Goal: Communication & Community: Answer question/provide support

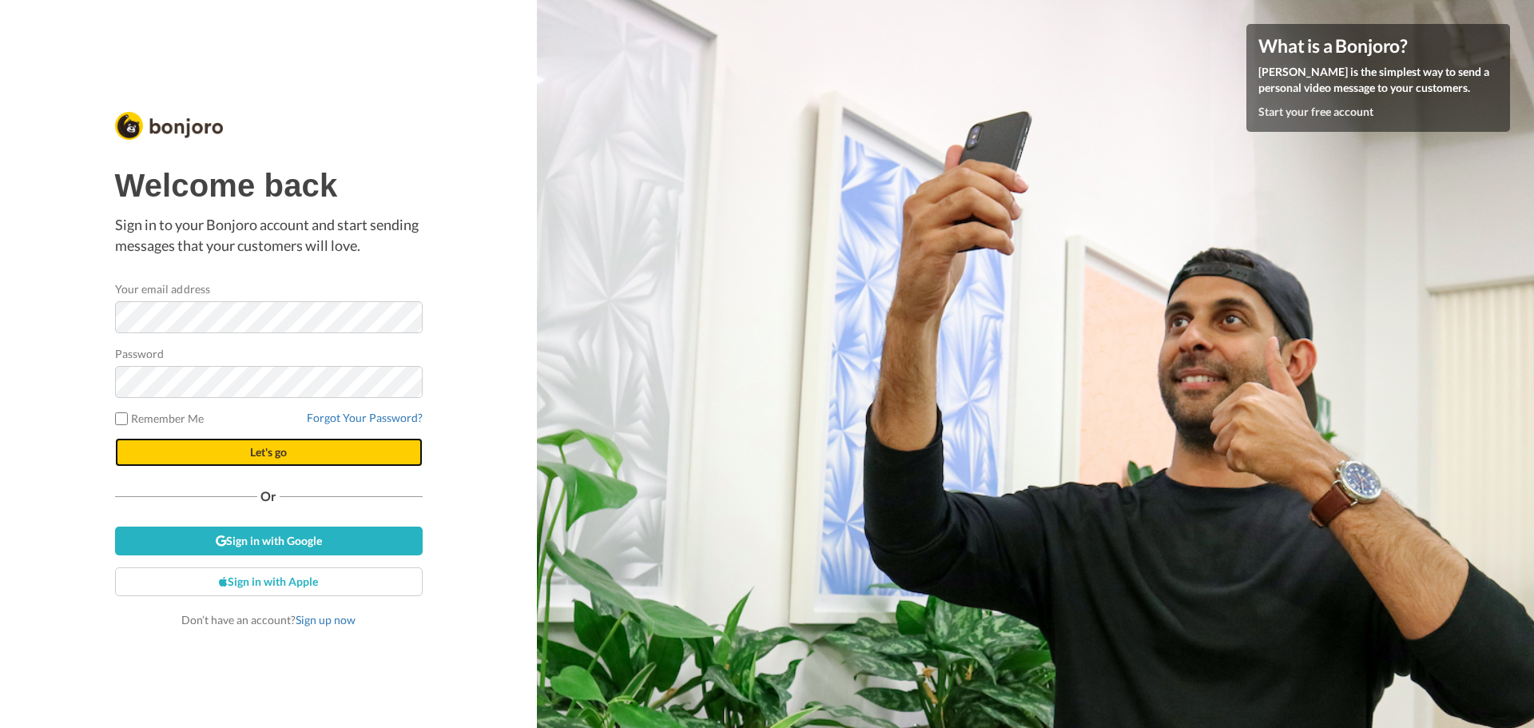
click at [311, 453] on button "Let's go" at bounding box center [269, 452] width 308 height 29
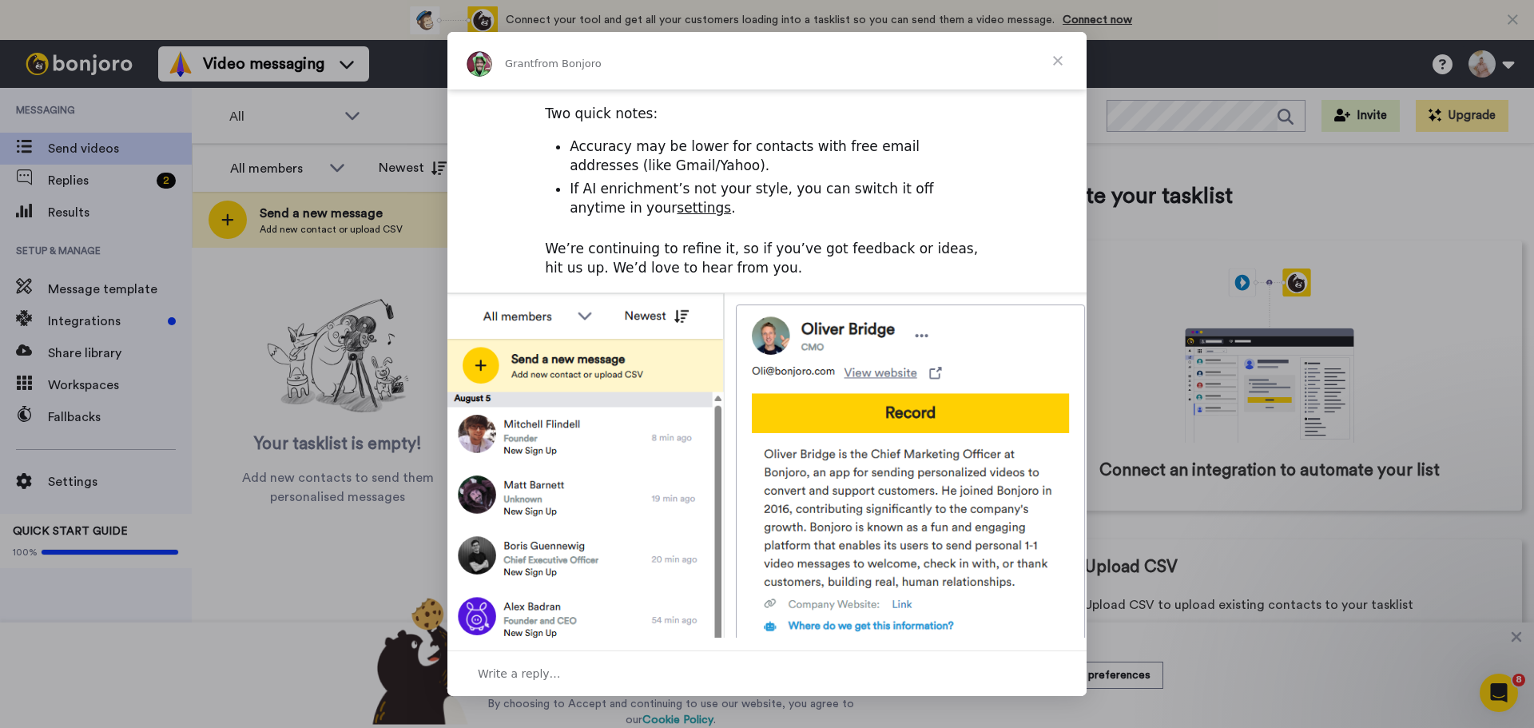
scroll to position [509, 0]
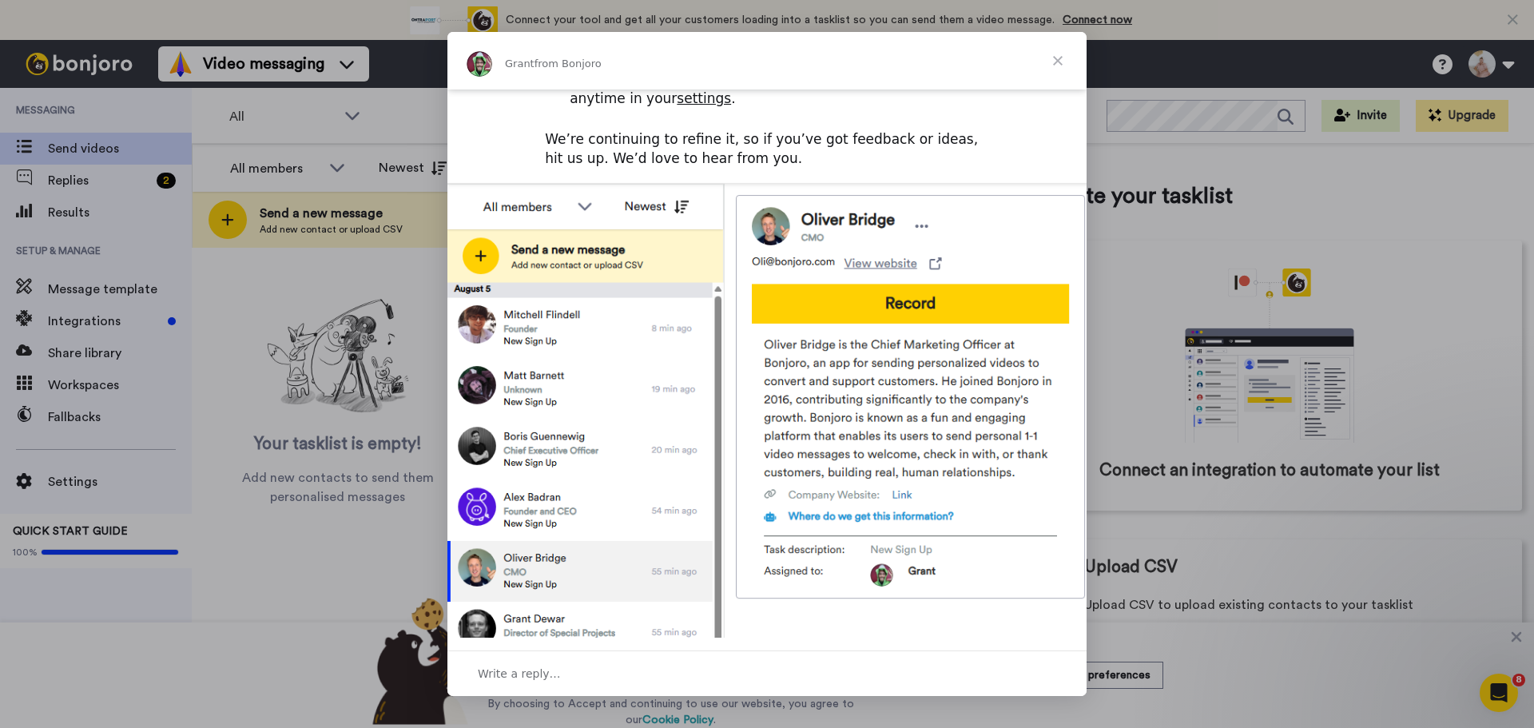
click at [1058, 64] on span "Close" at bounding box center [1058, 61] width 58 height 58
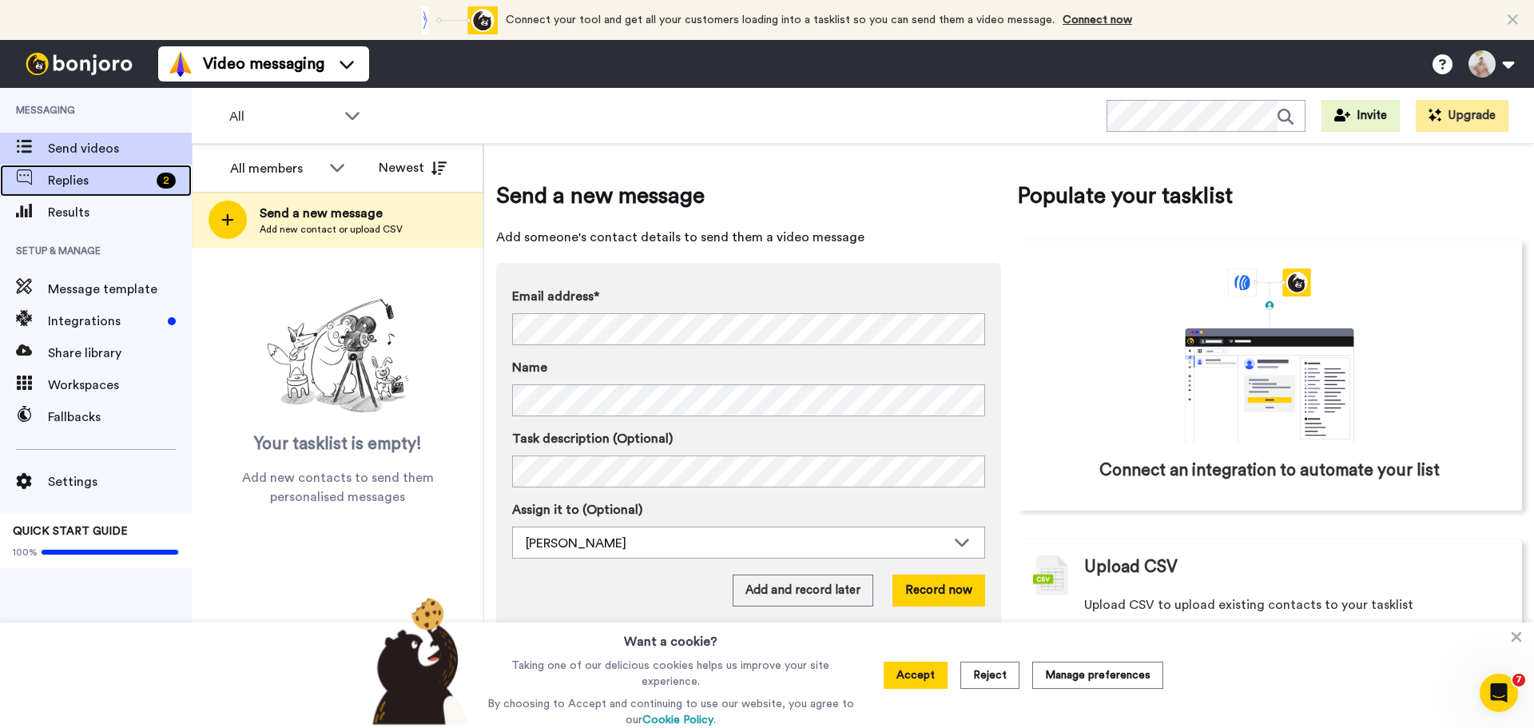
click at [86, 179] on span "Replies" at bounding box center [99, 180] width 102 height 19
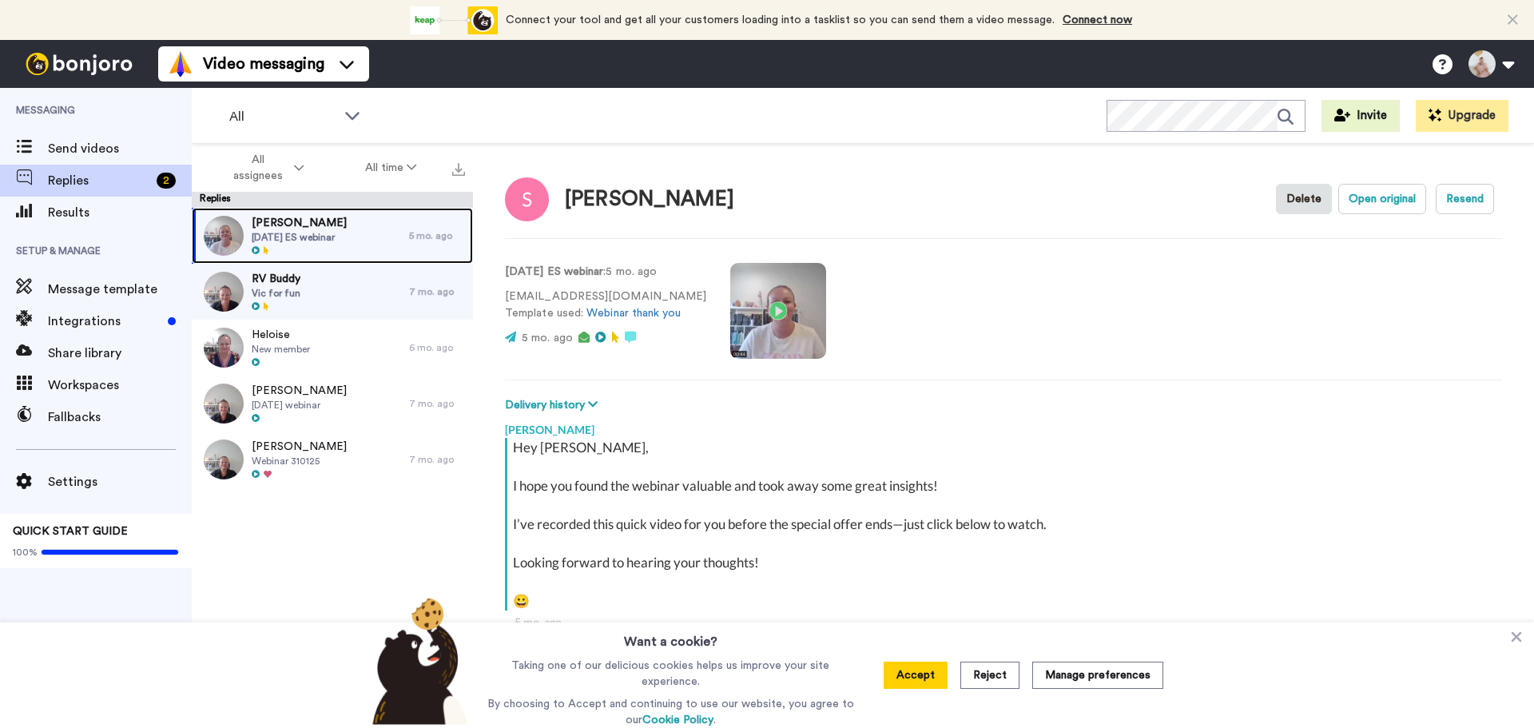
click at [351, 226] on div "Sally March 25 ES webinar" at bounding box center [300, 236] width 217 height 56
type textarea "x"
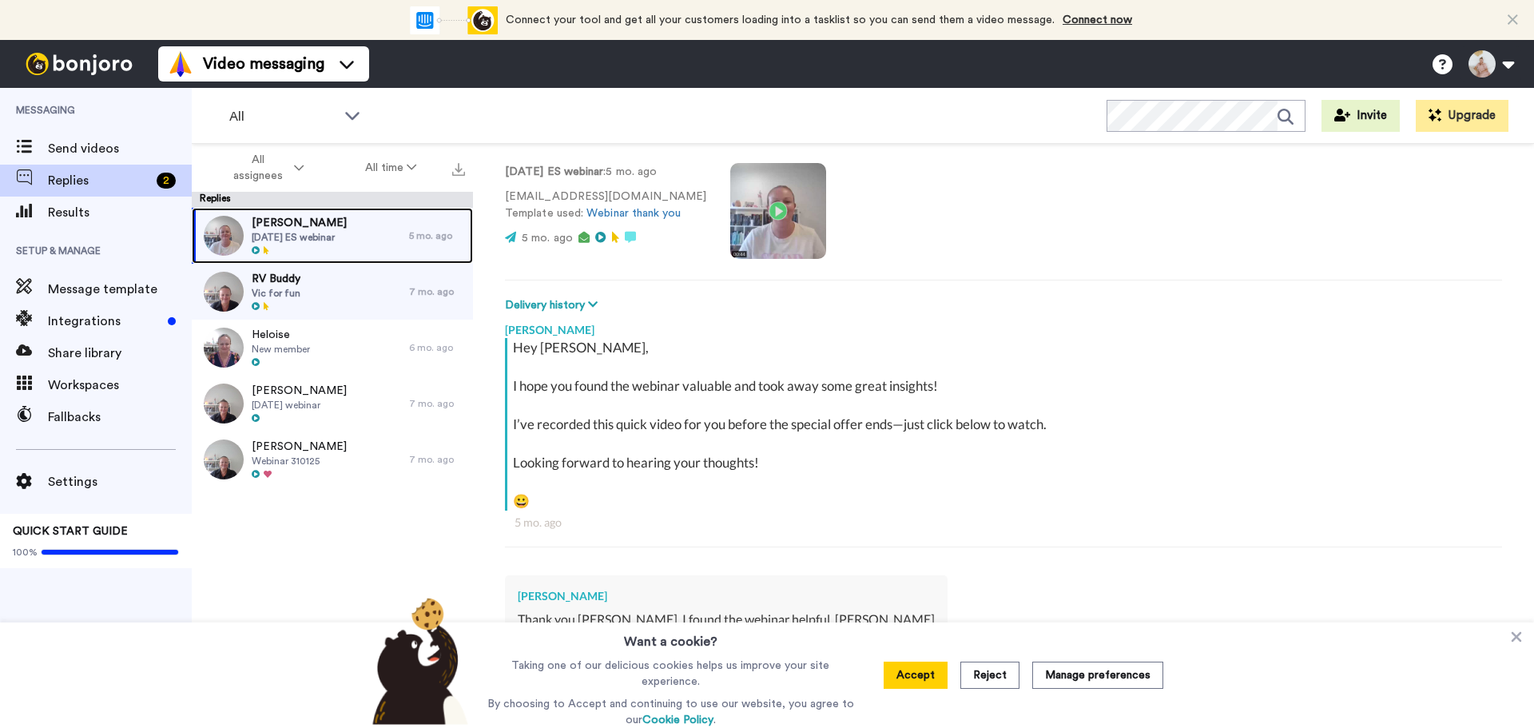
scroll to position [216, 0]
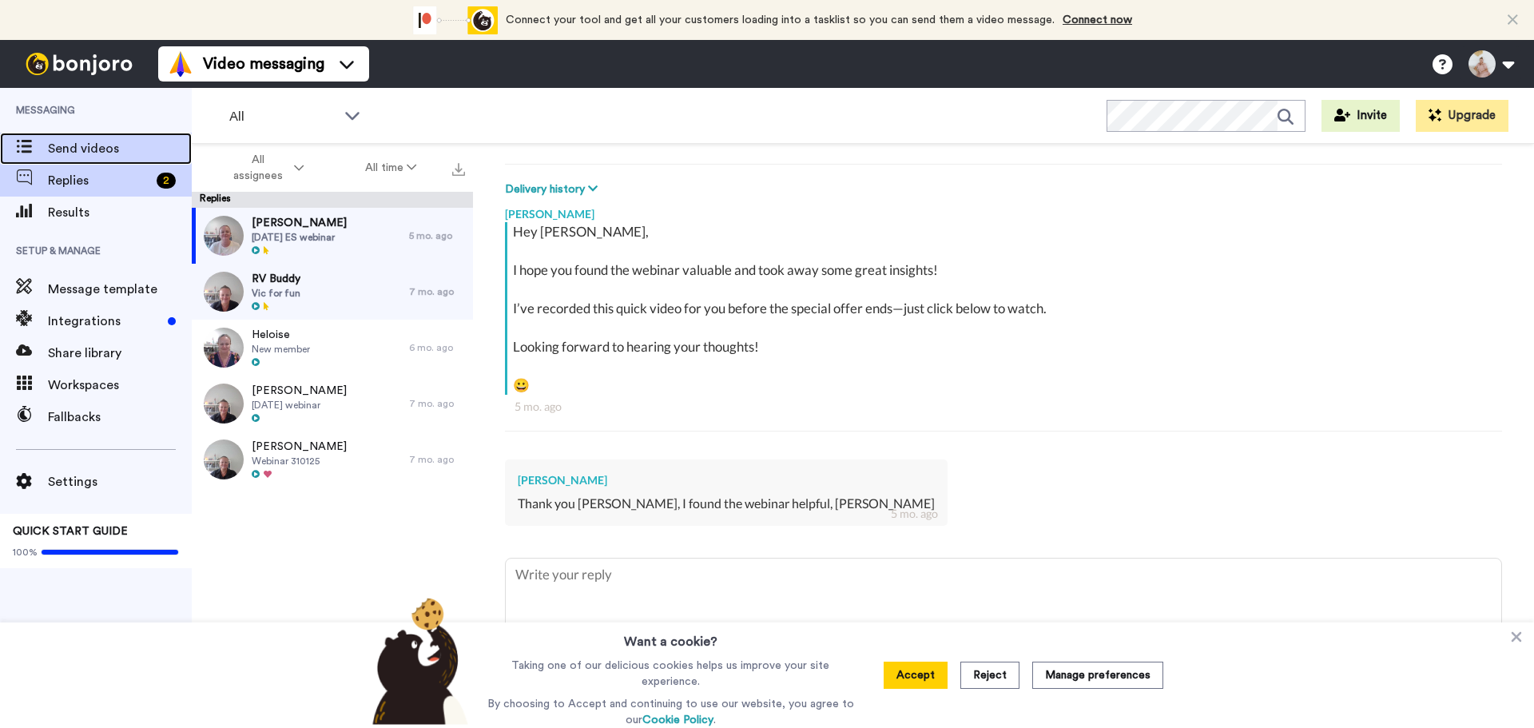
click at [81, 153] on span "Send videos" at bounding box center [120, 148] width 144 height 19
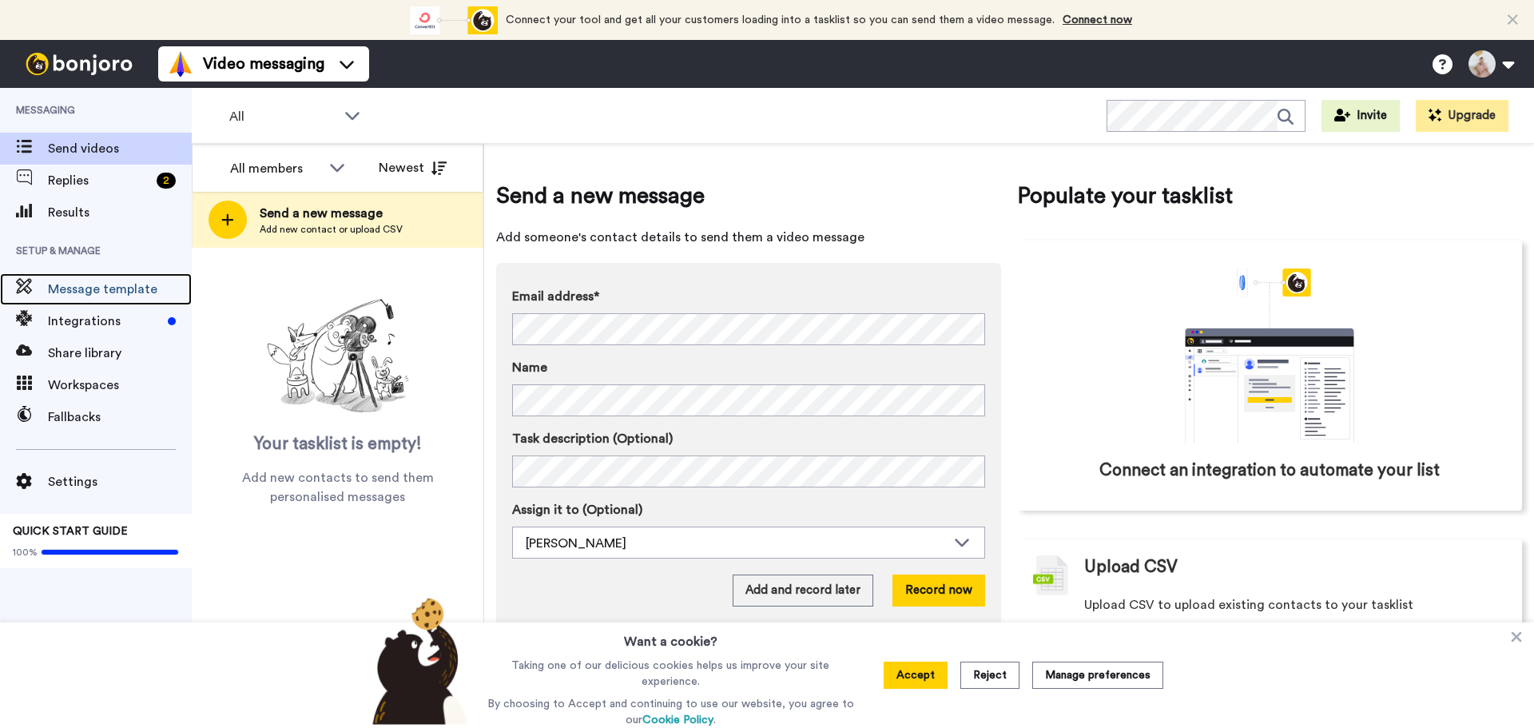
click at [101, 285] on span "Message template" at bounding box center [120, 289] width 144 height 19
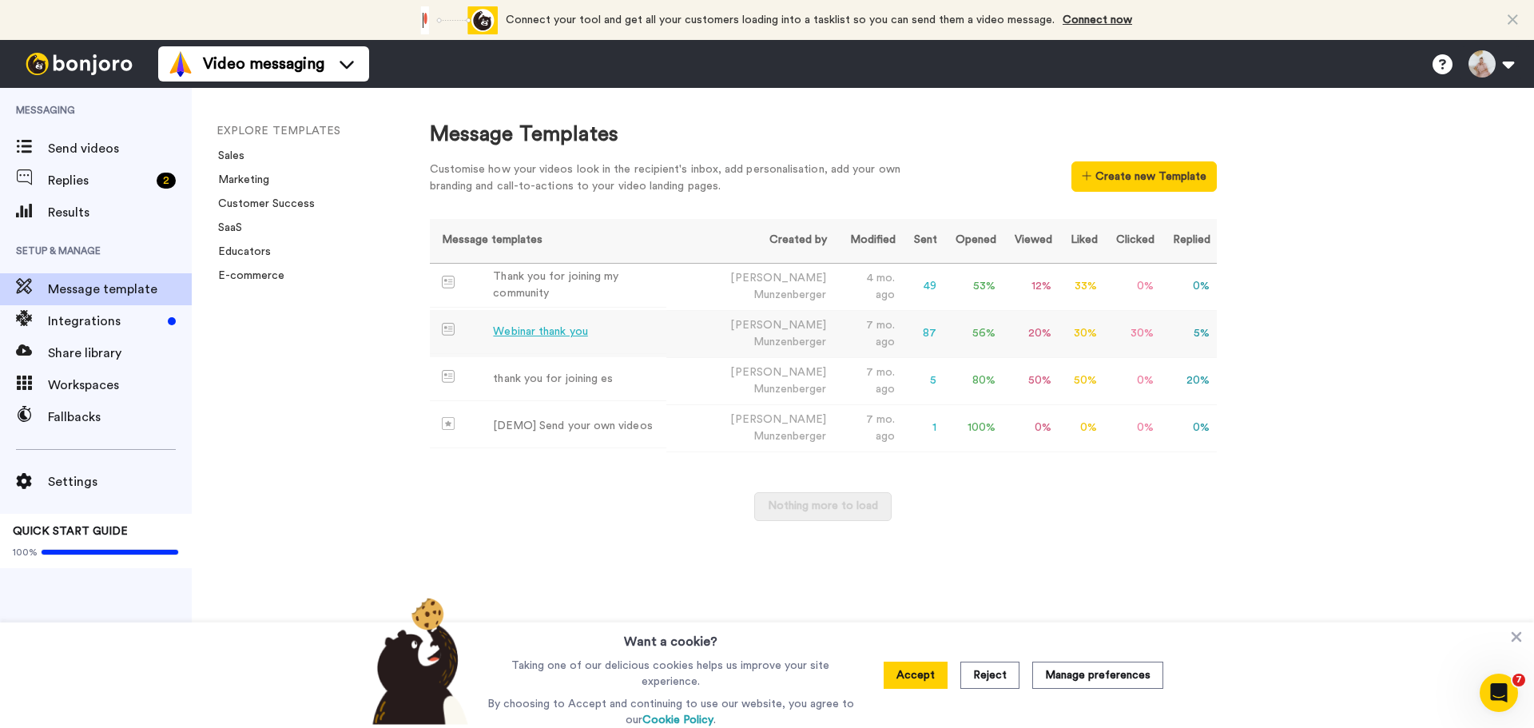
click at [563, 324] on div "Webinar thank you" at bounding box center [540, 332] width 94 height 17
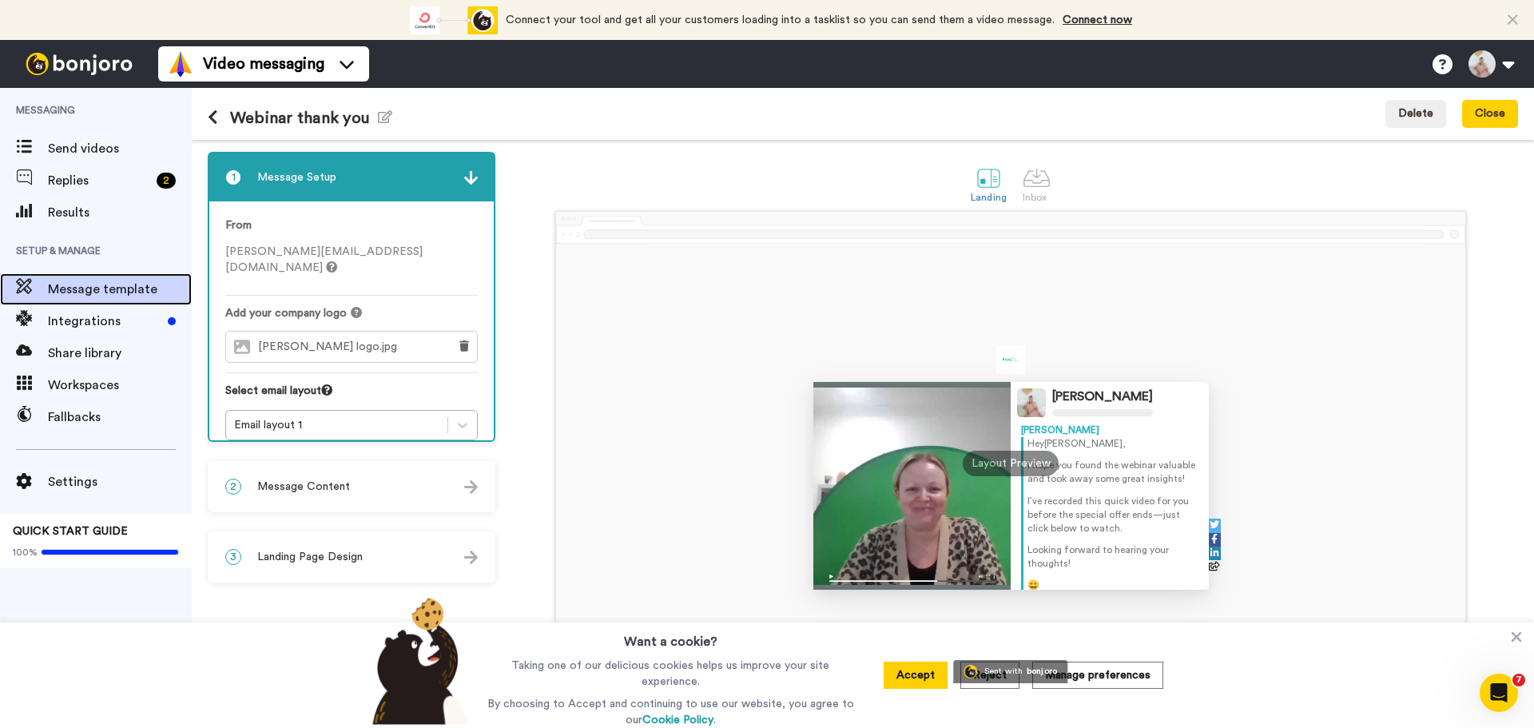
click at [128, 288] on span "Message template" at bounding box center [120, 289] width 144 height 19
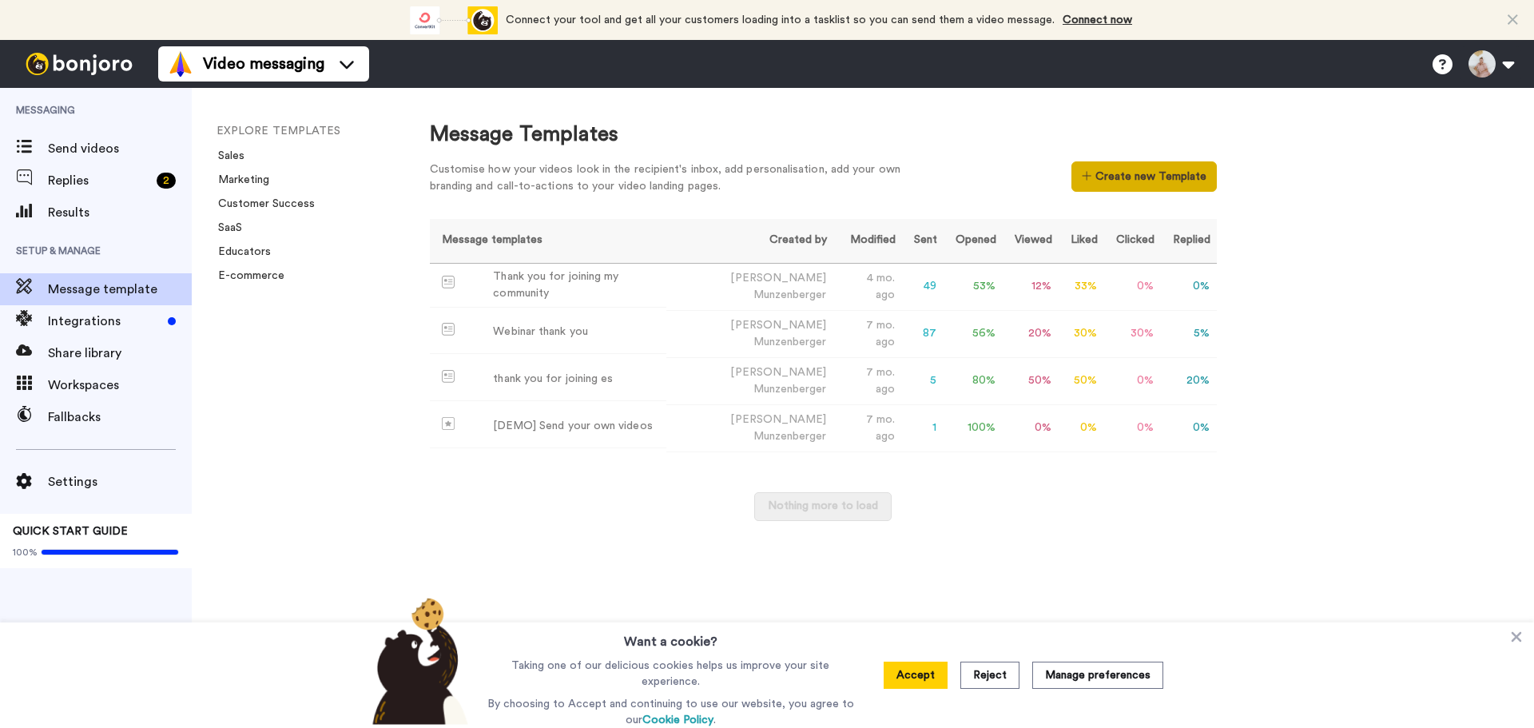
click at [1165, 185] on button "Create new Template" at bounding box center [1144, 176] width 145 height 30
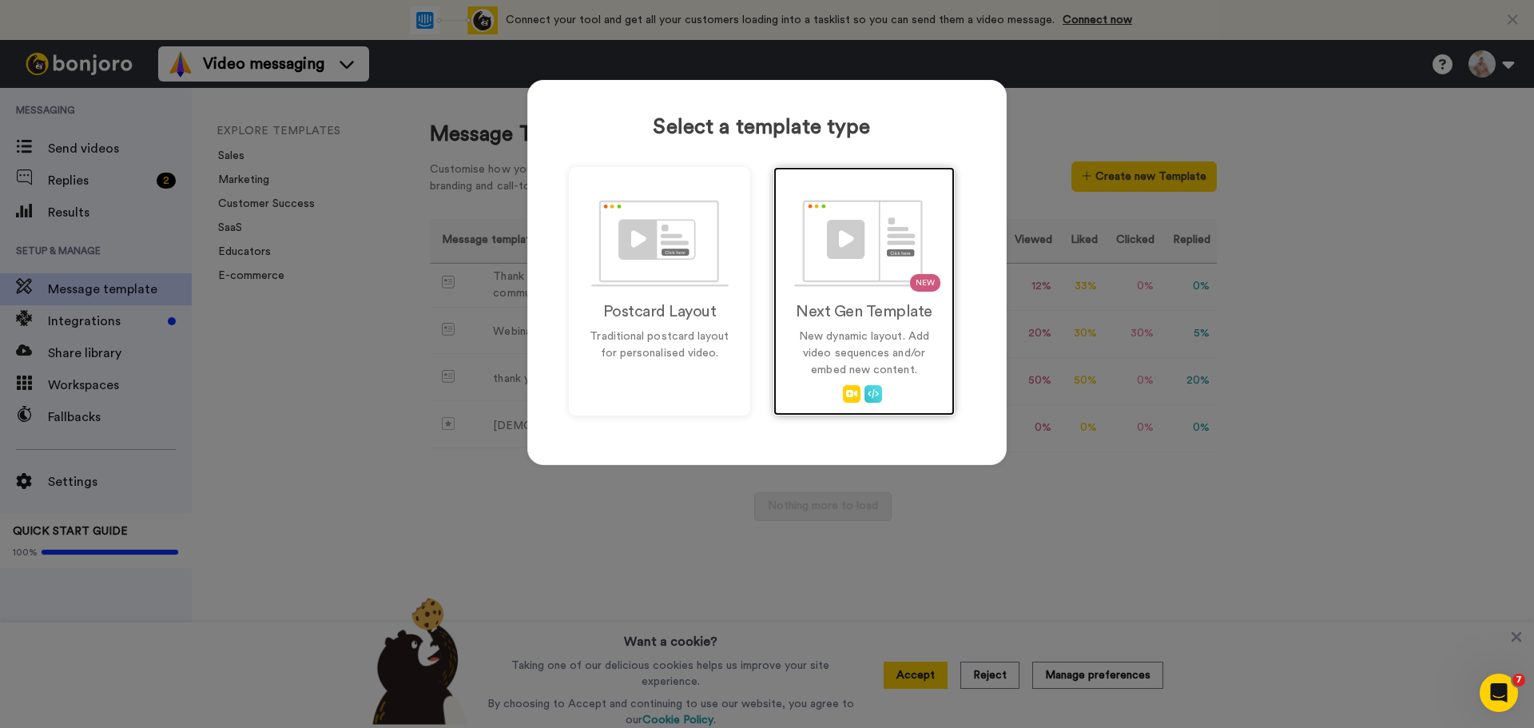
click at [850, 254] on img at bounding box center [864, 243] width 141 height 87
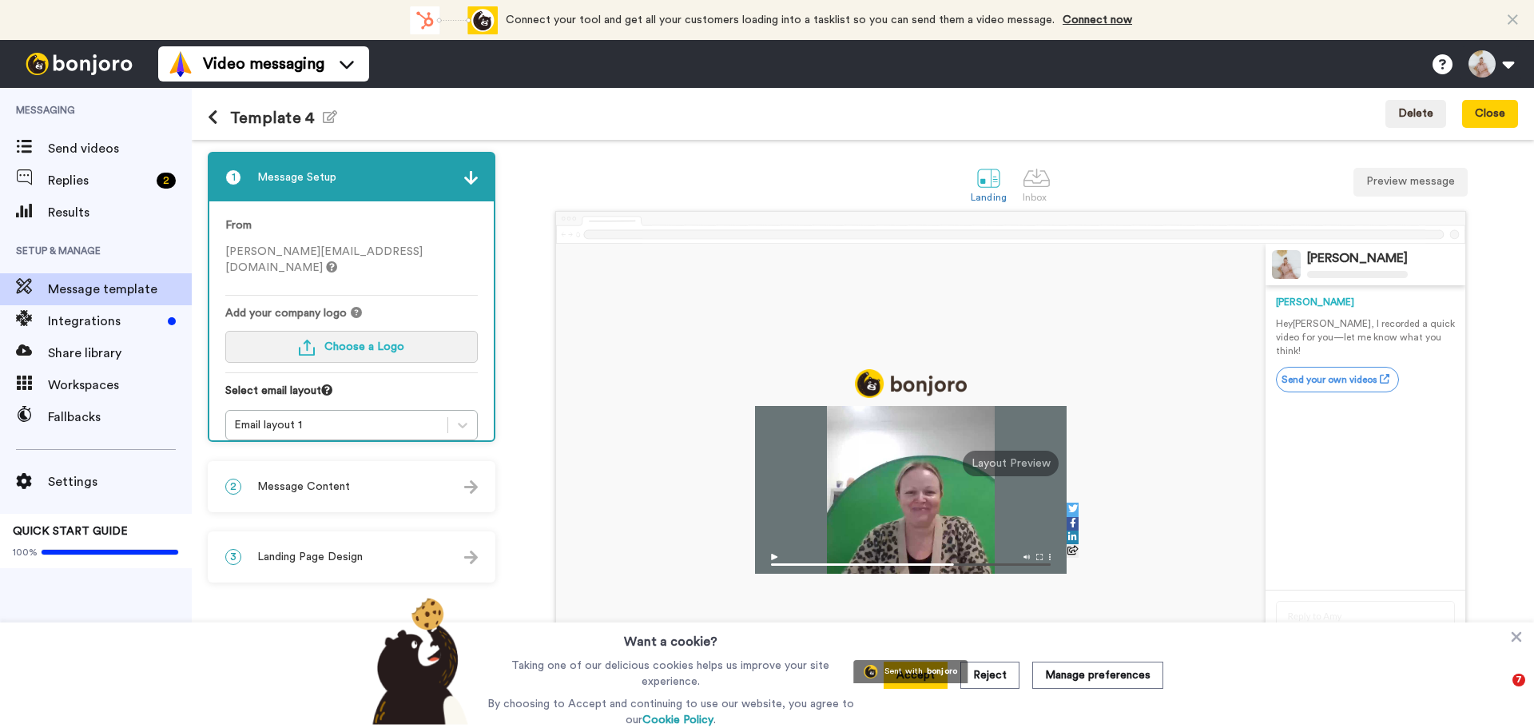
click at [372, 341] on span "Choose a Logo" at bounding box center [364, 346] width 80 height 11
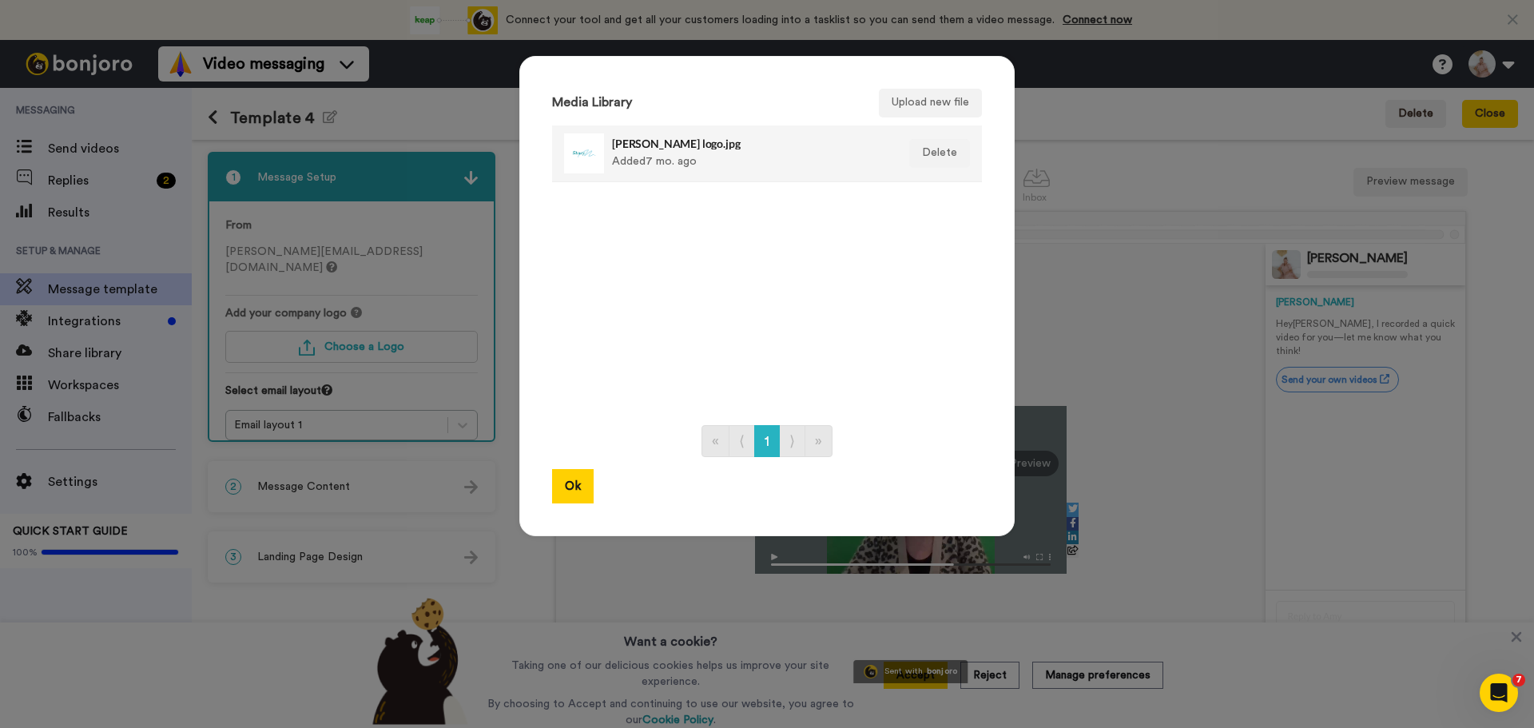
click at [578, 158] on div at bounding box center [584, 153] width 40 height 40
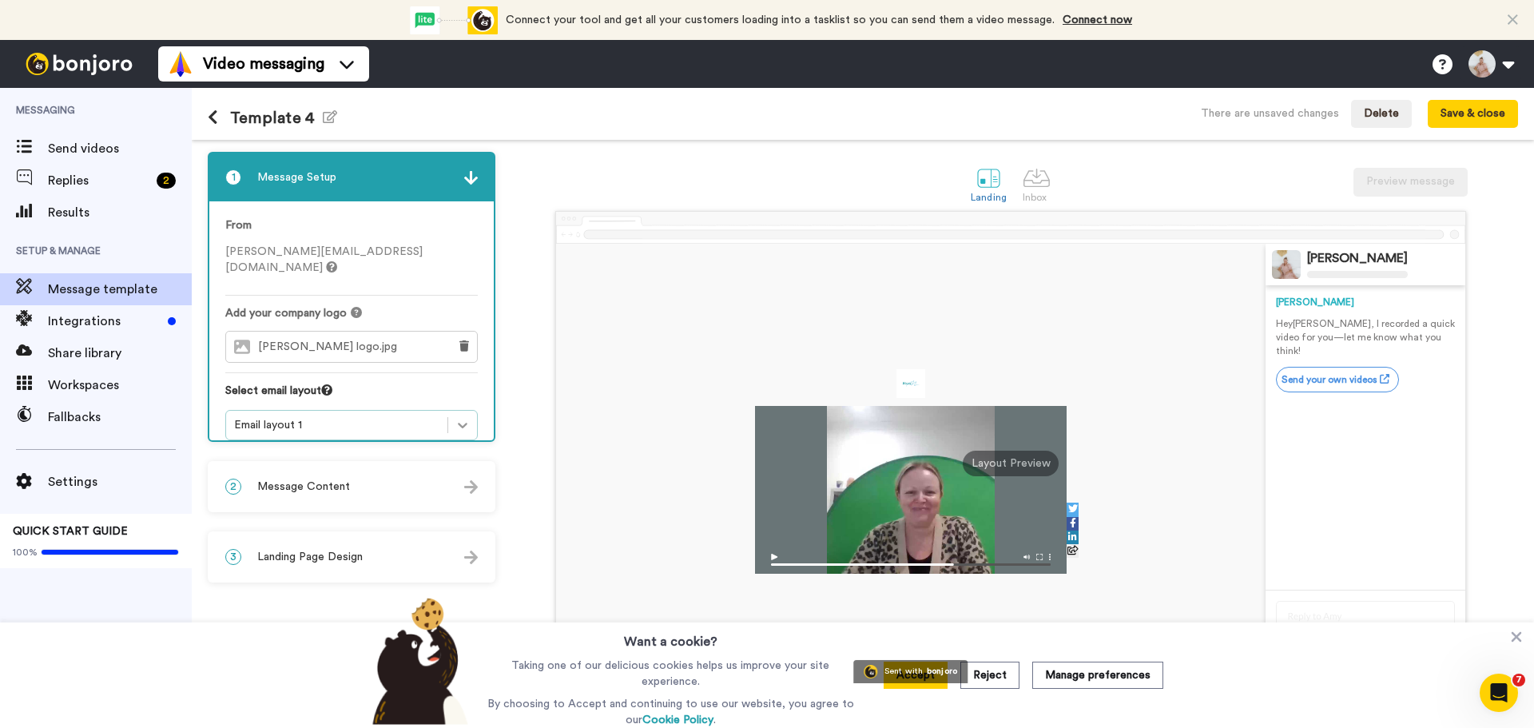
click at [467, 417] on icon at bounding box center [463, 425] width 16 height 16
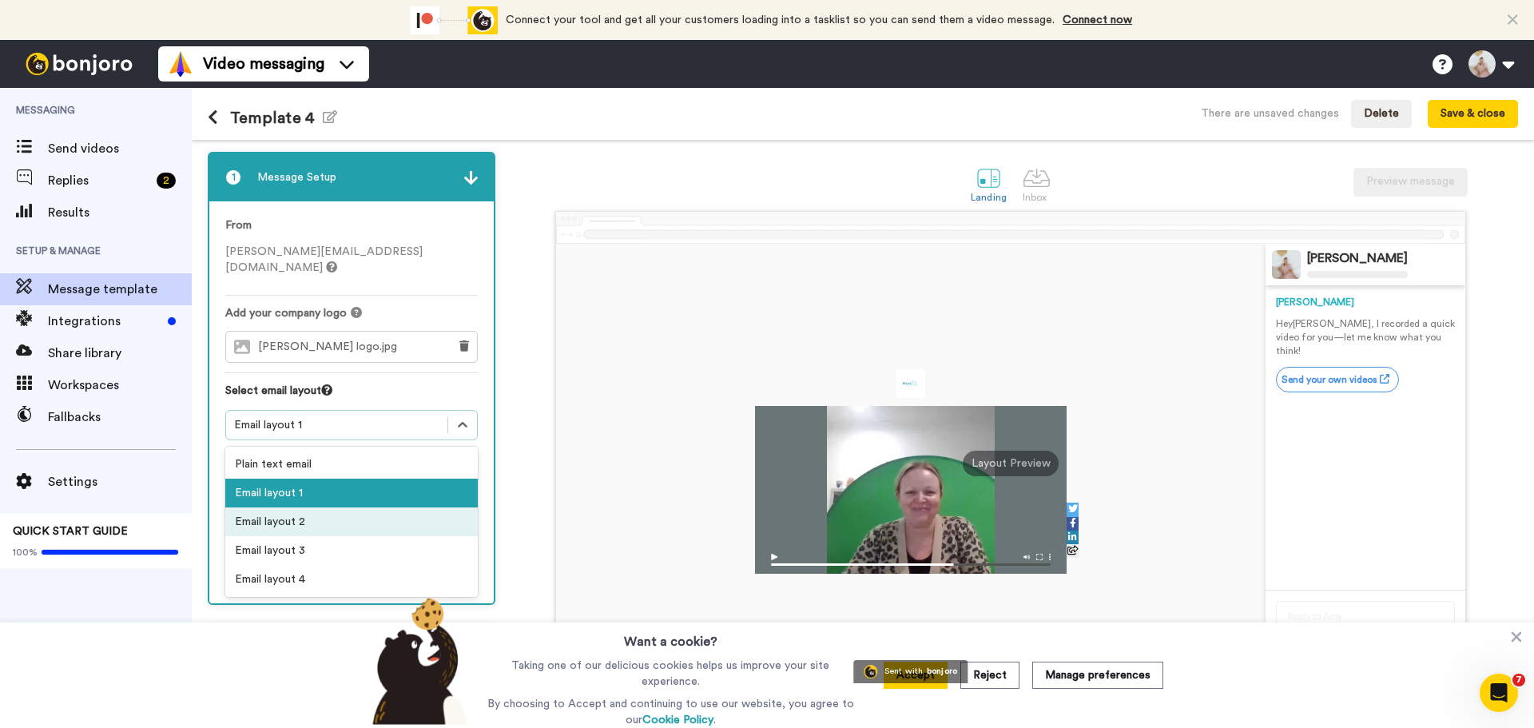
click at [304, 507] on div "Email layout 2" at bounding box center [351, 521] width 253 height 29
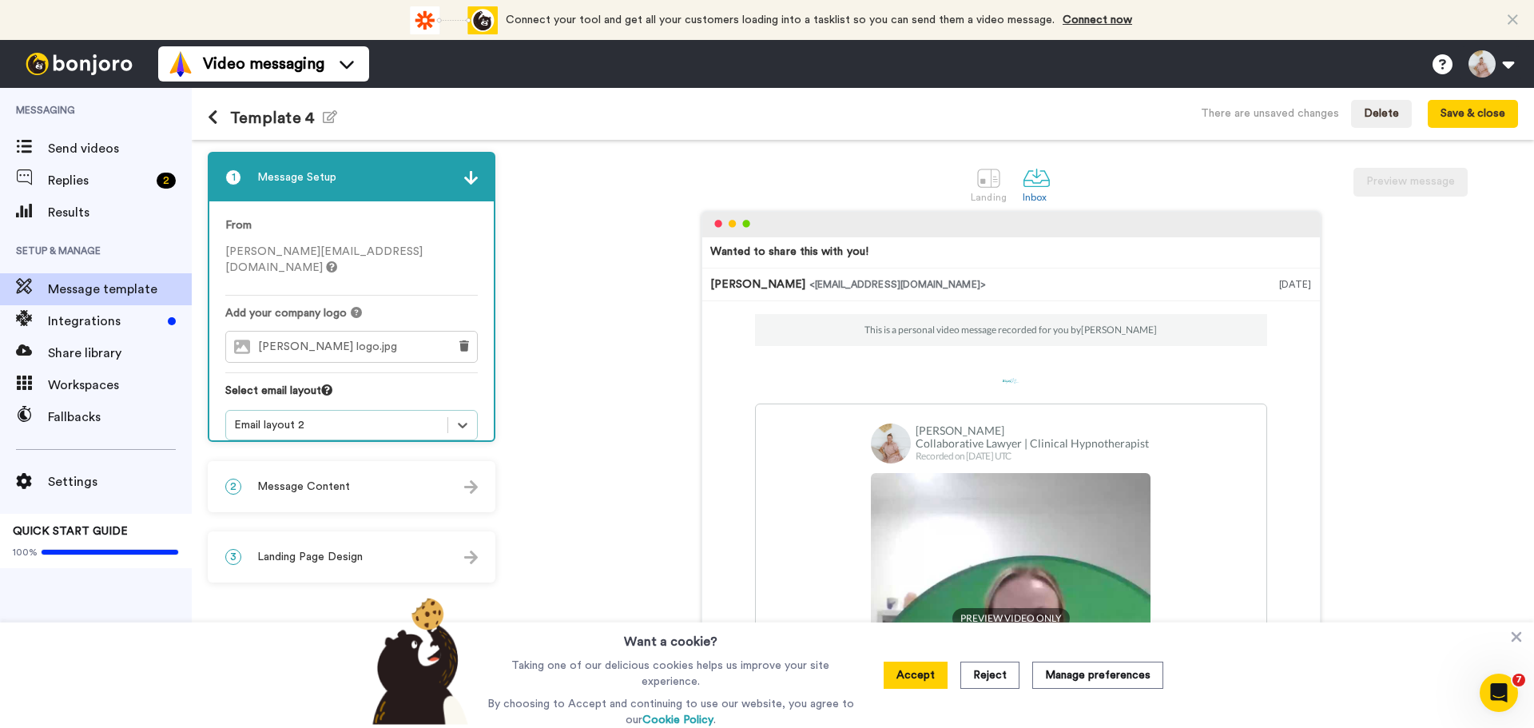
click at [322, 417] on div "Email layout 2" at bounding box center [336, 425] width 205 height 16
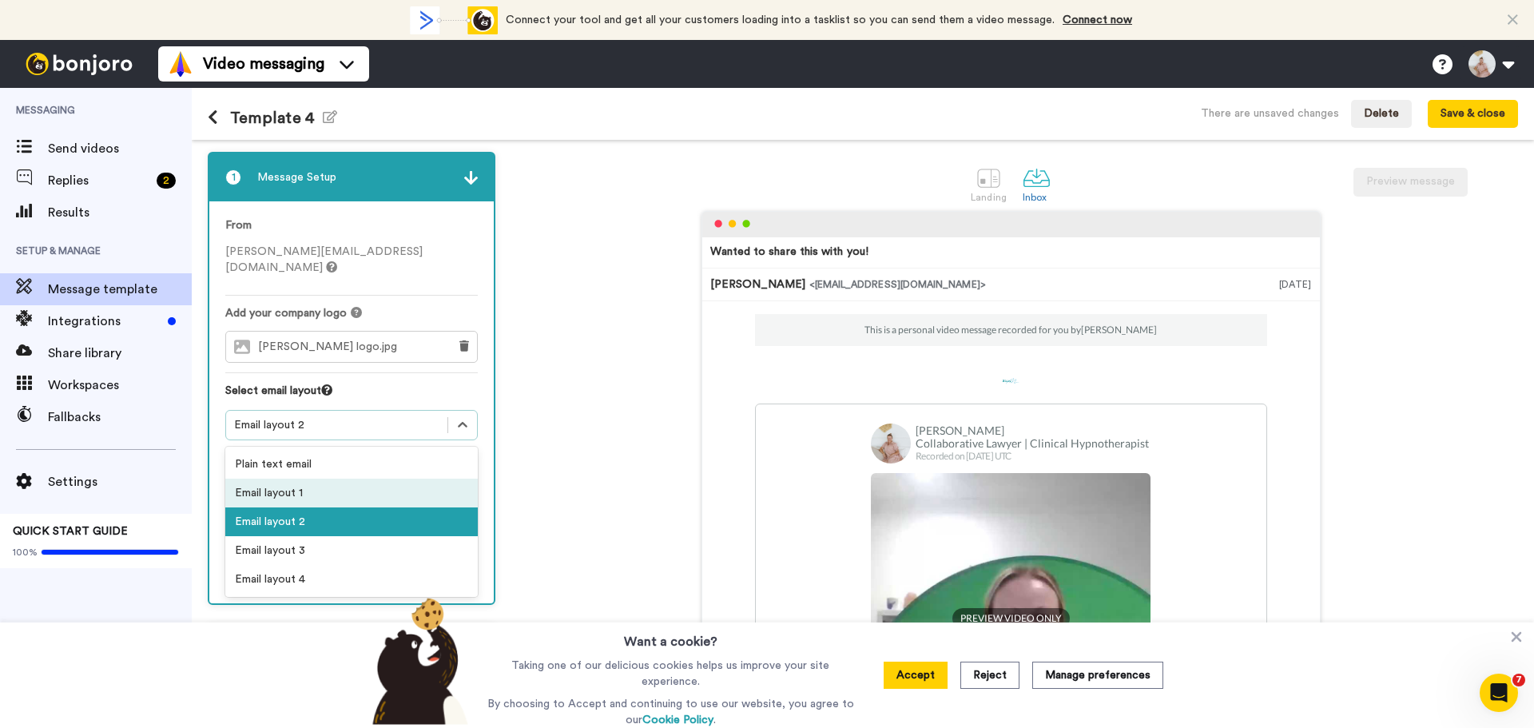
click at [298, 479] on div "Email layout 1" at bounding box center [351, 493] width 253 height 29
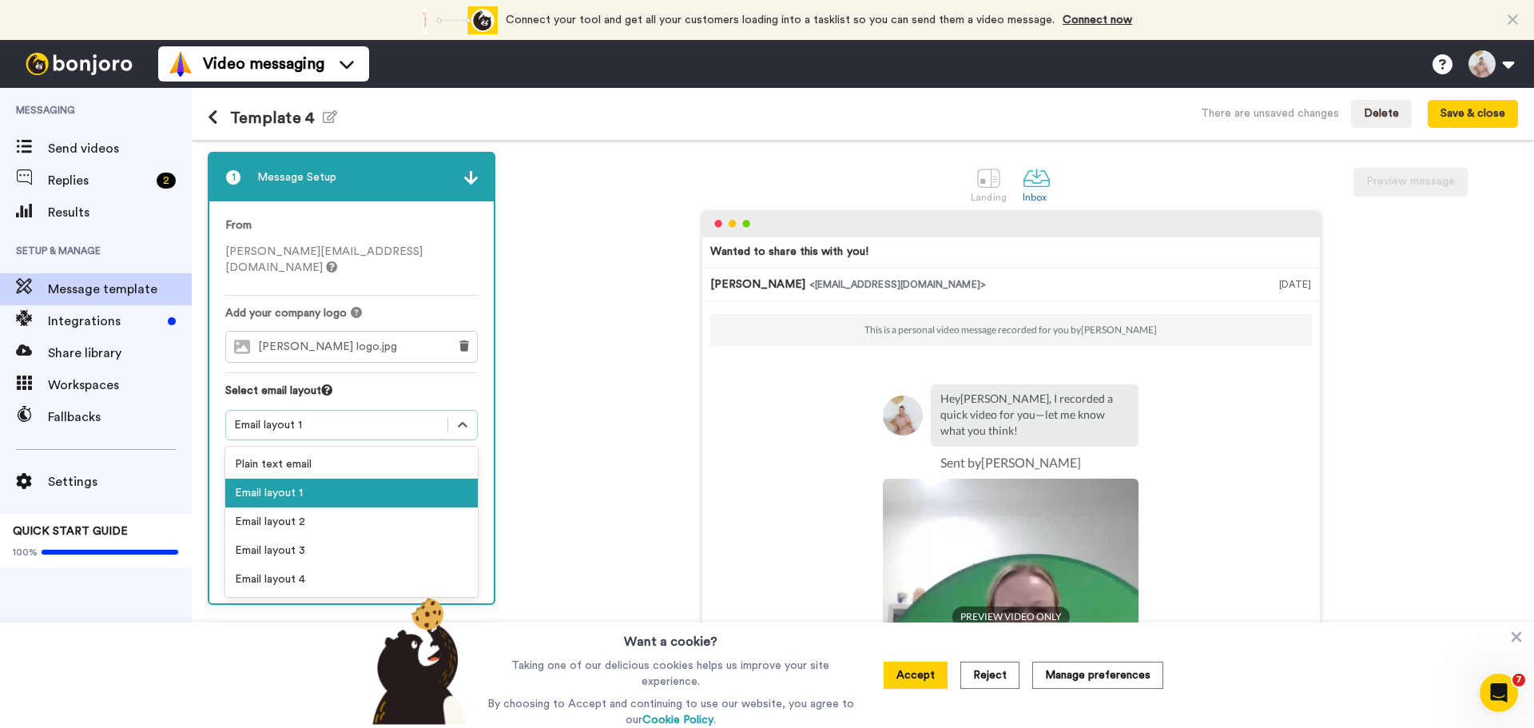
click at [366, 417] on div "Email layout 1" at bounding box center [336, 425] width 205 height 16
click at [340, 565] on div "Email layout 4" at bounding box center [351, 579] width 253 height 29
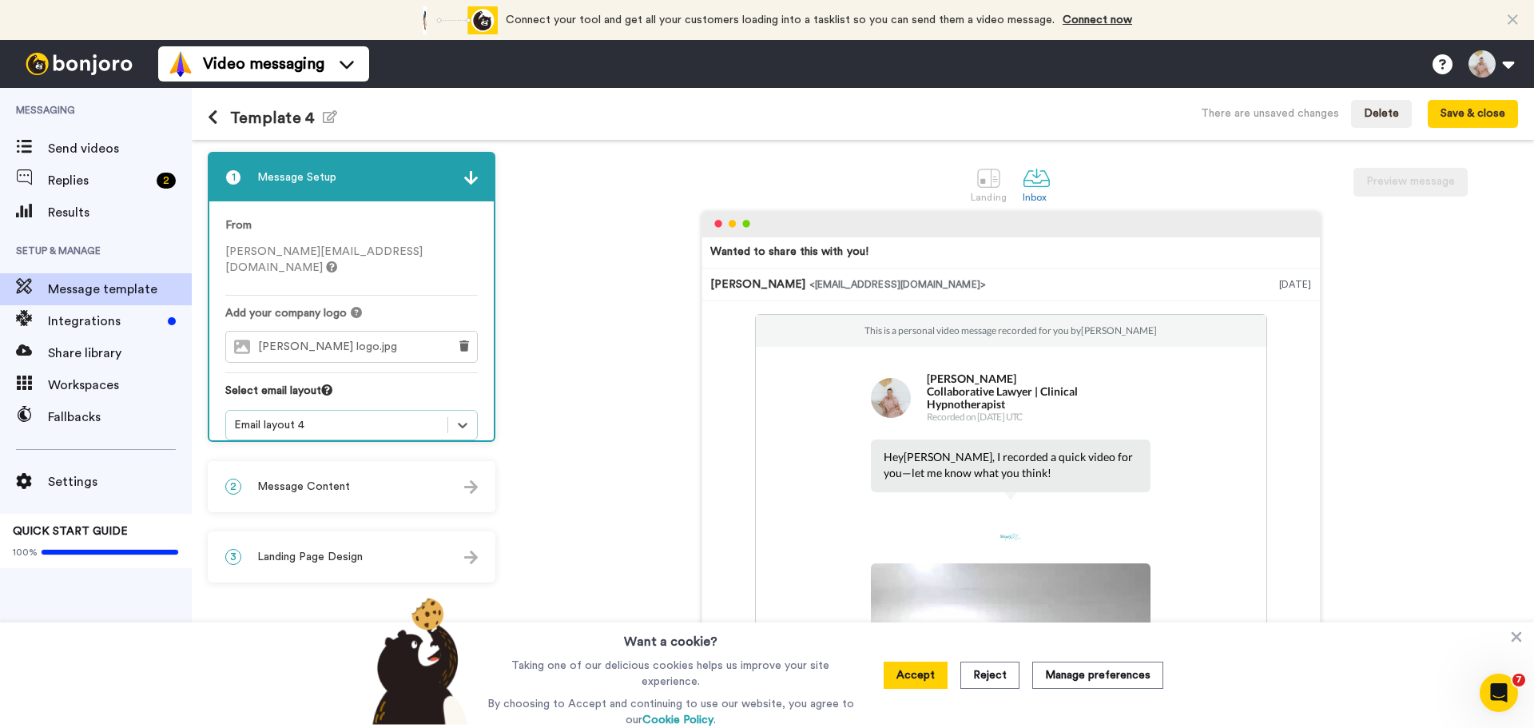
click at [304, 417] on div "Email layout 4" at bounding box center [336, 425] width 205 height 16
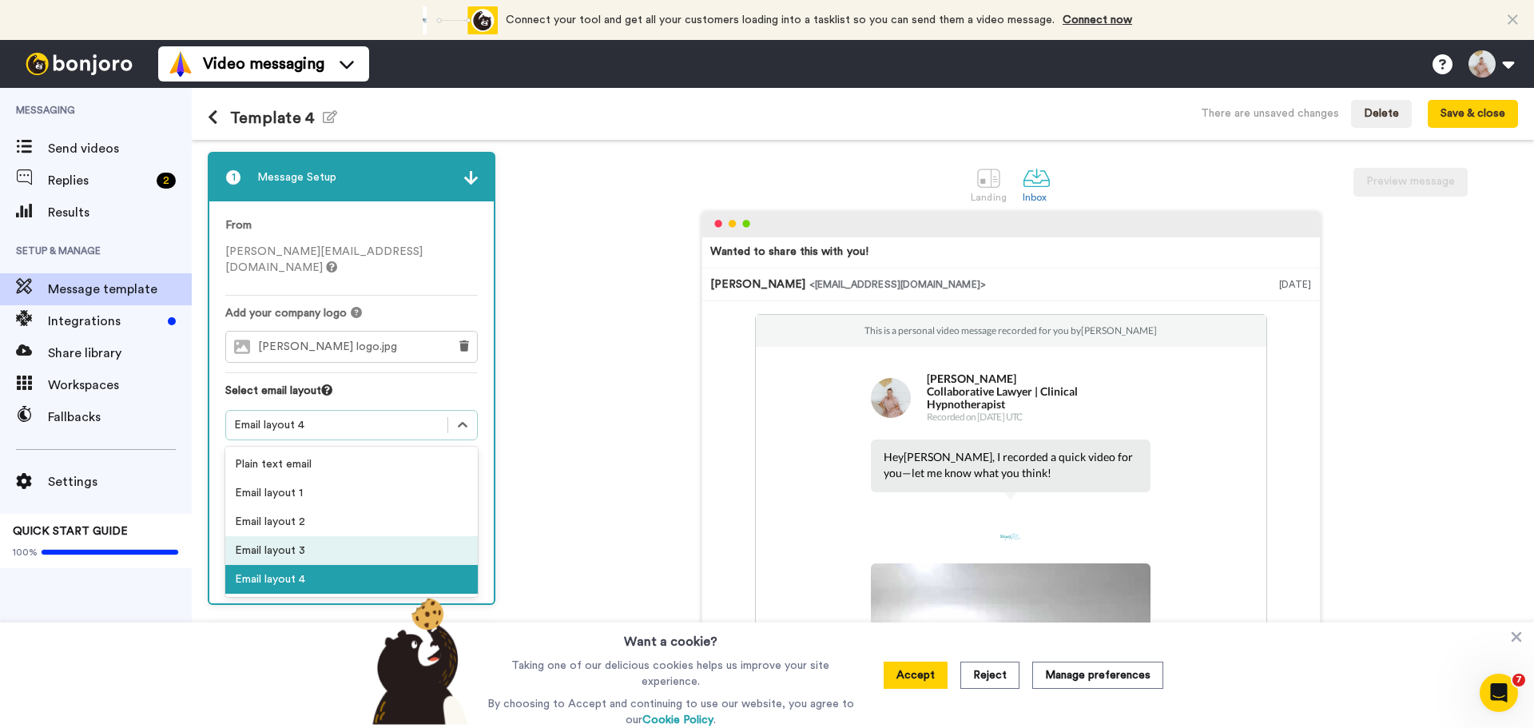
click at [289, 538] on div "Email layout 3" at bounding box center [351, 550] width 253 height 29
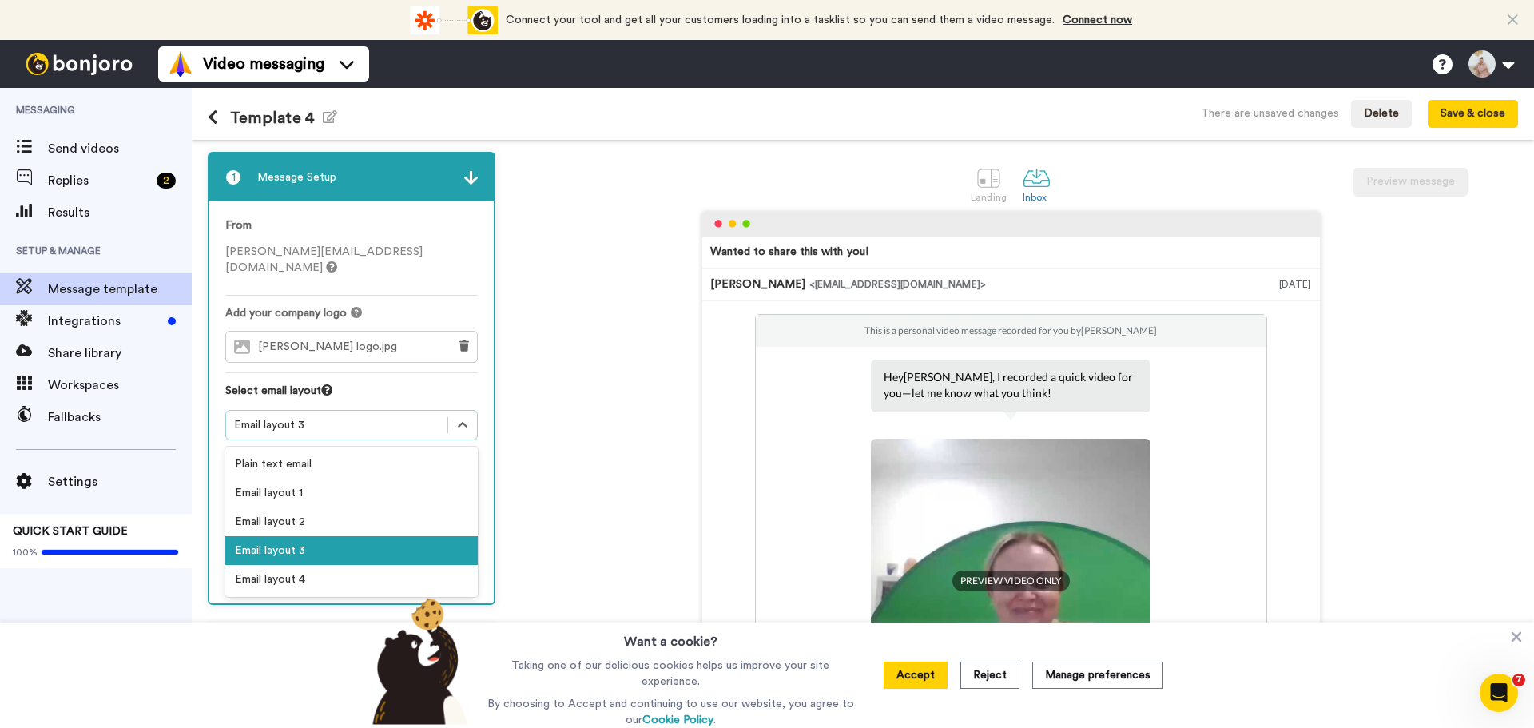
click at [288, 417] on div "Email layout 3" at bounding box center [336, 425] width 205 height 16
click at [300, 507] on div "Email layout 2" at bounding box center [351, 521] width 253 height 29
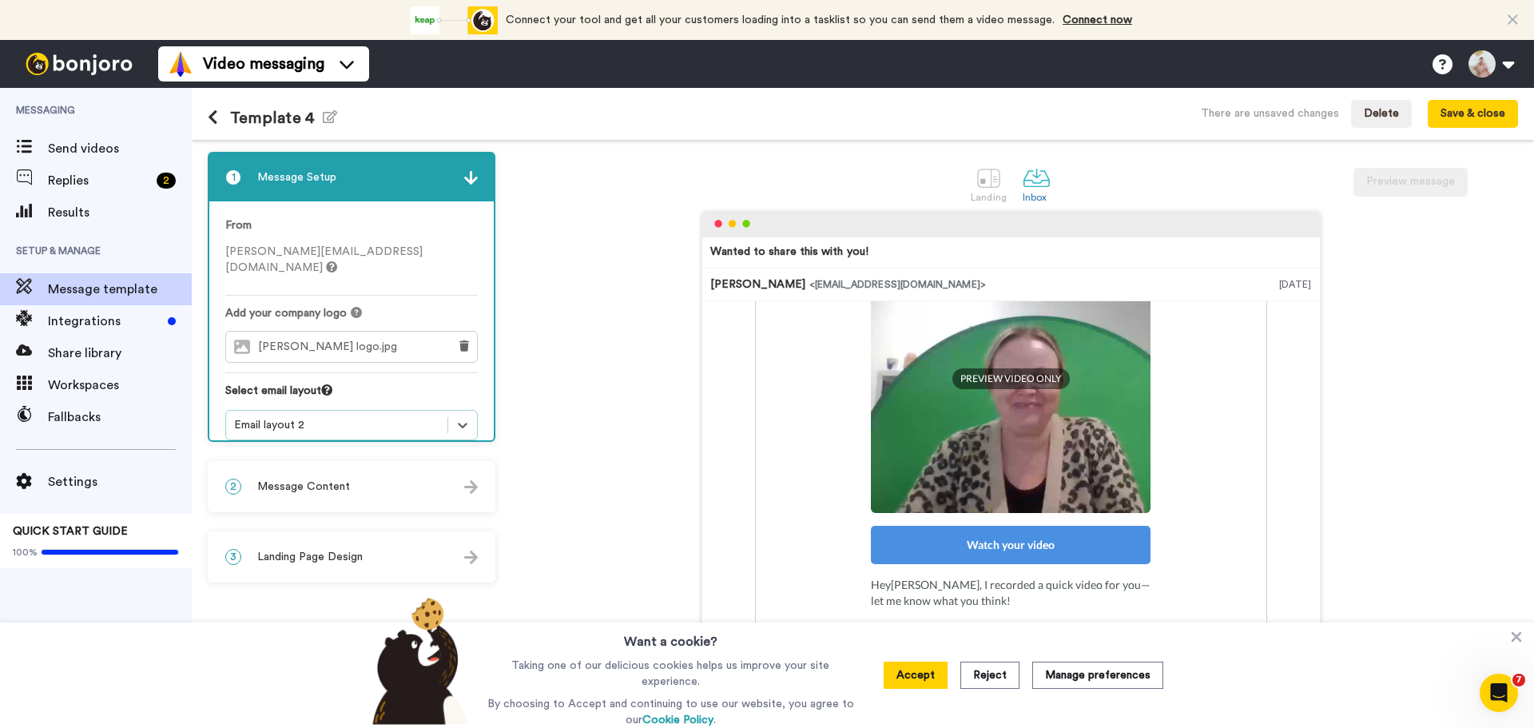
scroll to position [245, 0]
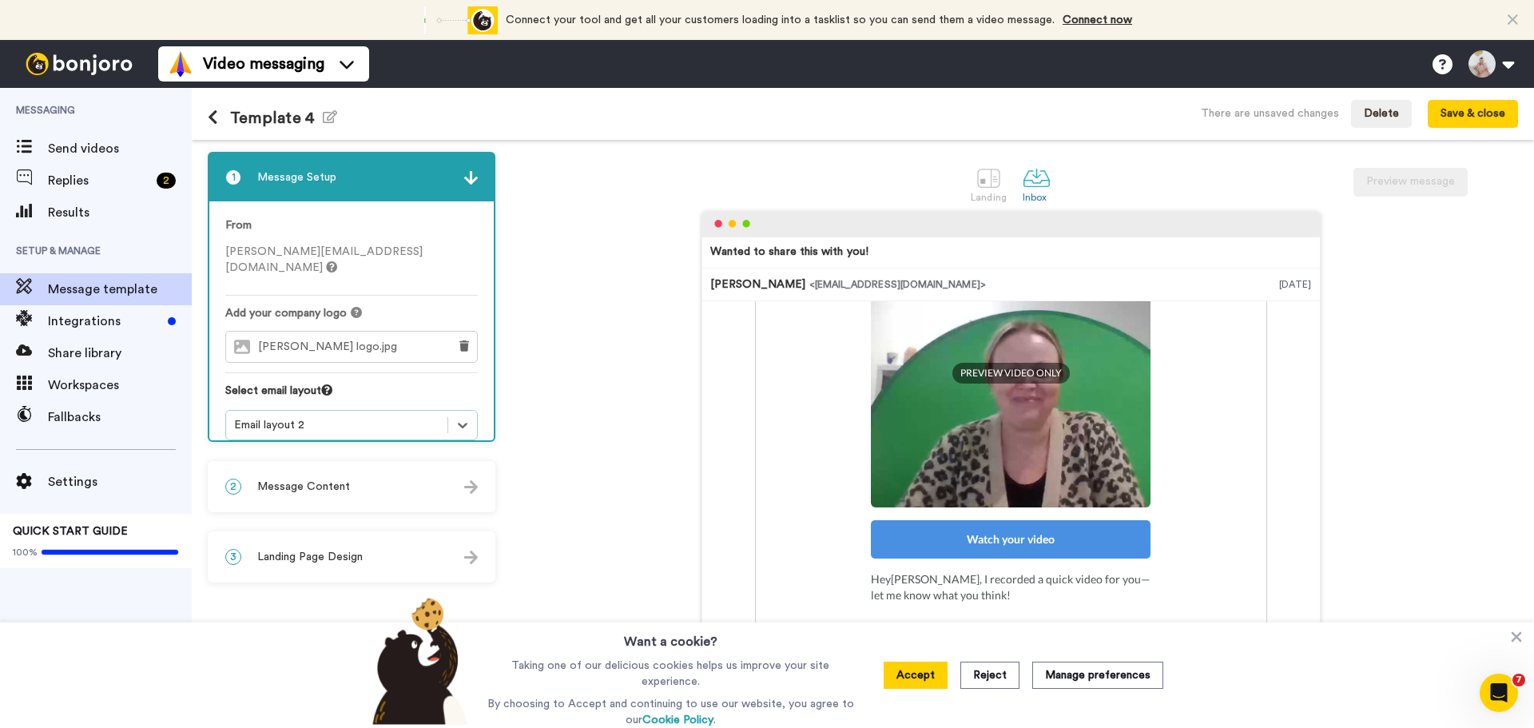
click at [301, 417] on div "Email layout 2" at bounding box center [336, 425] width 205 height 16
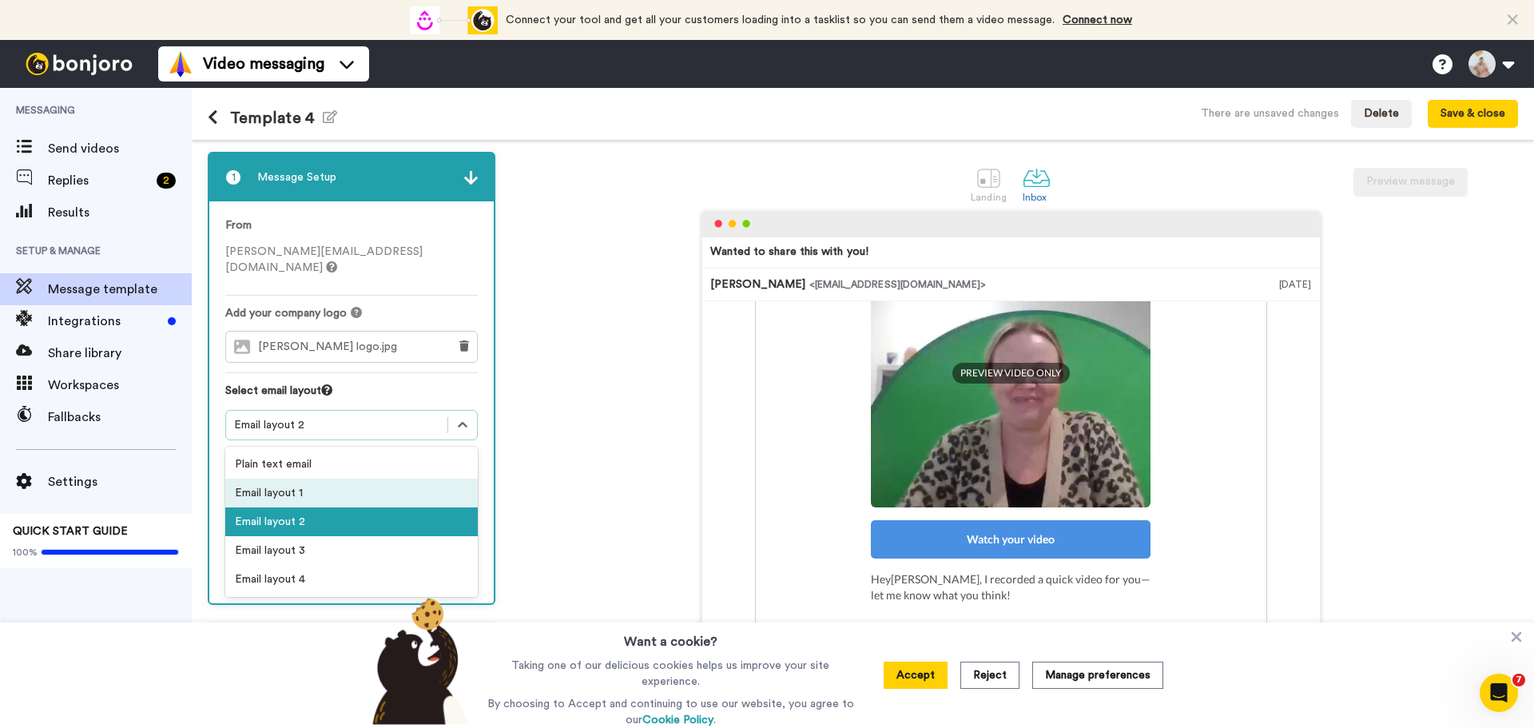
click at [299, 479] on div "Email layout 1" at bounding box center [351, 493] width 253 height 29
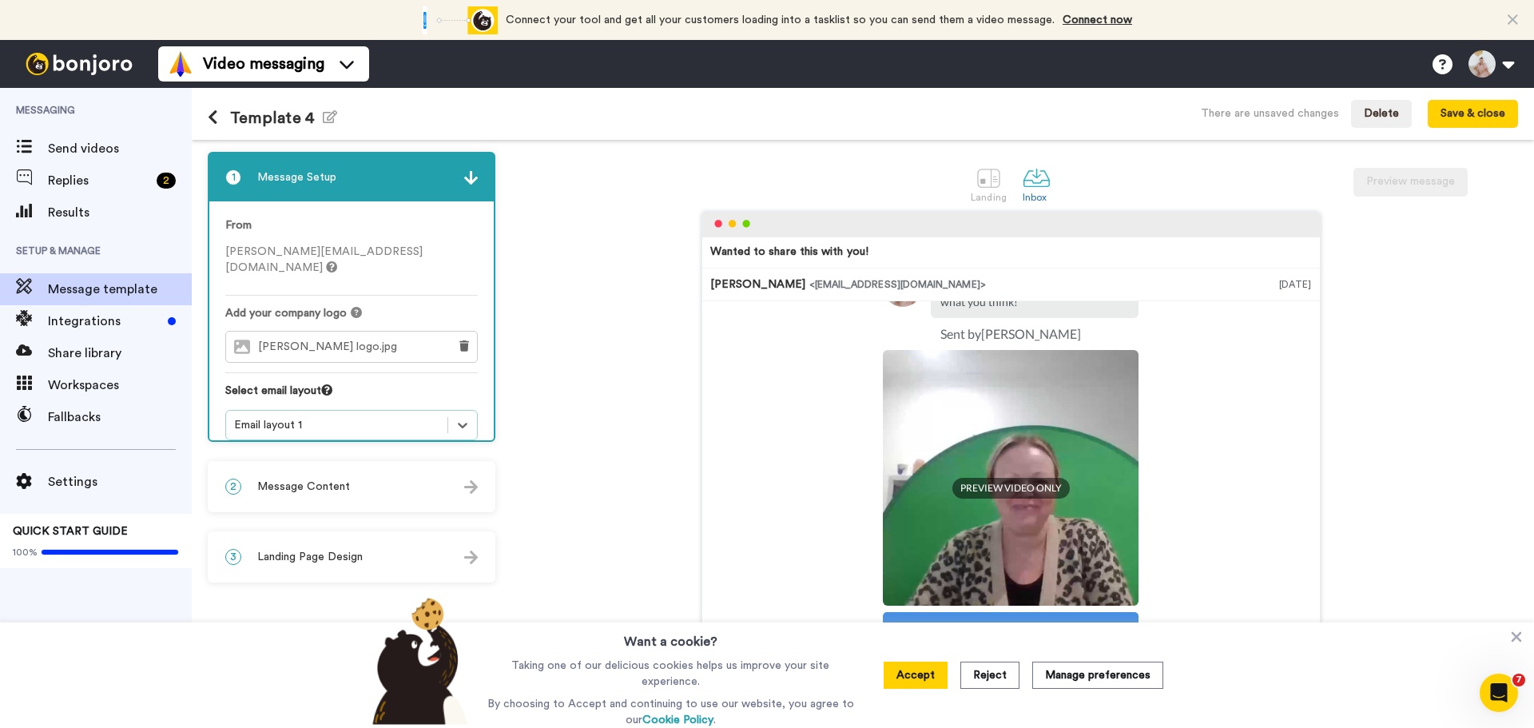
scroll to position [0, 0]
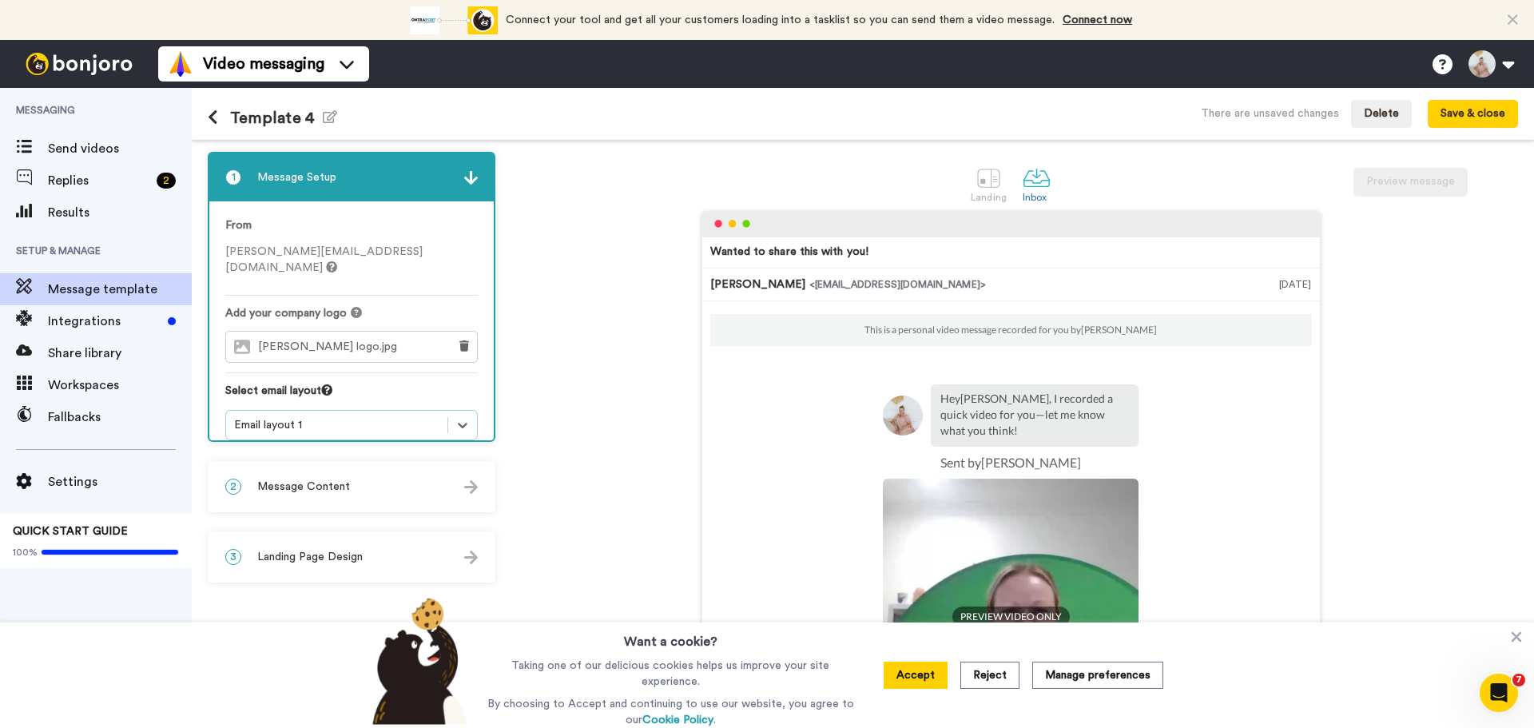
click at [350, 417] on div "Email layout 1" at bounding box center [336, 425] width 205 height 16
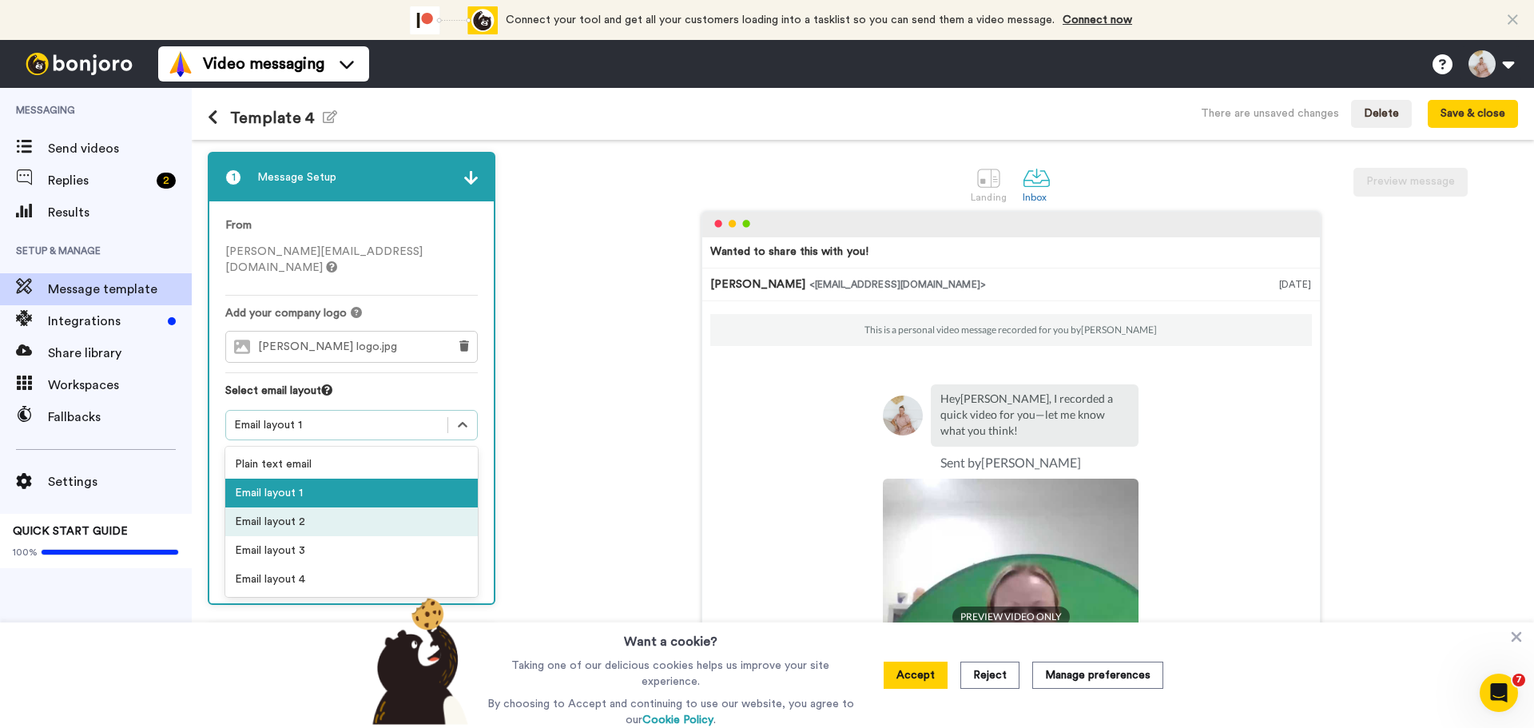
click at [320, 511] on div "Email layout 2" at bounding box center [351, 521] width 253 height 29
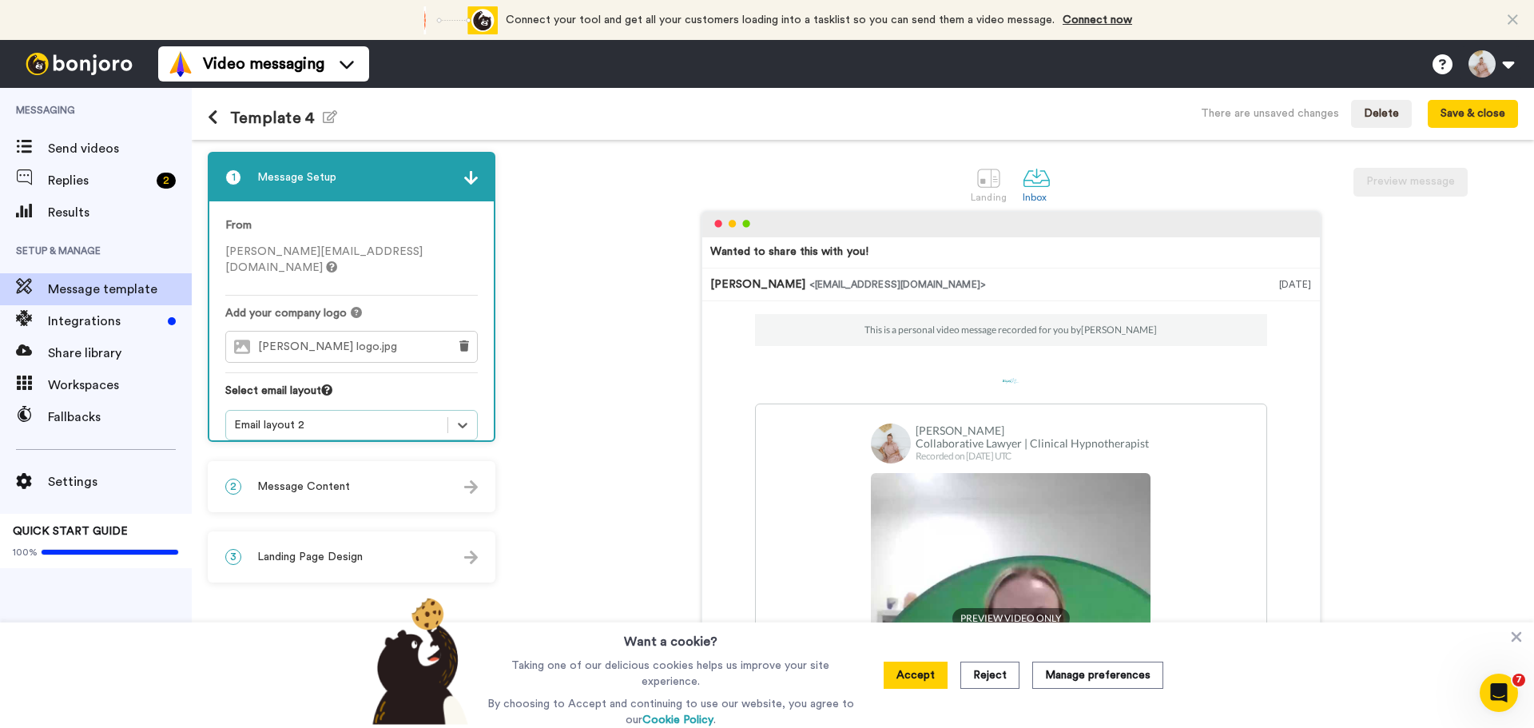
click at [440, 487] on div "2 Message Content" at bounding box center [351, 487] width 284 height 48
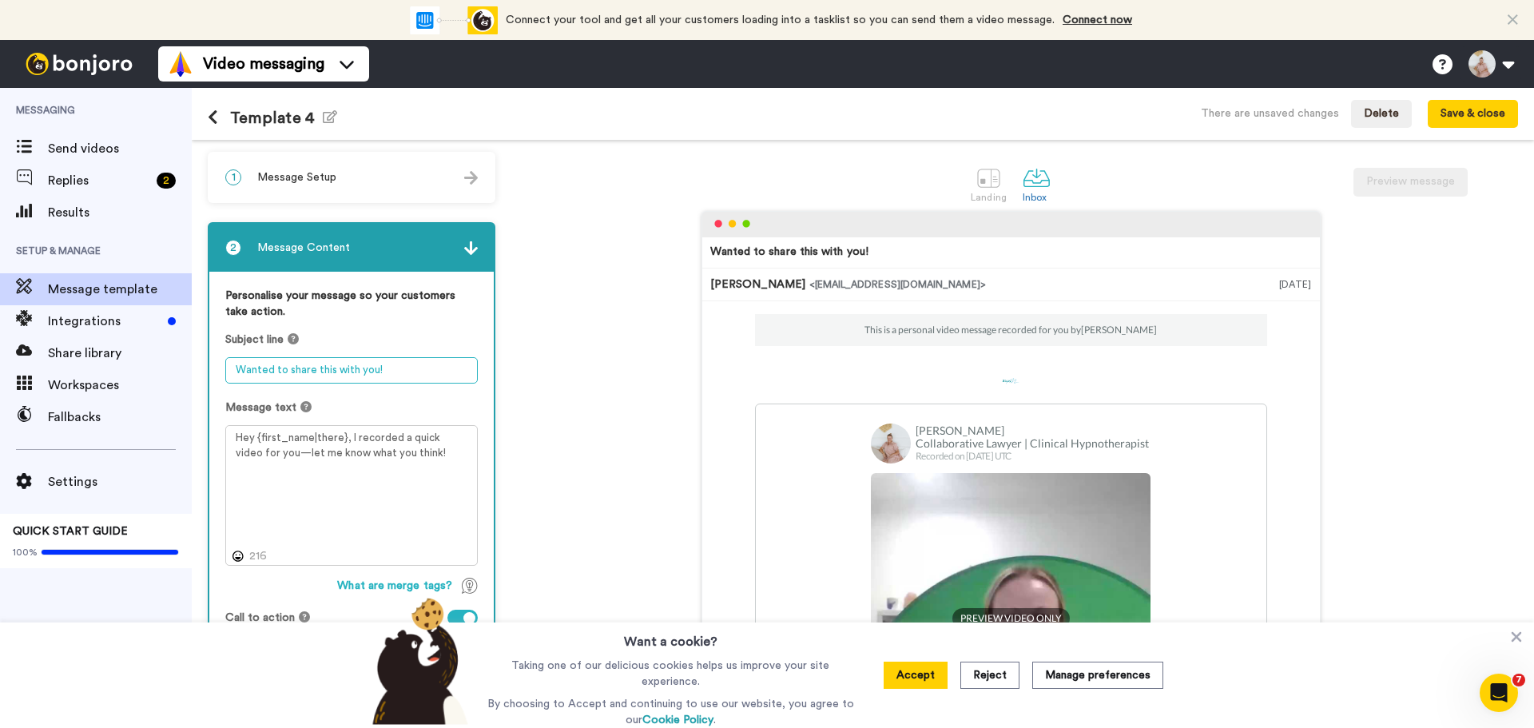
click at [280, 368] on textarea "Wanted to share this with you!" at bounding box center [351, 370] width 253 height 26
drag, startPoint x: 412, startPoint y: 364, endPoint x: 165, endPoint y: 370, distance: 246.2
click at [164, 368] on div "Messaging Send videos Replies 2 Results Setup & Manage Message template Integra…" at bounding box center [767, 408] width 1534 height 640
type textarea "Thank you for registering for my webinar!"
click at [434, 451] on textarea "Hey {first_name|there}, I recorded a quick video for you—let me know what you t…" at bounding box center [351, 495] width 253 height 141
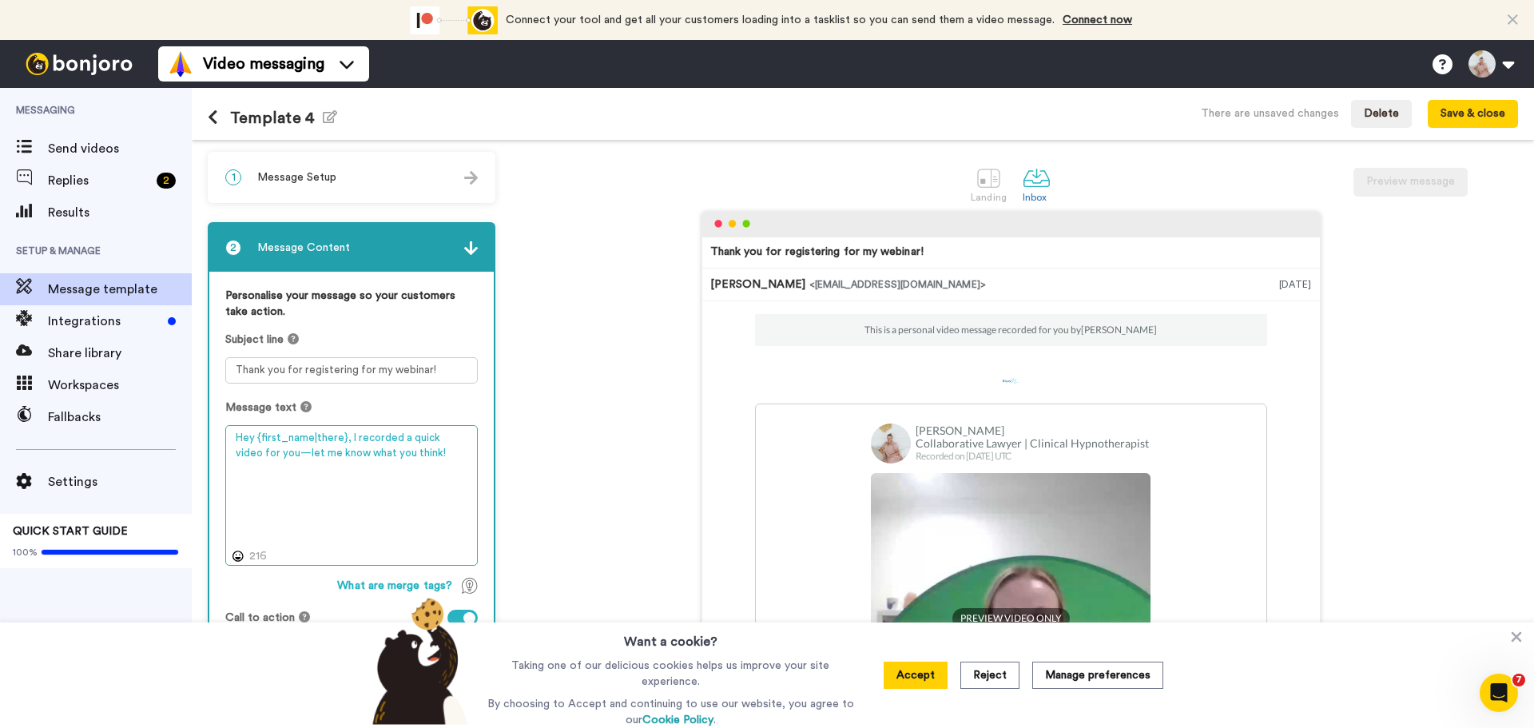
click at [269, 458] on textarea "Hey {first_name|there}, I recorded a quick video for you—let me know what you t…" at bounding box center [351, 495] width 253 height 141
paste textarea "i {first_name|there}, I've recorded a quick video"
click at [418, 478] on textarea "Hi {first_name|there}, I've recorded a quick video to say thank you for registe…" at bounding box center [351, 495] width 253 height 141
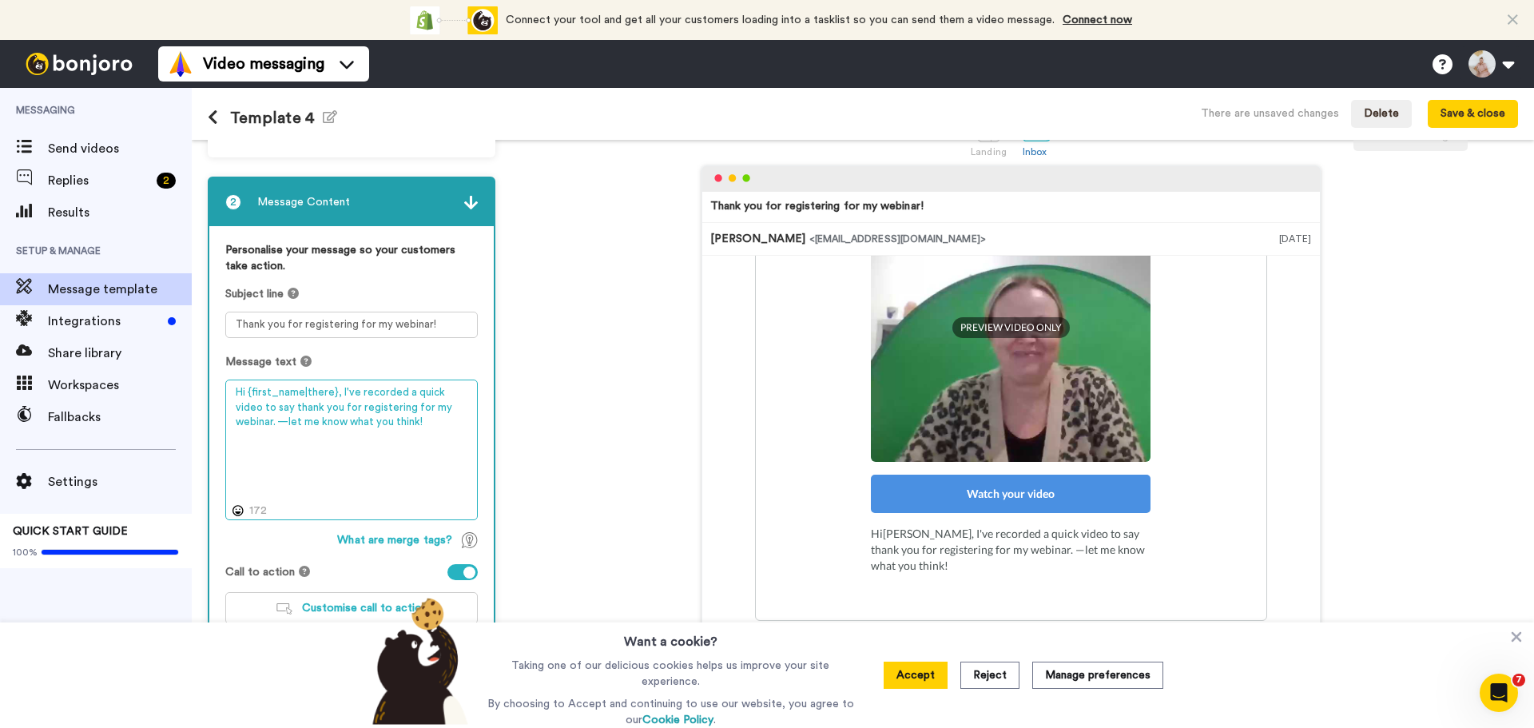
scroll to position [66, 0]
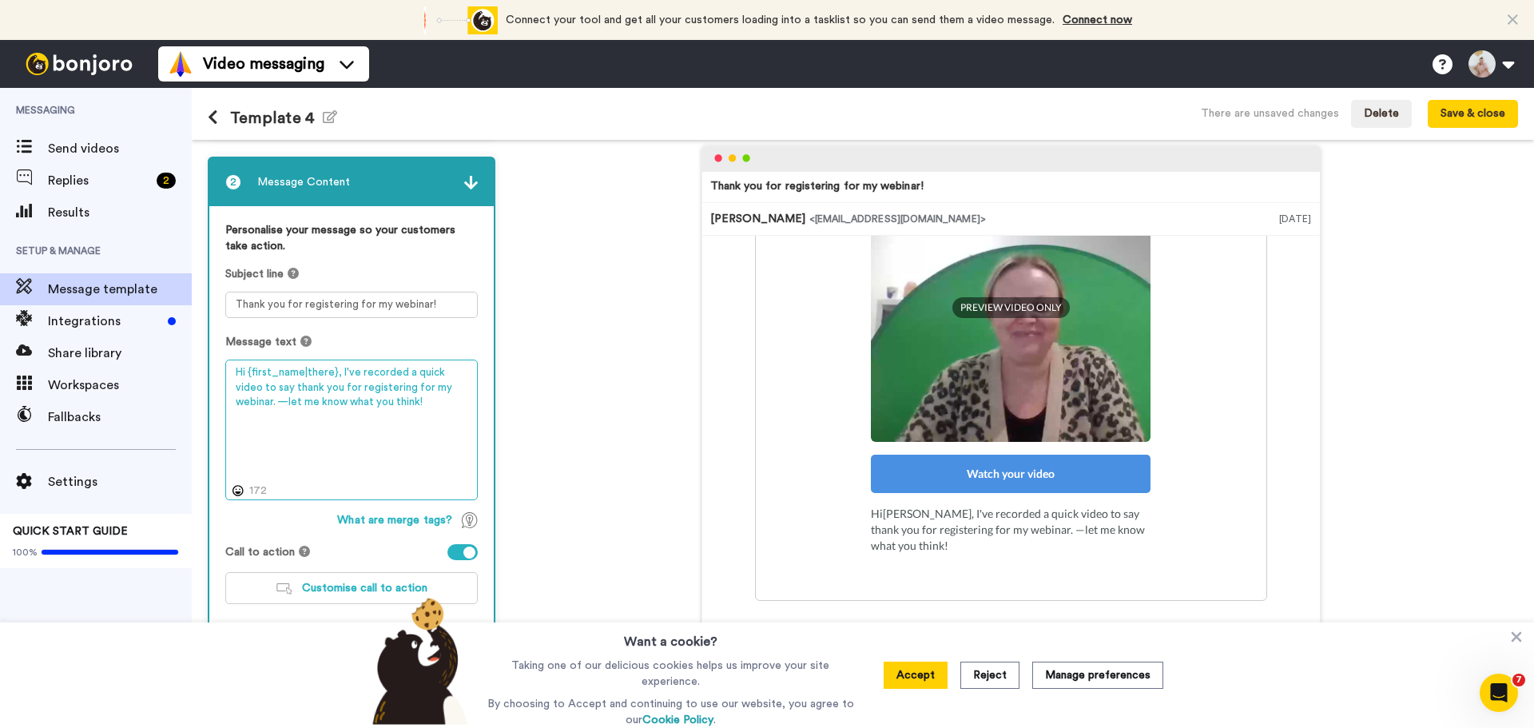
click at [400, 396] on textarea "Hi {first_name|there}, I've recorded a quick video to say thank you for registe…" at bounding box center [351, 430] width 253 height 141
type textarea "Hi {first_name|there}, I've recorded a quick video to say thank you for registe…"
click at [463, 385] on textarea "Hi {first_name|there}, I've recorded a quick video to say thank you for registe…" at bounding box center [351, 430] width 253 height 141
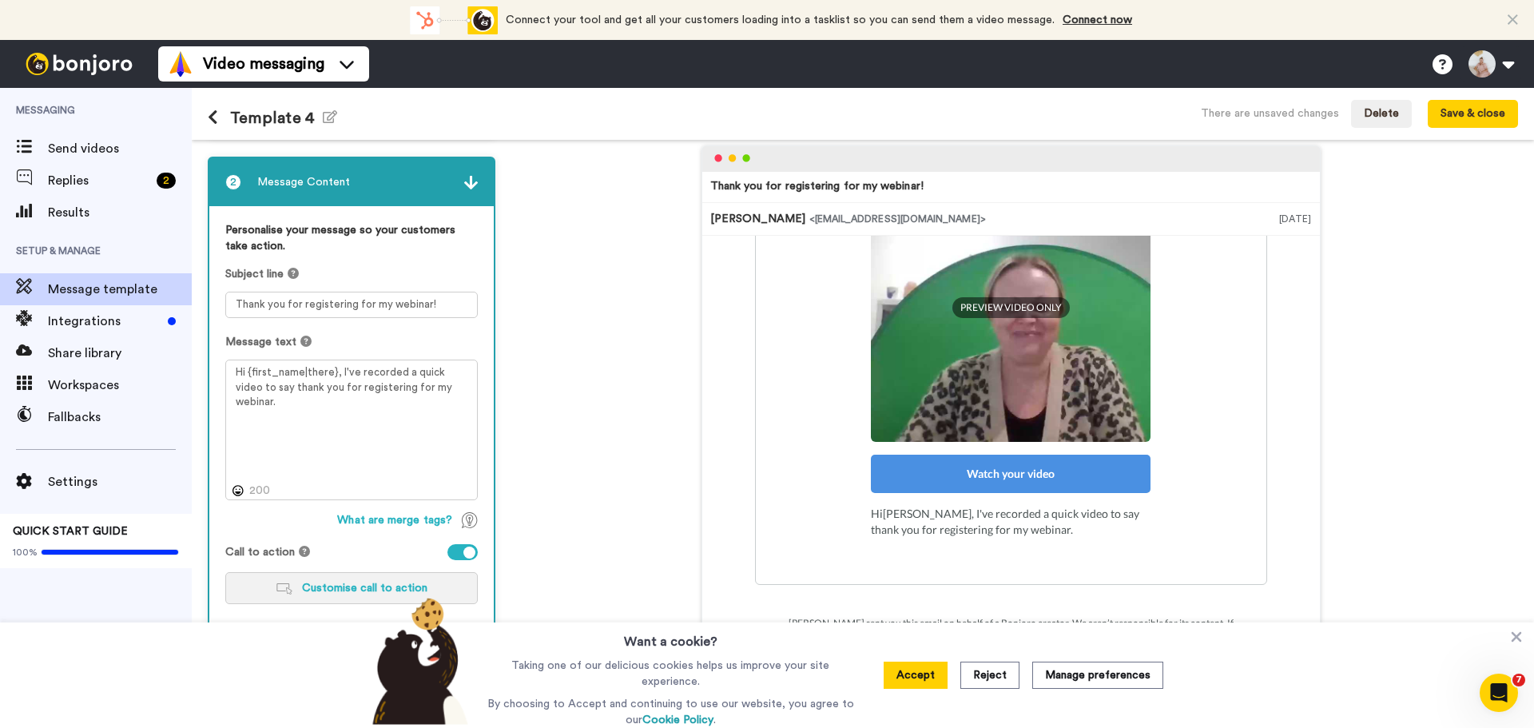
click at [366, 587] on span "Customise call to action" at bounding box center [364, 588] width 125 height 11
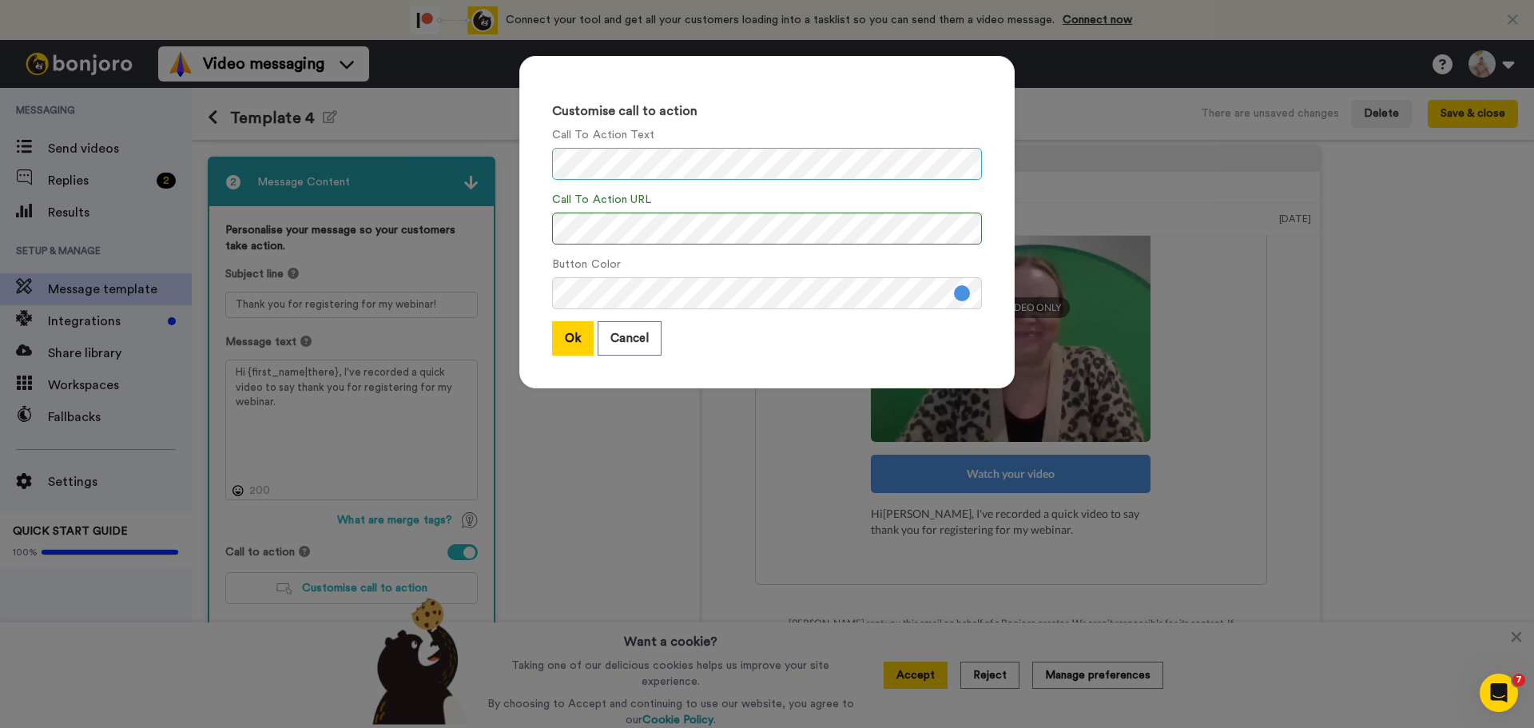
click at [544, 164] on div "Customise call to action Call To Action Text Call To Action URL Button Color Ok…" at bounding box center [766, 222] width 495 height 332
click at [563, 346] on button "Ok" at bounding box center [573, 338] width 42 height 34
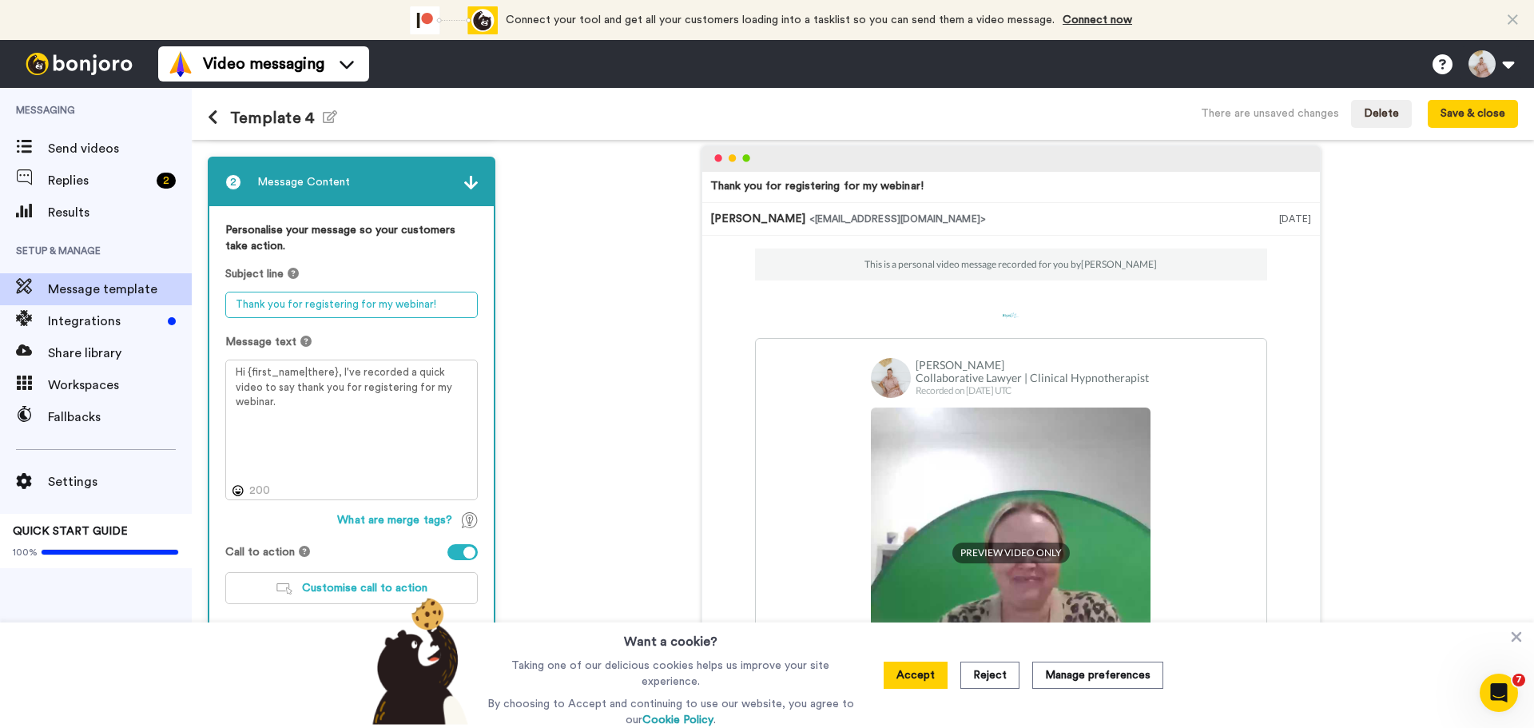
click at [448, 302] on textarea "Thank you for registering for my webinar!" at bounding box center [351, 305] width 253 height 26
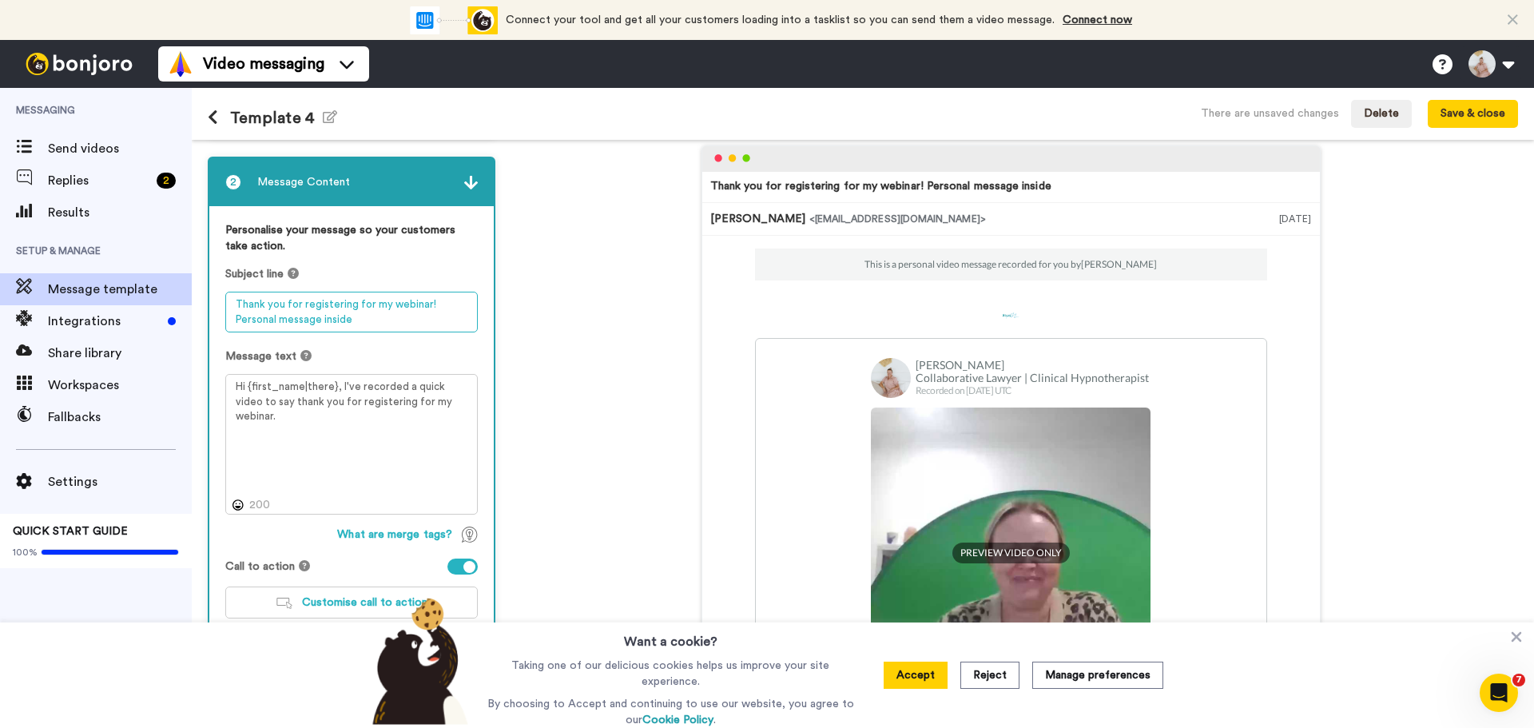
scroll to position [68, 0]
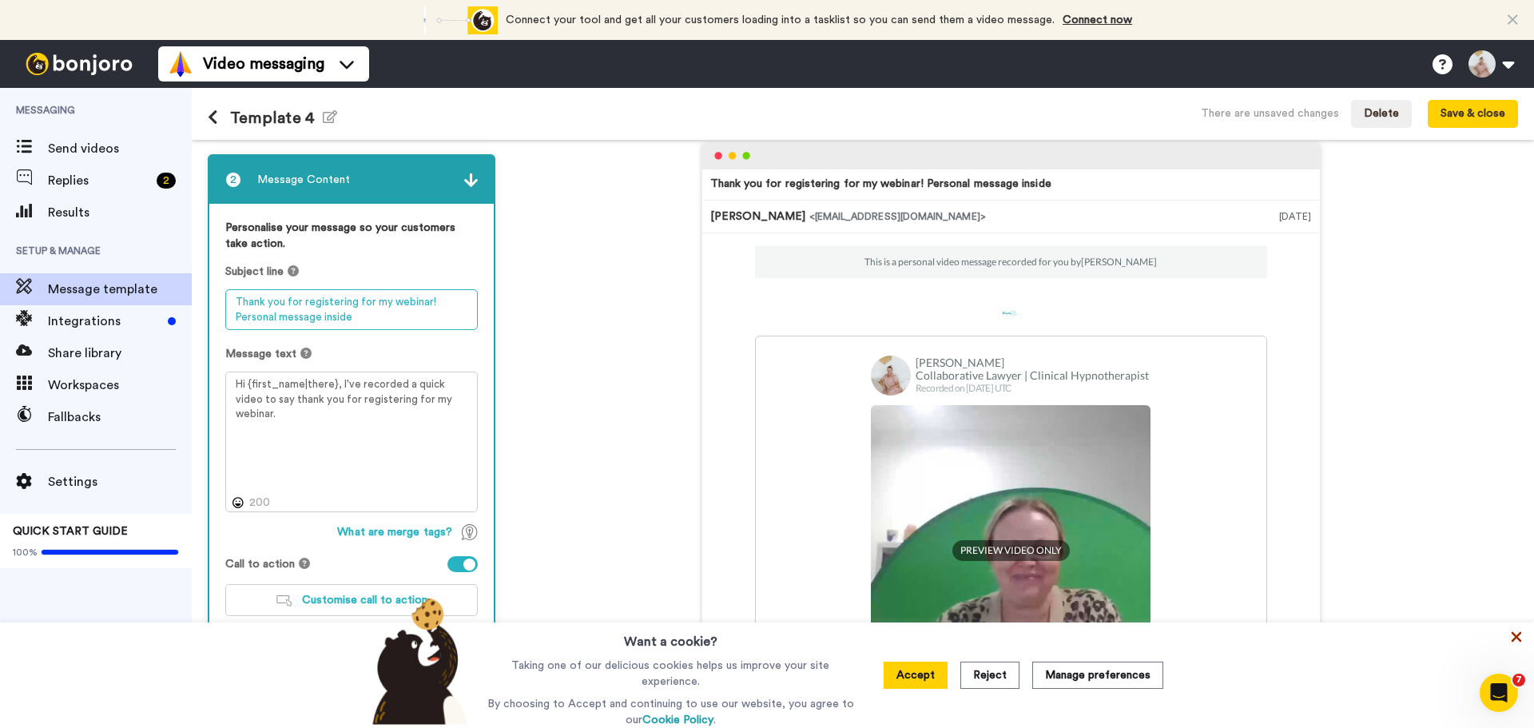
type textarea "Thank you for registering for my webinar! Personal message inside"
click at [1521, 639] on icon at bounding box center [1517, 637] width 16 height 16
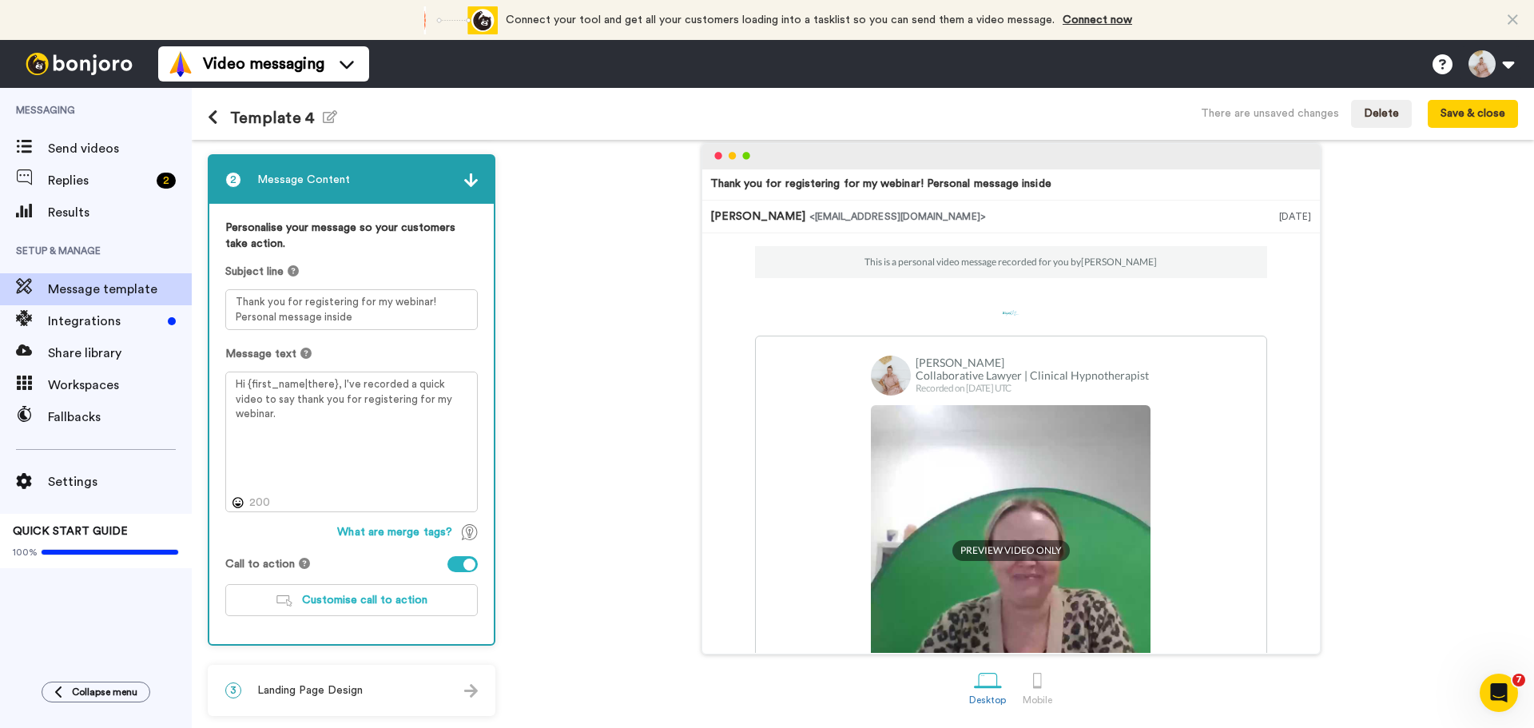
click at [469, 692] on img at bounding box center [471, 691] width 14 height 14
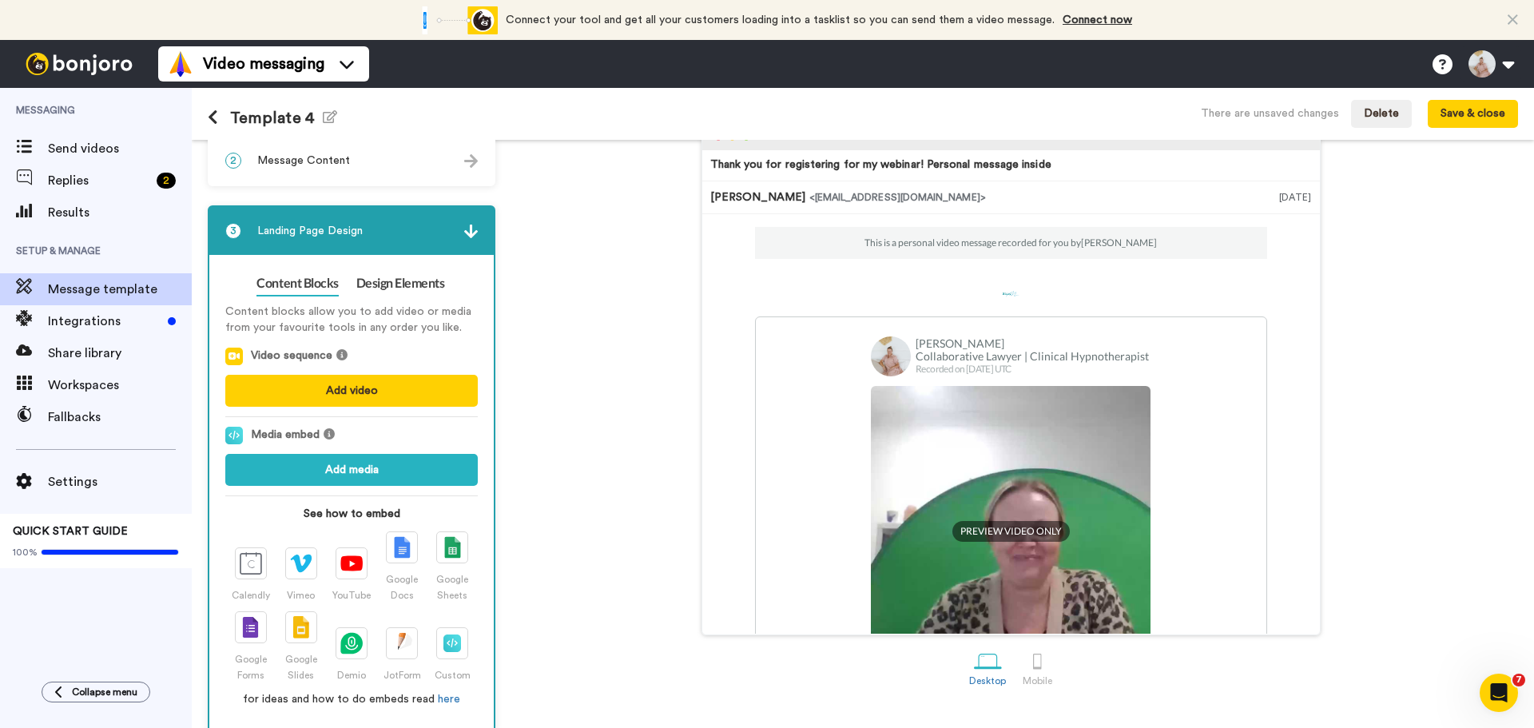
scroll to position [104, 0]
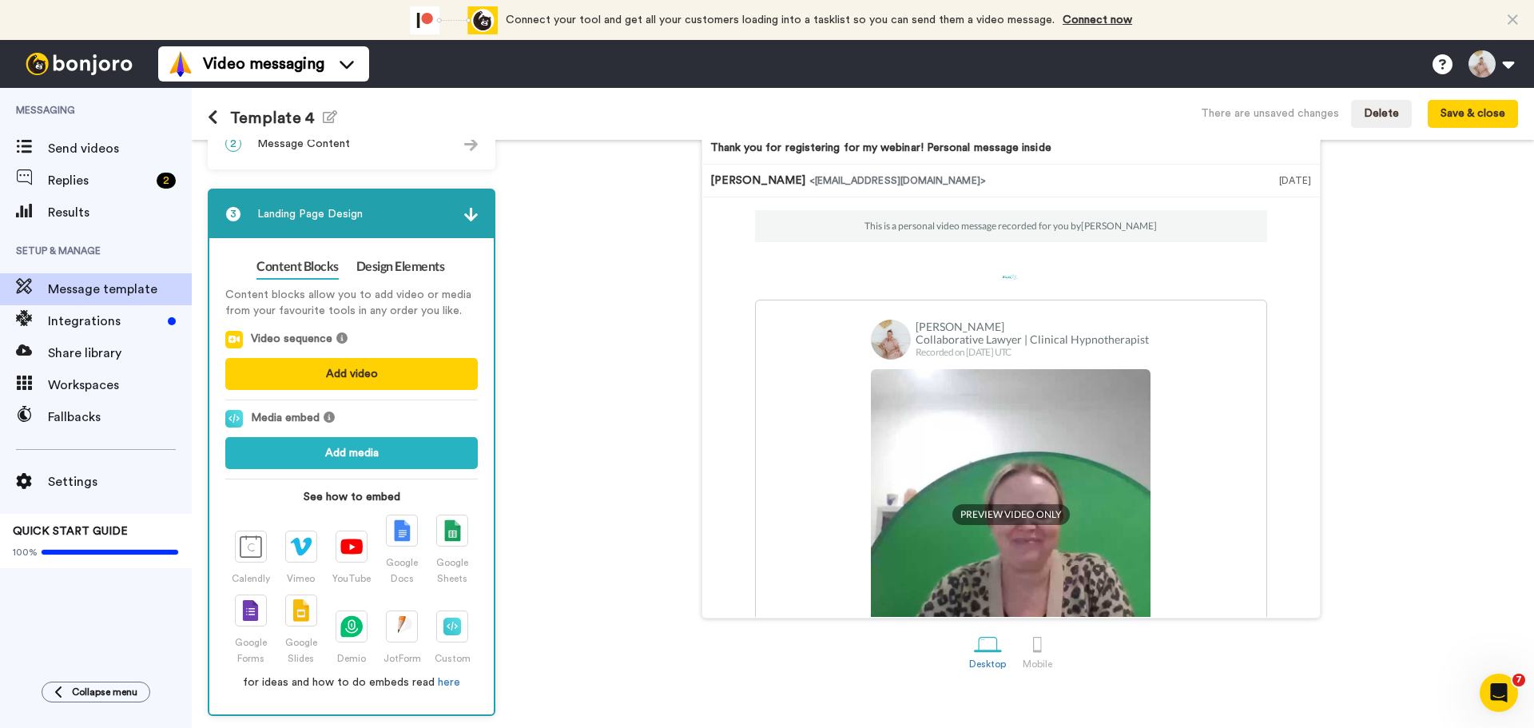
click at [547, 226] on div "Thank you for registering for my webinar! Personal message inside Stacy Munzenb…" at bounding box center [1010, 362] width 1015 height 511
click at [473, 214] on img at bounding box center [471, 215] width 14 height 14
drag, startPoint x: 243, startPoint y: 206, endPoint x: 287, endPoint y: 192, distance: 46.2
click at [245, 204] on div "3 Landing Page Design" at bounding box center [351, 214] width 284 height 48
click at [299, 177] on div "1 Message Setup From stacy@stacymunzenberger.com Add your company logo Stacy M …" at bounding box center [356, 382] width 296 height 668
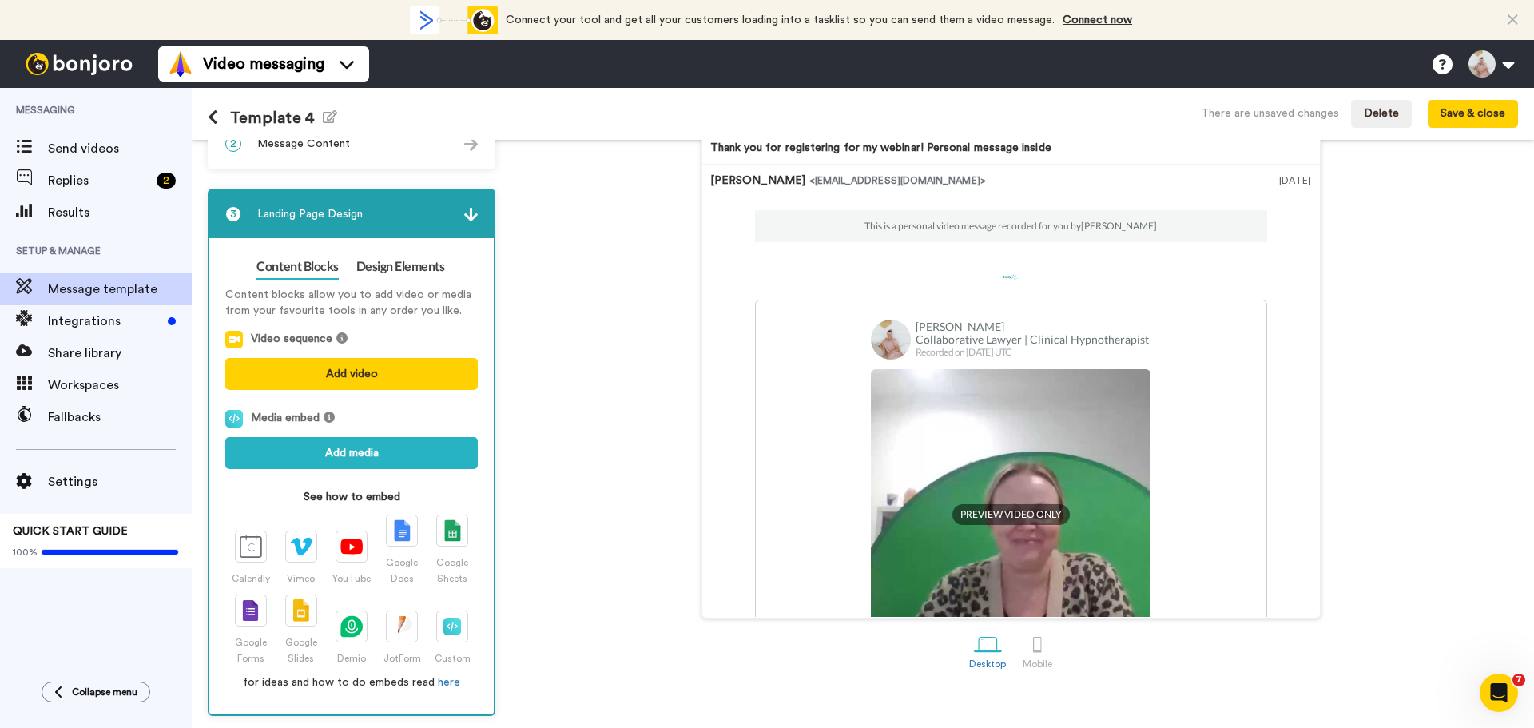
scroll to position [0, 0]
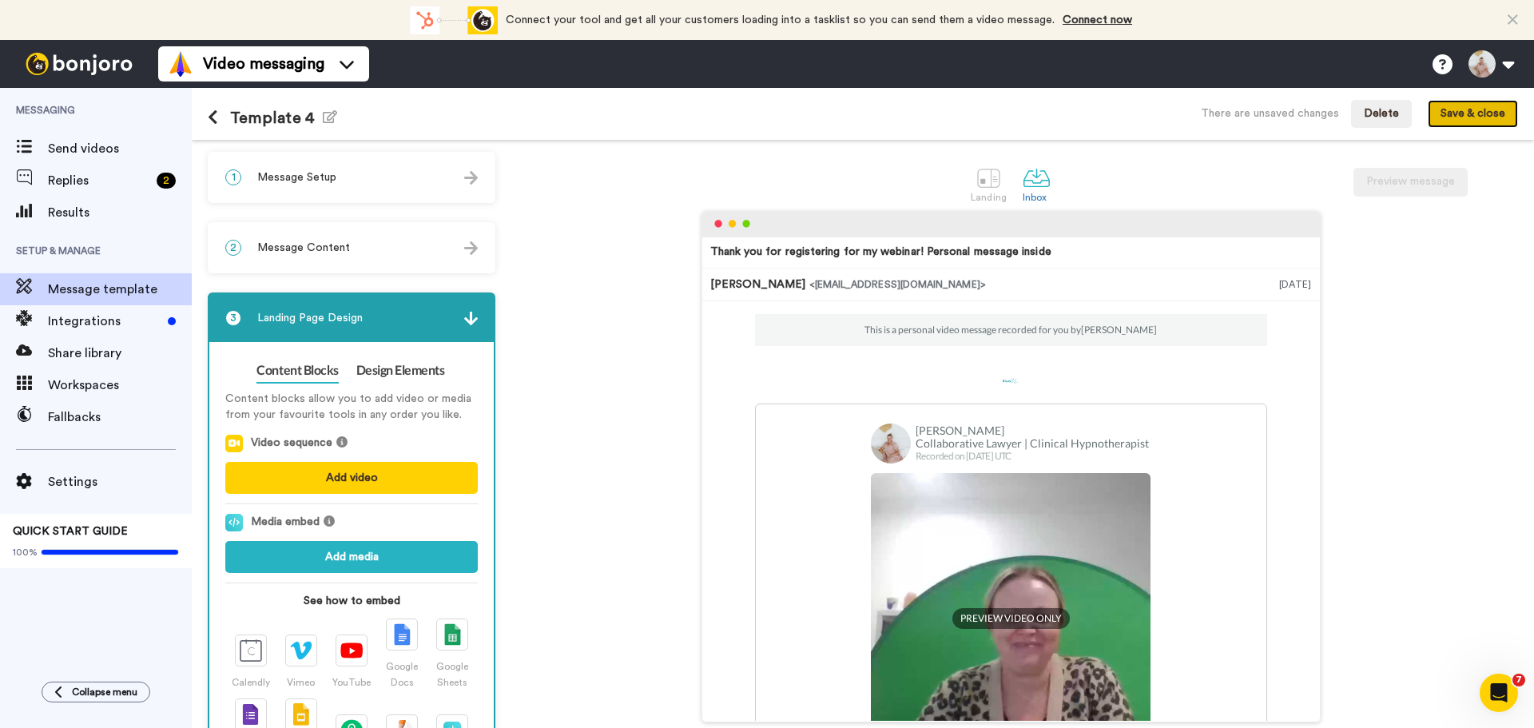
click at [1468, 109] on button "Save & close" at bounding box center [1473, 114] width 90 height 29
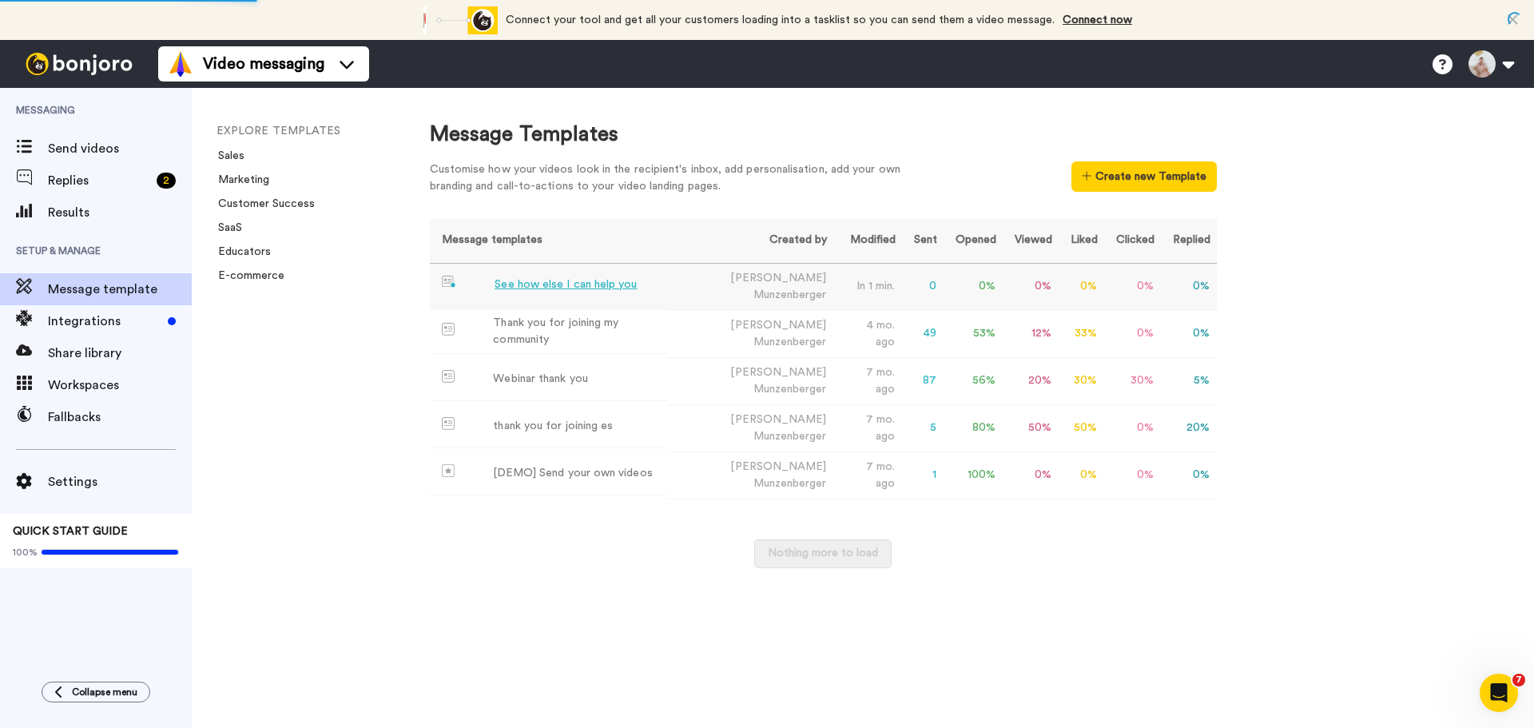
click at [567, 280] on div "See how else I can help you" at bounding box center [566, 284] width 142 height 17
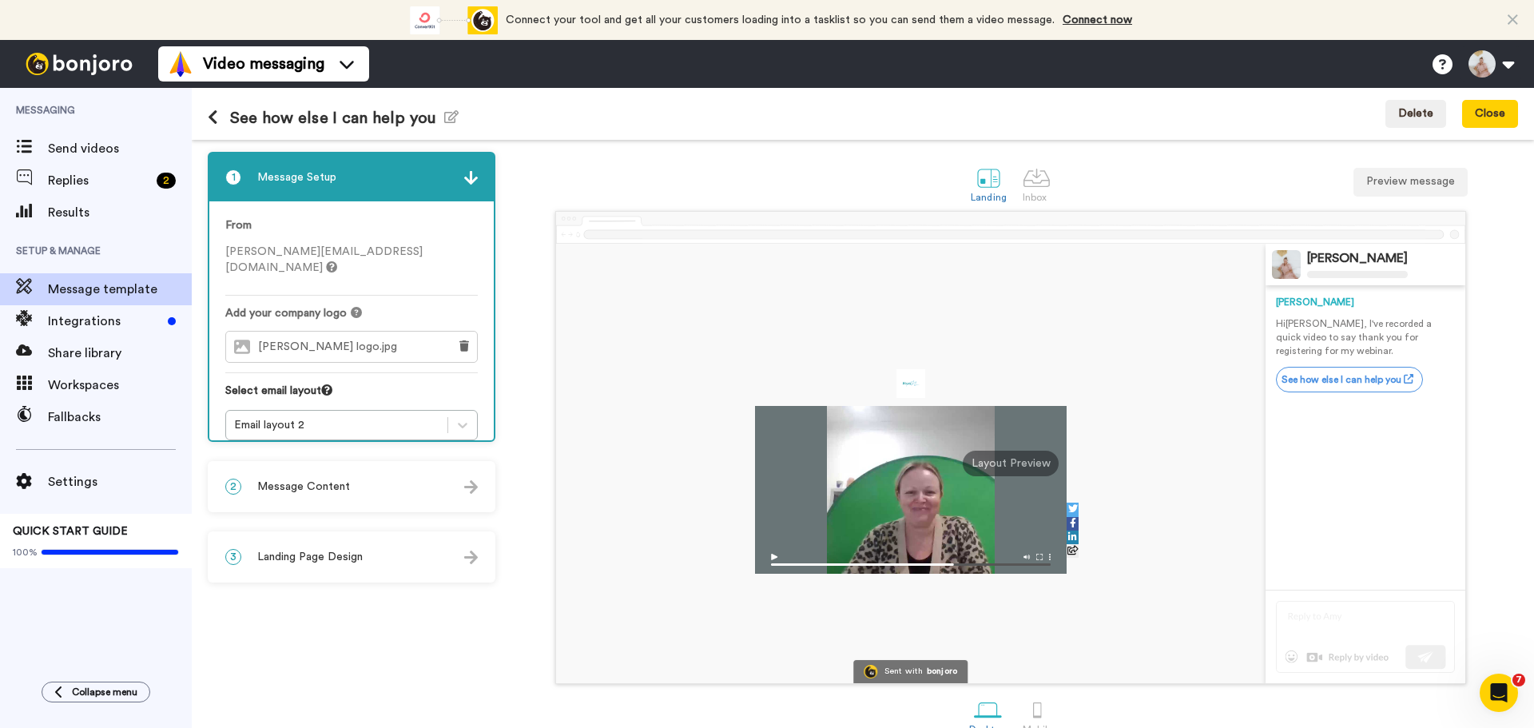
click at [338, 117] on h1 "See how else I can help you Edit name" at bounding box center [333, 118] width 251 height 18
click at [444, 115] on icon "button" at bounding box center [451, 116] width 14 height 13
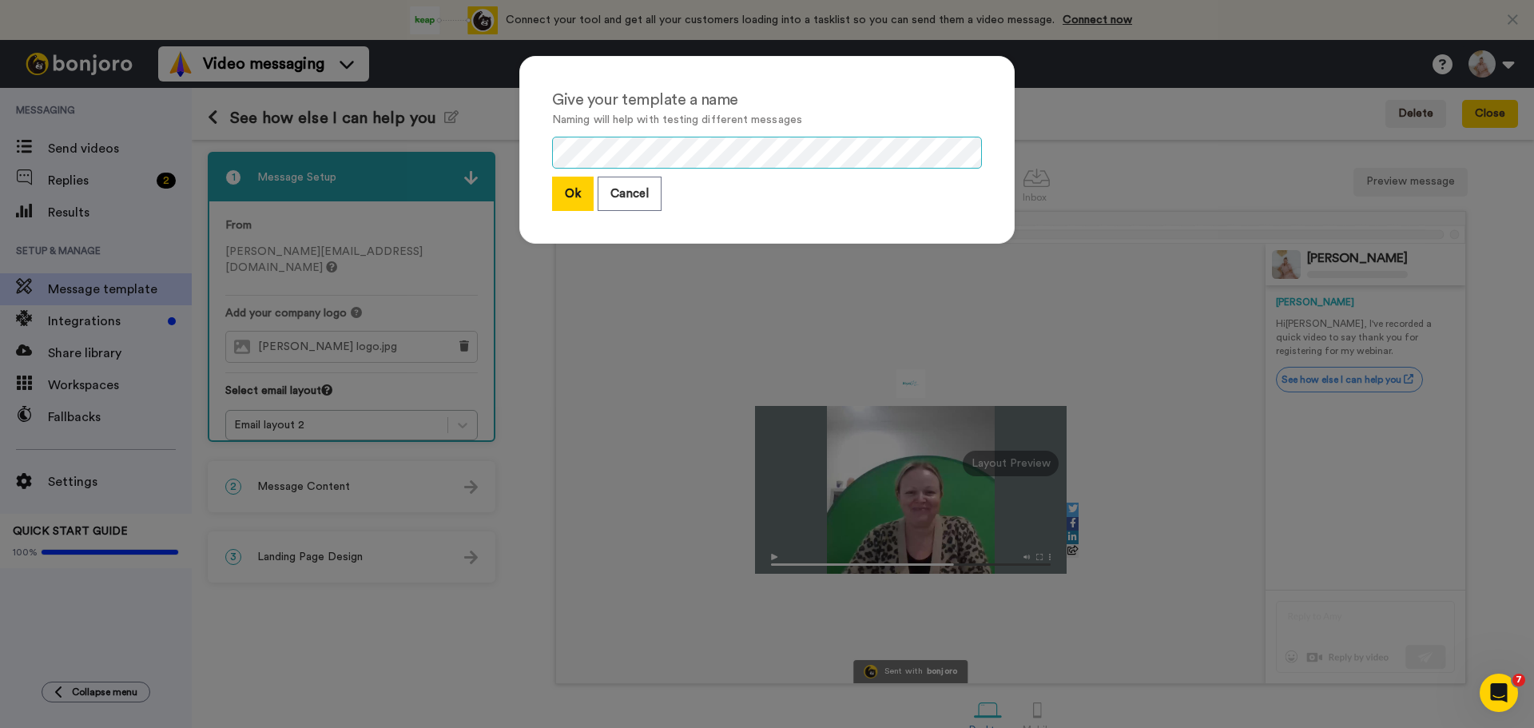
click at [463, 161] on div "Give your template a name Naming will help with testing different messages Ok C…" at bounding box center [767, 364] width 1534 height 728
click at [567, 199] on button "Ok" at bounding box center [573, 194] width 42 height 34
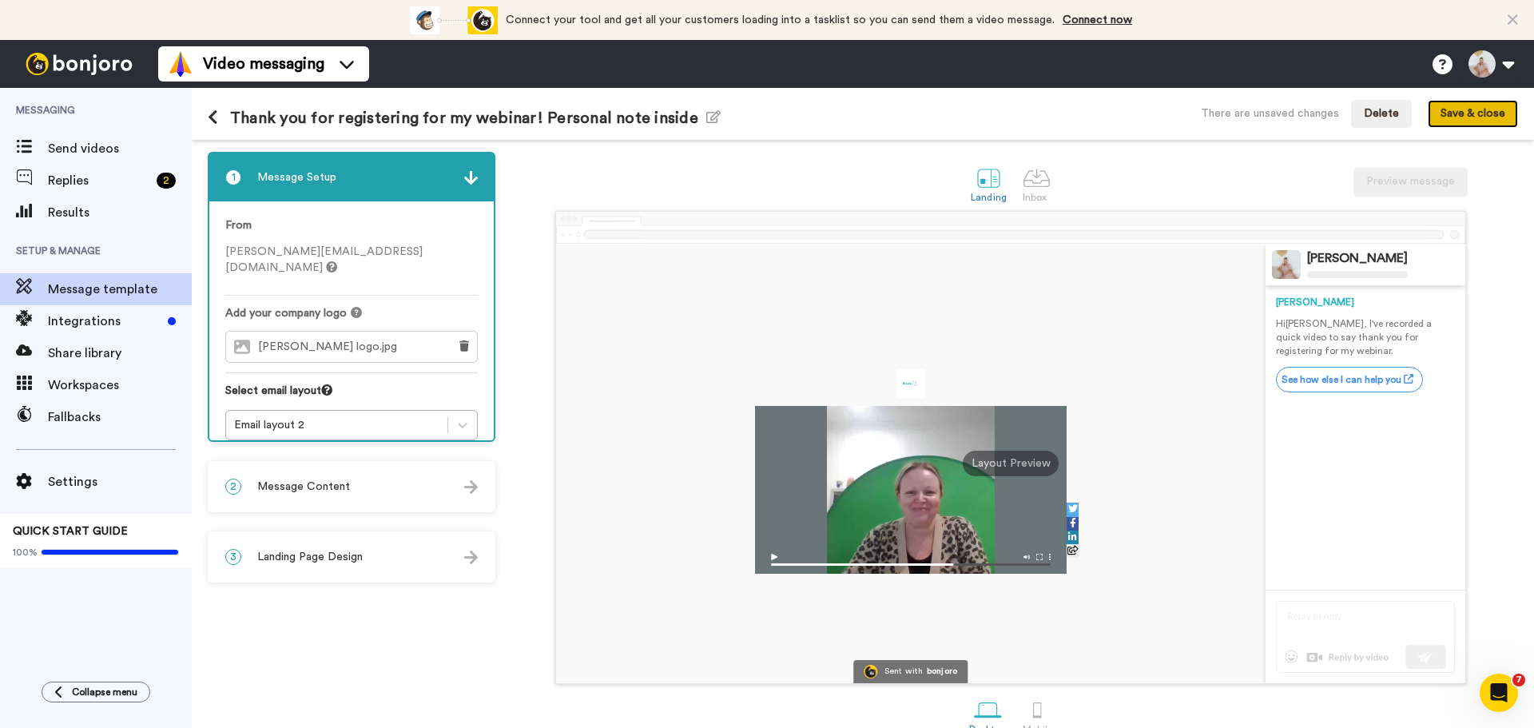
click at [1477, 114] on button "Save & close" at bounding box center [1473, 114] width 90 height 29
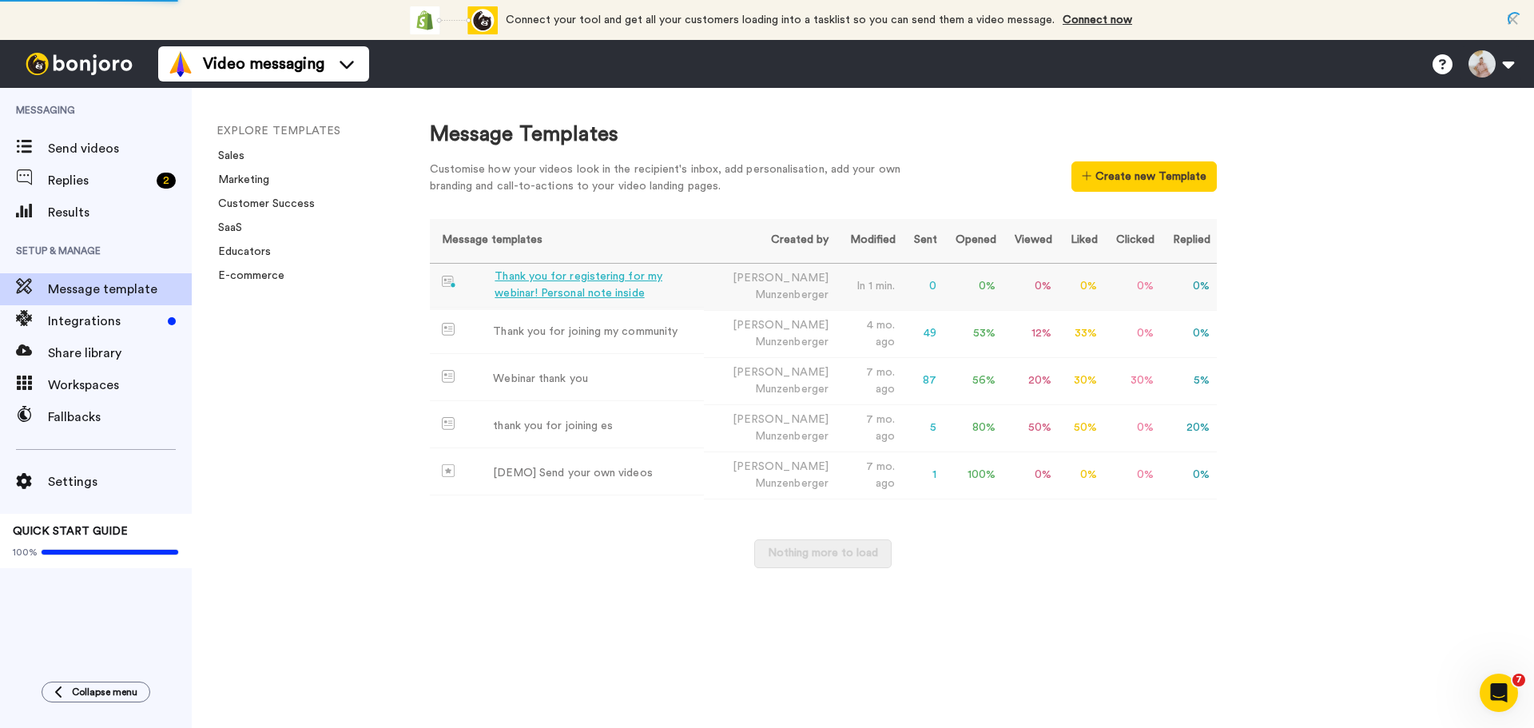
click at [591, 281] on div "Thank you for registering for my webinar! Personal note inside" at bounding box center [596, 285] width 203 height 34
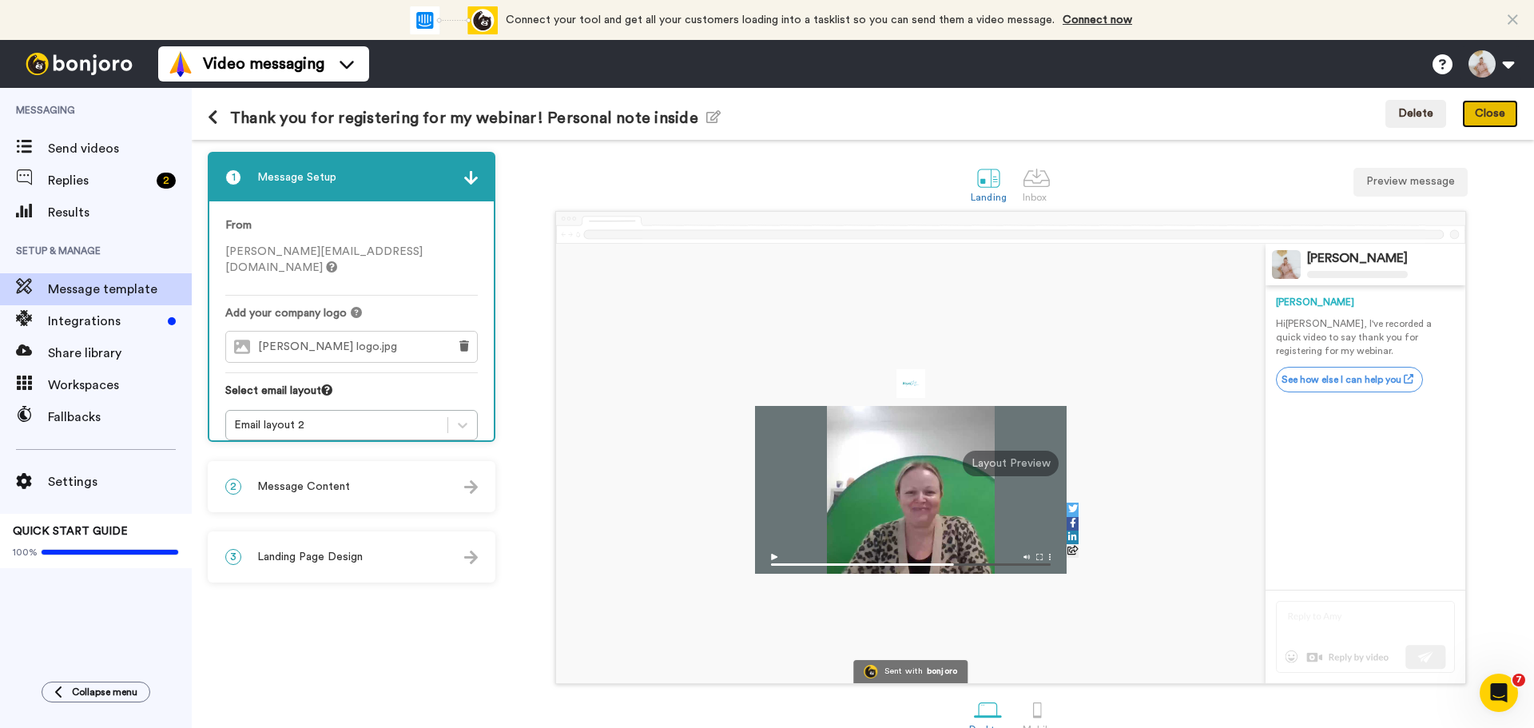
click at [1484, 115] on button "Close" at bounding box center [1490, 114] width 56 height 29
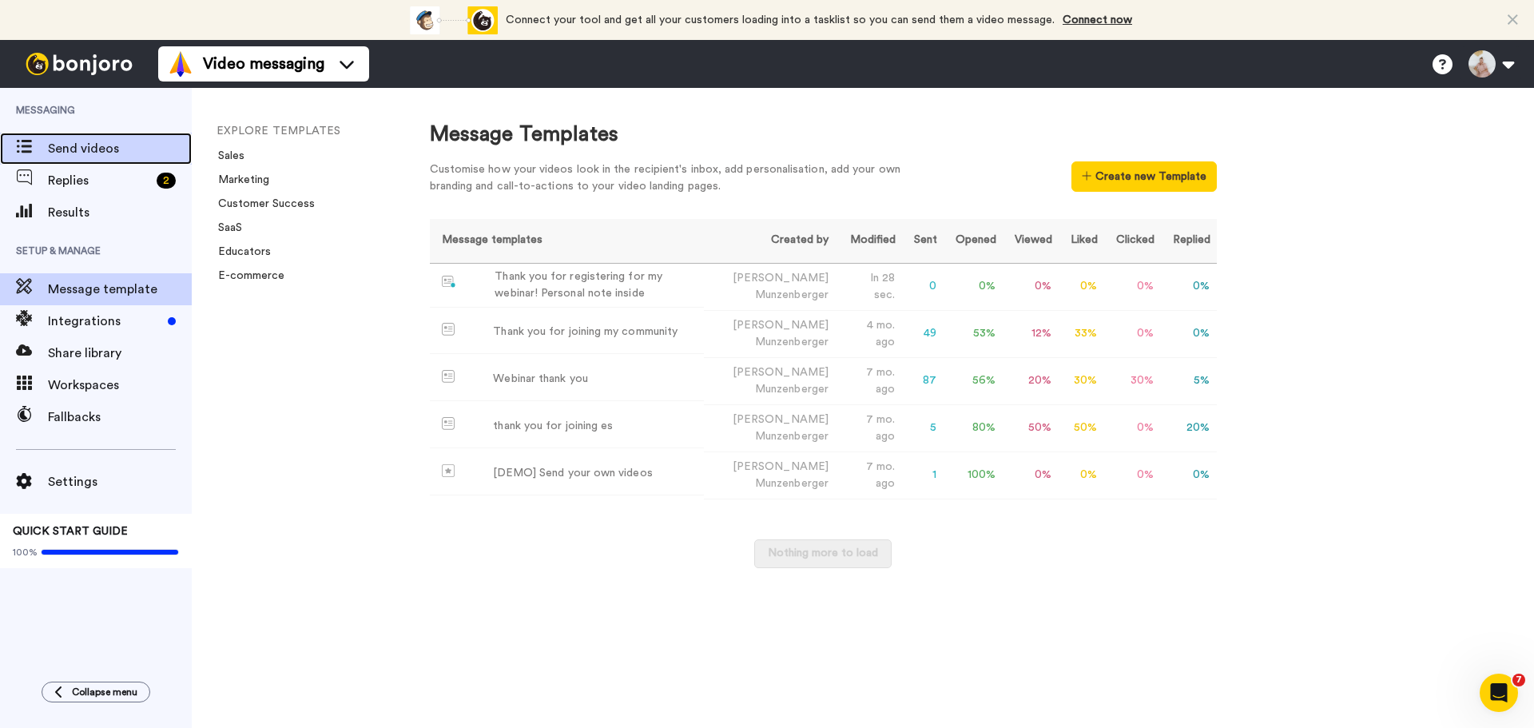
click at [78, 150] on span "Send videos" at bounding box center [120, 148] width 144 height 19
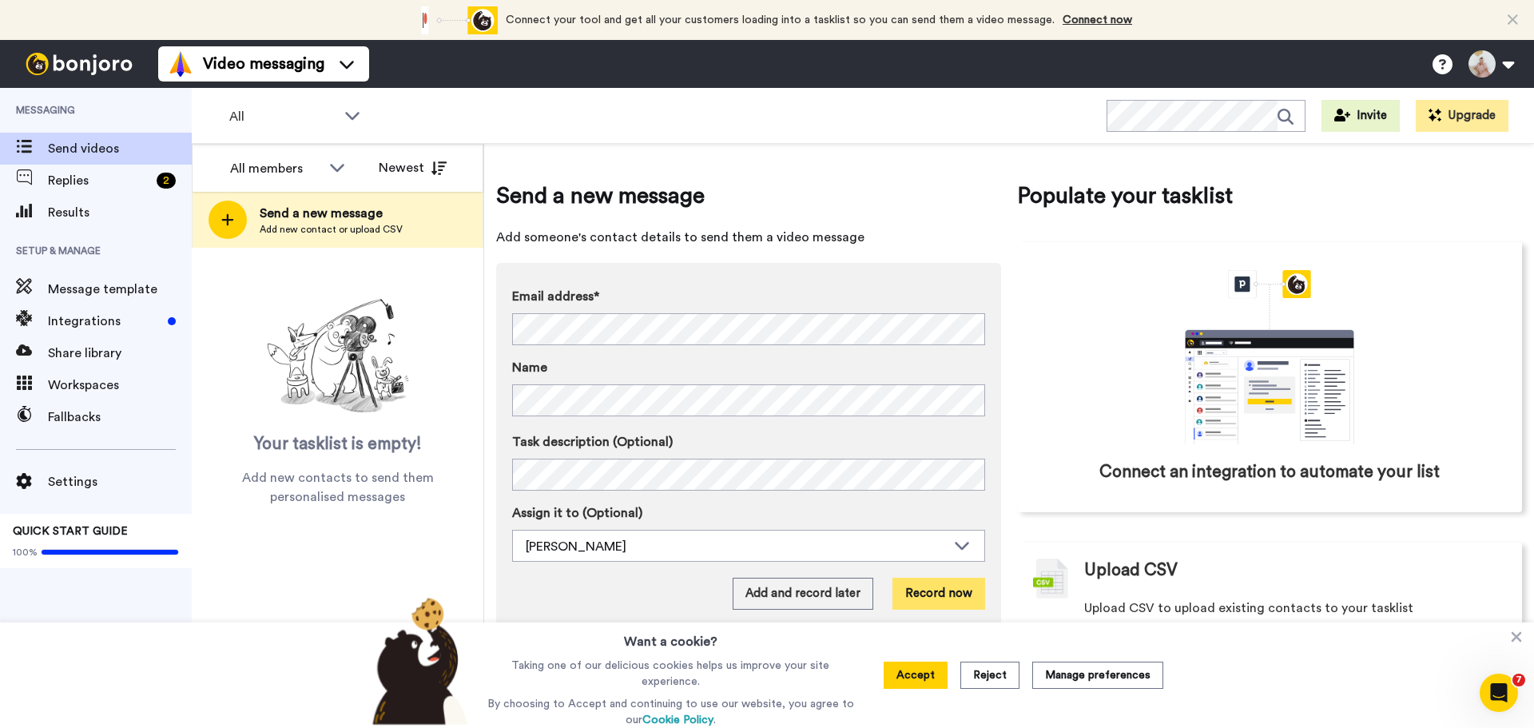
click at [944, 591] on button "Record now" at bounding box center [939, 594] width 93 height 32
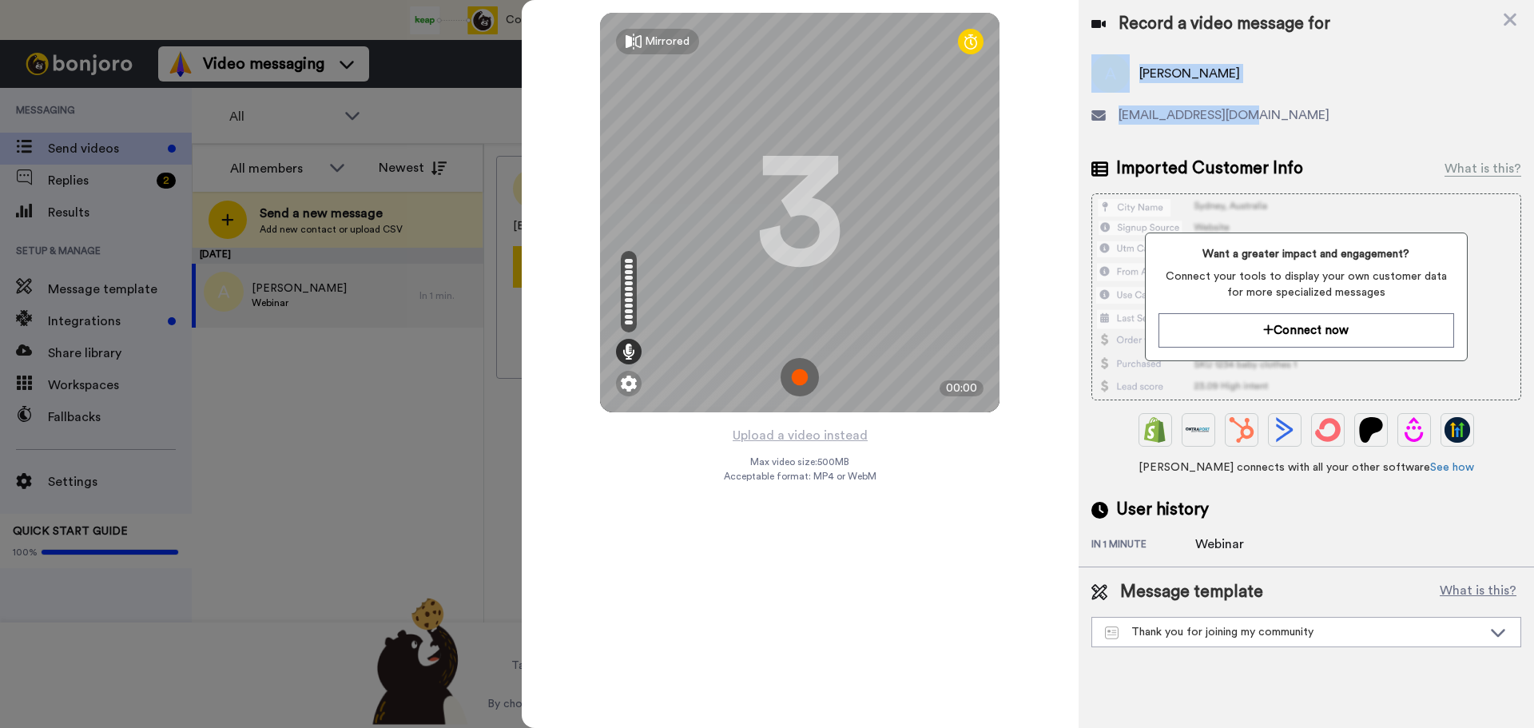
drag, startPoint x: 1397, startPoint y: 32, endPoint x: 1268, endPoint y: 106, distance: 148.6
click at [1258, 118] on div "Record a video message for [PERSON_NAME] [PERSON_NAME][EMAIL_ADDRESS][DOMAIN_NA…" at bounding box center [1307, 75] width 430 height 125
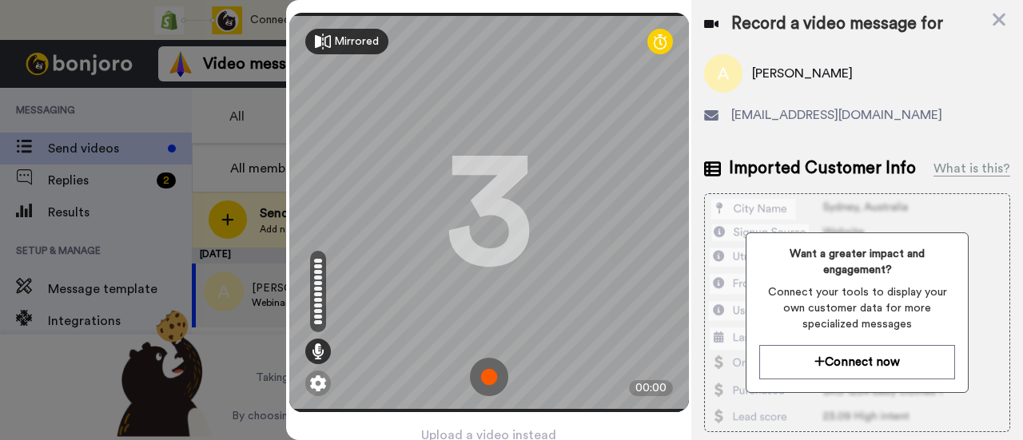
click at [334, 38] on div "Mirrored" at bounding box center [356, 42] width 45 height 16
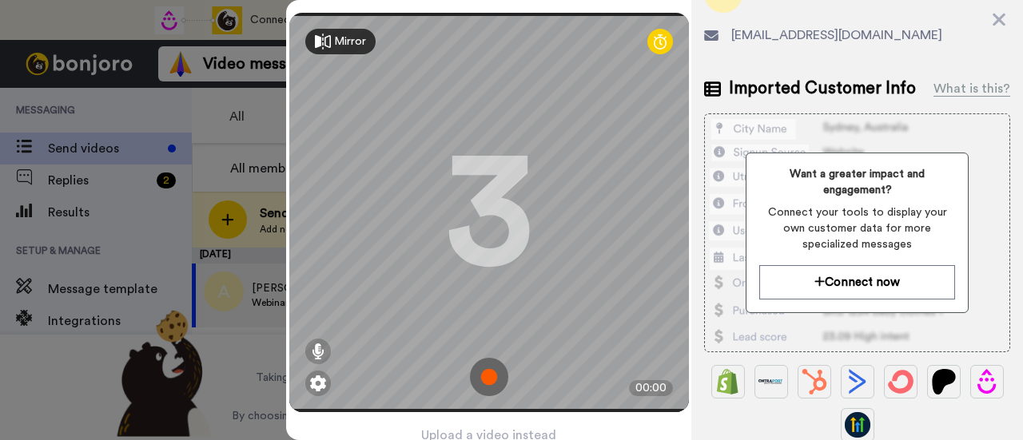
click at [488, 368] on img at bounding box center [489, 377] width 38 height 38
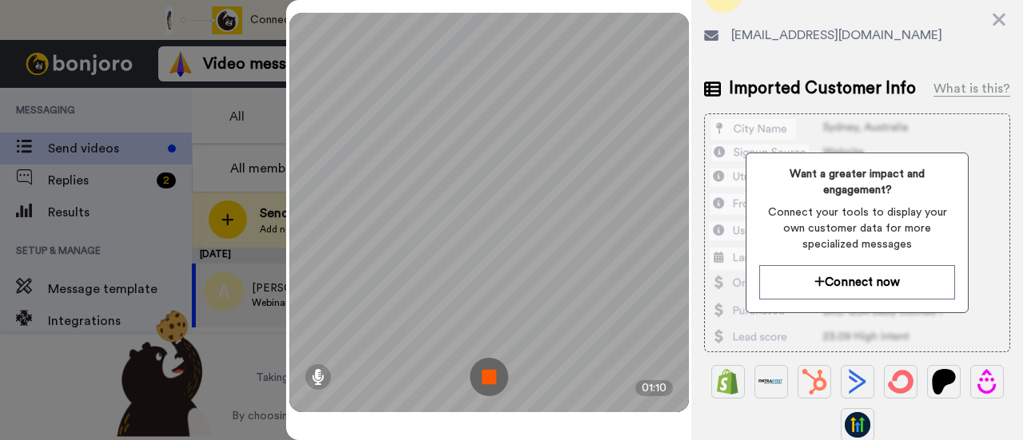
click at [479, 380] on img at bounding box center [489, 377] width 38 height 38
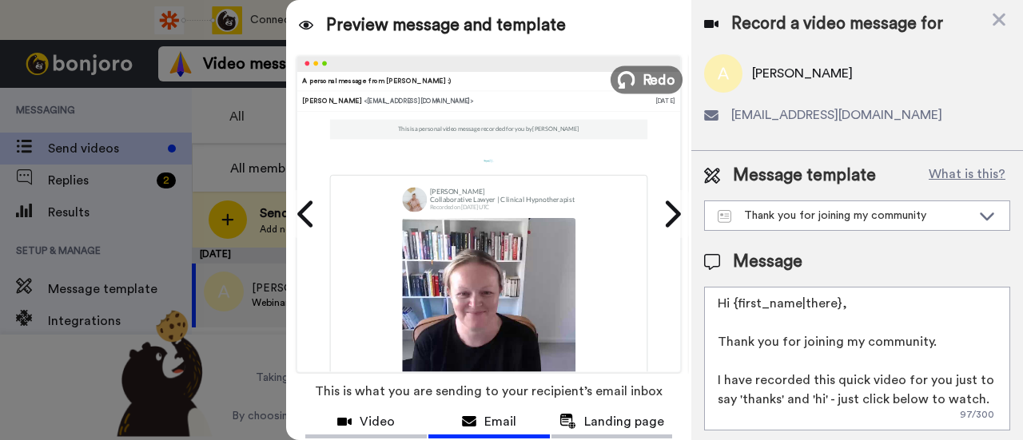
click at [631, 82] on button "Redo" at bounding box center [647, 80] width 72 height 28
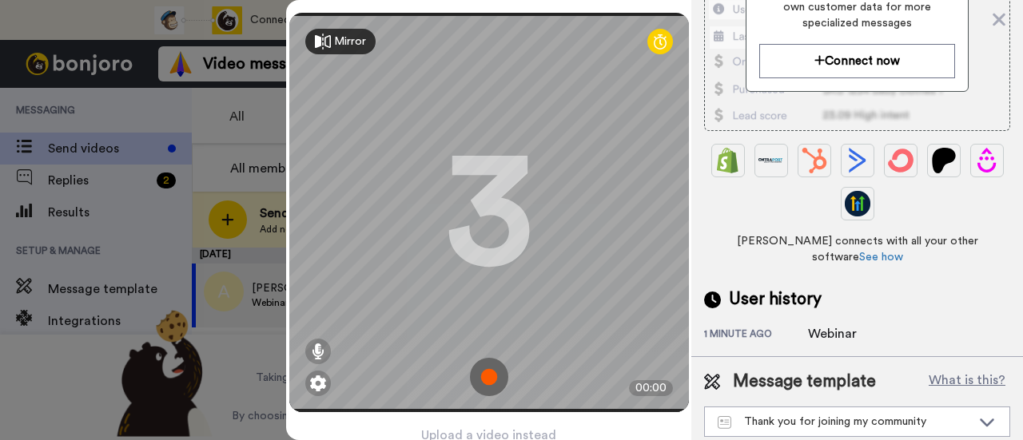
scroll to position [141, 0]
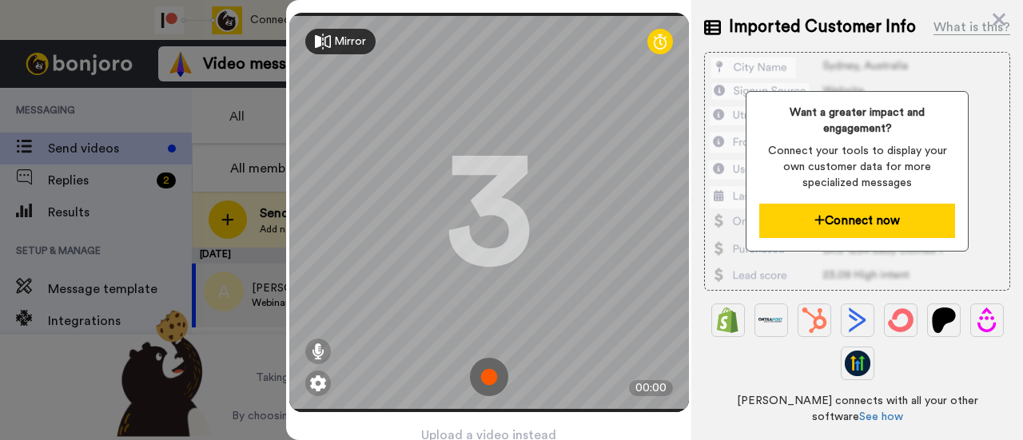
click at [865, 222] on button "Connect now" at bounding box center [857, 221] width 196 height 34
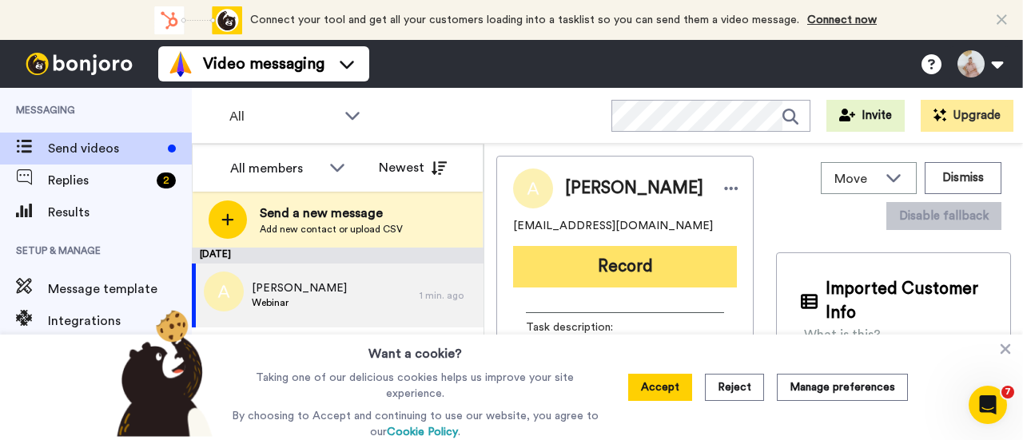
click at [609, 266] on button "Record" at bounding box center [625, 267] width 224 height 42
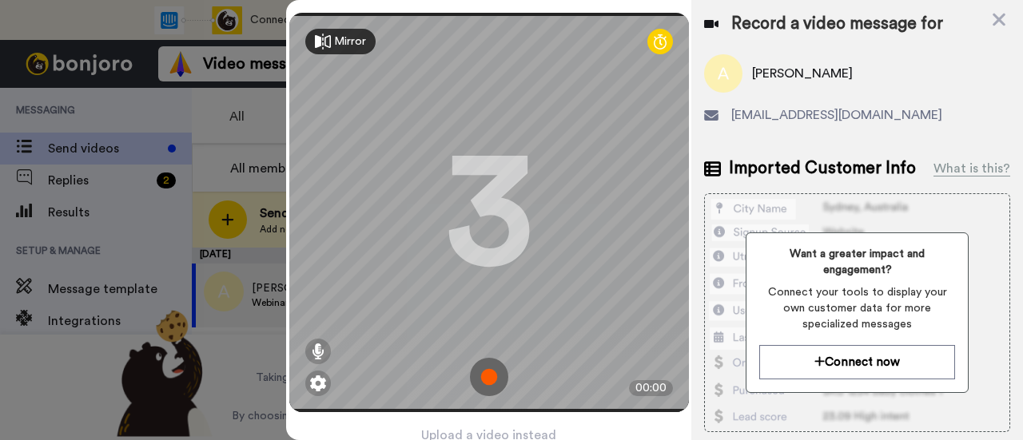
click at [483, 372] on img at bounding box center [489, 377] width 38 height 38
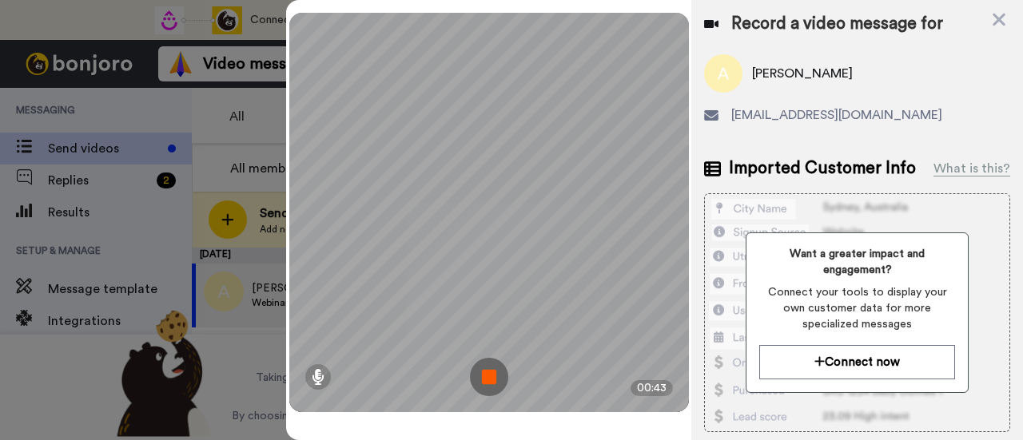
click at [488, 376] on img at bounding box center [489, 377] width 38 height 38
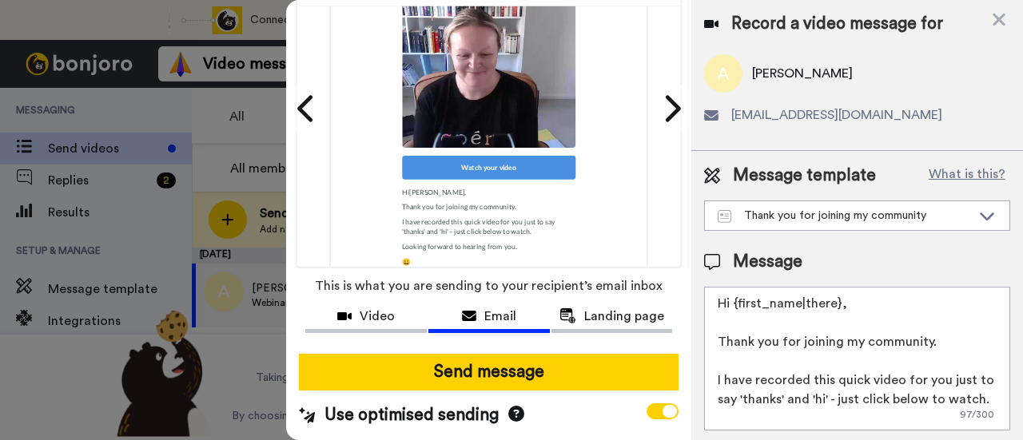
scroll to position [21, 0]
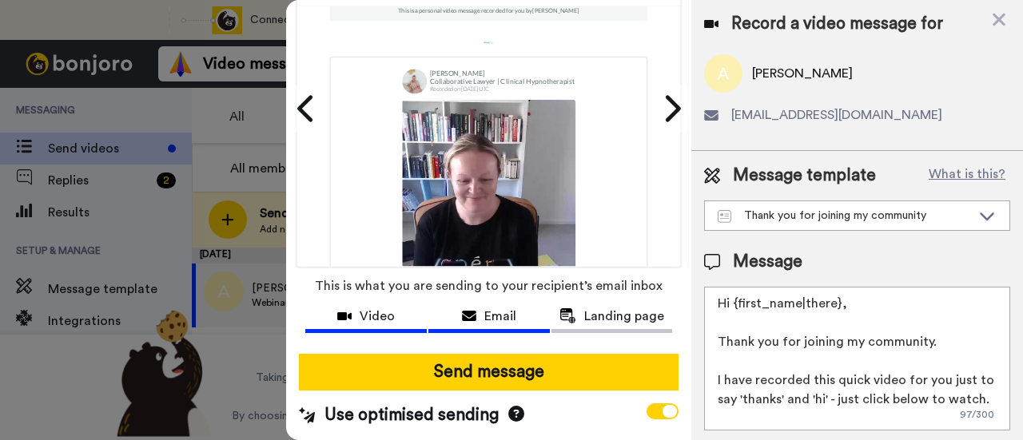
click at [383, 307] on span "Video" at bounding box center [377, 316] width 35 height 19
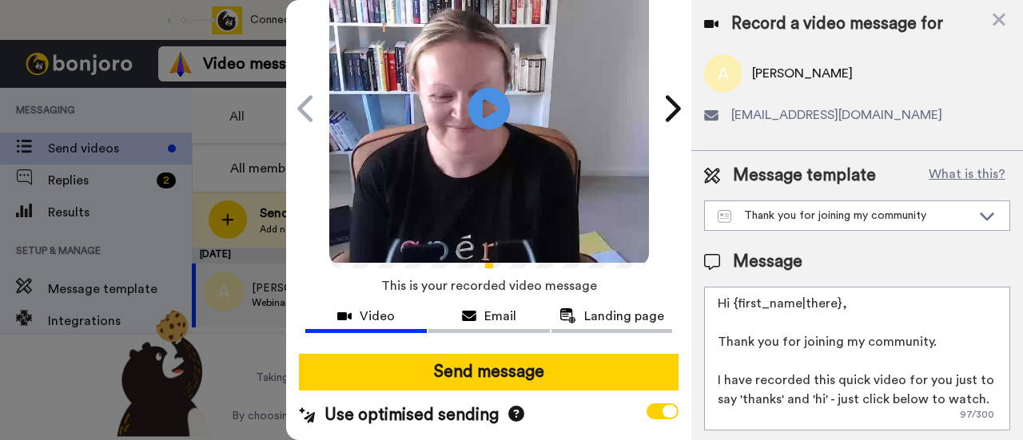
click at [486, 93] on icon at bounding box center [489, 108] width 42 height 42
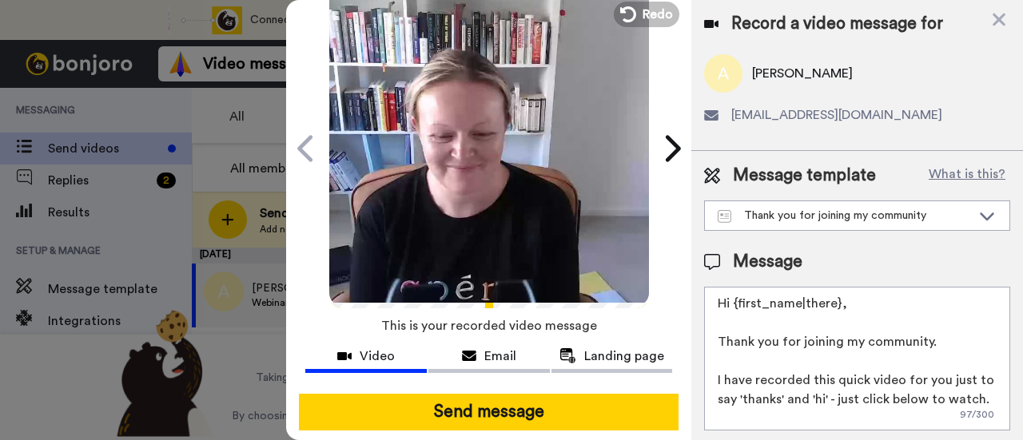
scroll to position [46, 0]
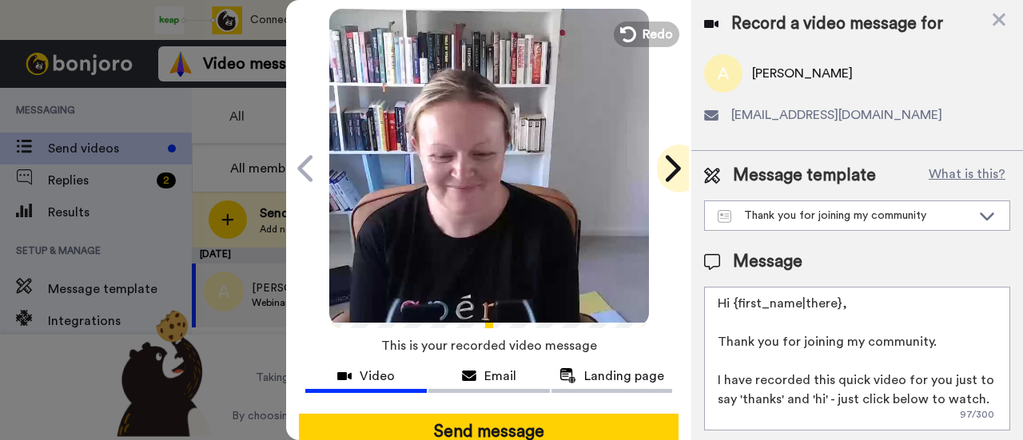
click at [671, 169] on icon at bounding box center [673, 168] width 15 height 26
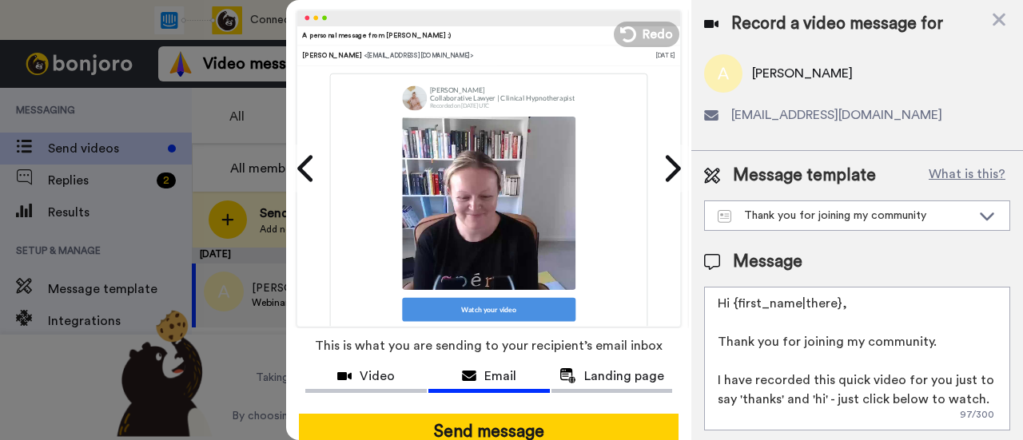
scroll to position [181, 0]
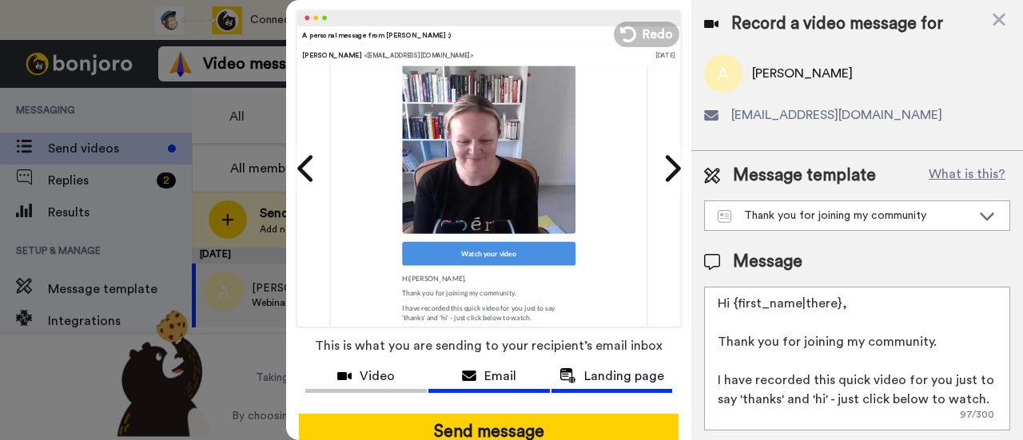
click at [617, 370] on span "Landing page" at bounding box center [624, 376] width 80 height 19
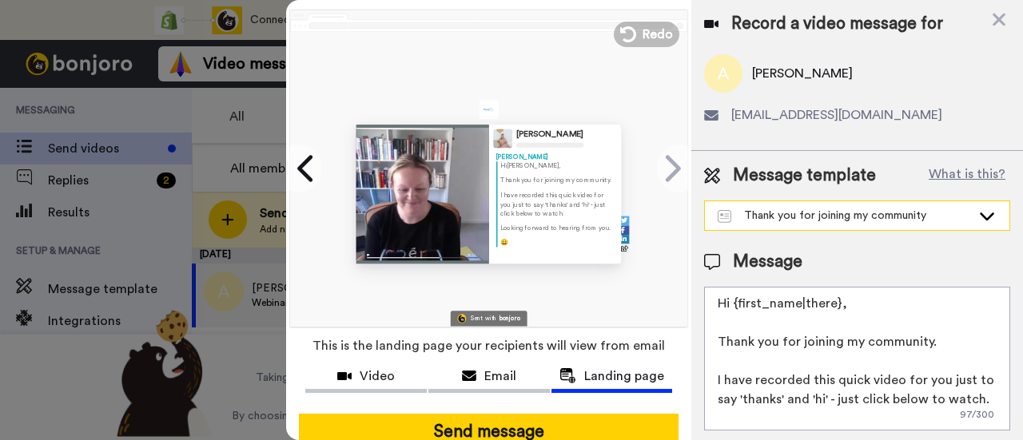
click at [856, 220] on div "Thank you for joining my community" at bounding box center [844, 216] width 253 height 16
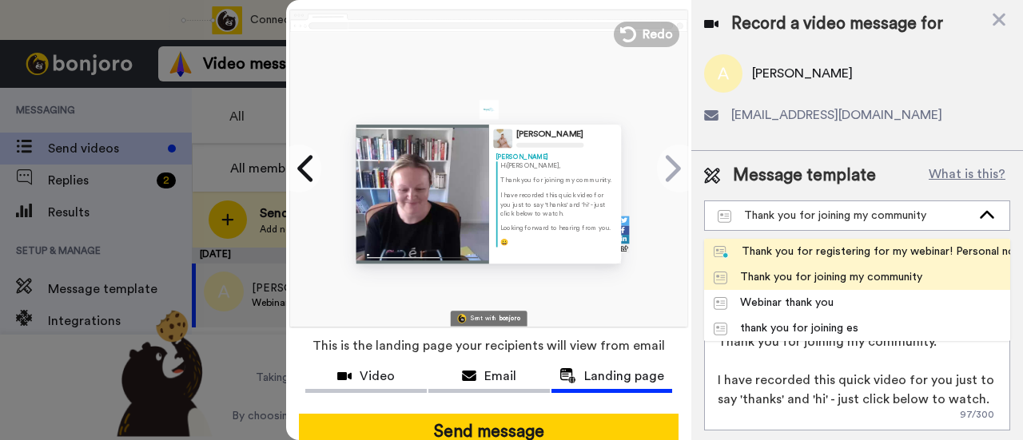
click at [821, 248] on div "Thank you for registering for my webinar! Personal note inside" at bounding box center [857, 252] width 287 height 16
type textarea "Hi {first_name|there}, I've recorded a quick video to say thank you for registe…"
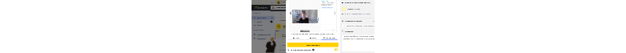
scroll to position [12, 0]
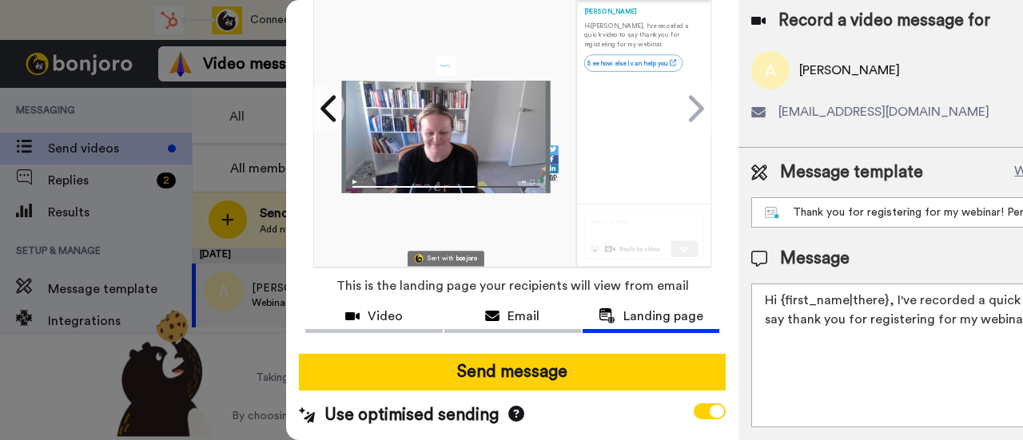
drag, startPoint x: 506, startPoint y: 30, endPoint x: 418, endPoint y: 34, distance: 88.0
click at [418, 34] on div at bounding box center [445, 119] width 263 height 295
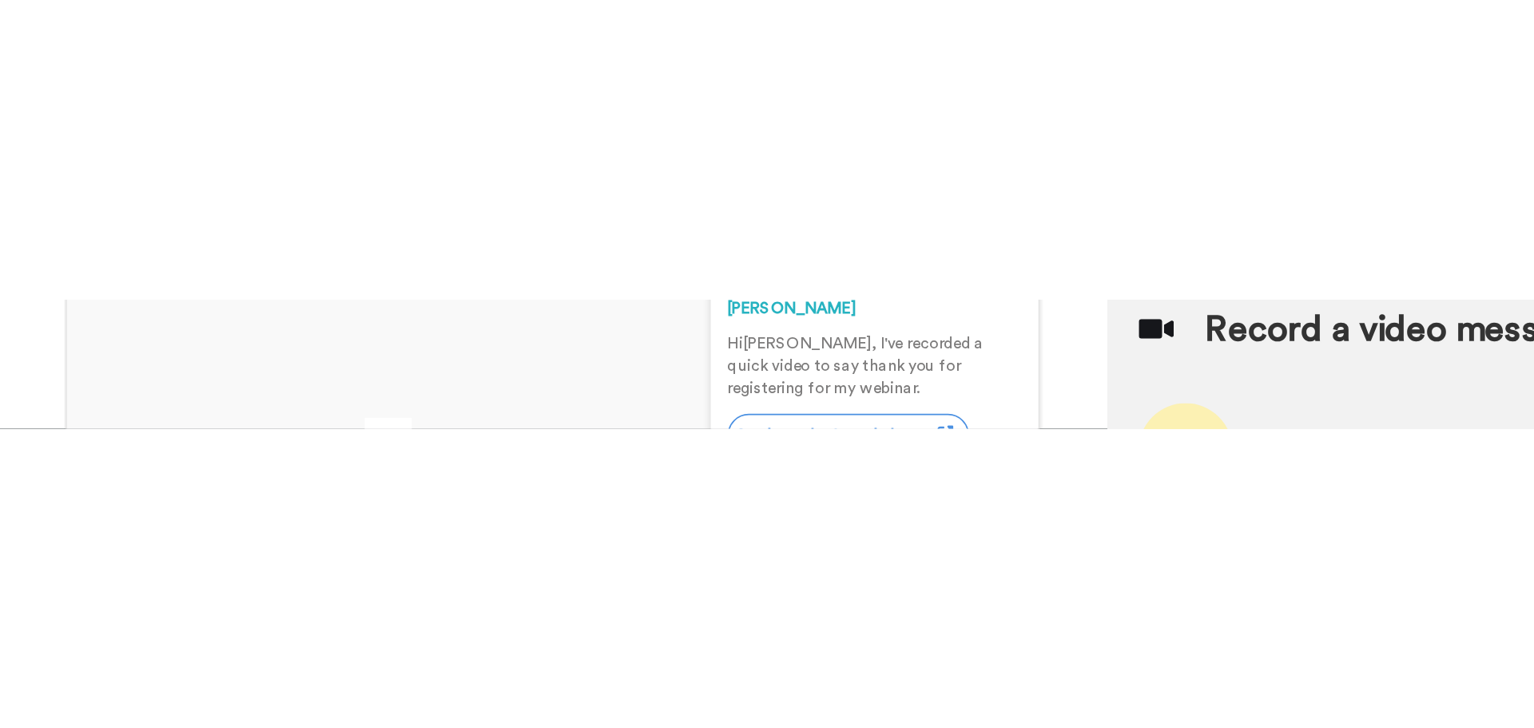
scroll to position [0, 0]
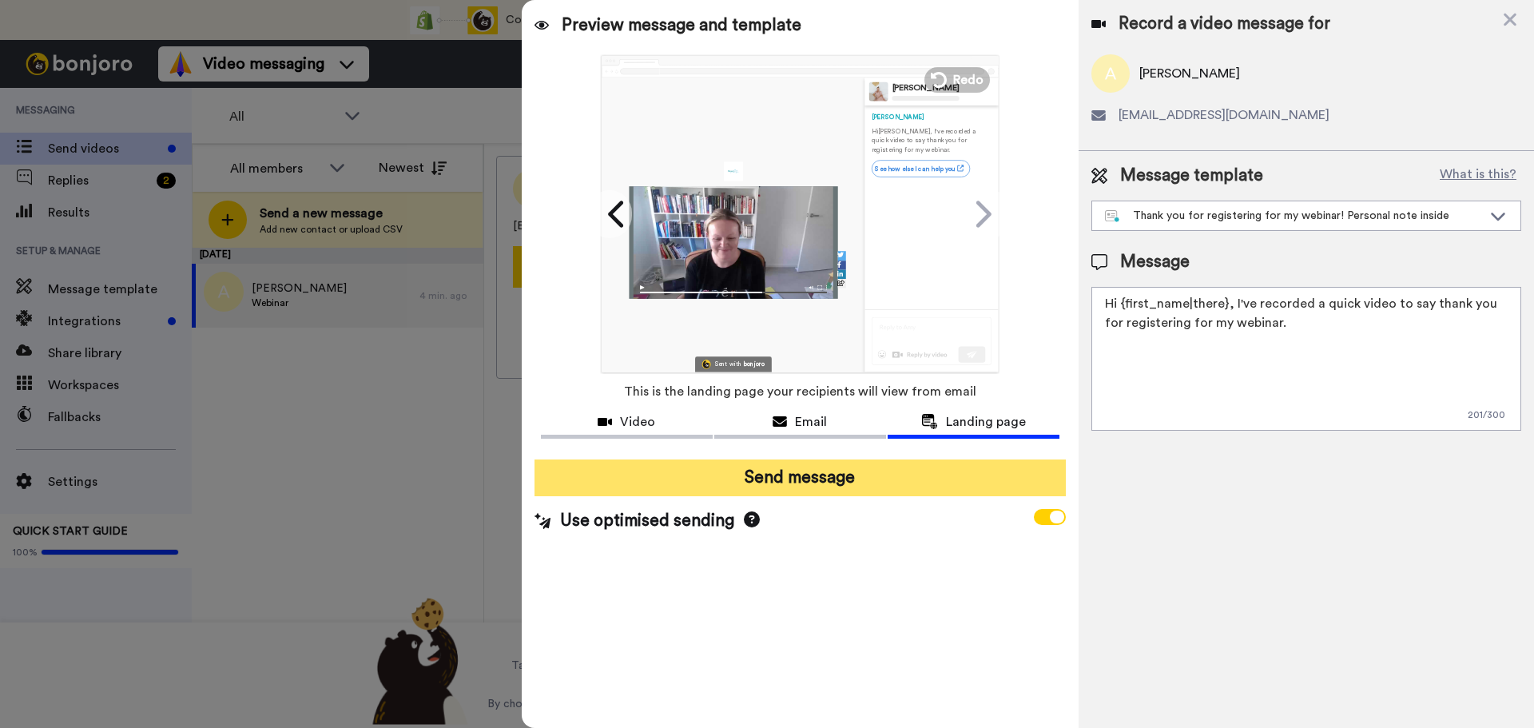
click at [873, 439] on button "Send message" at bounding box center [800, 477] width 531 height 37
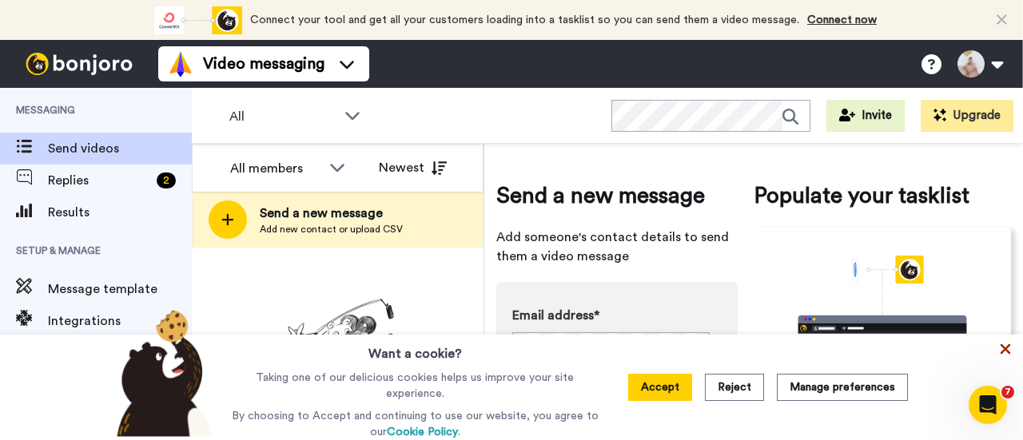
click at [1004, 353] on icon at bounding box center [1005, 349] width 10 height 10
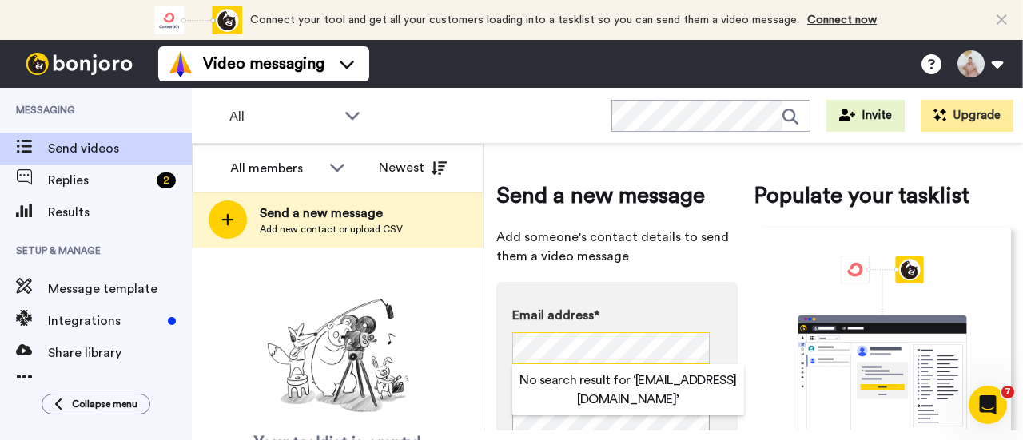
scroll to position [19, 0]
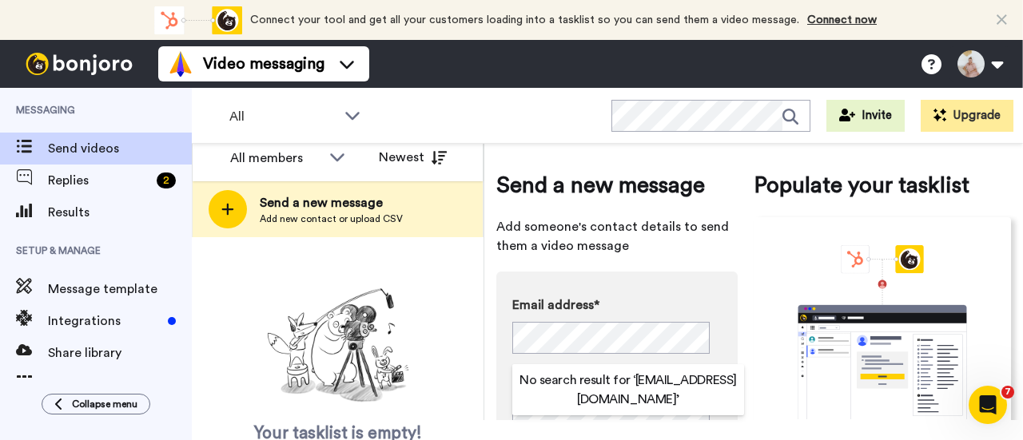
click at [478, 360] on div "Your tasklist is empty! Add new contacts to send them personalised messages" at bounding box center [338, 389] width 292 height 214
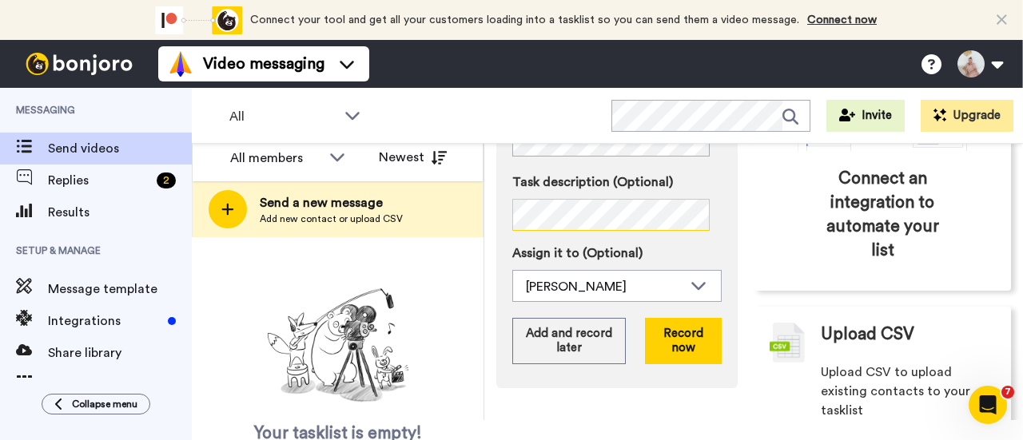
scroll to position [313, 0]
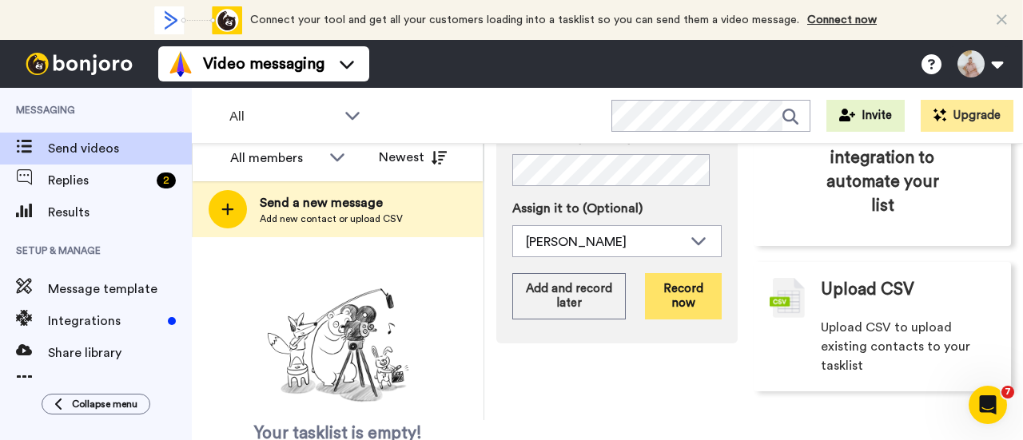
click at [674, 283] on button "Record now" at bounding box center [683, 296] width 77 height 46
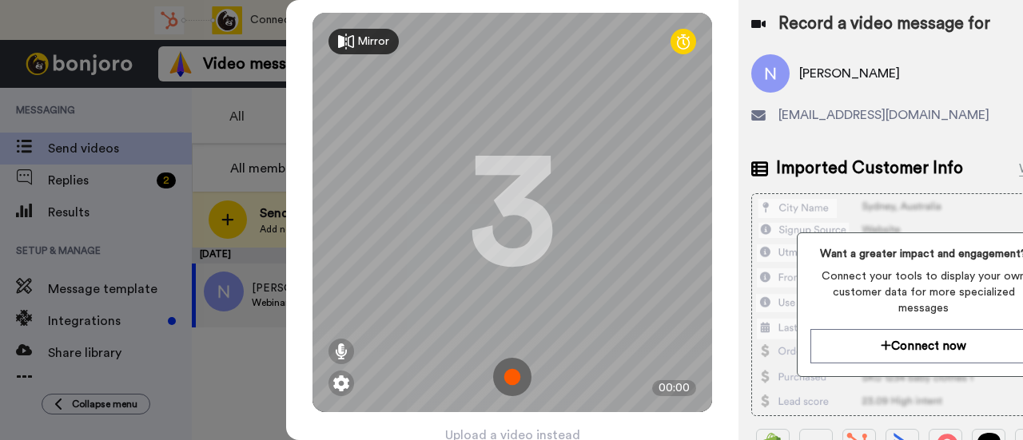
click at [511, 382] on img at bounding box center [512, 377] width 38 height 38
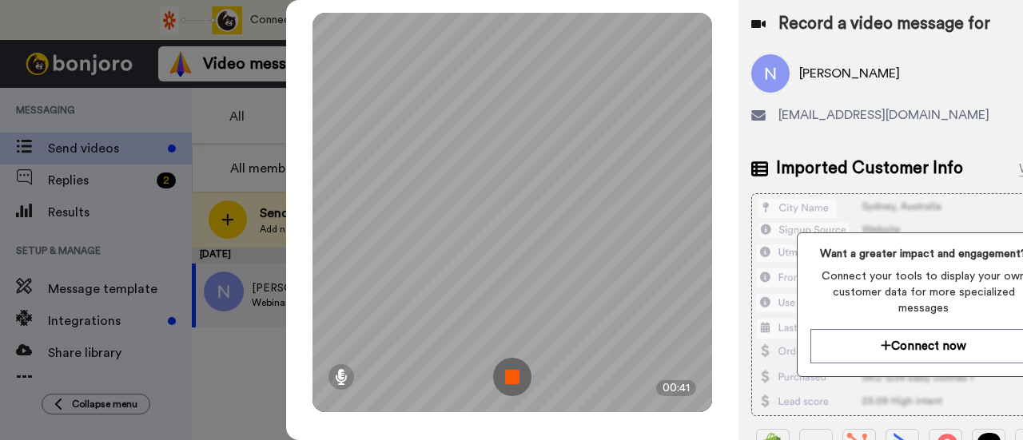
click at [519, 376] on img at bounding box center [512, 377] width 38 height 38
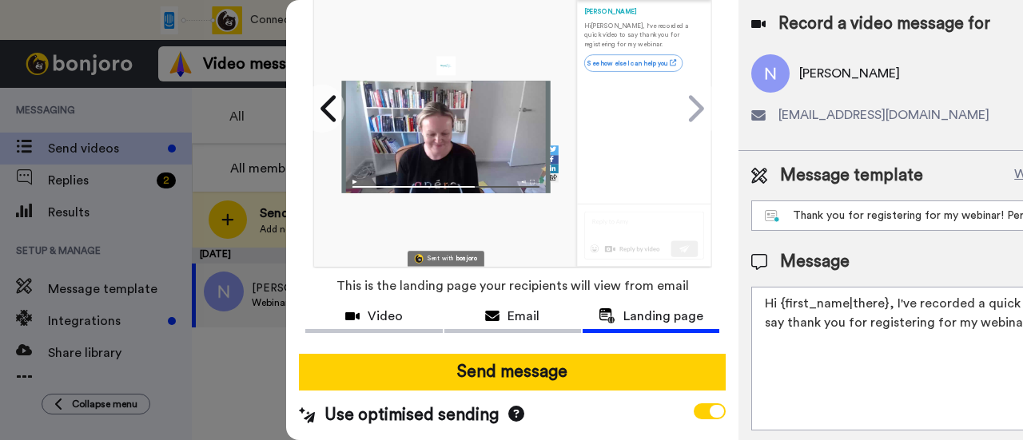
scroll to position [12, 0]
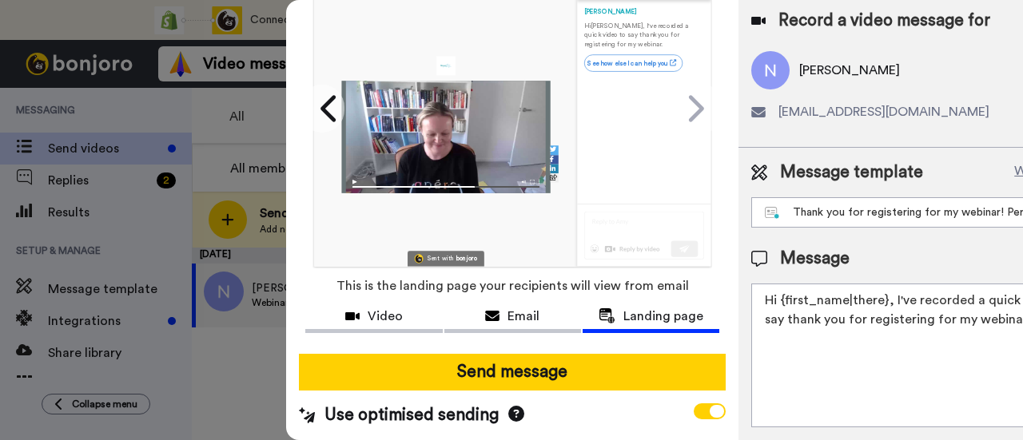
click at [512, 406] on icon at bounding box center [516, 414] width 16 height 16
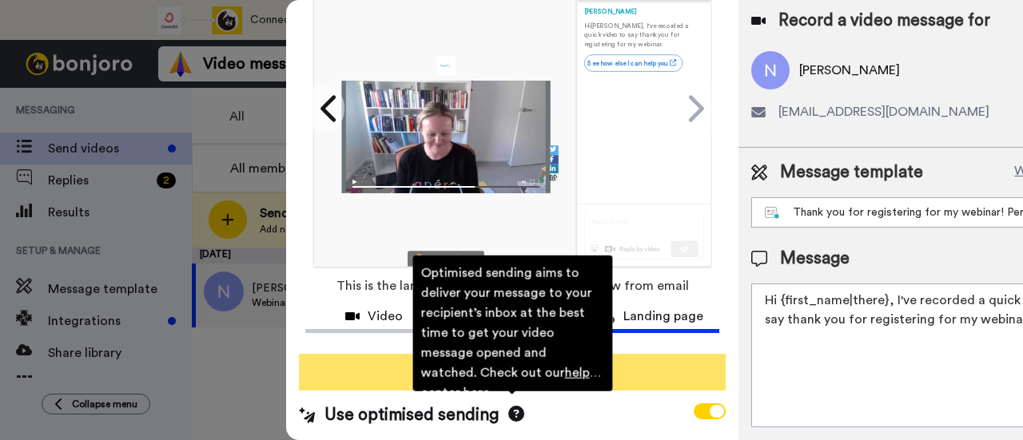
click at [655, 354] on button "Send message" at bounding box center [512, 372] width 427 height 37
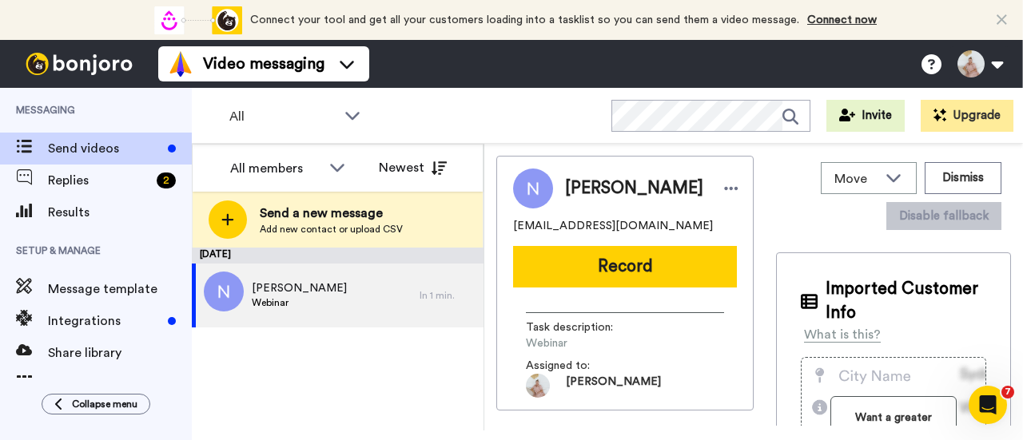
scroll to position [0, 0]
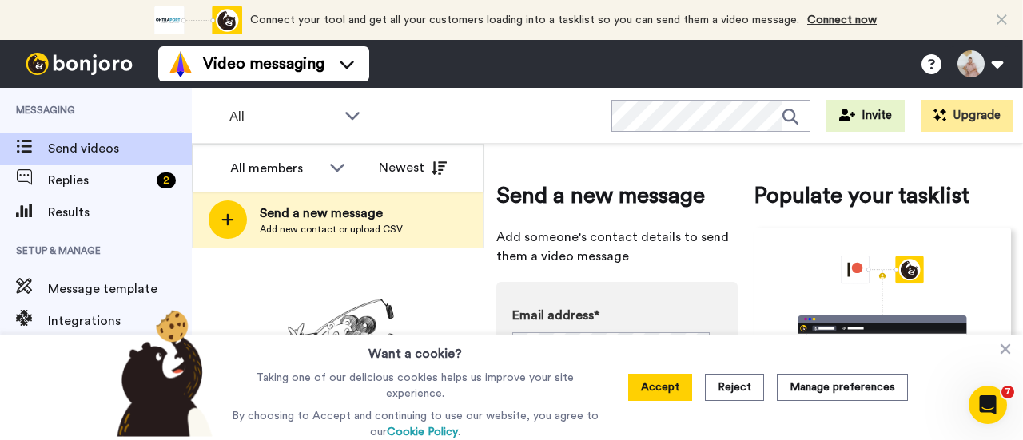
click at [682, 392] on button "Accept" at bounding box center [660, 387] width 64 height 27
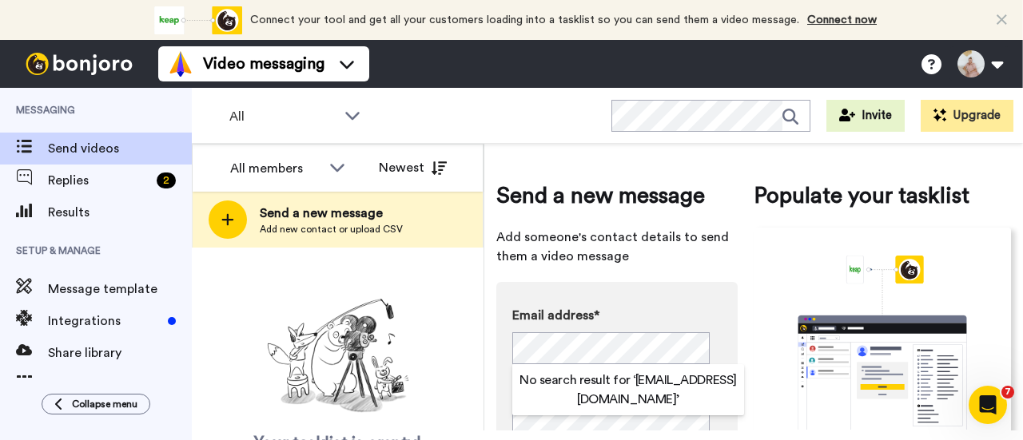
click at [463, 363] on div "Your tasklist is empty! Add new contacts to send them personalised messages" at bounding box center [338, 399] width 292 height 214
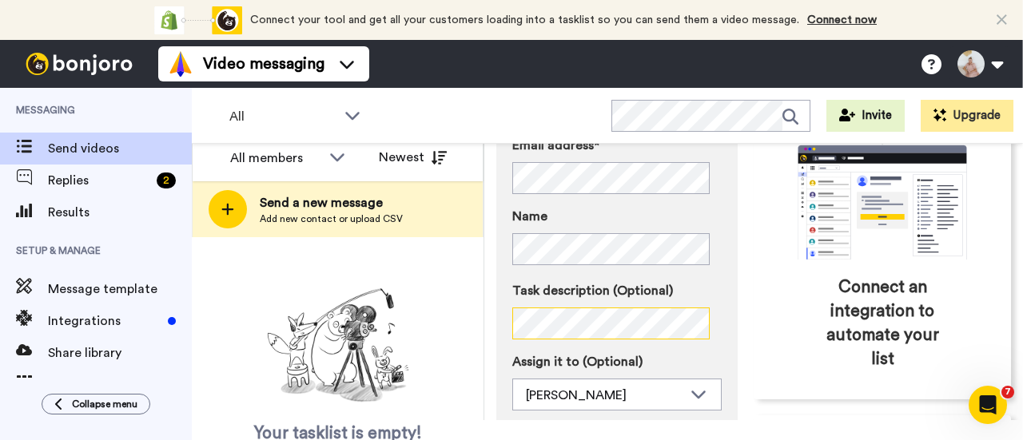
scroll to position [240, 0]
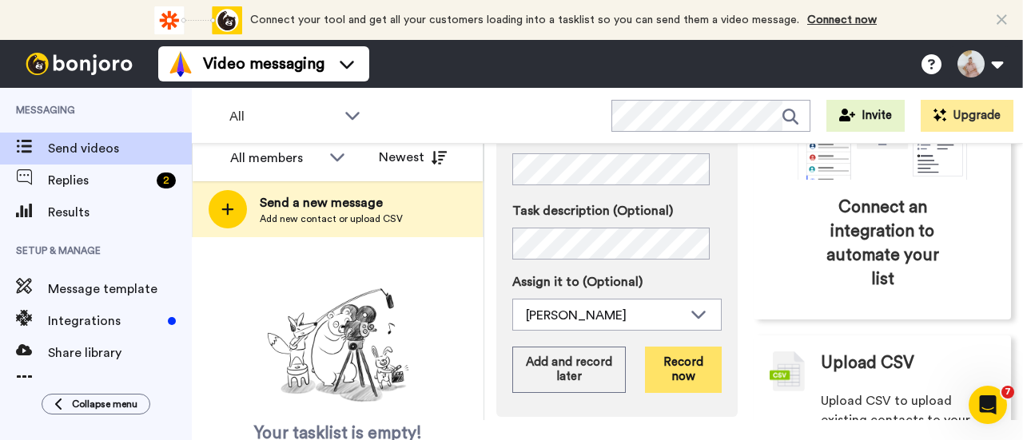
click at [673, 364] on button "Record now" at bounding box center [683, 370] width 77 height 46
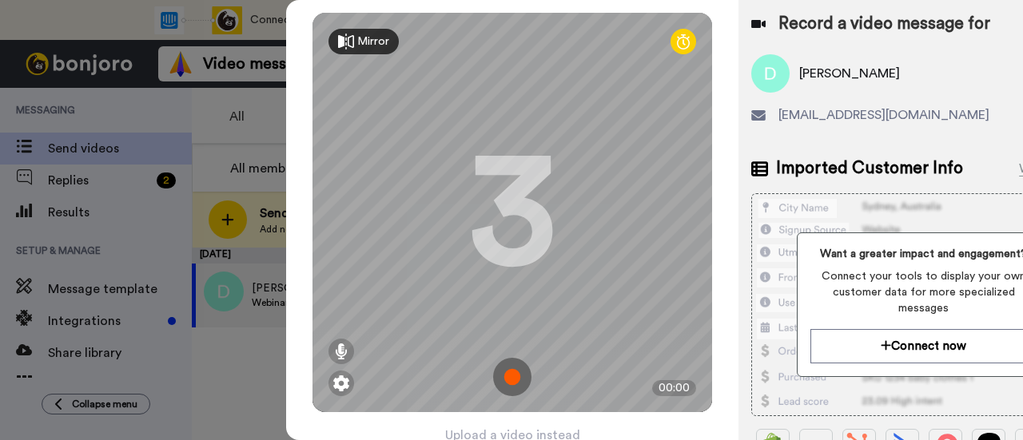
click at [507, 378] on img at bounding box center [512, 377] width 38 height 38
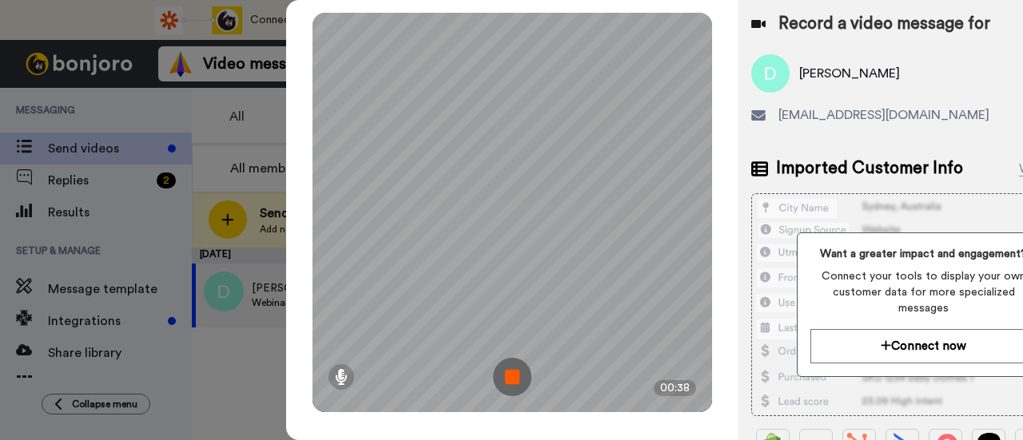
drag, startPoint x: 519, startPoint y: 373, endPoint x: 527, endPoint y: 369, distance: 9.7
click at [519, 373] on img at bounding box center [512, 377] width 38 height 38
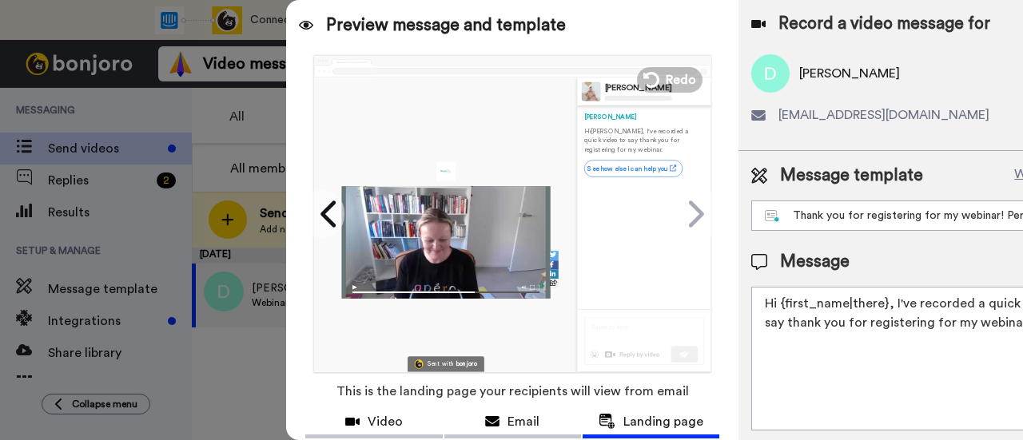
scroll to position [113, 0]
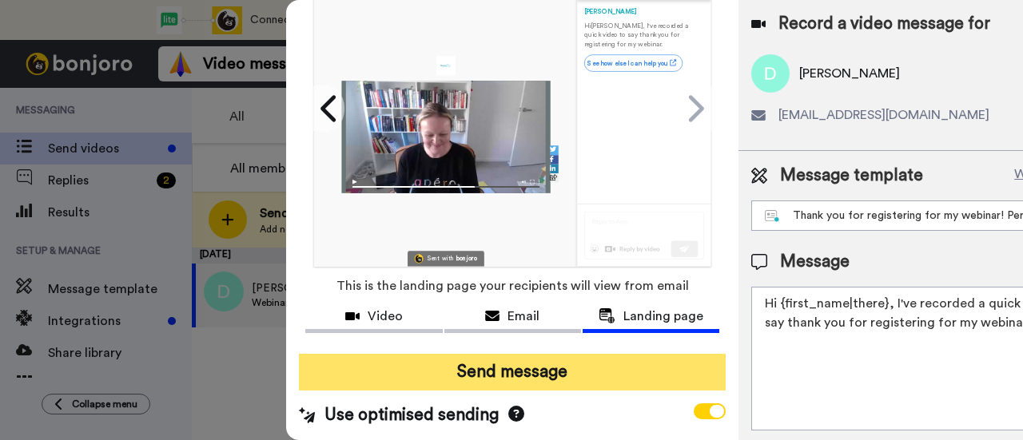
click at [563, 367] on button "Send message" at bounding box center [512, 372] width 427 height 37
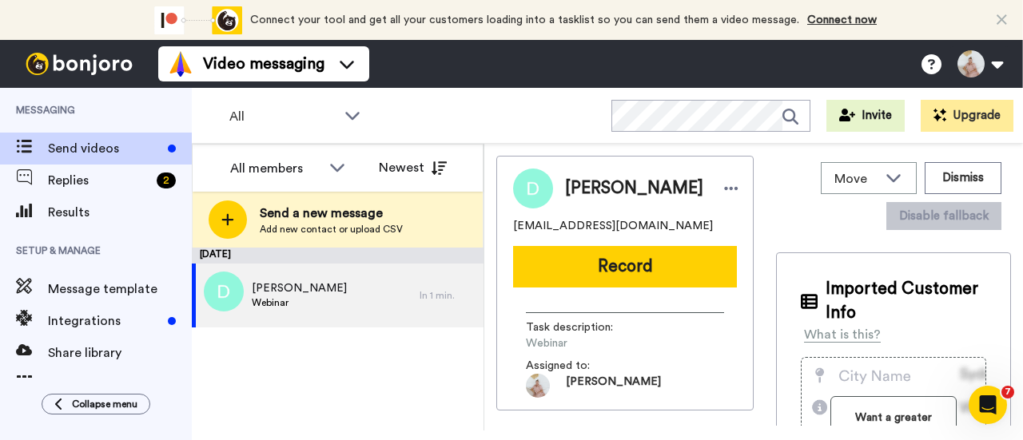
scroll to position [0, 0]
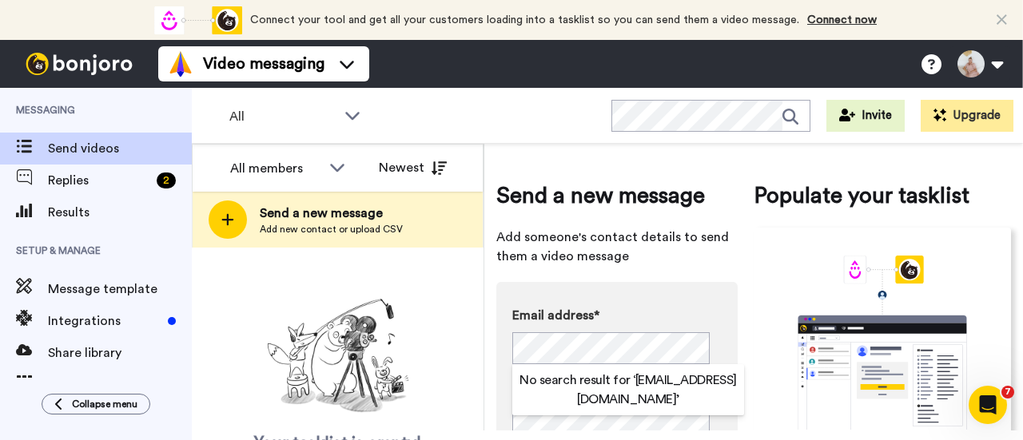
click at [443, 306] on div "Your tasklist is empty! Add new contacts to send them personalised messages" at bounding box center [338, 399] width 292 height 214
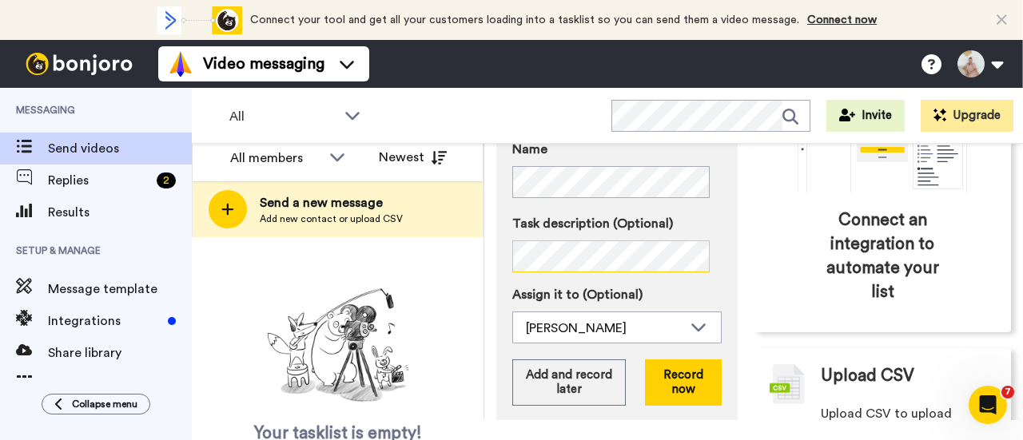
scroll to position [313, 0]
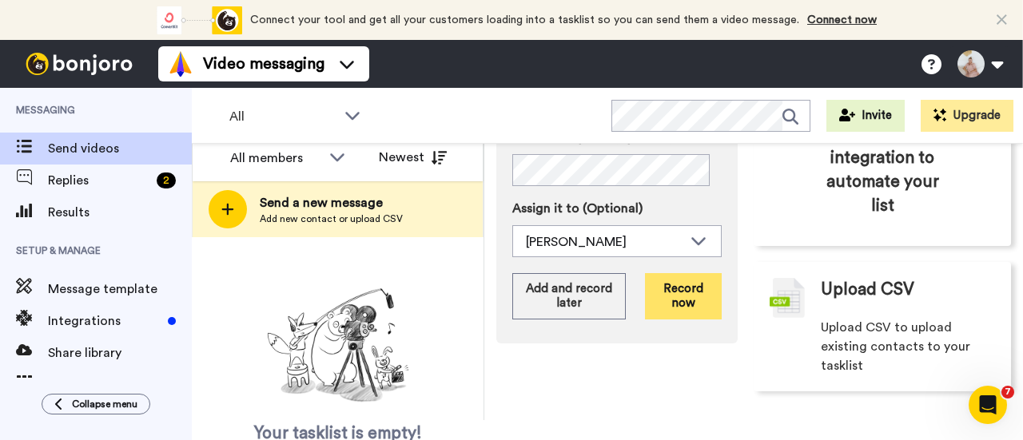
click at [674, 284] on button "Record now" at bounding box center [683, 296] width 77 height 46
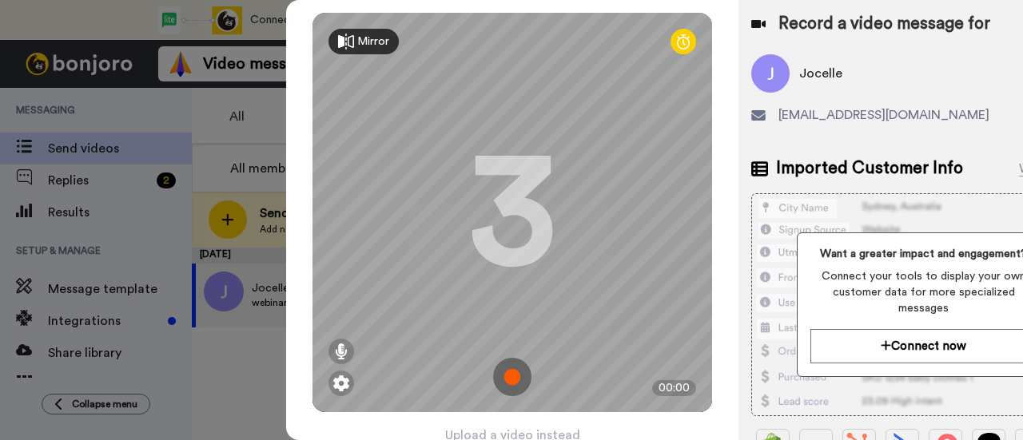
click at [509, 377] on img at bounding box center [512, 377] width 38 height 38
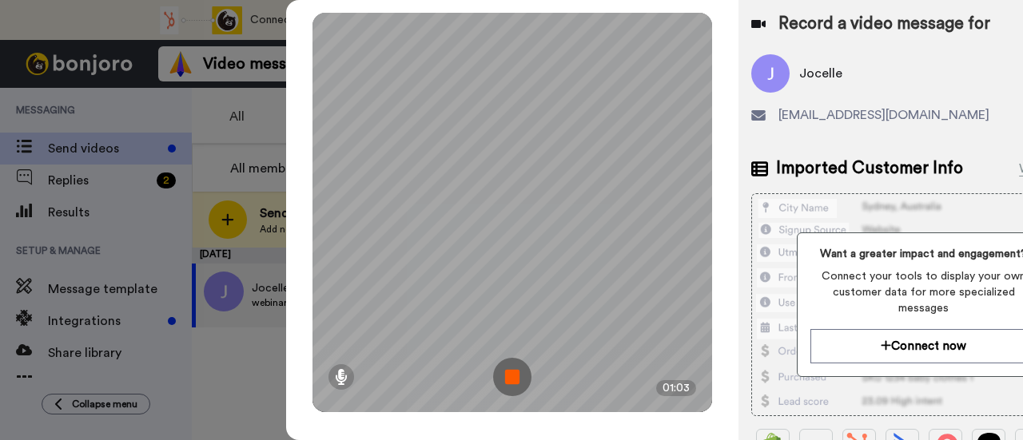
click at [513, 380] on img at bounding box center [512, 377] width 38 height 38
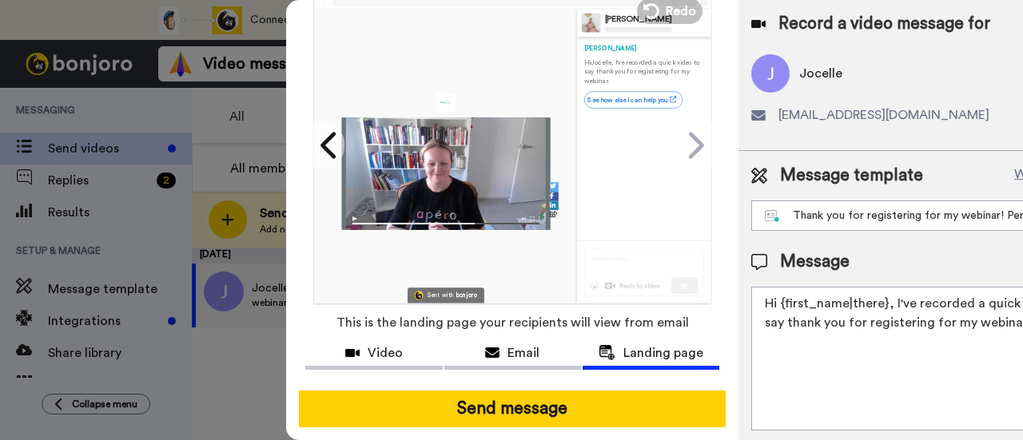
scroll to position [113, 0]
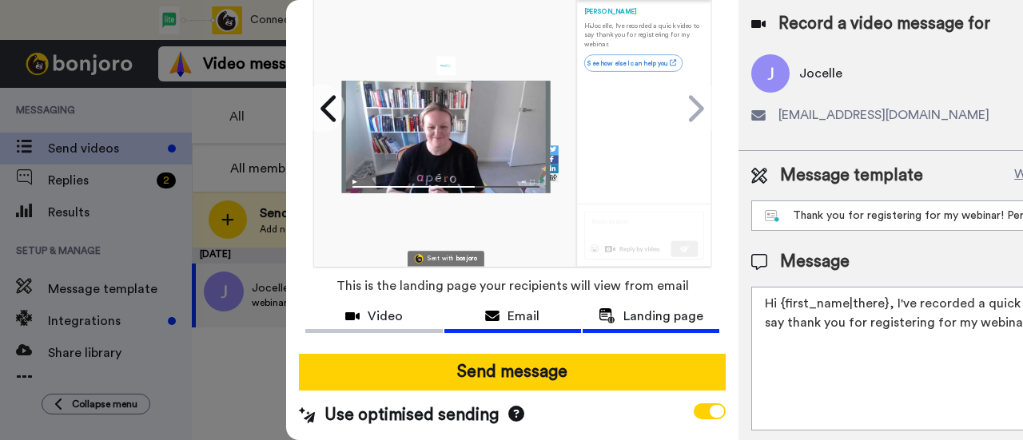
click at [534, 307] on span "Email" at bounding box center [523, 316] width 32 height 19
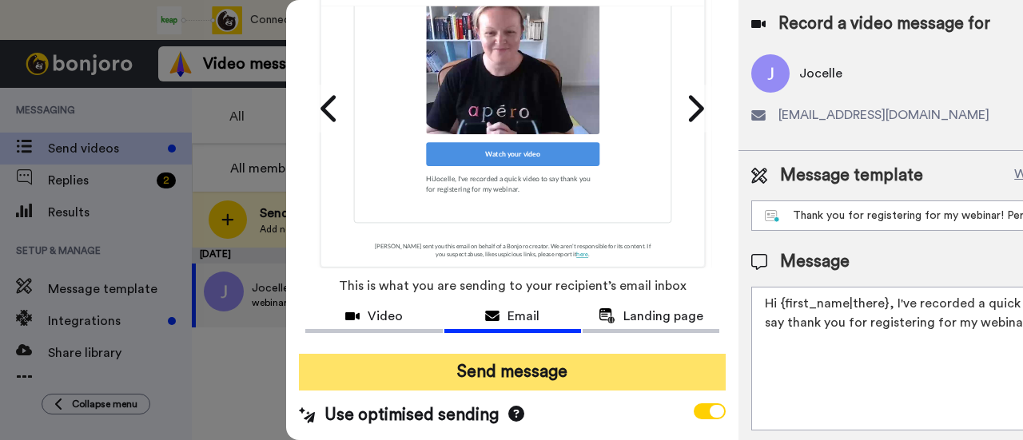
click at [553, 364] on button "Send message" at bounding box center [512, 372] width 427 height 37
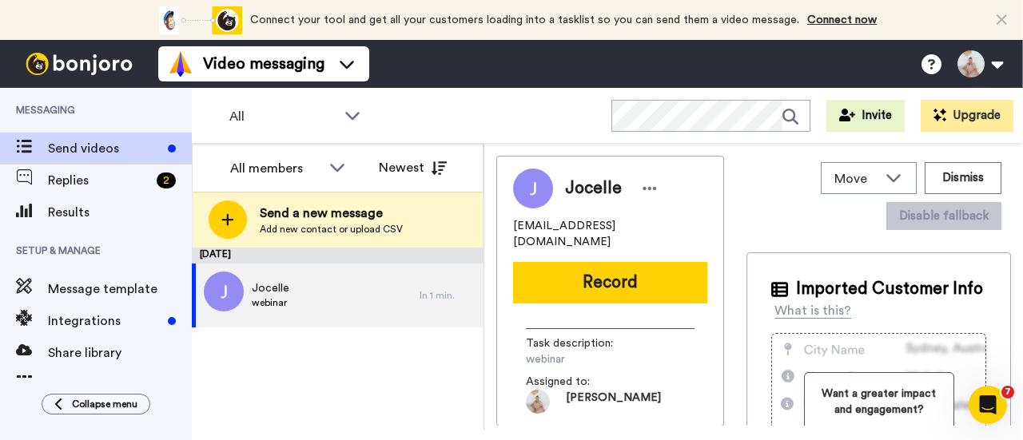
scroll to position [0, 0]
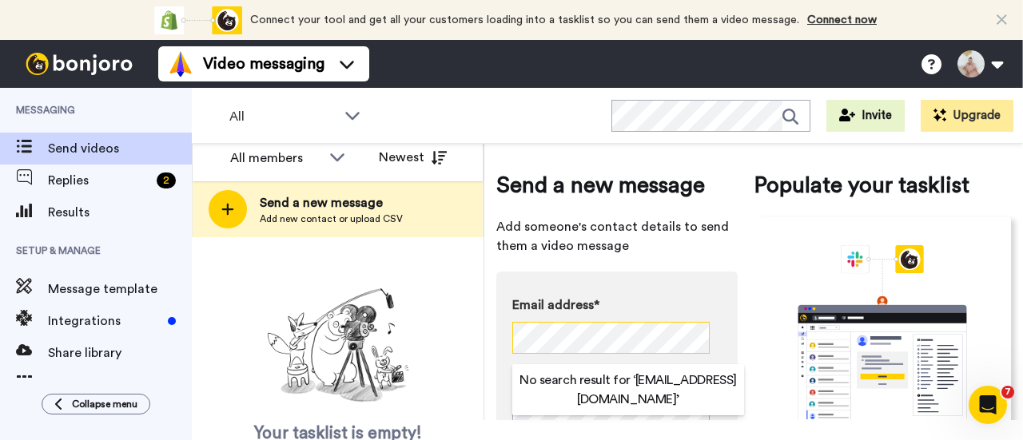
scroll to position [19, 0]
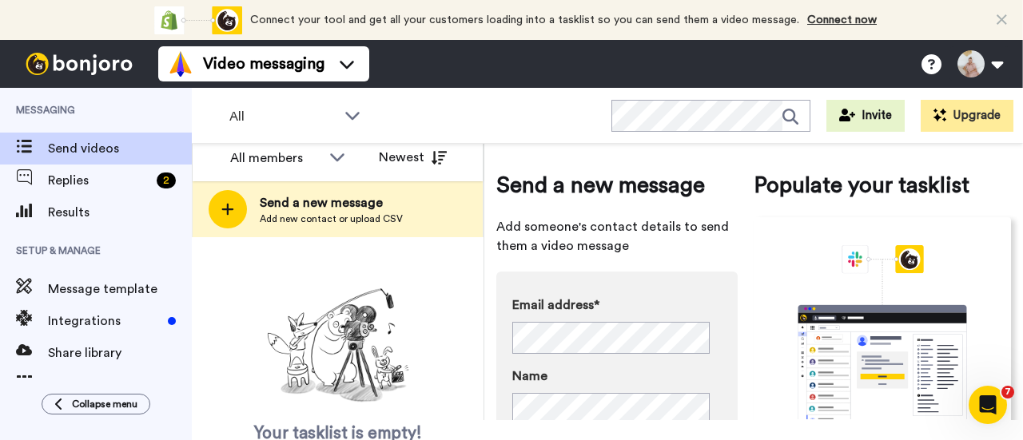
click at [451, 336] on div "Your tasklist is empty! Add new contacts to send them personalised messages" at bounding box center [338, 389] width 292 height 214
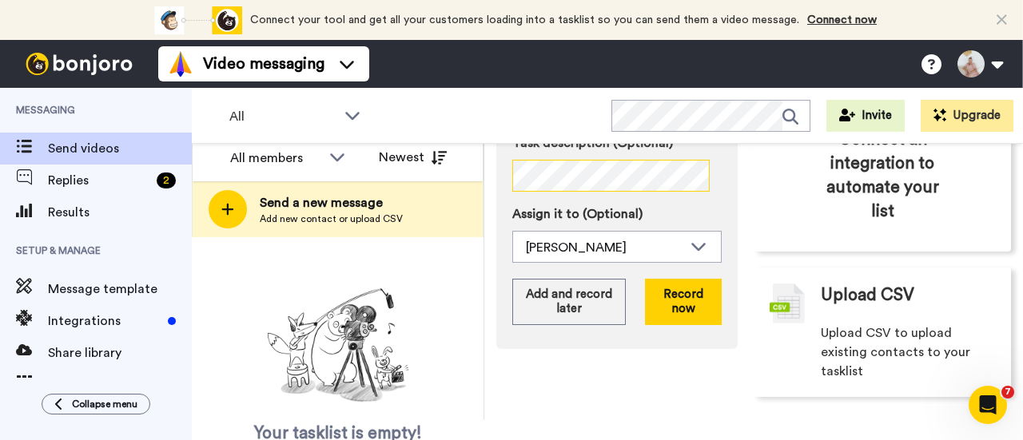
scroll to position [313, 0]
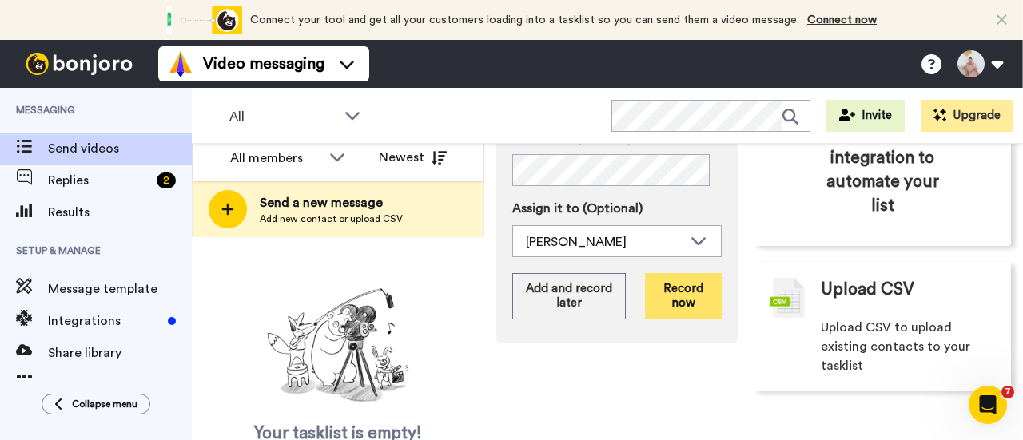
click at [682, 286] on button "Record now" at bounding box center [683, 296] width 77 height 46
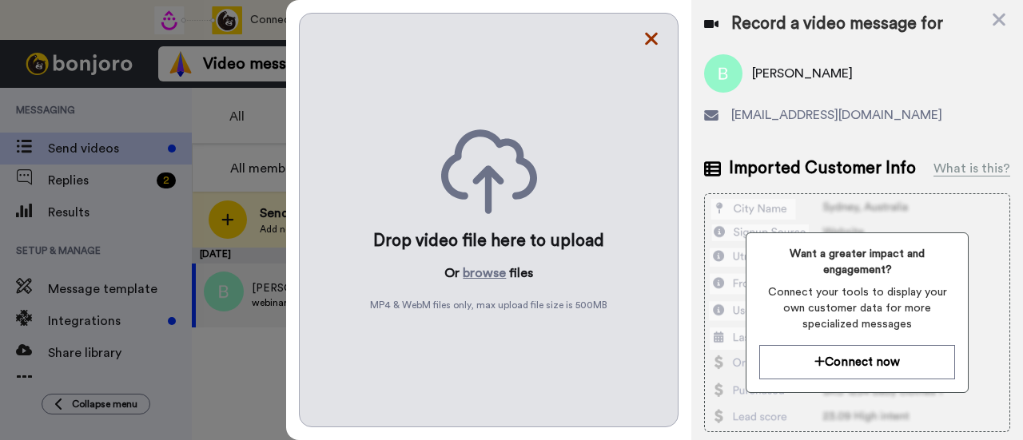
click at [653, 42] on icon at bounding box center [651, 39] width 16 height 20
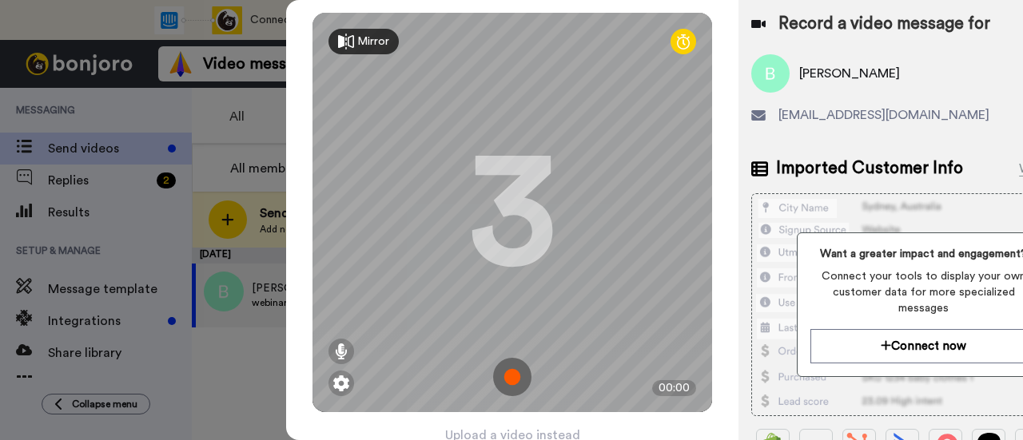
click at [513, 376] on img at bounding box center [512, 377] width 38 height 38
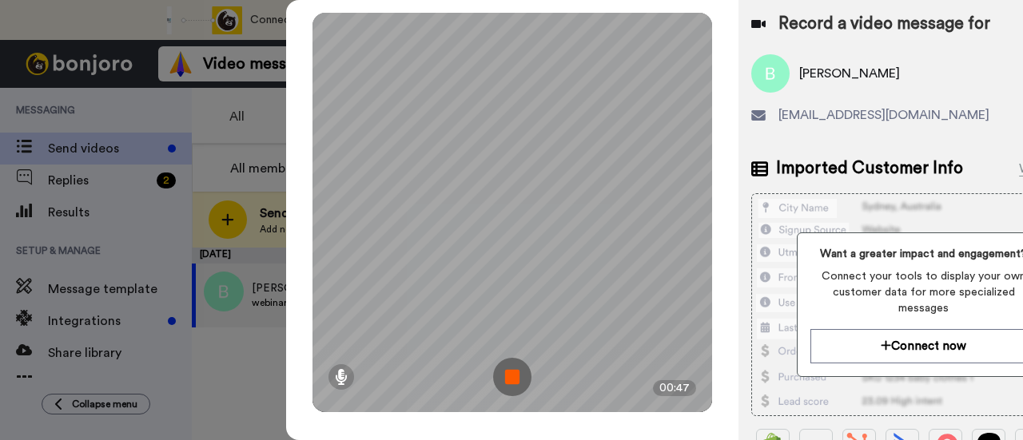
click at [521, 377] on img at bounding box center [512, 377] width 38 height 38
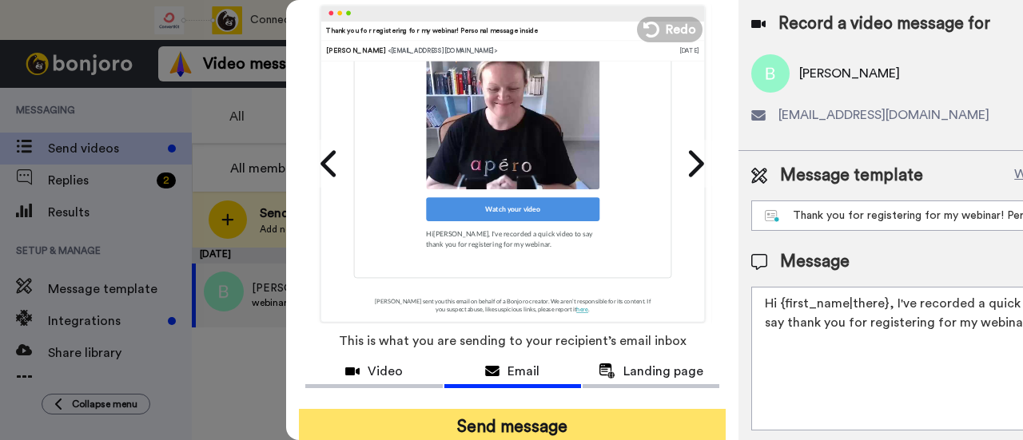
scroll to position [113, 0]
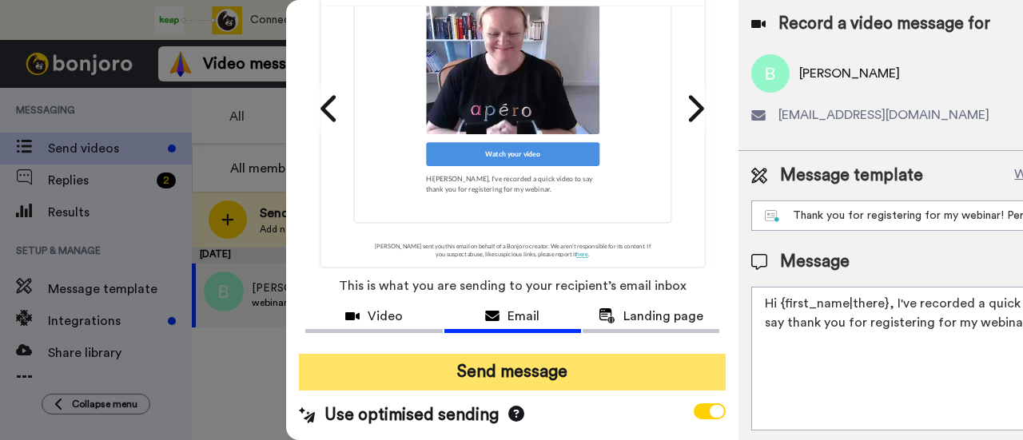
click at [626, 367] on button "Send message" at bounding box center [512, 372] width 427 height 37
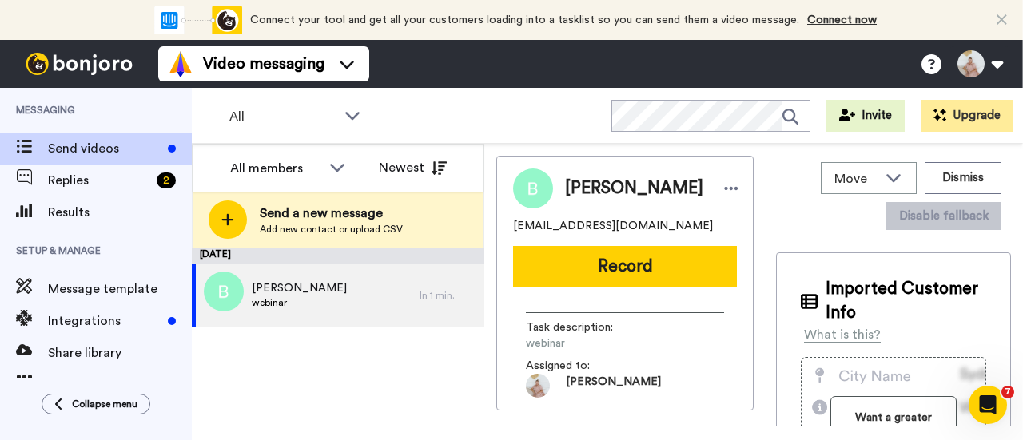
scroll to position [0, 0]
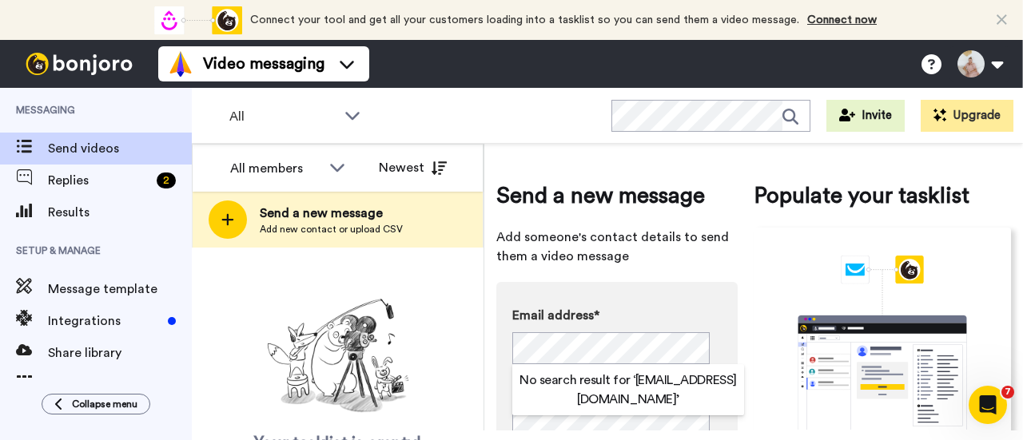
click at [441, 336] on div "Your tasklist is empty! Add new contacts to send them personalised messages" at bounding box center [338, 399] width 292 height 214
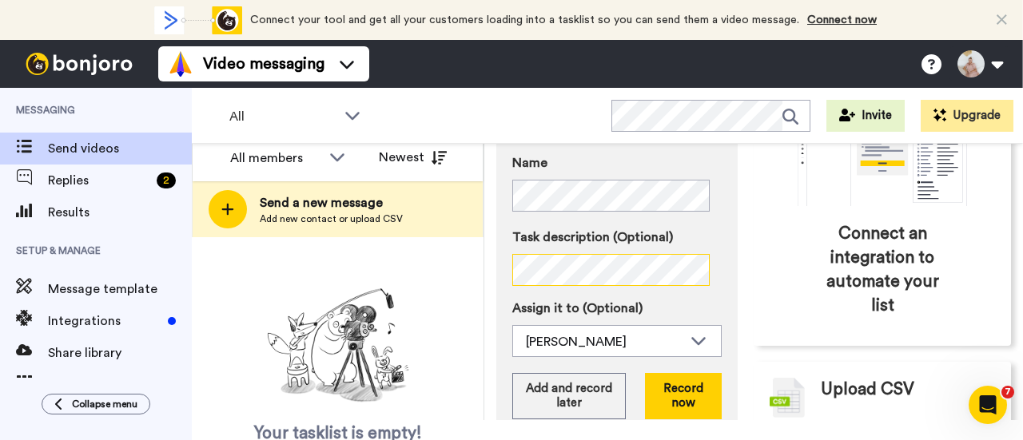
scroll to position [240, 0]
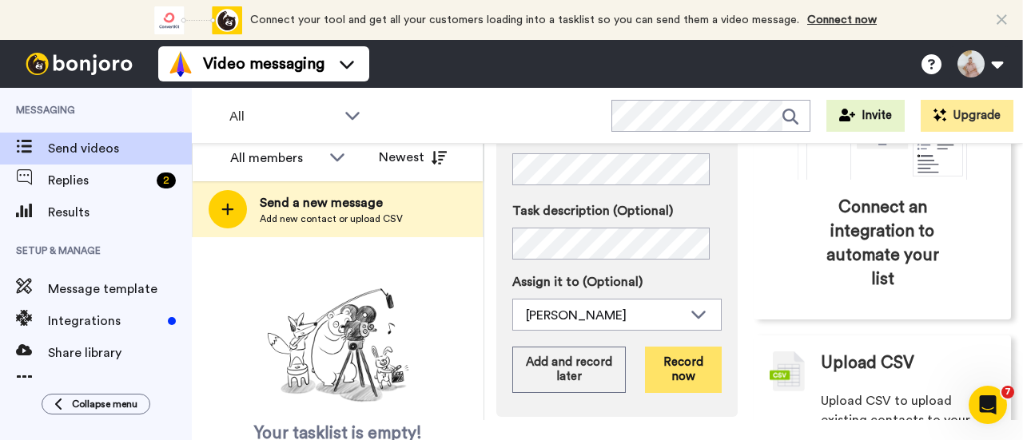
click at [676, 359] on button "Record now" at bounding box center [683, 370] width 77 height 46
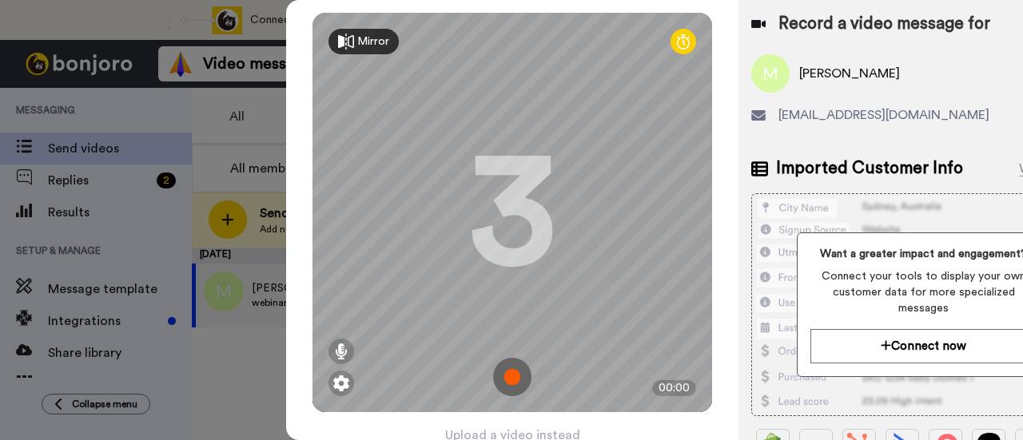
click at [514, 380] on img at bounding box center [512, 377] width 38 height 38
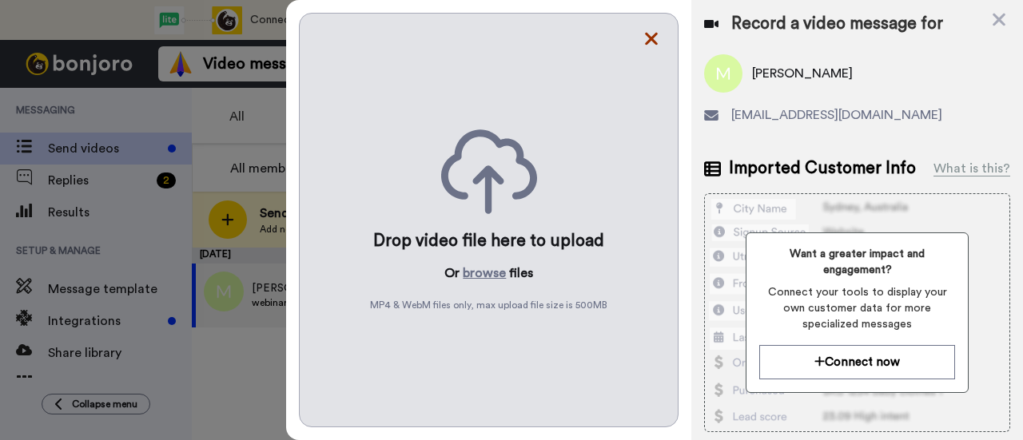
click at [653, 39] on icon at bounding box center [651, 39] width 13 height 13
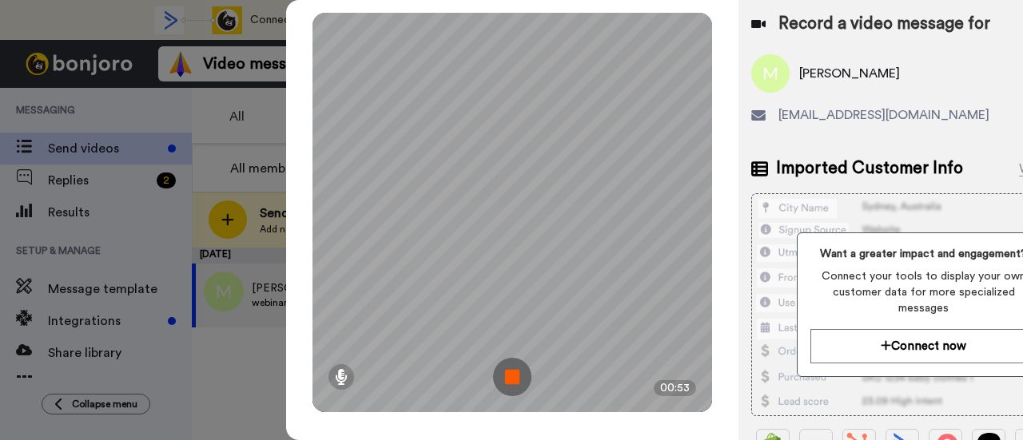
click at [517, 373] on img at bounding box center [512, 377] width 38 height 38
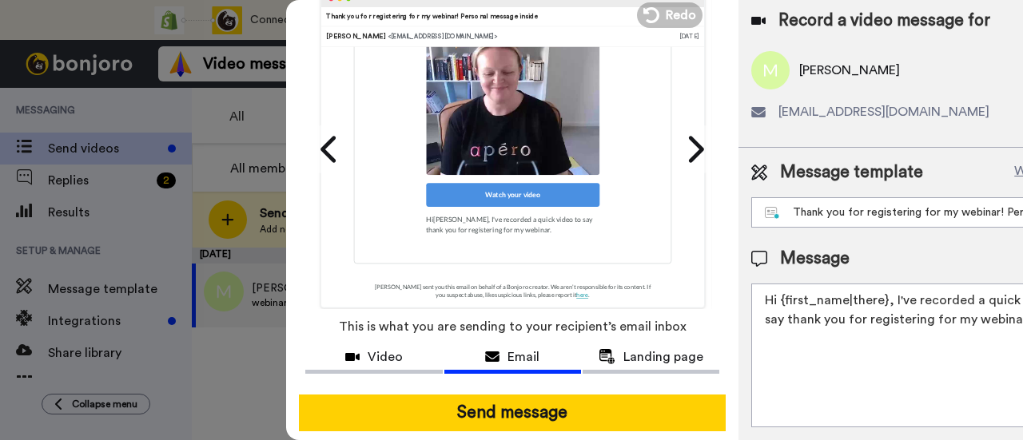
scroll to position [113, 0]
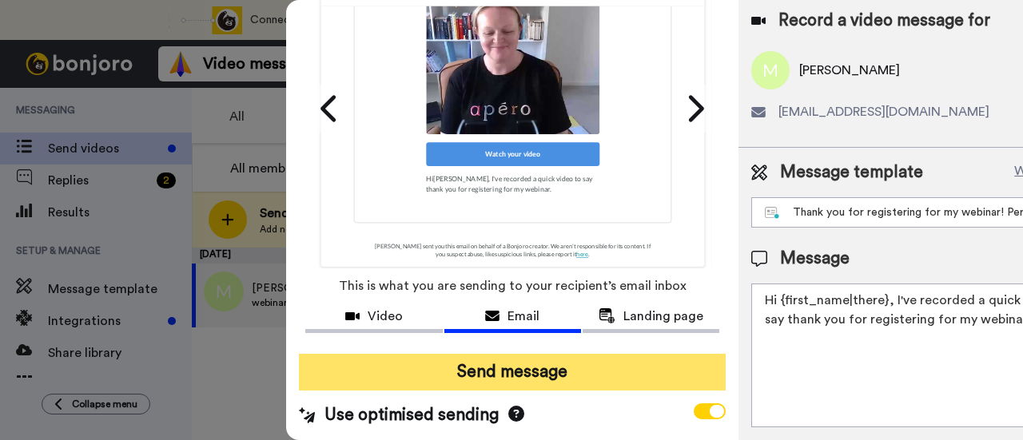
click at [518, 364] on button "Send message" at bounding box center [512, 372] width 427 height 37
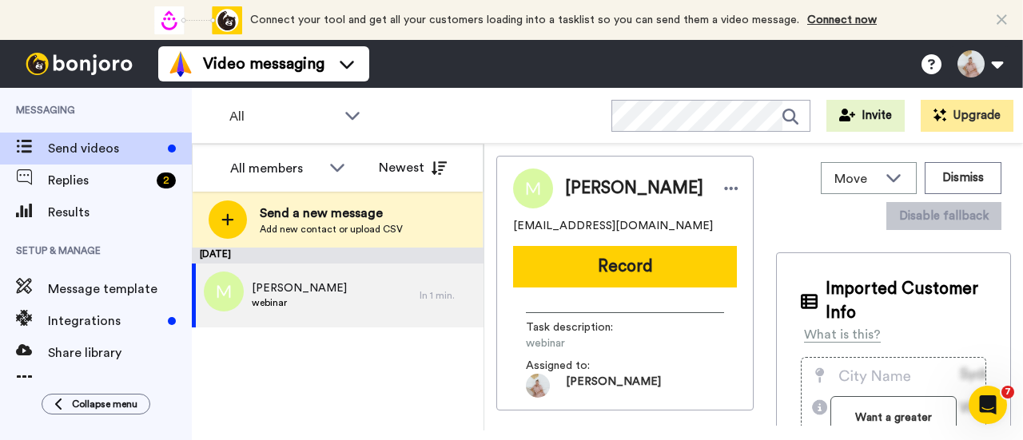
scroll to position [0, 0]
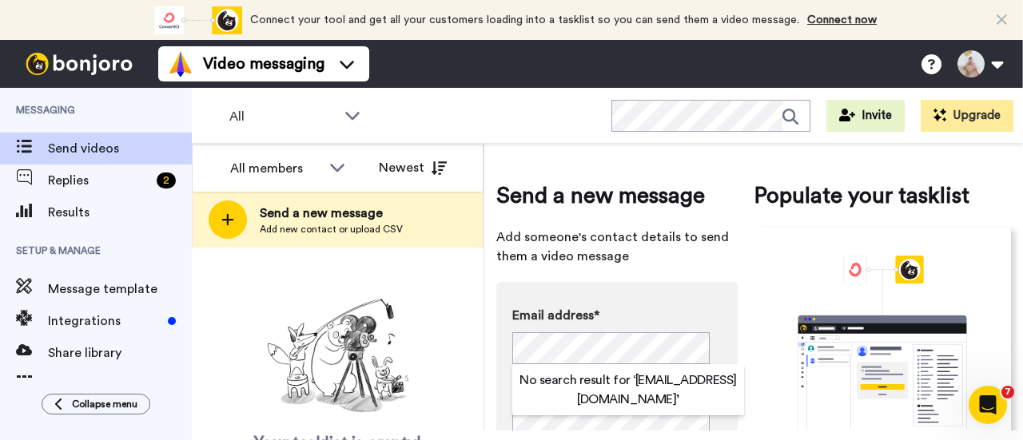
drag, startPoint x: 478, startPoint y: 328, endPoint x: 486, endPoint y: 364, distance: 36.1
click at [478, 330] on div "Your tasklist is empty! Add new contacts to send them personalised messages" at bounding box center [338, 399] width 292 height 214
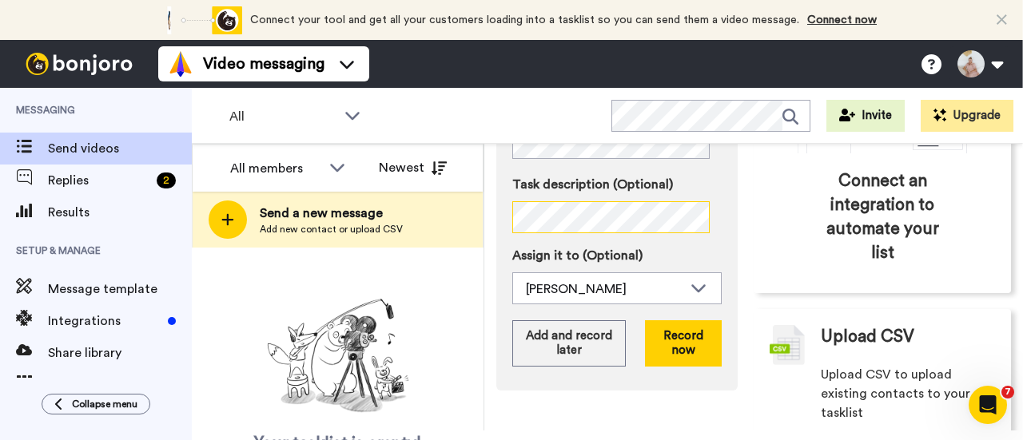
scroll to position [313, 0]
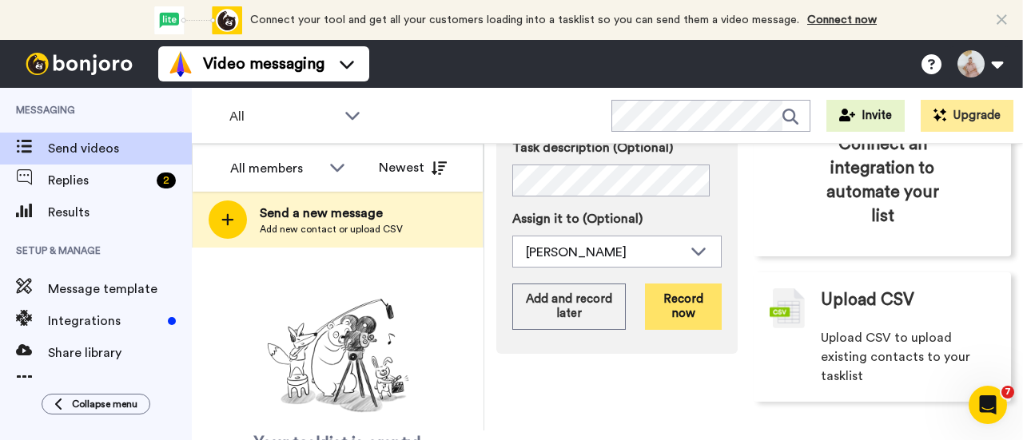
click at [670, 300] on button "Record now" at bounding box center [683, 307] width 77 height 46
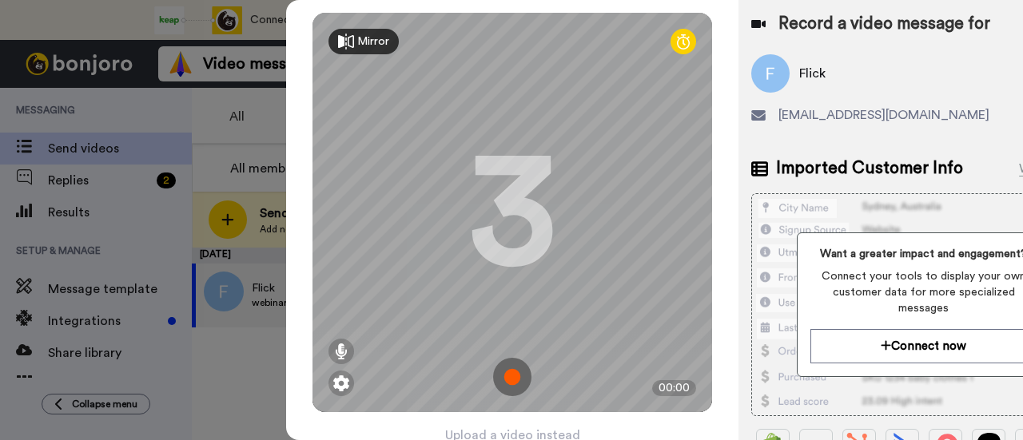
click at [514, 380] on img at bounding box center [512, 377] width 38 height 38
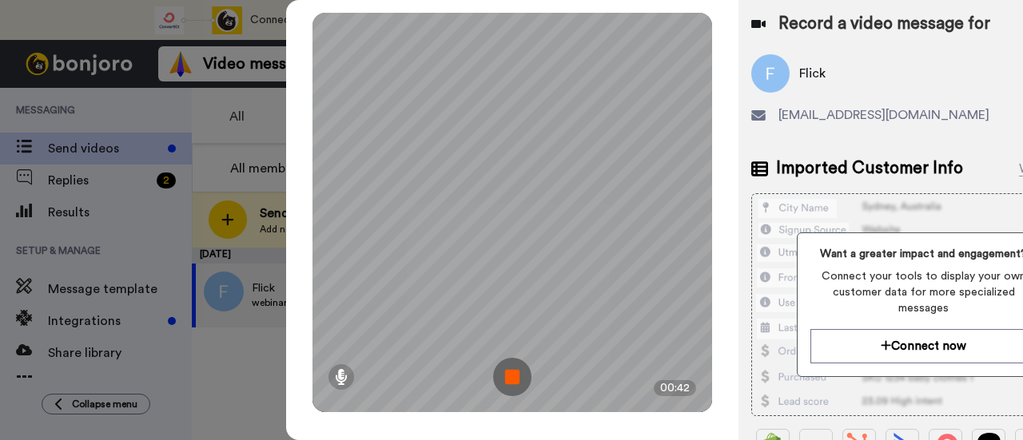
click at [521, 372] on img at bounding box center [512, 377] width 38 height 38
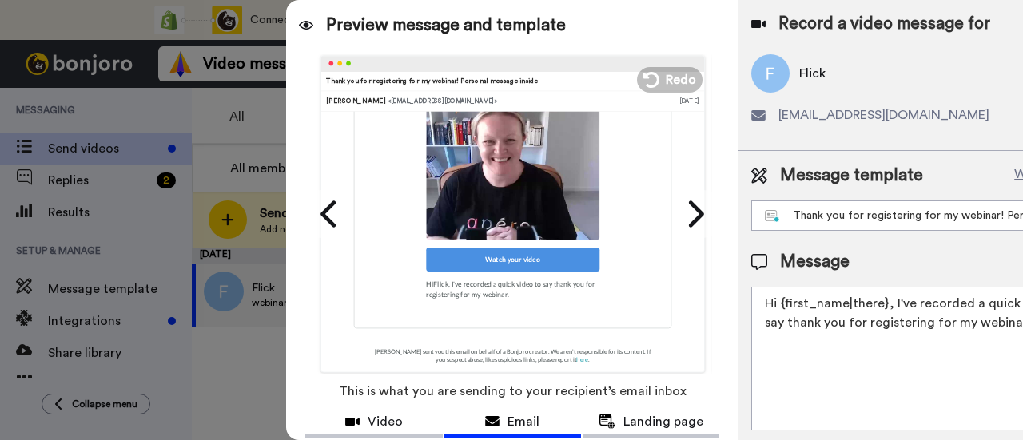
scroll to position [113, 0]
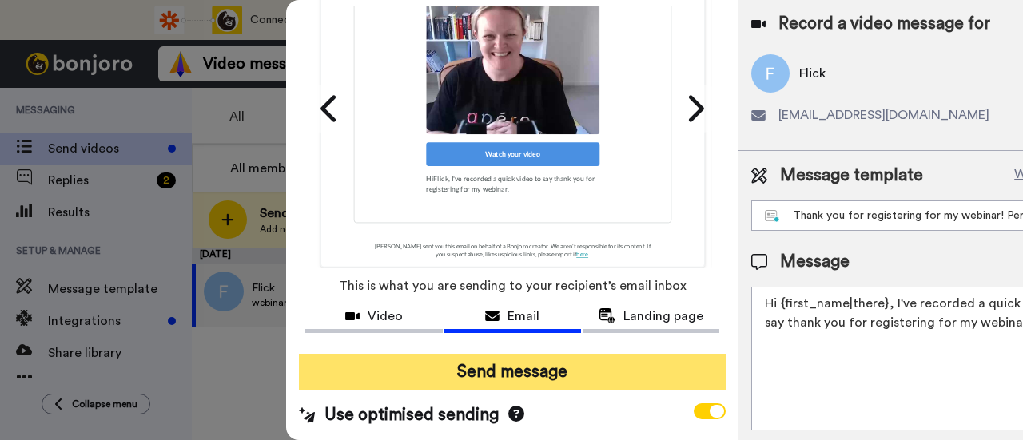
click at [574, 368] on button "Send message" at bounding box center [512, 372] width 427 height 37
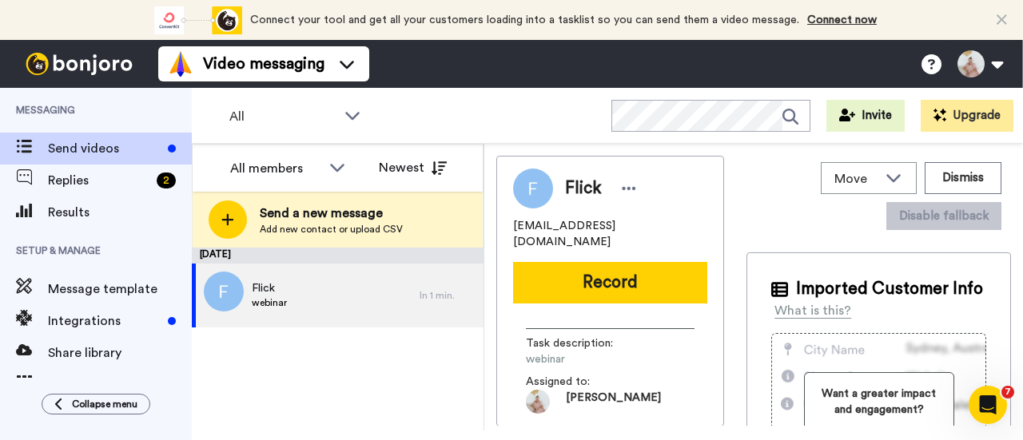
scroll to position [0, 0]
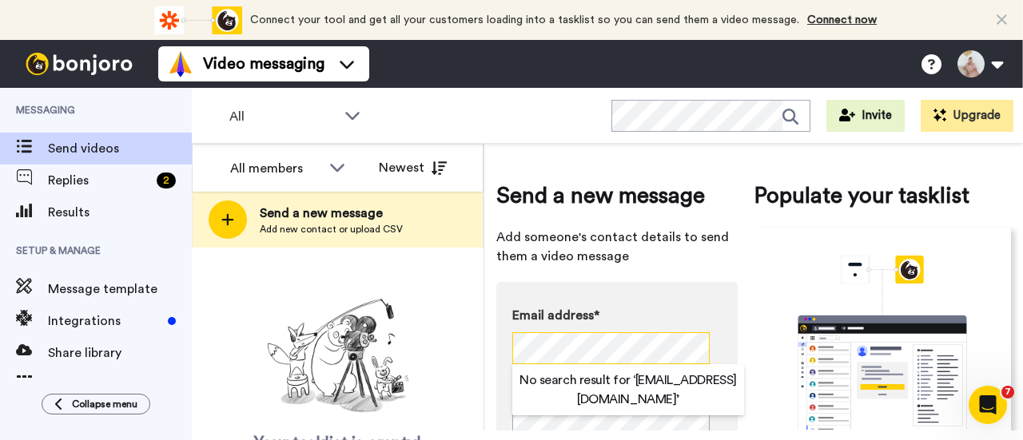
scroll to position [0, 26]
click at [471, 338] on div "Your tasklist is empty! Add new contacts to send them personalised messages" at bounding box center [338, 399] width 292 height 214
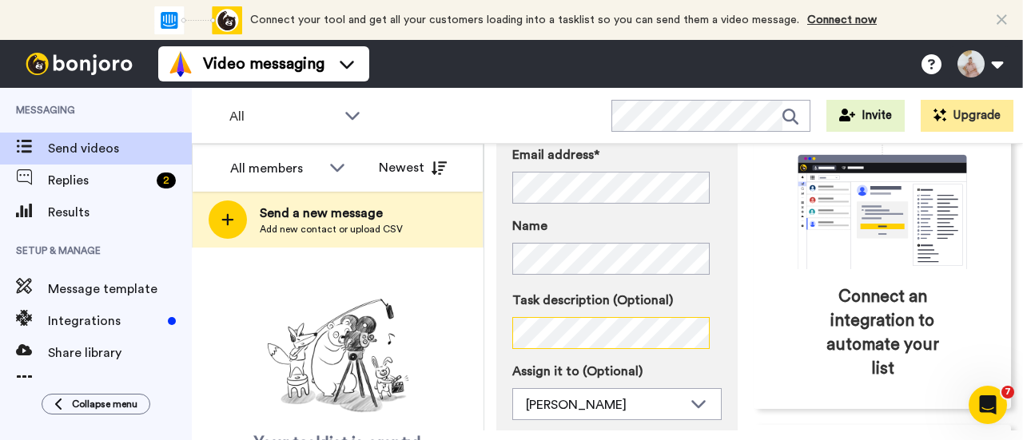
scroll to position [240, 0]
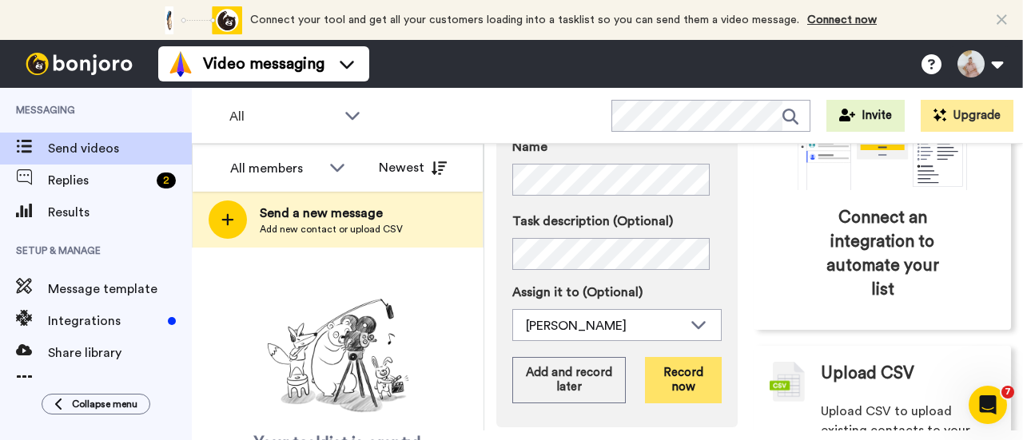
click at [695, 387] on button "Record now" at bounding box center [683, 380] width 77 height 46
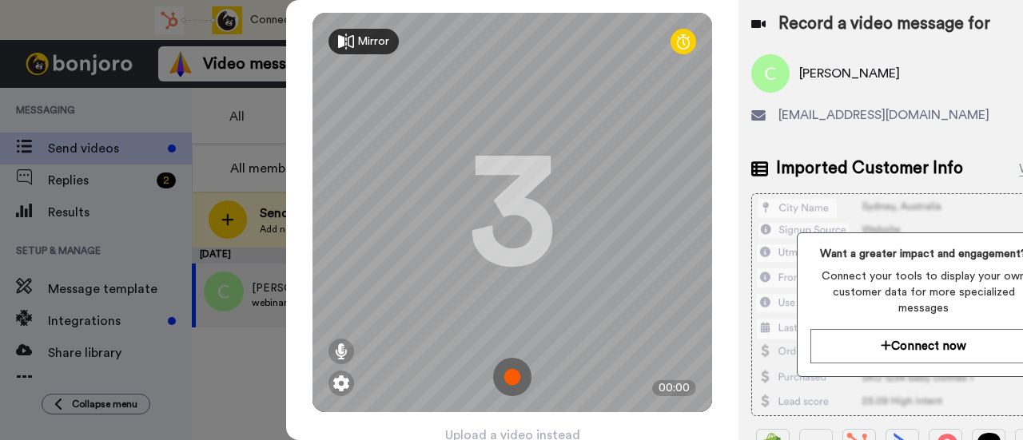
click at [520, 372] on img at bounding box center [512, 377] width 38 height 38
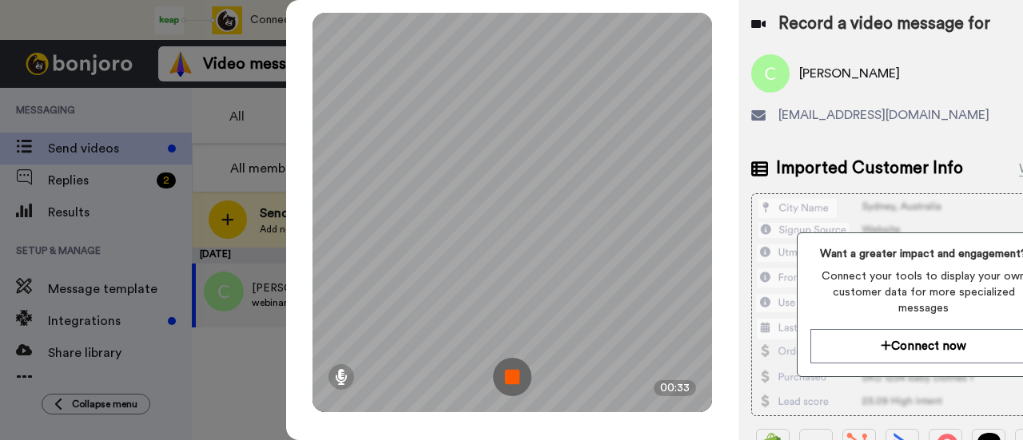
click at [513, 375] on img at bounding box center [512, 377] width 38 height 38
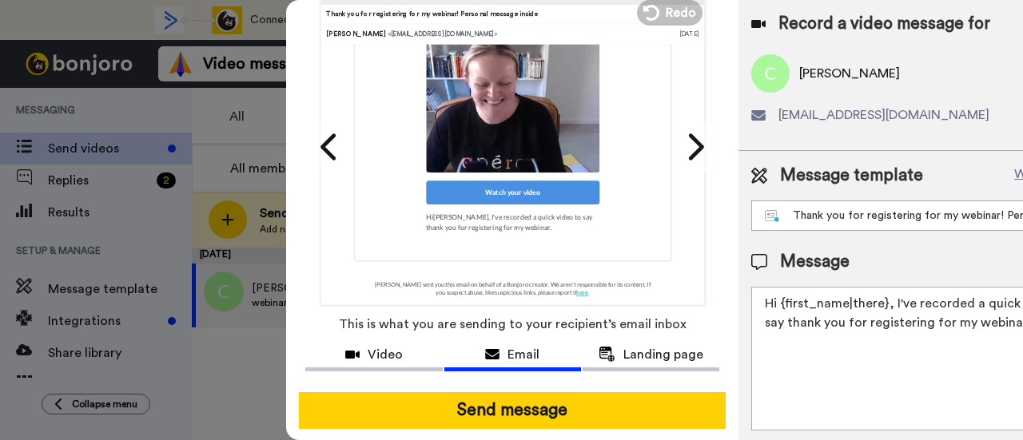
scroll to position [113, 0]
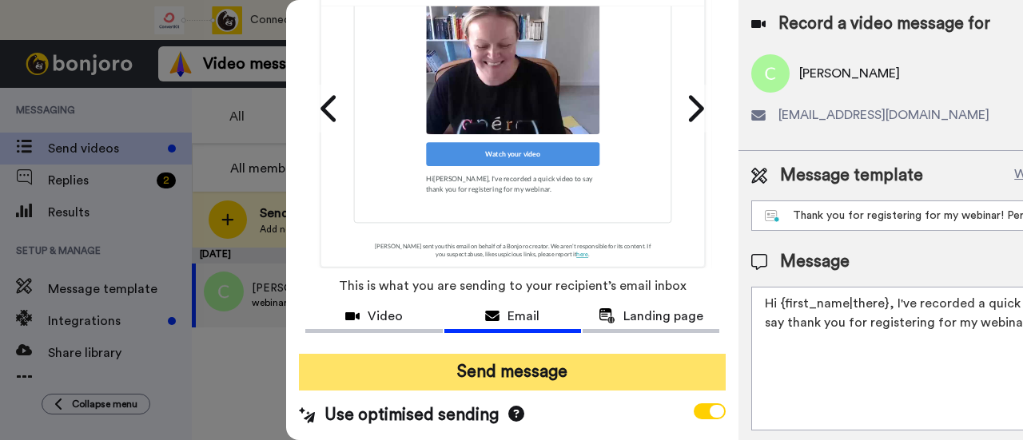
click at [543, 366] on button "Send message" at bounding box center [512, 372] width 427 height 37
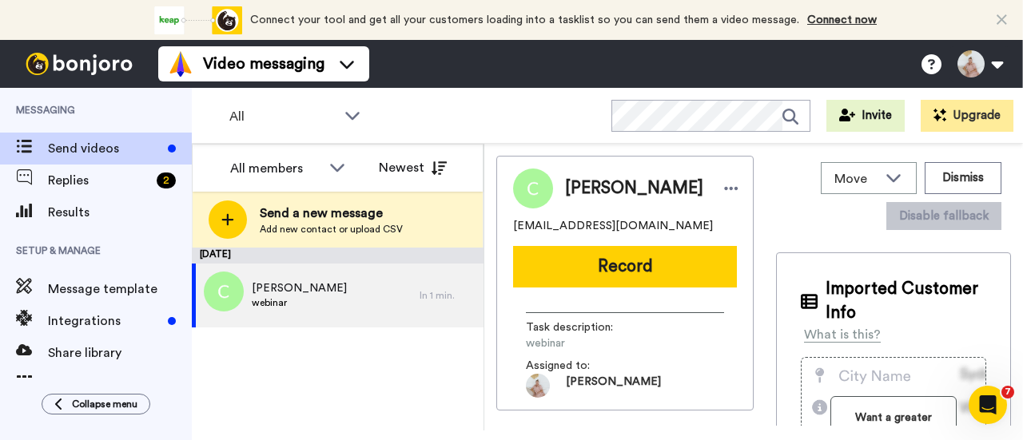
scroll to position [0, 0]
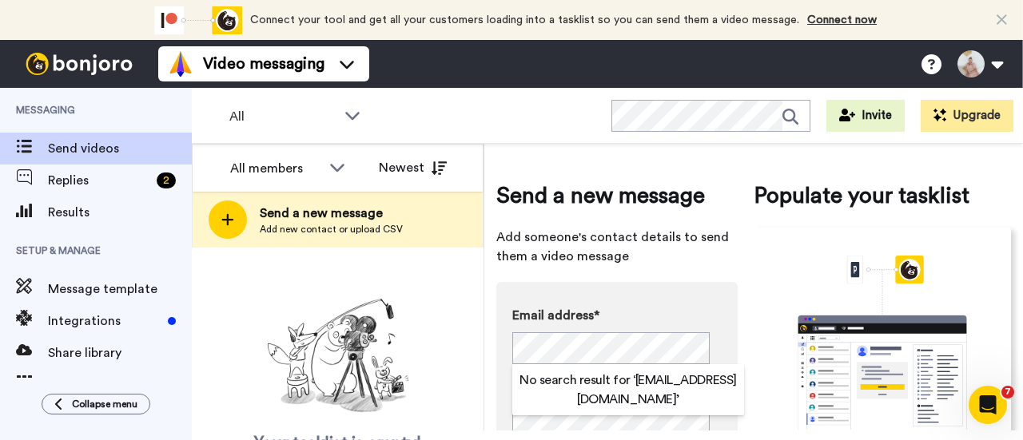
click at [446, 340] on div "Your tasklist is empty! Add new contacts to send them personalised messages" at bounding box center [338, 399] width 292 height 214
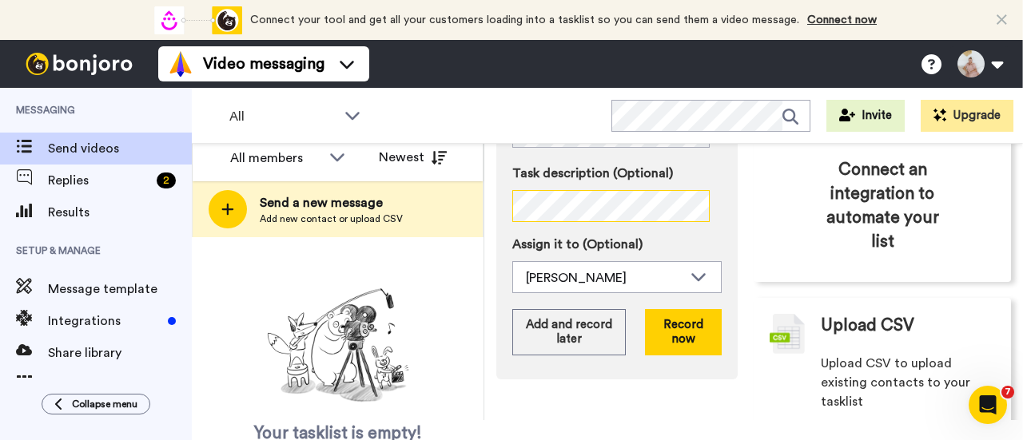
scroll to position [313, 0]
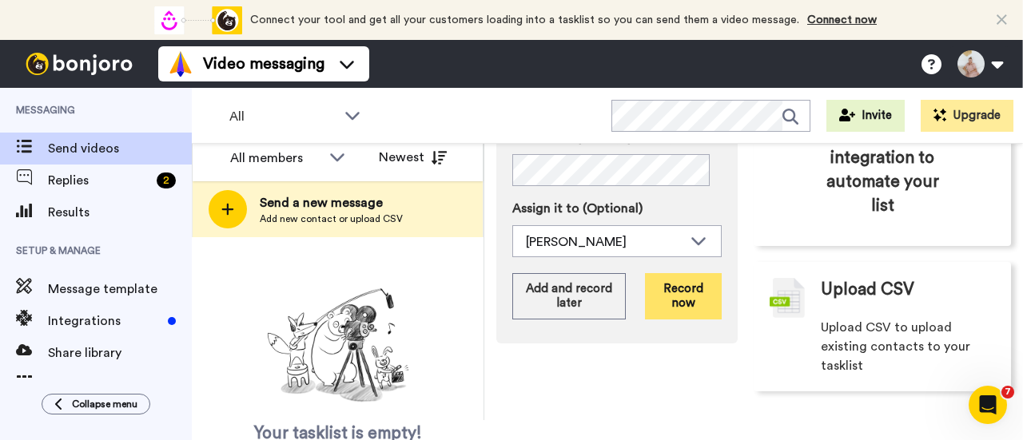
click at [668, 288] on button "Record now" at bounding box center [683, 296] width 77 height 46
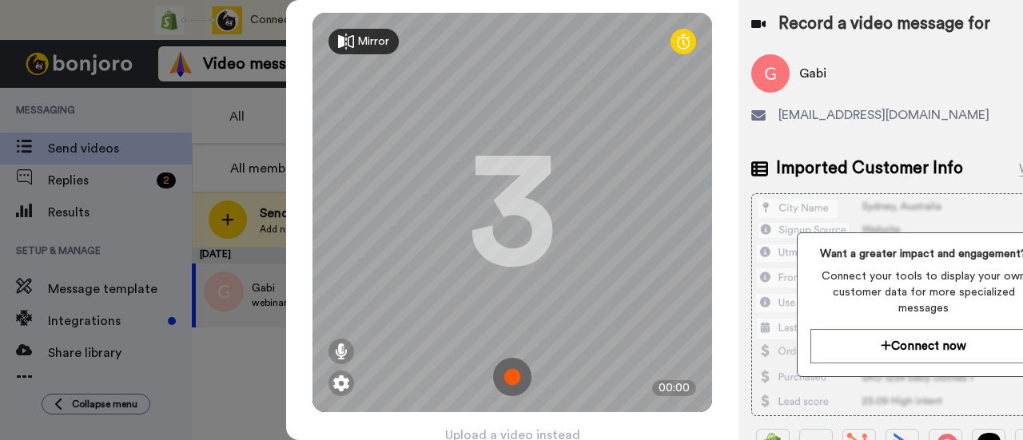
click at [511, 376] on img at bounding box center [512, 377] width 38 height 38
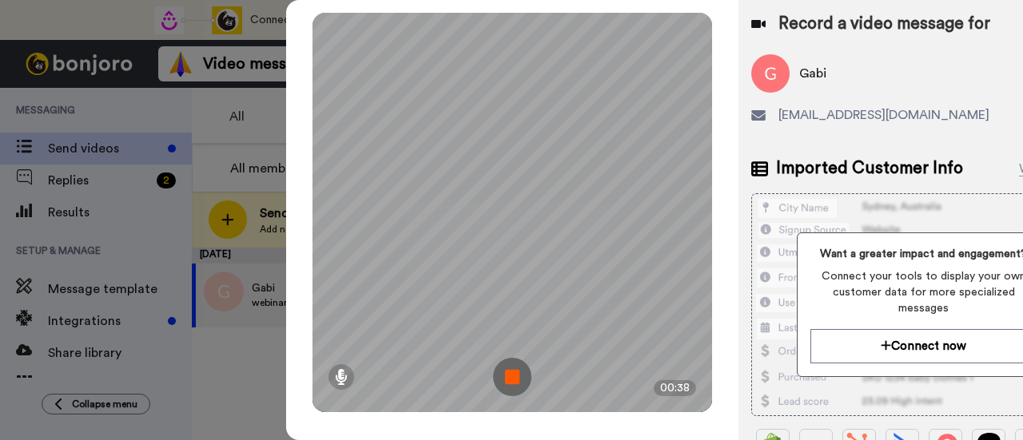
click at [515, 376] on img at bounding box center [512, 377] width 38 height 38
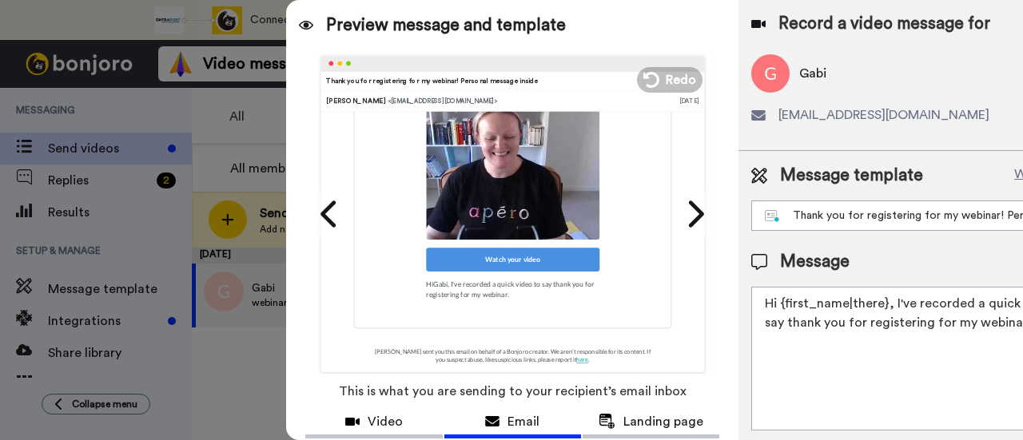
scroll to position [80, 0]
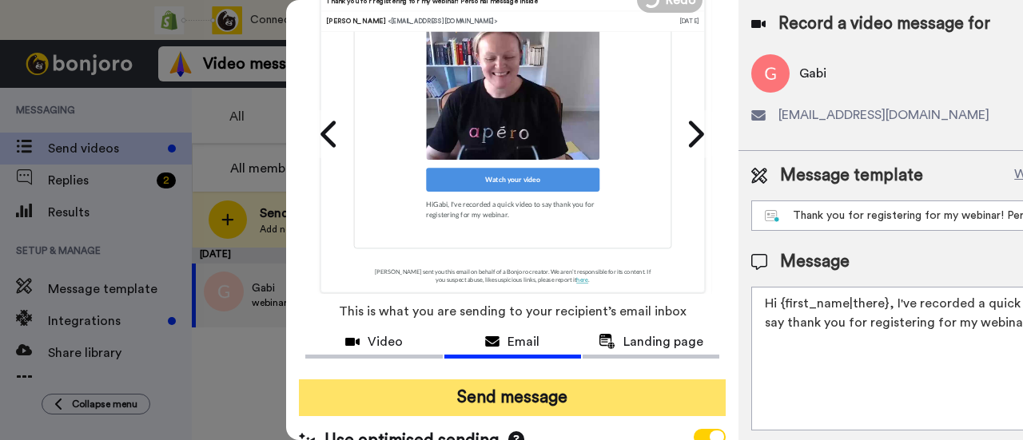
click at [553, 396] on button "Send message" at bounding box center [512, 398] width 427 height 37
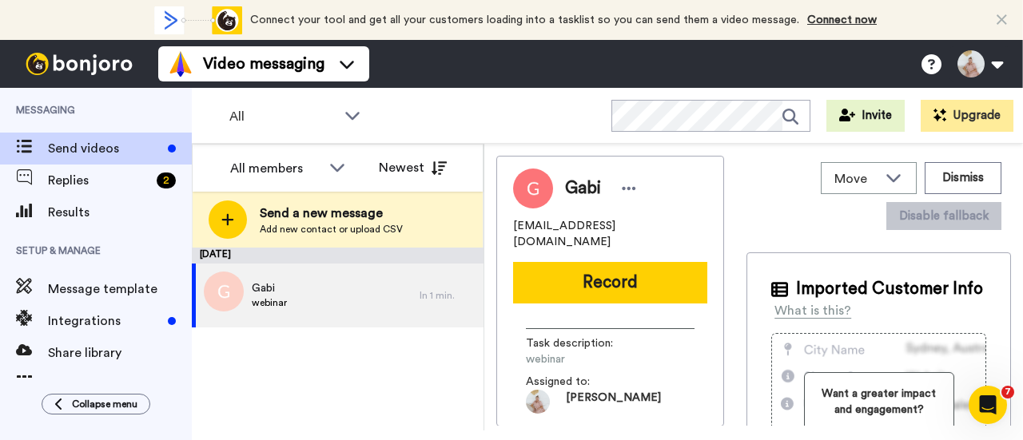
scroll to position [0, 0]
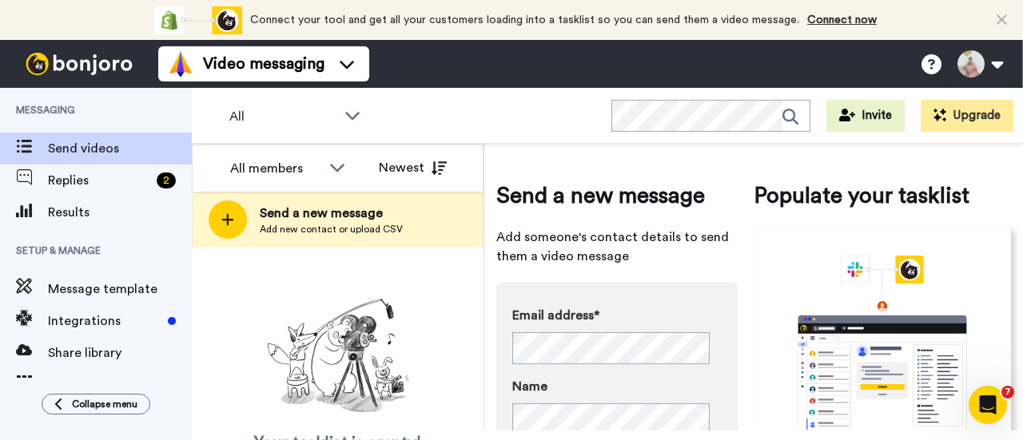
click at [433, 300] on div "Your tasklist is empty! Add new contacts to send them personalised messages" at bounding box center [338, 399] width 292 height 214
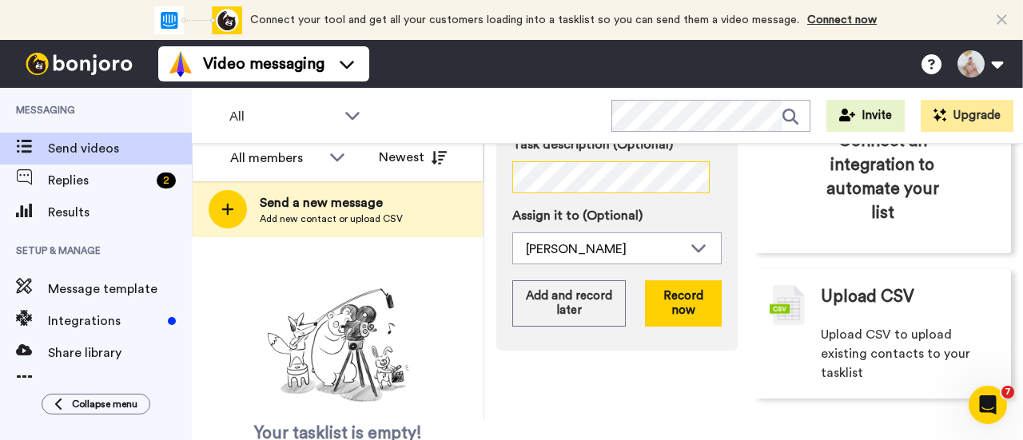
scroll to position [313, 0]
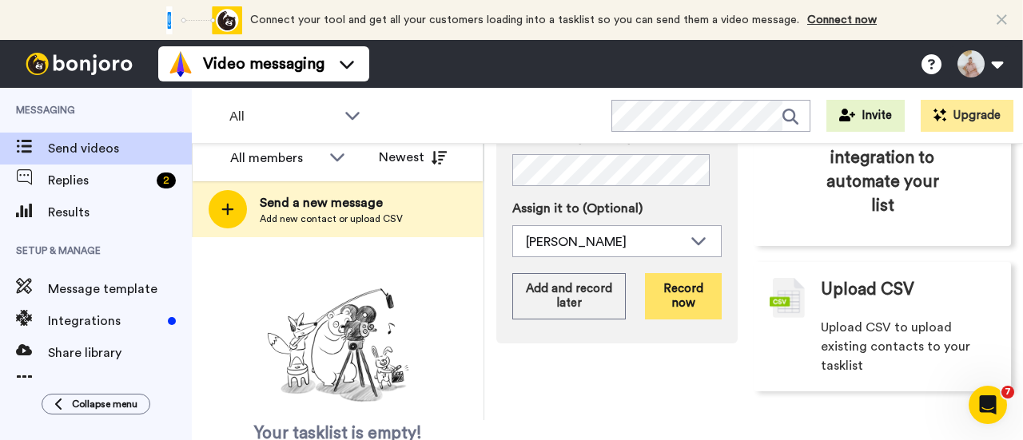
click at [674, 286] on button "Record now" at bounding box center [683, 296] width 77 height 46
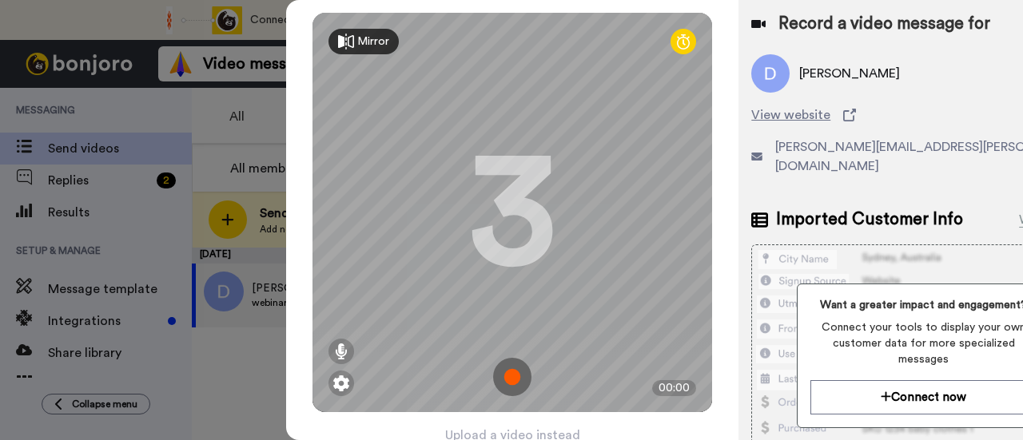
click at [515, 373] on img at bounding box center [512, 377] width 38 height 38
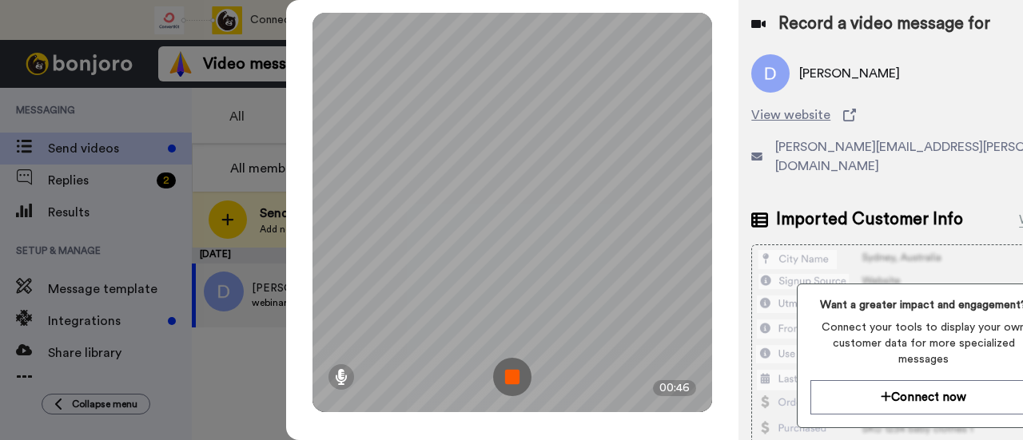
click at [511, 368] on img at bounding box center [512, 377] width 38 height 38
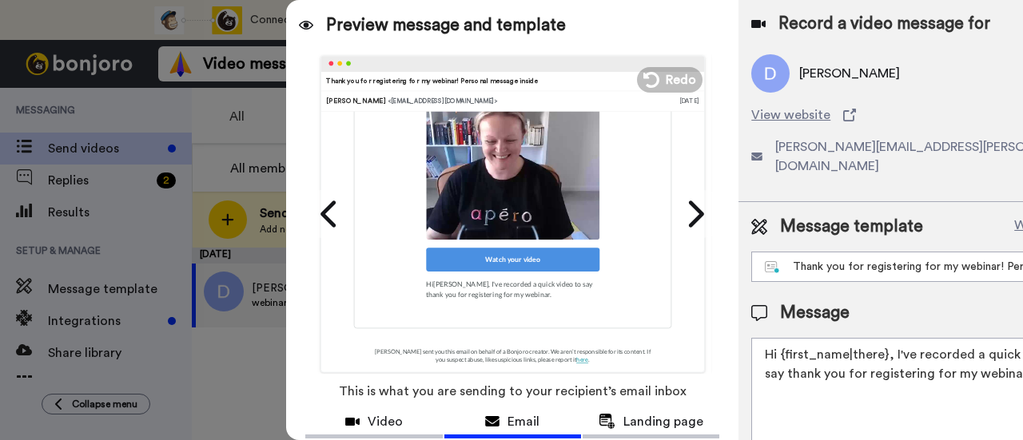
scroll to position [113, 0]
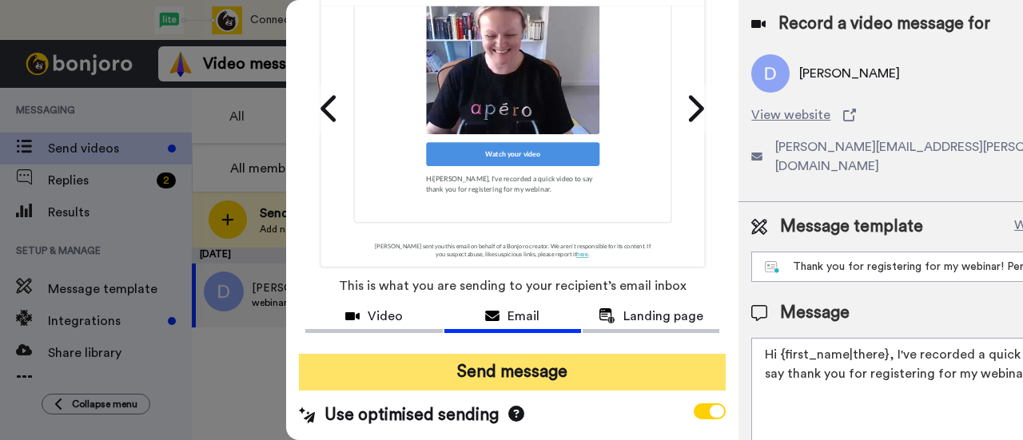
click at [522, 359] on button "Send message" at bounding box center [512, 372] width 427 height 37
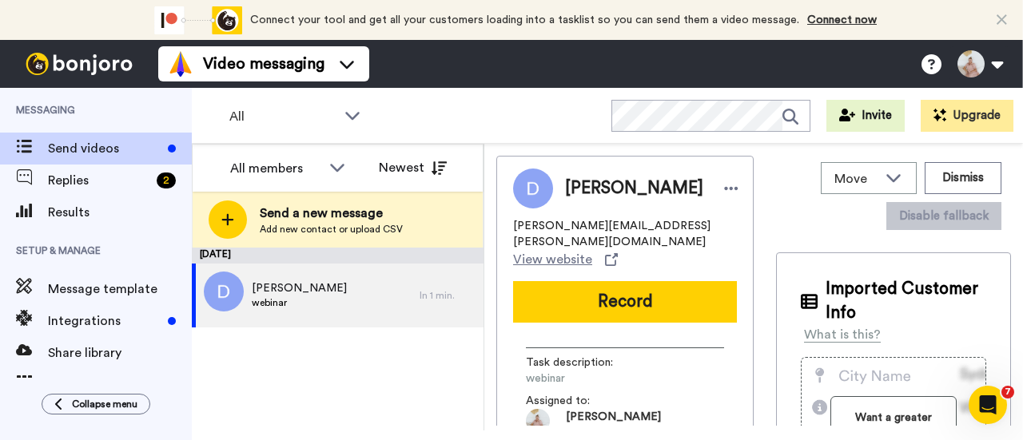
scroll to position [0, 0]
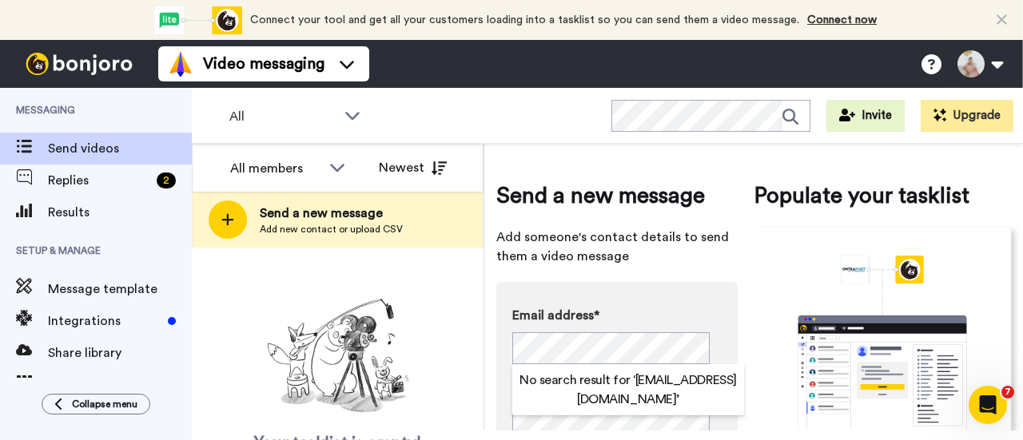
click at [444, 339] on div "Your tasklist is empty! Add new contacts to send them personalised messages" at bounding box center [338, 399] width 292 height 214
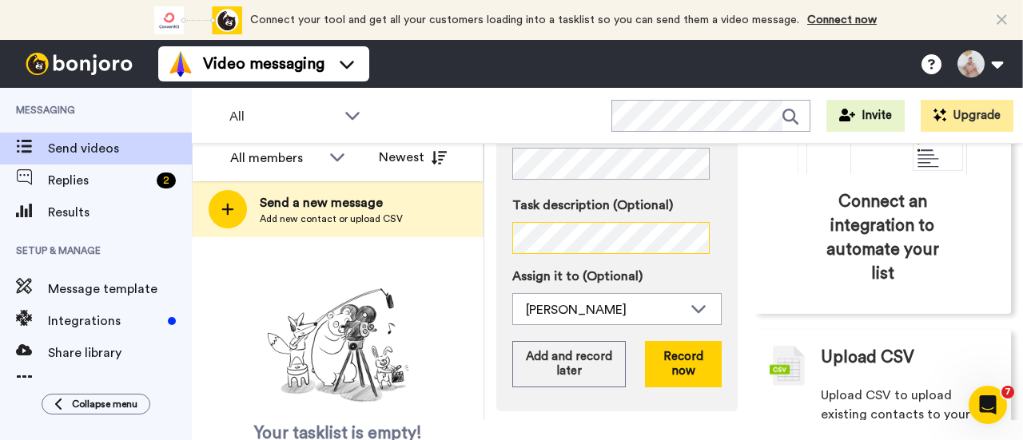
scroll to position [313, 0]
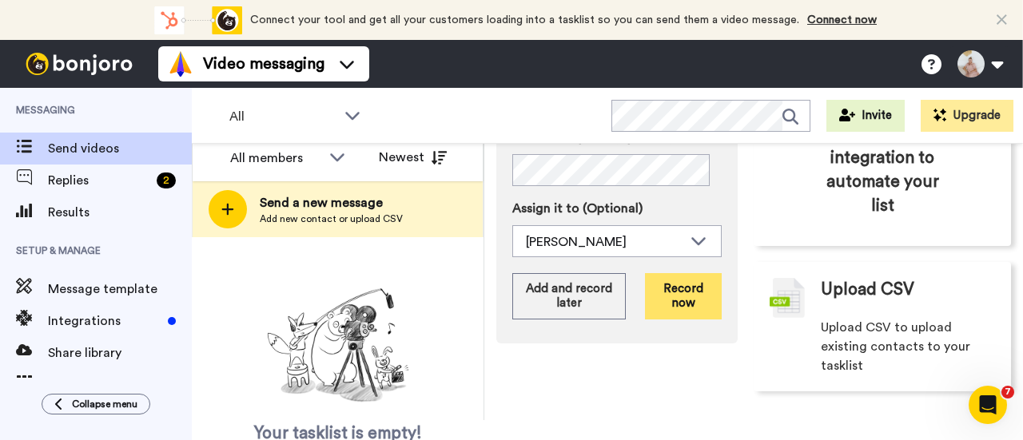
click at [684, 274] on button "Record now" at bounding box center [683, 296] width 77 height 46
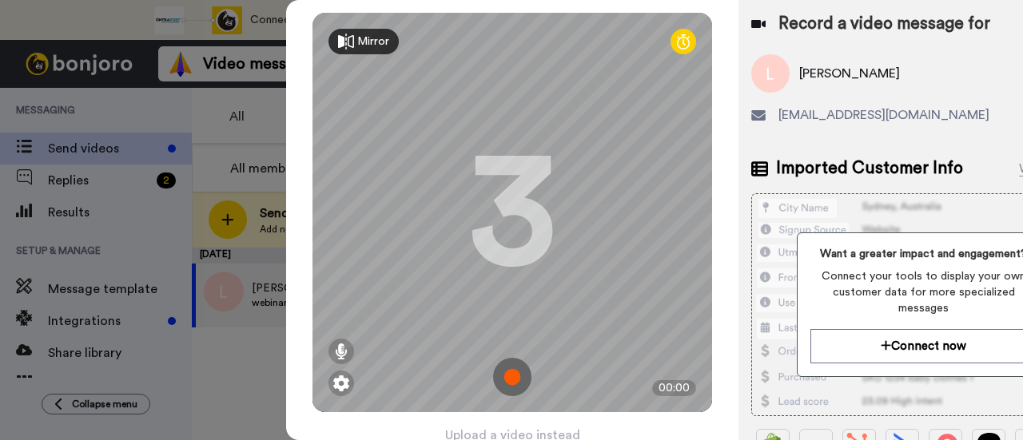
click at [514, 374] on img at bounding box center [512, 377] width 38 height 38
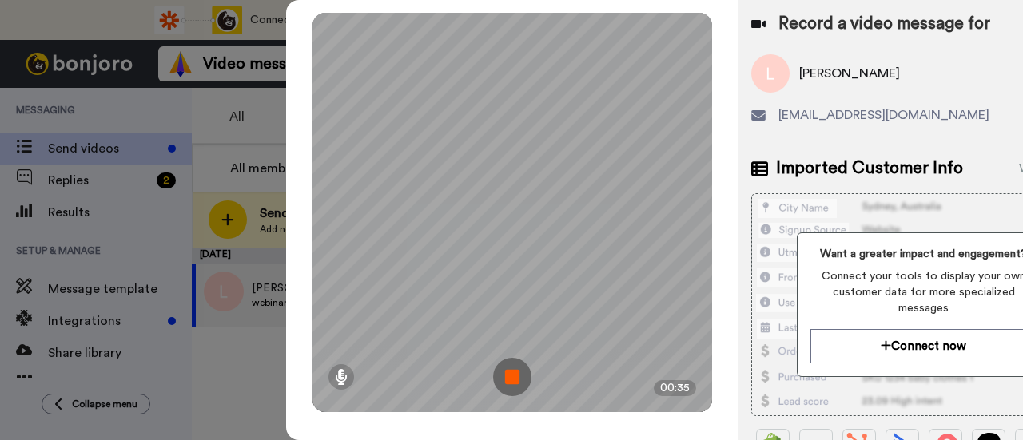
click at [521, 366] on img at bounding box center [512, 377] width 38 height 38
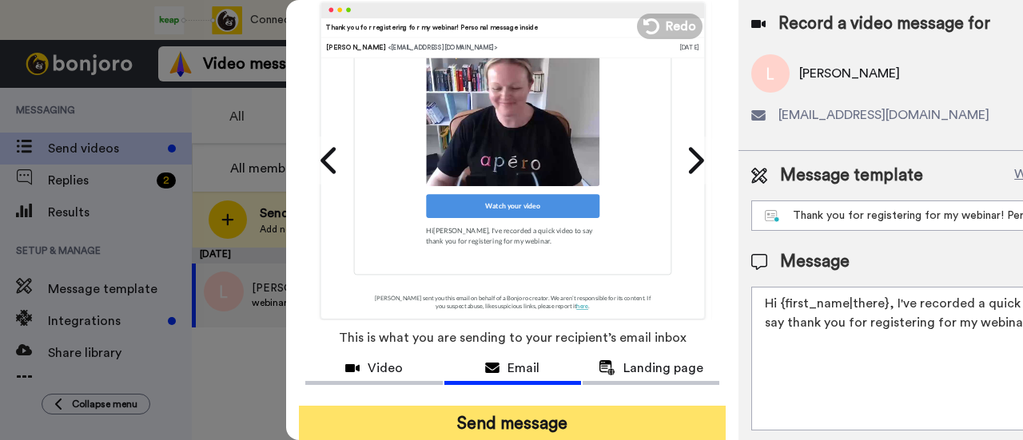
scroll to position [113, 0]
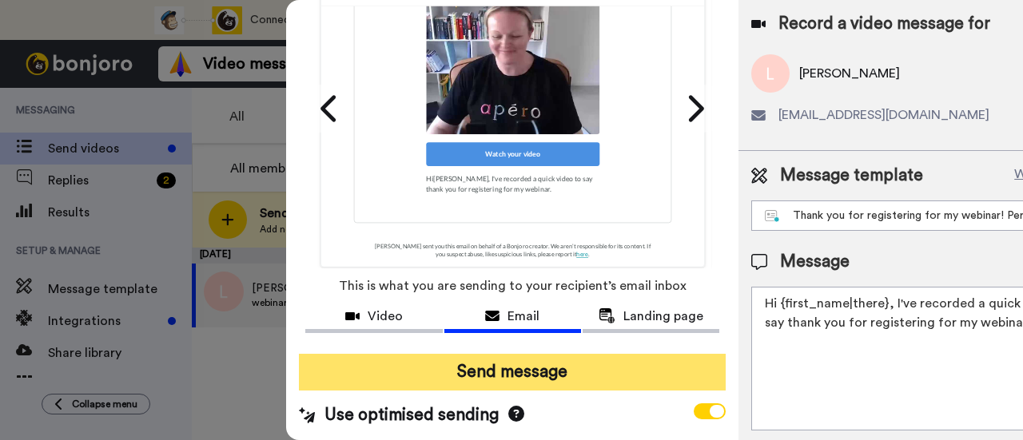
click at [557, 360] on button "Send message" at bounding box center [512, 372] width 427 height 37
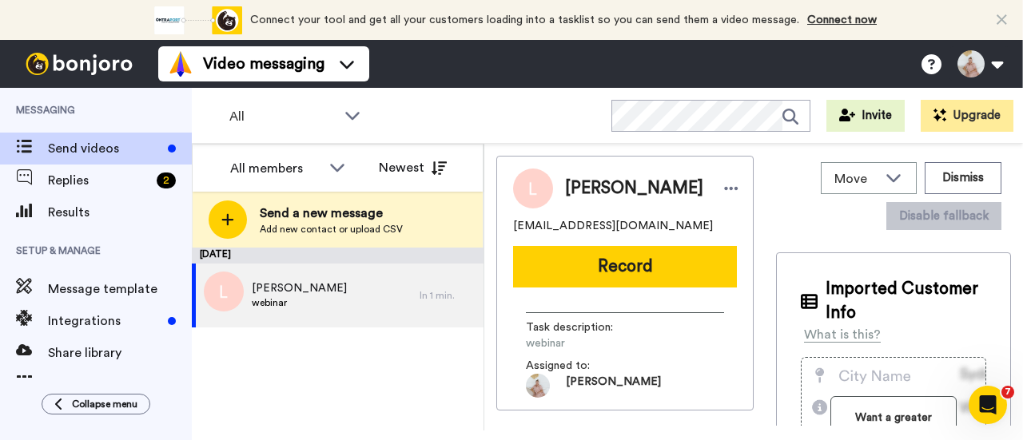
scroll to position [0, 0]
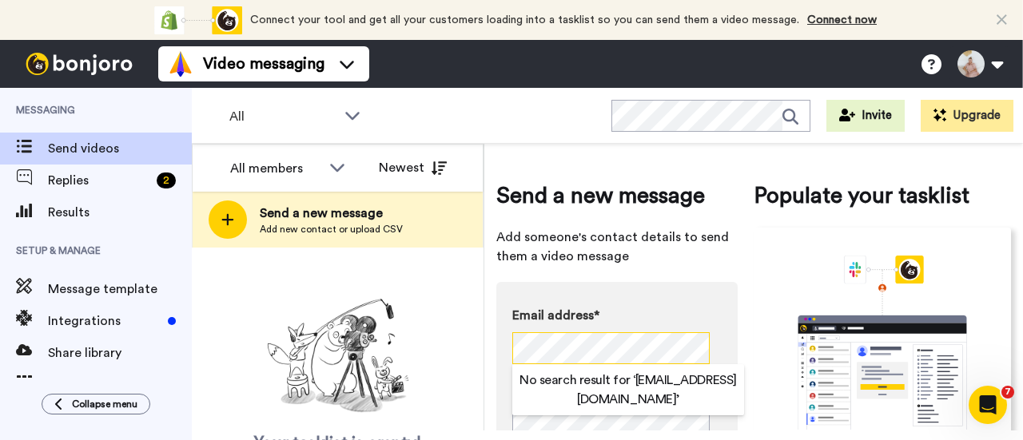
scroll to position [19, 0]
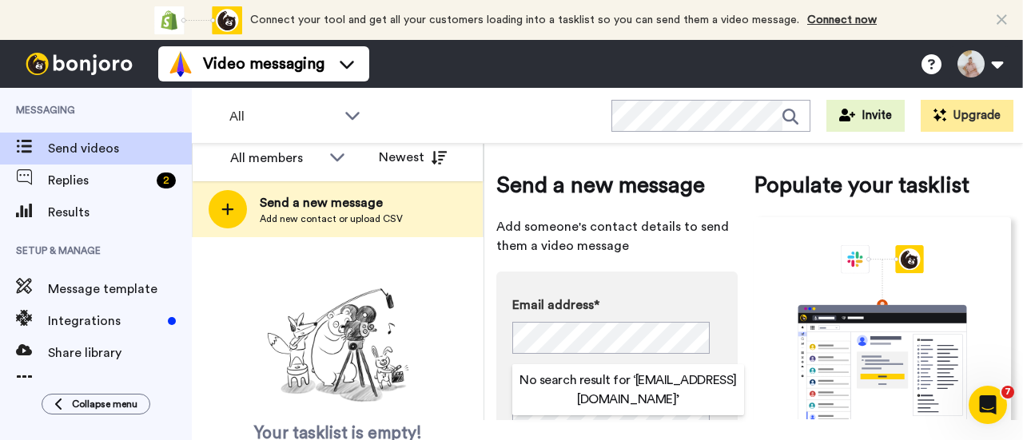
click at [439, 314] on div "Your tasklist is empty! Add new contacts to send them personalised messages" at bounding box center [338, 389] width 292 height 214
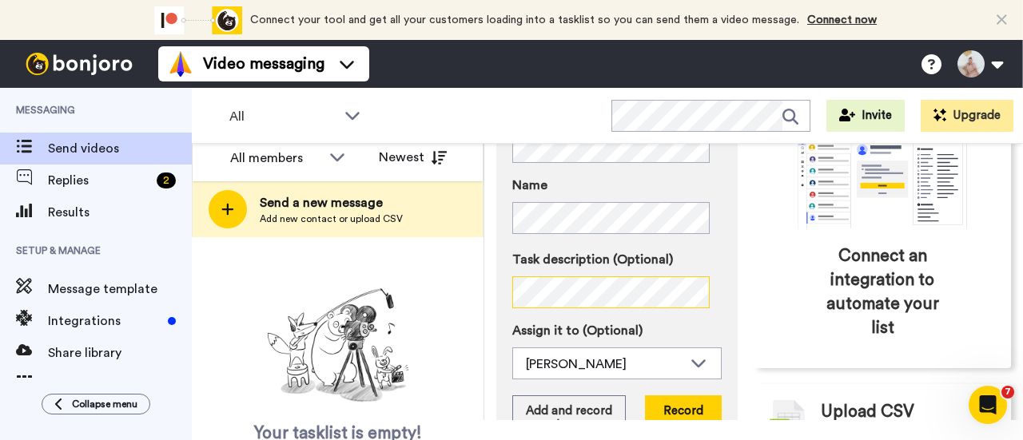
scroll to position [240, 0]
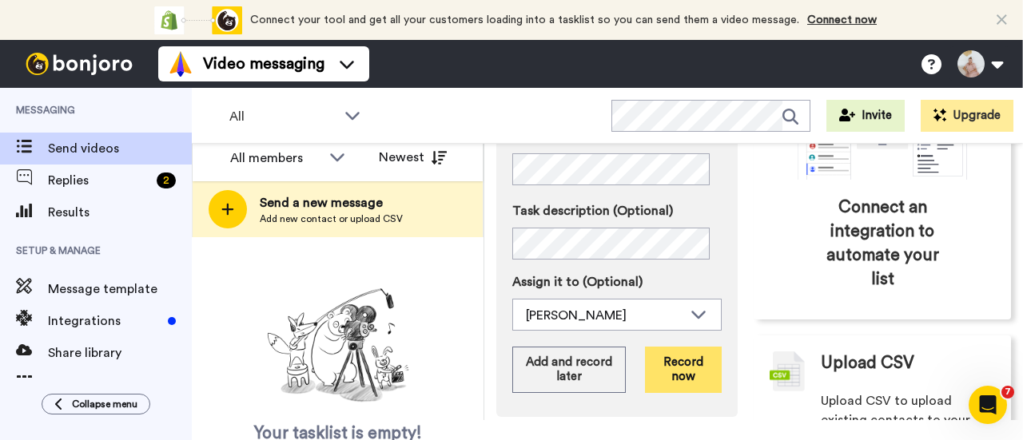
click at [676, 350] on button "Record now" at bounding box center [683, 370] width 77 height 46
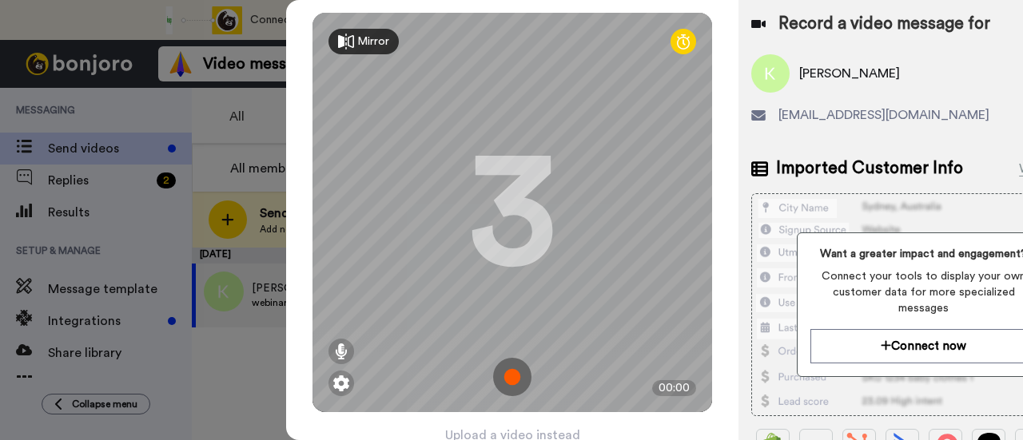
click at [515, 376] on img at bounding box center [512, 377] width 38 height 38
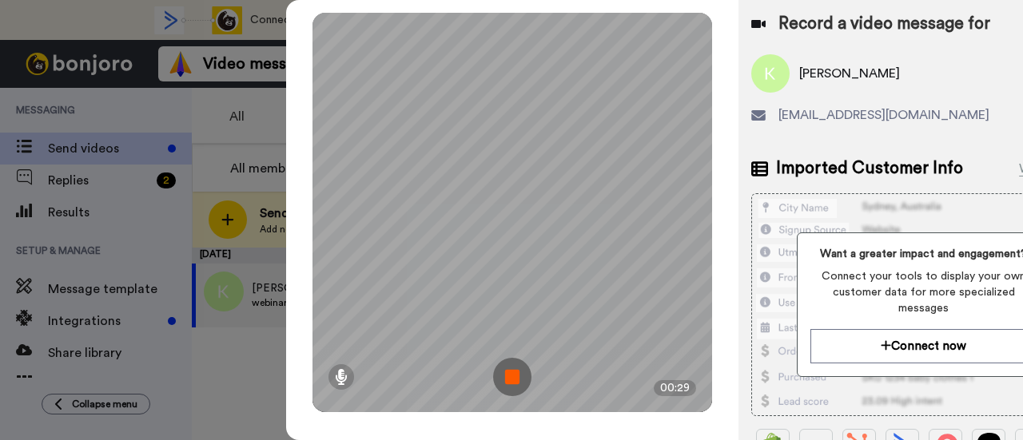
click at [522, 376] on img at bounding box center [512, 377] width 38 height 38
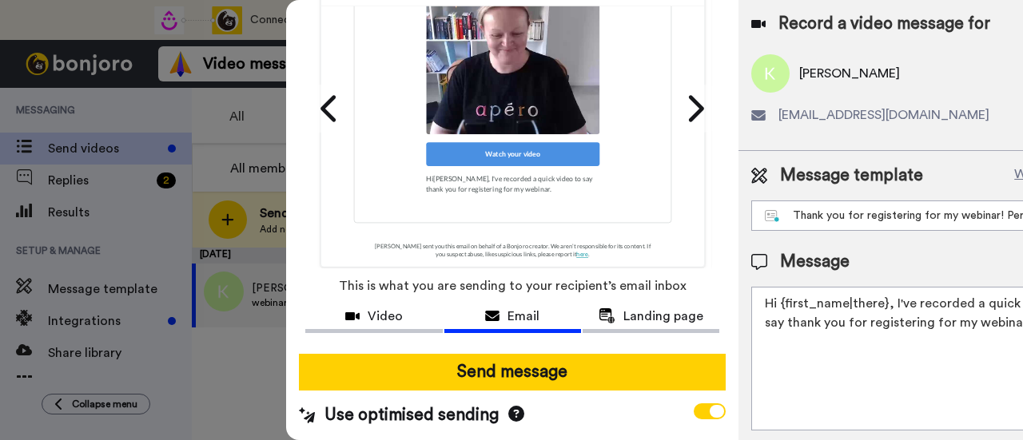
scroll to position [113, 0]
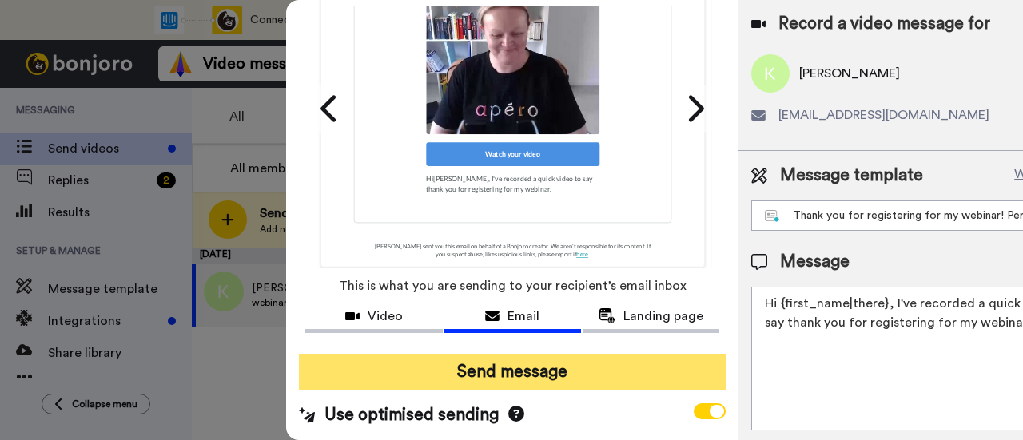
click at [565, 358] on button "Send message" at bounding box center [512, 372] width 427 height 37
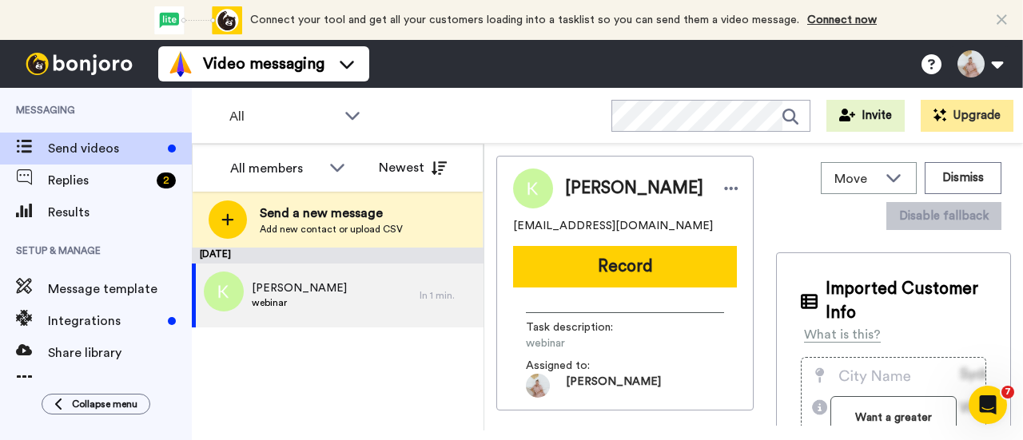
scroll to position [0, 0]
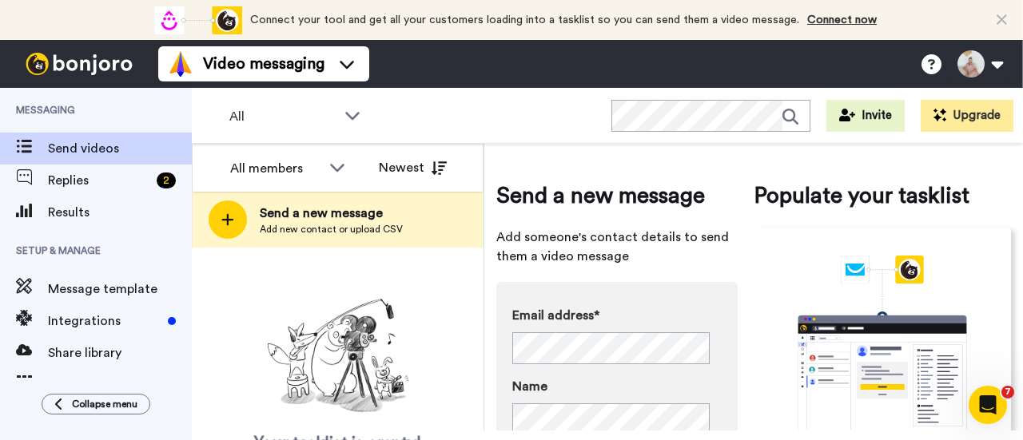
click at [428, 320] on div "Your tasklist is empty! Add new contacts to send them personalised messages" at bounding box center [338, 399] width 292 height 214
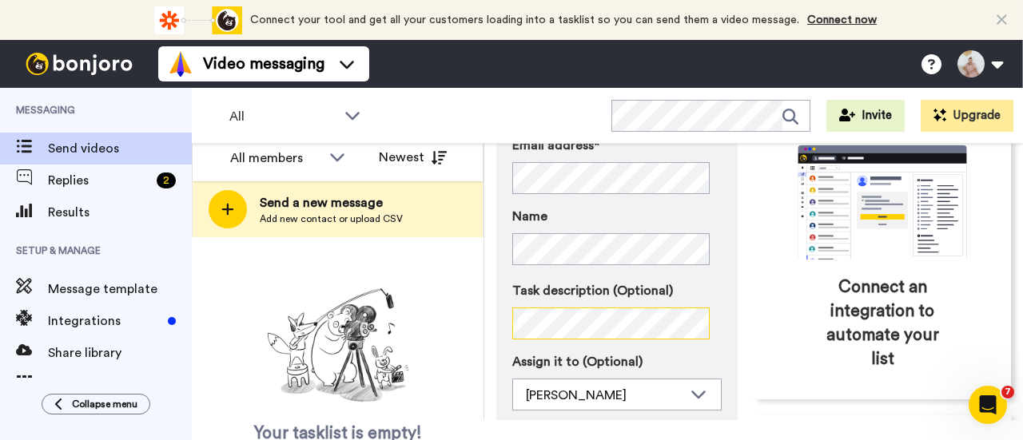
scroll to position [313, 0]
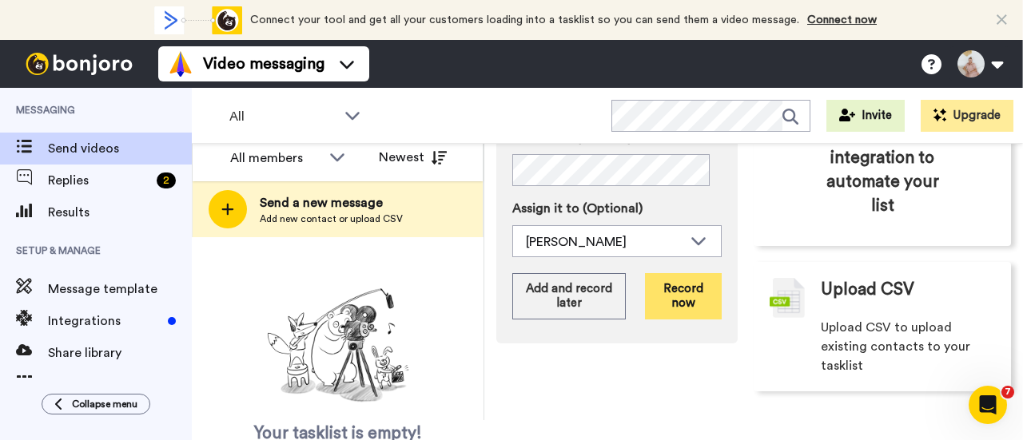
click at [670, 279] on button "Record now" at bounding box center [683, 296] width 77 height 46
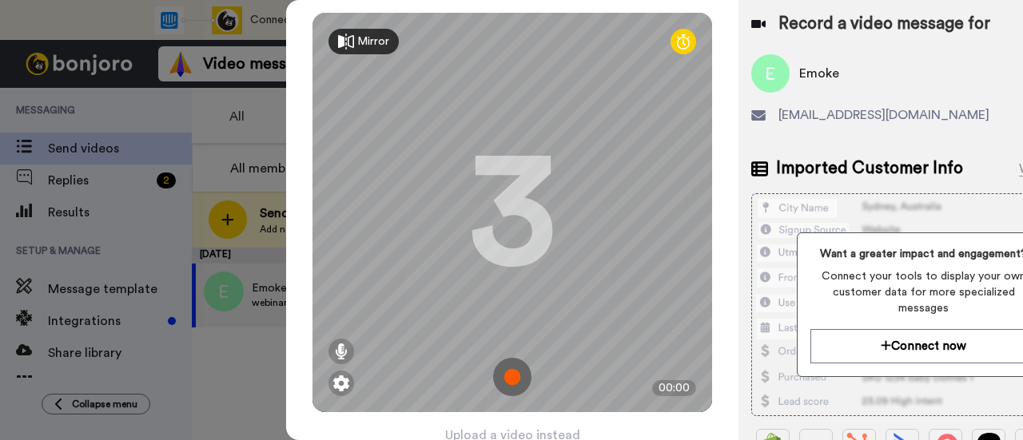
click at [515, 376] on img at bounding box center [512, 377] width 38 height 38
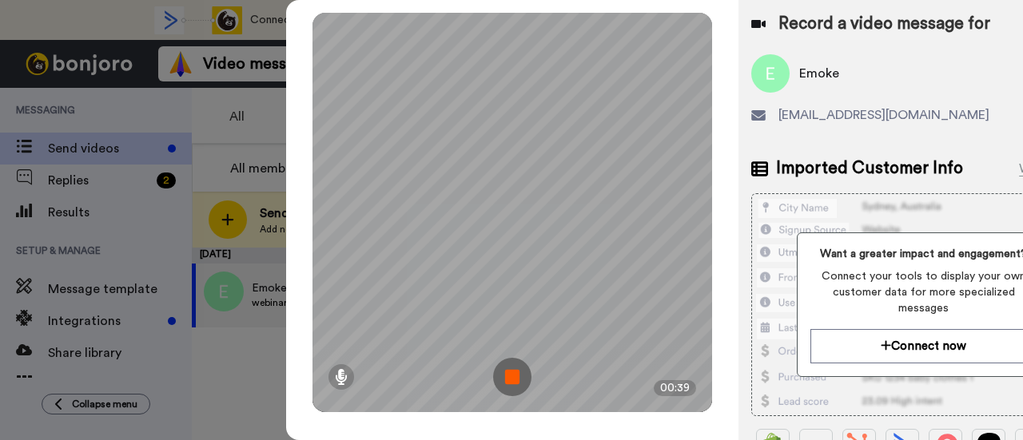
click at [516, 366] on img at bounding box center [512, 377] width 38 height 38
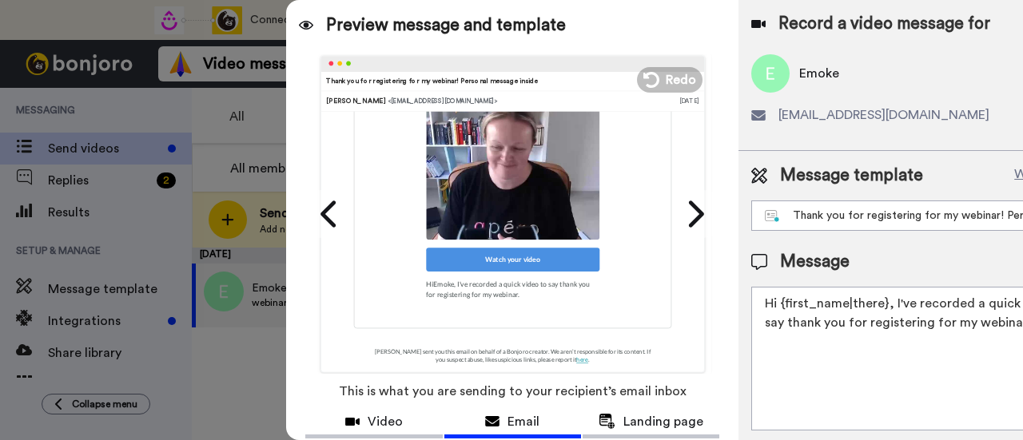
scroll to position [113, 0]
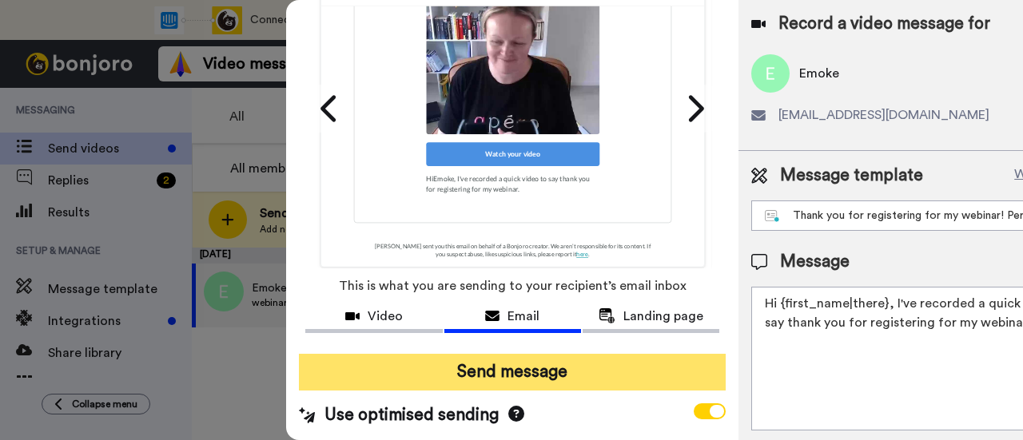
click at [536, 358] on button "Send message" at bounding box center [512, 372] width 427 height 37
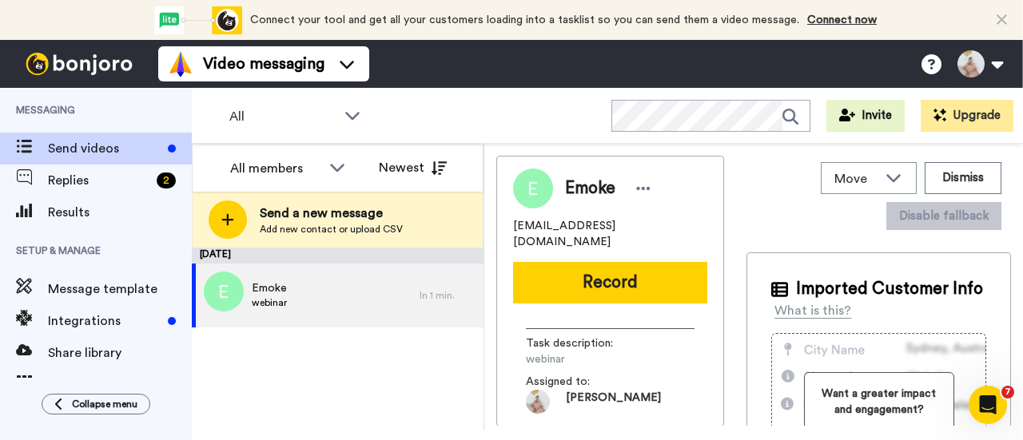
scroll to position [0, 0]
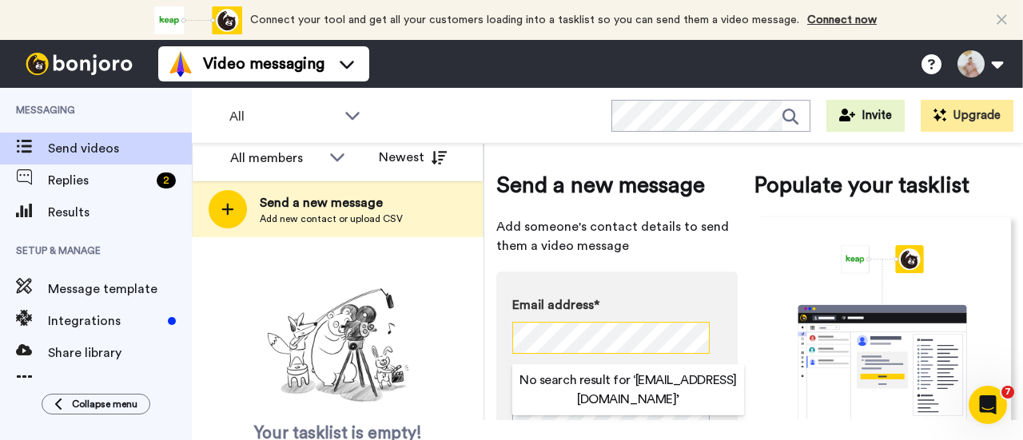
scroll to position [19, 0]
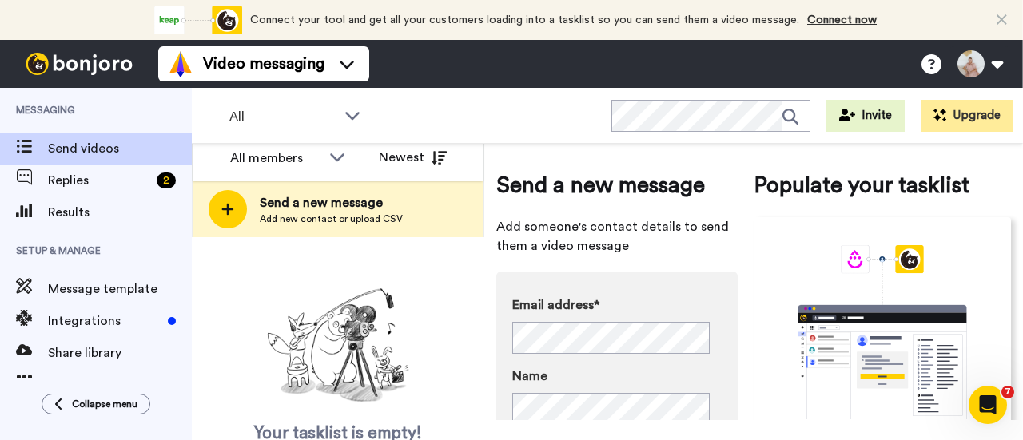
drag, startPoint x: 490, startPoint y: 318, endPoint x: 497, endPoint y: 339, distance: 22.0
click at [489, 317] on div "Send a new message Add someone's contact details to send them a video message E…" at bounding box center [753, 276] width 539 height 287
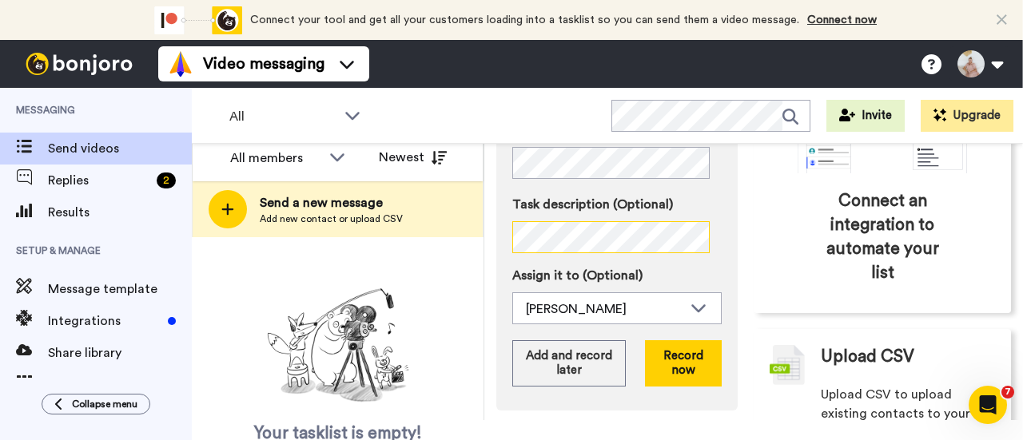
scroll to position [313, 0]
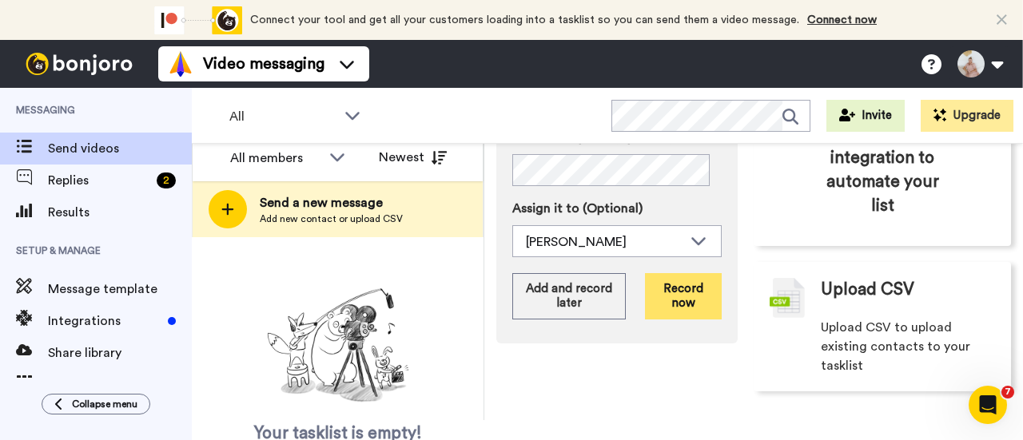
click at [690, 285] on button "Record now" at bounding box center [683, 296] width 77 height 46
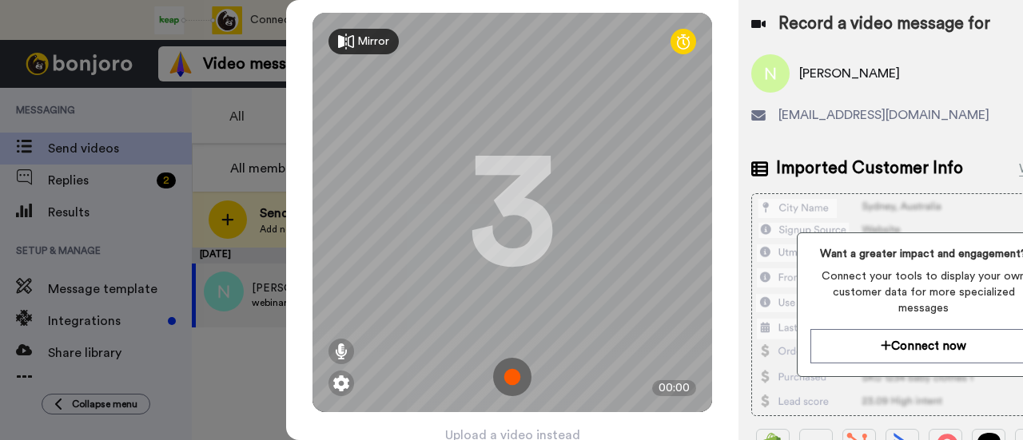
click at [512, 376] on img at bounding box center [512, 377] width 38 height 38
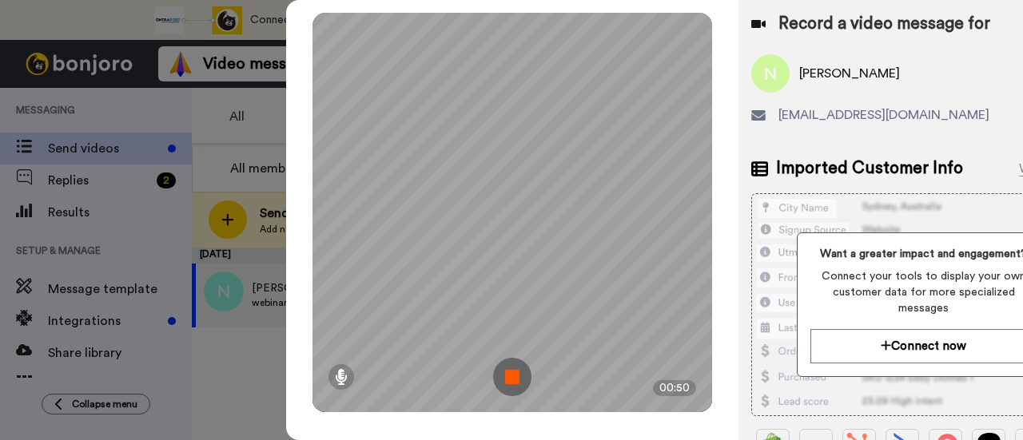
click at [520, 376] on img at bounding box center [512, 377] width 38 height 38
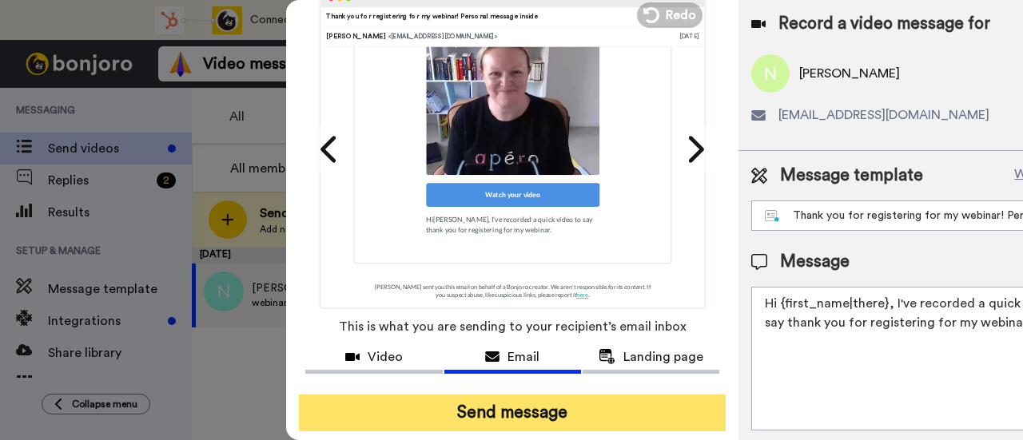
scroll to position [113, 0]
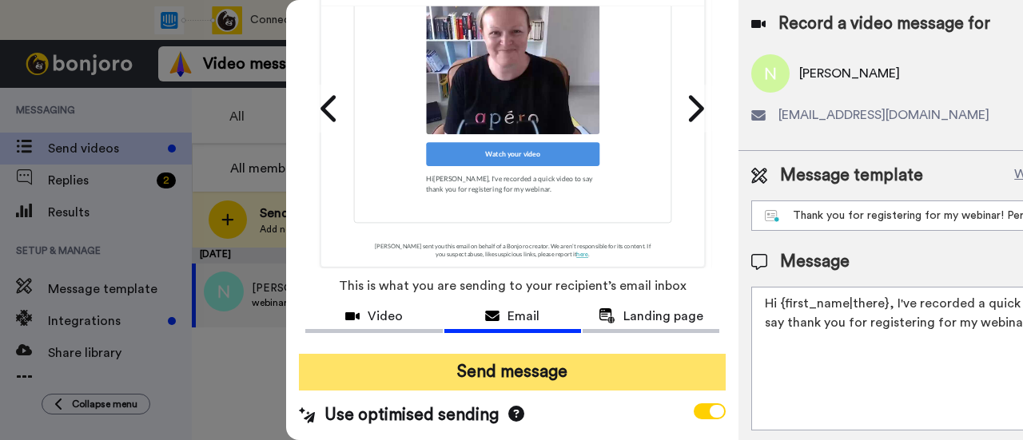
click at [535, 364] on button "Send message" at bounding box center [512, 372] width 427 height 37
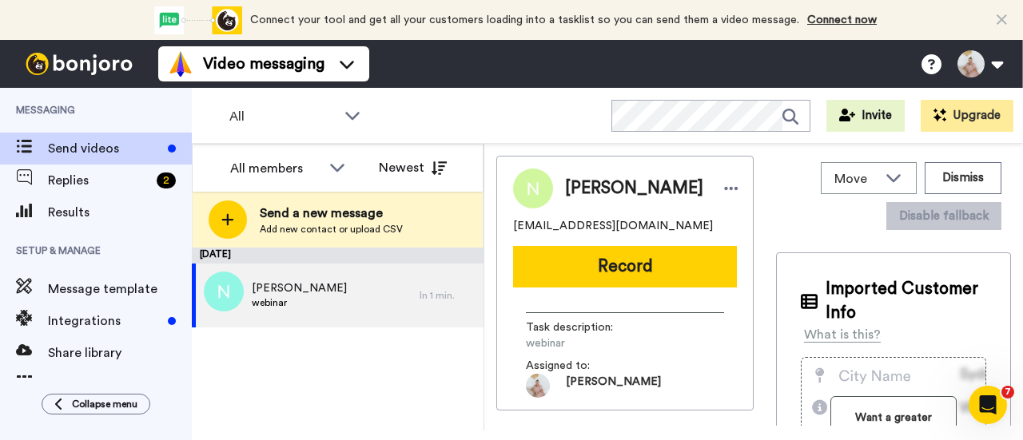
scroll to position [0, 0]
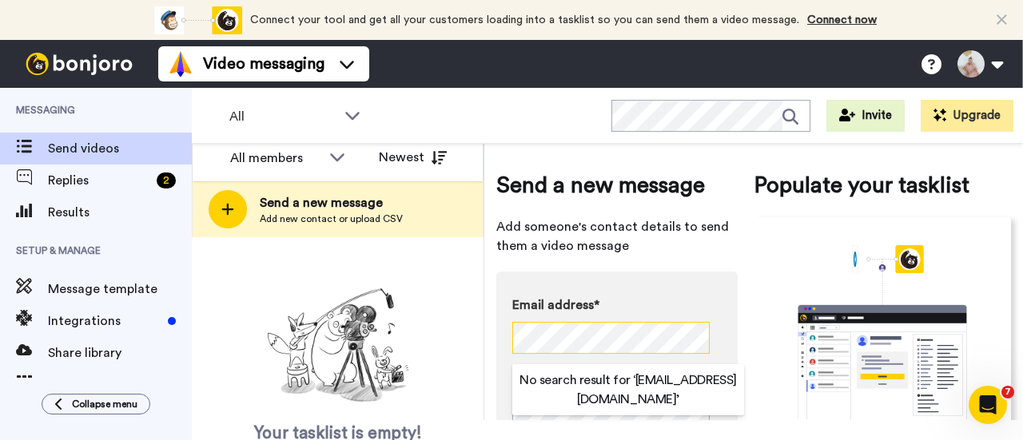
scroll to position [19, 0]
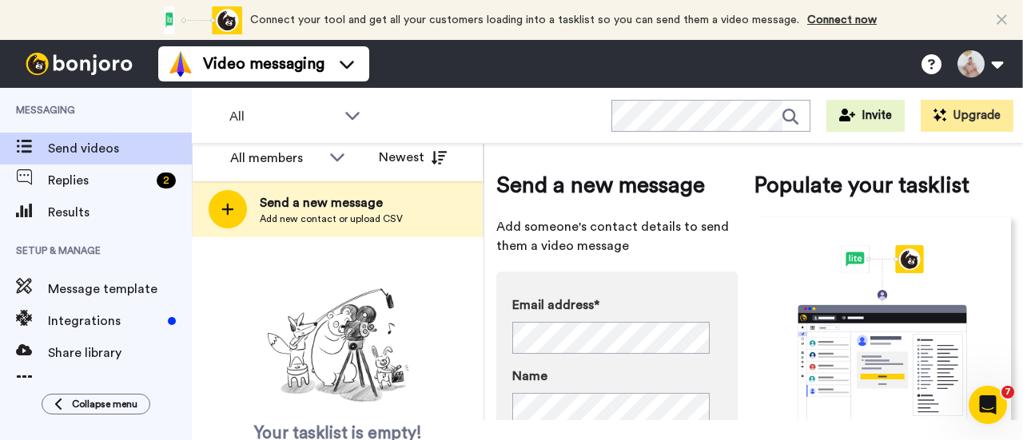
click at [455, 326] on div "Your tasklist is empty! Add new contacts to send them personalised messages" at bounding box center [338, 389] width 292 height 214
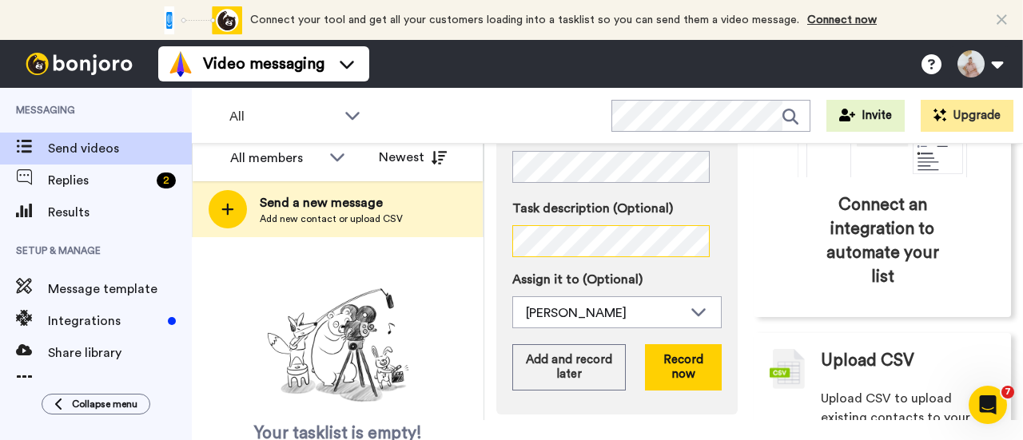
scroll to position [313, 0]
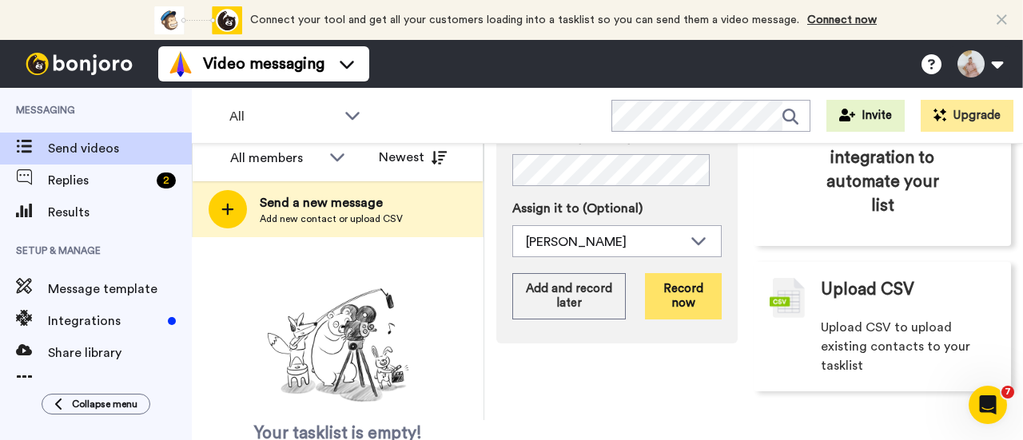
click at [677, 290] on button "Record now" at bounding box center [683, 296] width 77 height 46
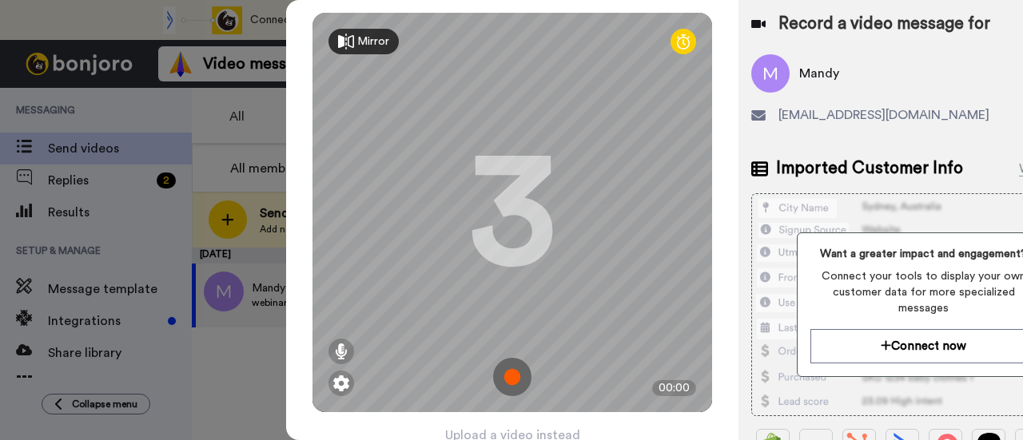
click at [513, 374] on img at bounding box center [512, 377] width 38 height 38
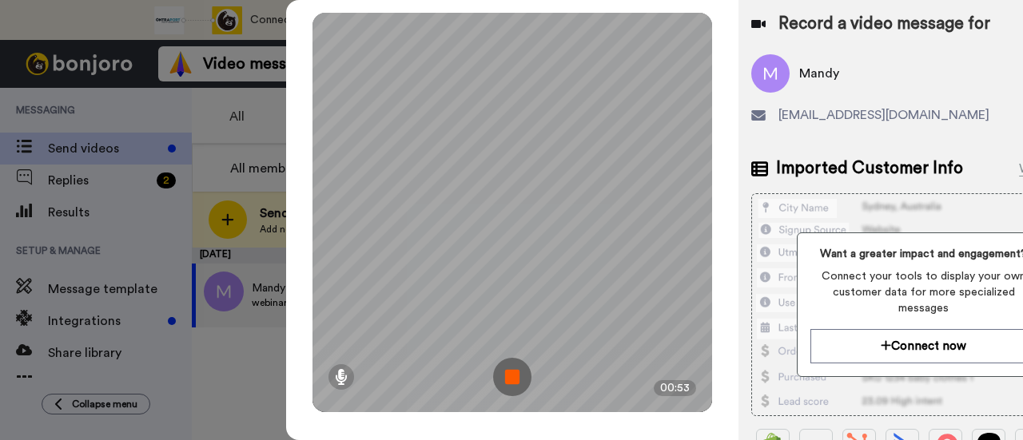
click at [521, 372] on img at bounding box center [512, 377] width 38 height 38
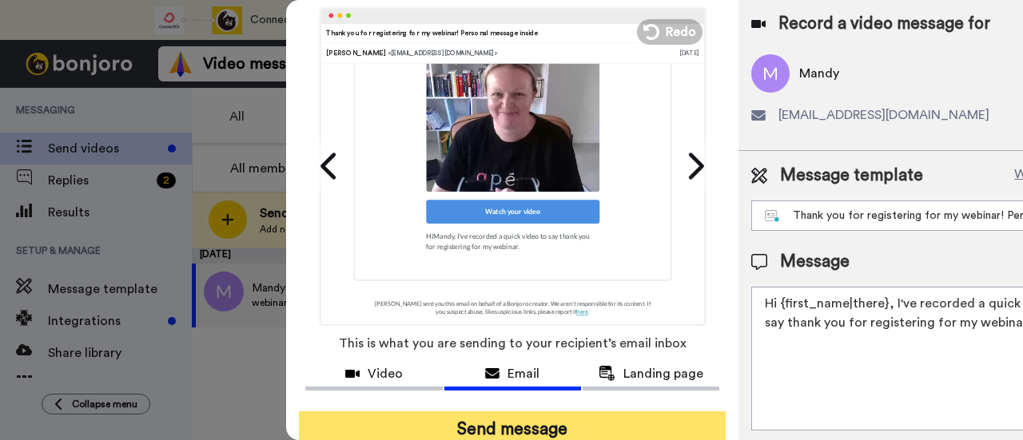
scroll to position [113, 0]
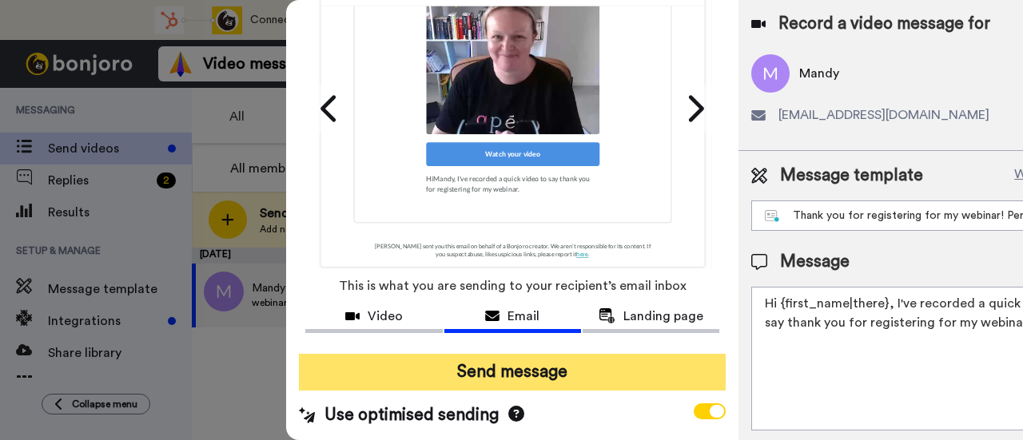
click at [579, 364] on button "Send message" at bounding box center [512, 372] width 427 height 37
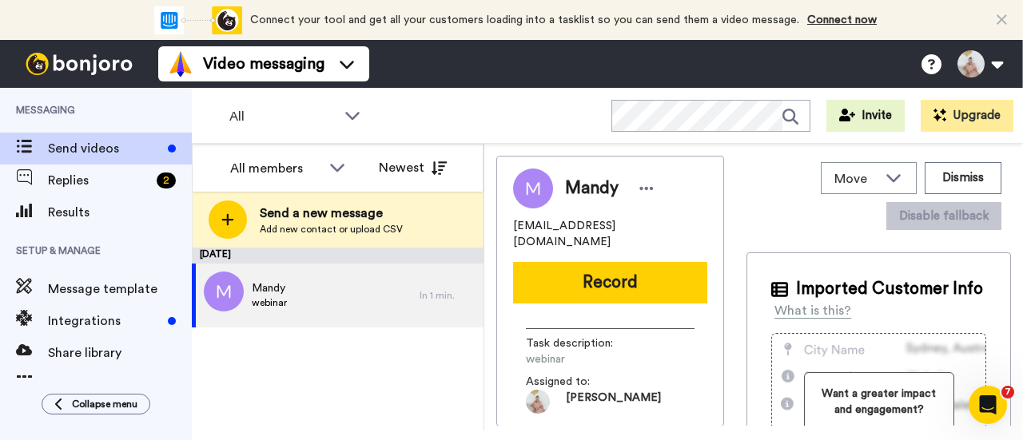
scroll to position [0, 0]
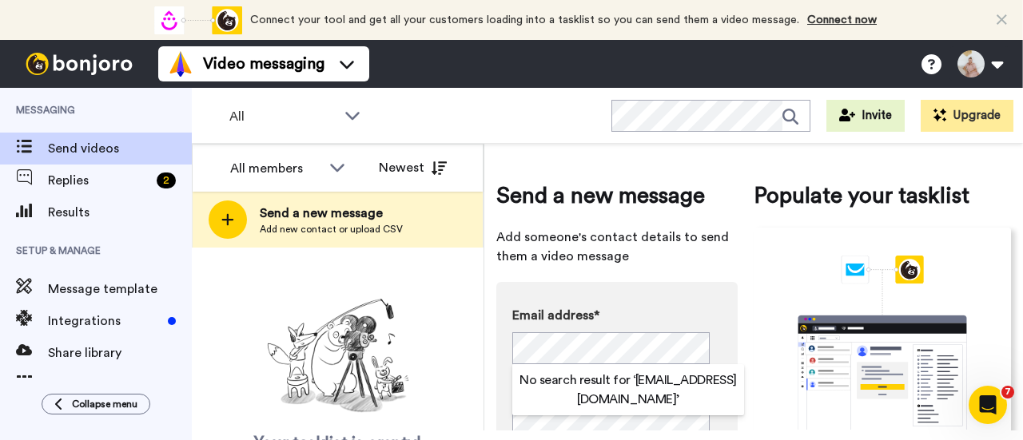
click at [454, 311] on div "Your tasklist is empty! Add new contacts to send them personalised messages" at bounding box center [338, 399] width 292 height 214
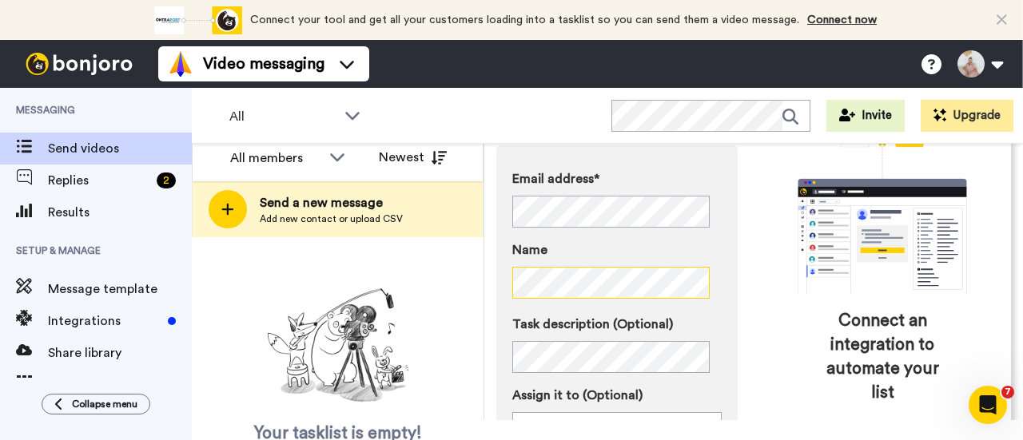
scroll to position [240, 0]
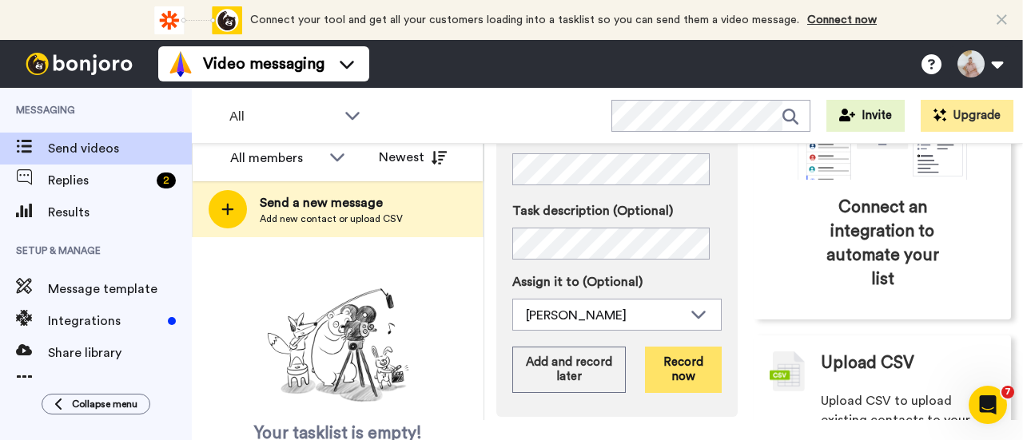
click at [666, 363] on button "Record now" at bounding box center [683, 370] width 77 height 46
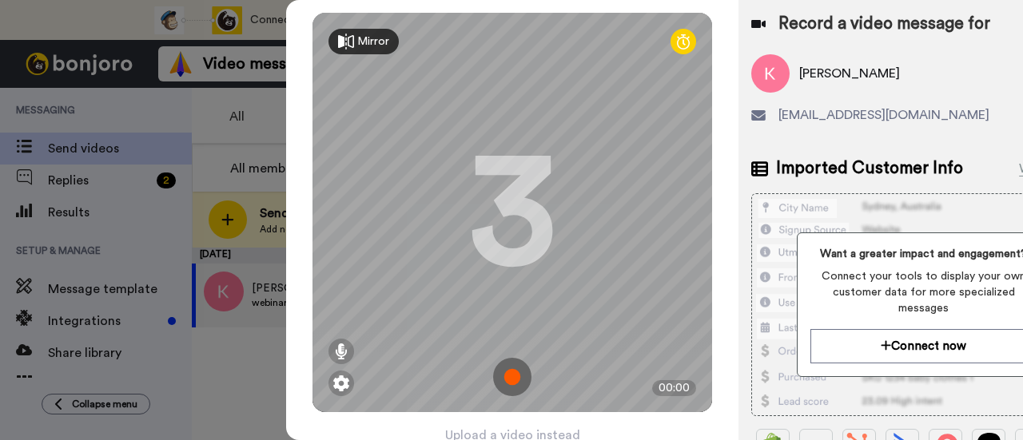
click at [507, 378] on img at bounding box center [512, 377] width 38 height 38
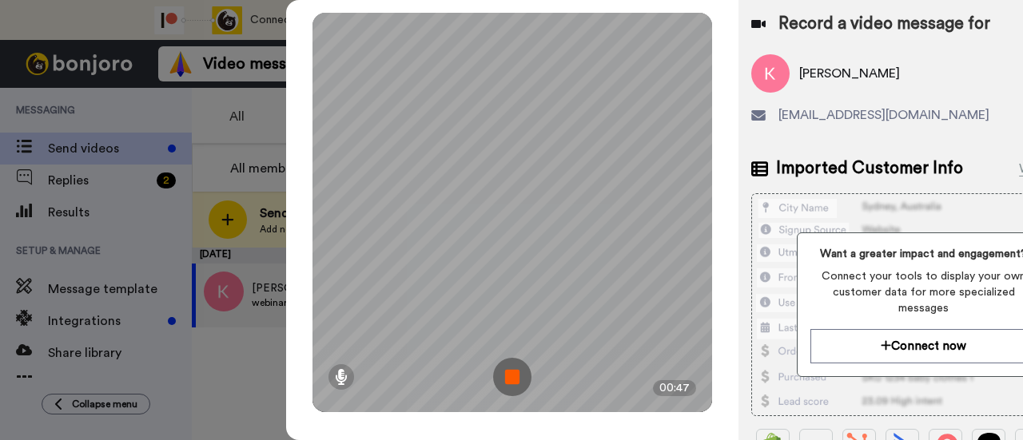
click at [520, 372] on img at bounding box center [512, 377] width 38 height 38
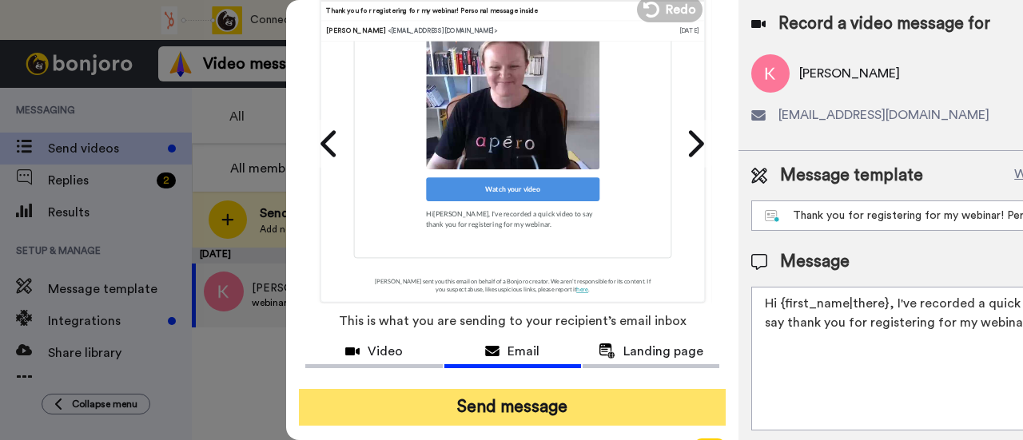
scroll to position [113, 0]
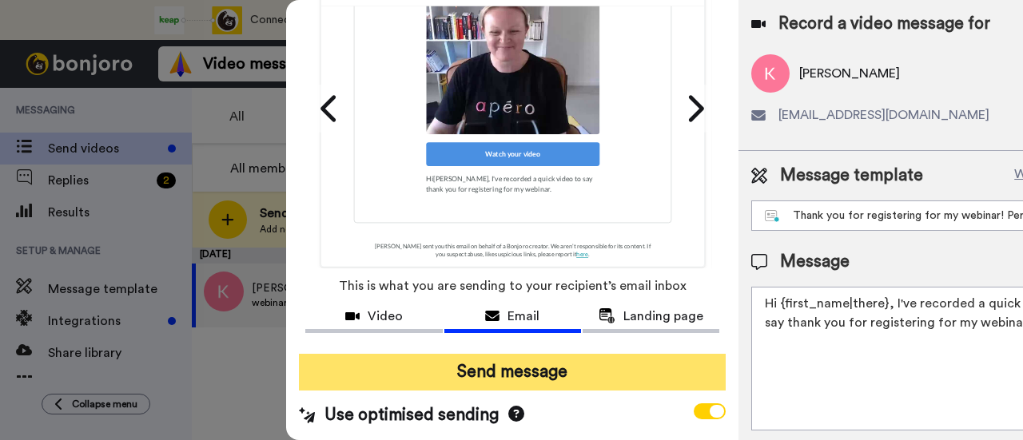
click at [530, 356] on button "Send message" at bounding box center [512, 372] width 427 height 37
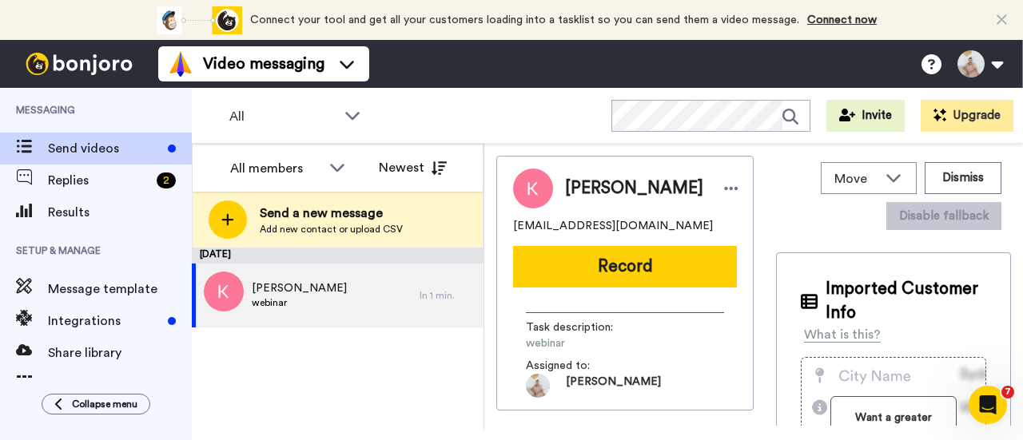
scroll to position [0, 0]
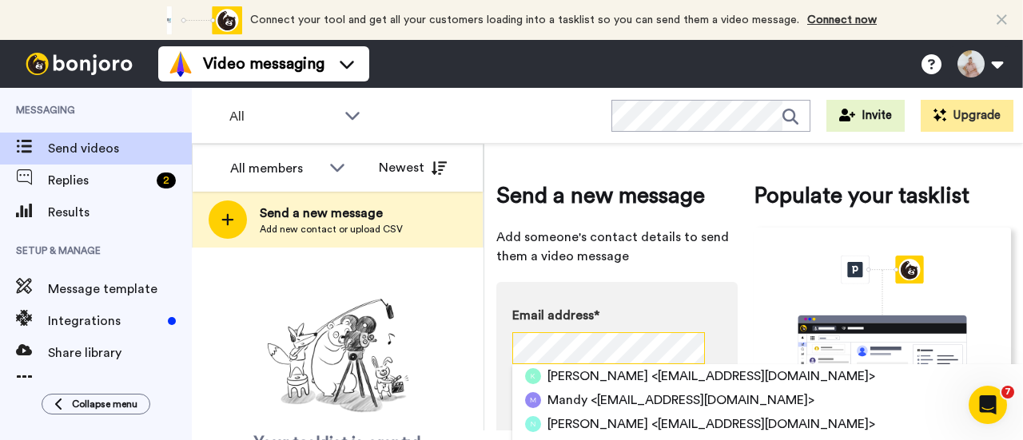
scroll to position [0, 10]
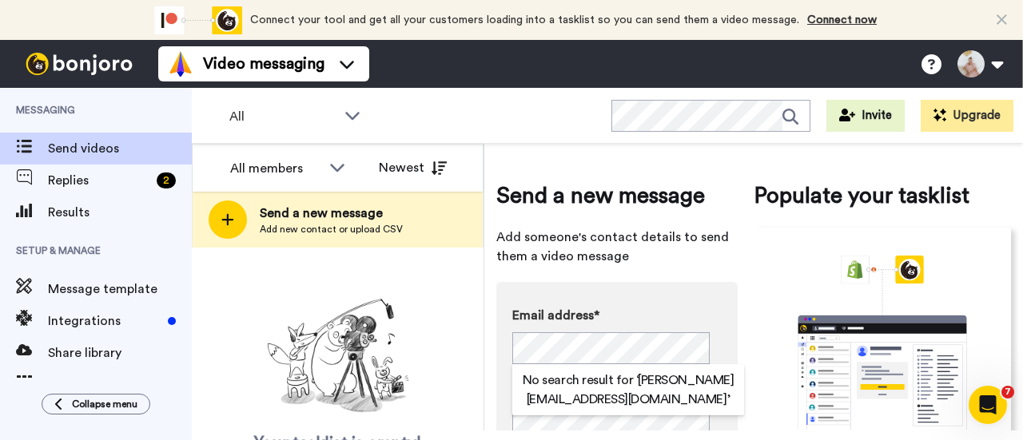
click at [466, 328] on div "Your tasklist is empty! Add new contacts to send them personalised messages" at bounding box center [338, 399] width 292 height 214
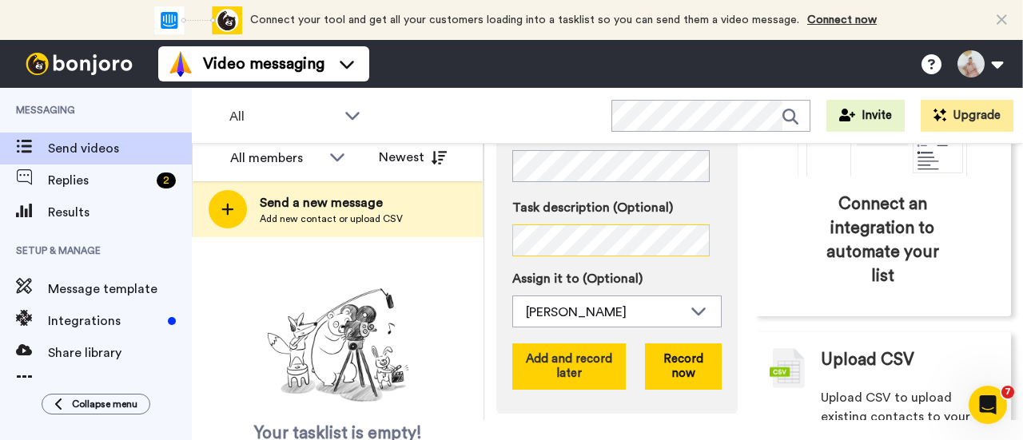
scroll to position [313, 0]
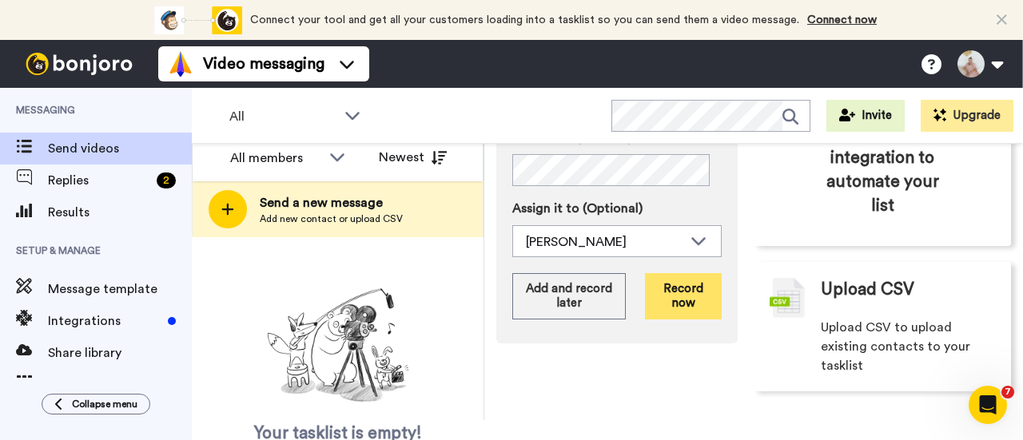
click at [678, 284] on button "Record now" at bounding box center [683, 296] width 77 height 46
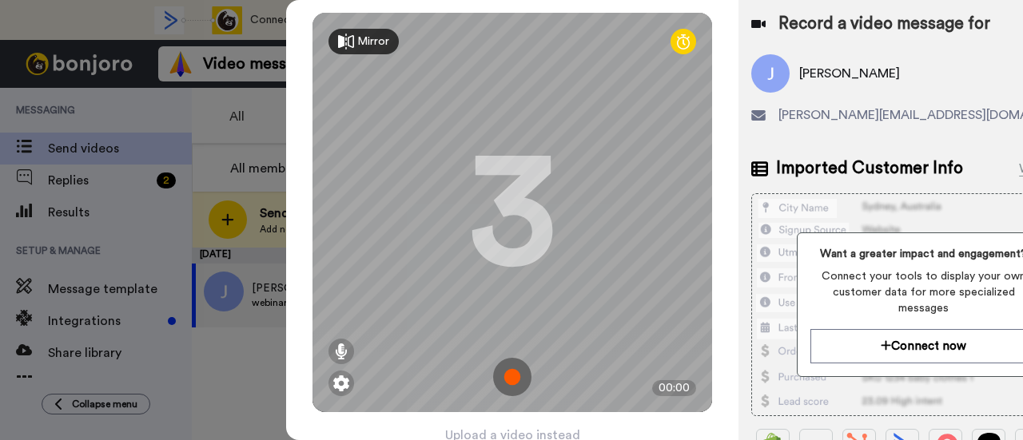
click at [516, 384] on img at bounding box center [512, 377] width 38 height 38
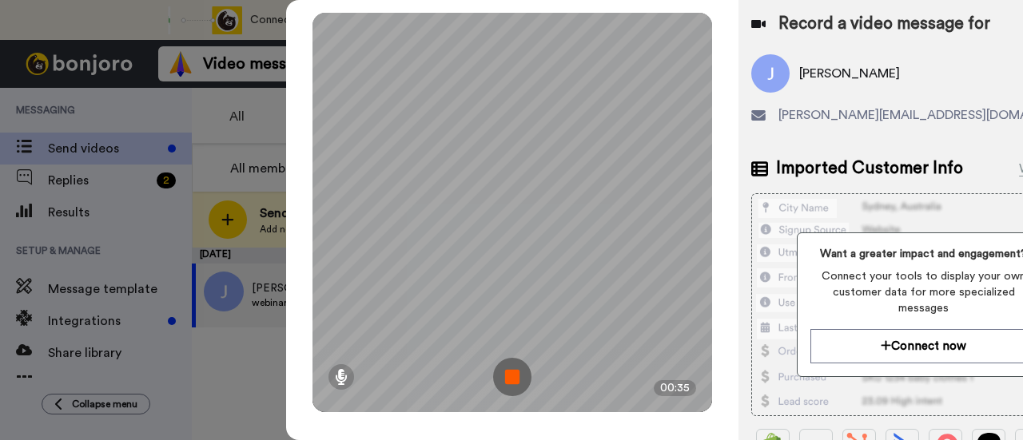
click at [519, 368] on img at bounding box center [512, 377] width 38 height 38
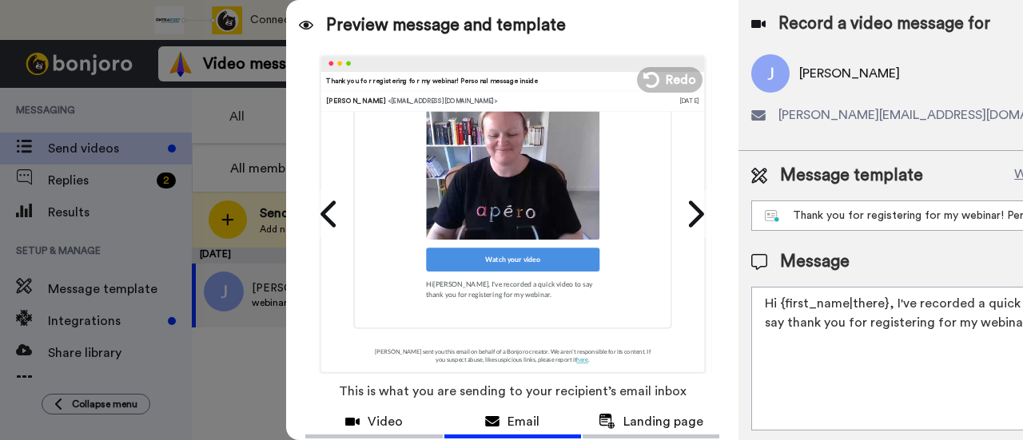
scroll to position [113, 0]
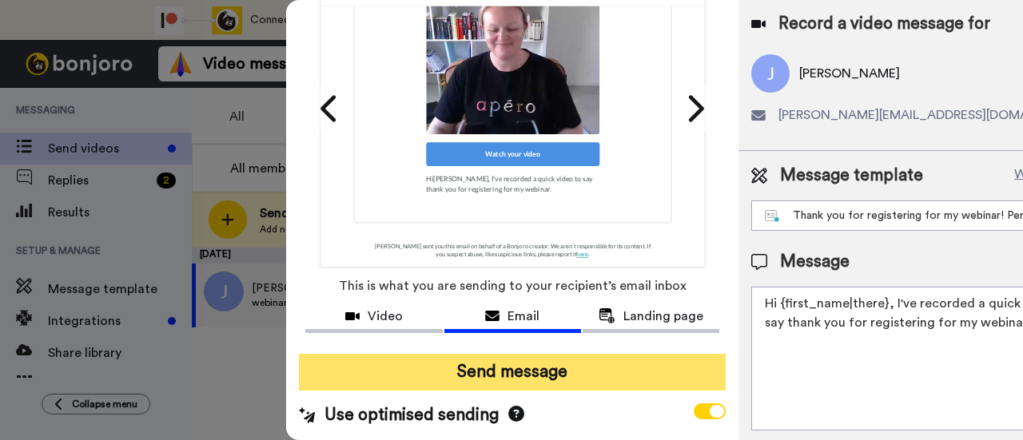
click at [542, 360] on button "Send message" at bounding box center [512, 372] width 427 height 37
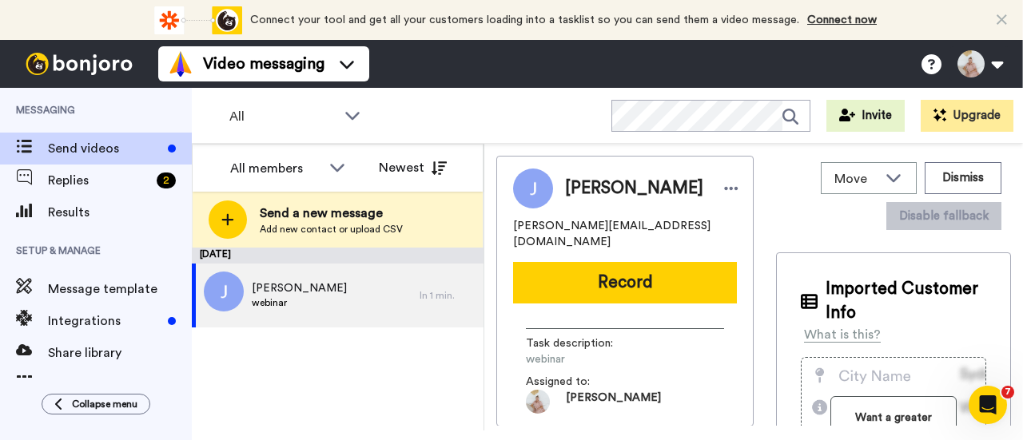
scroll to position [0, 0]
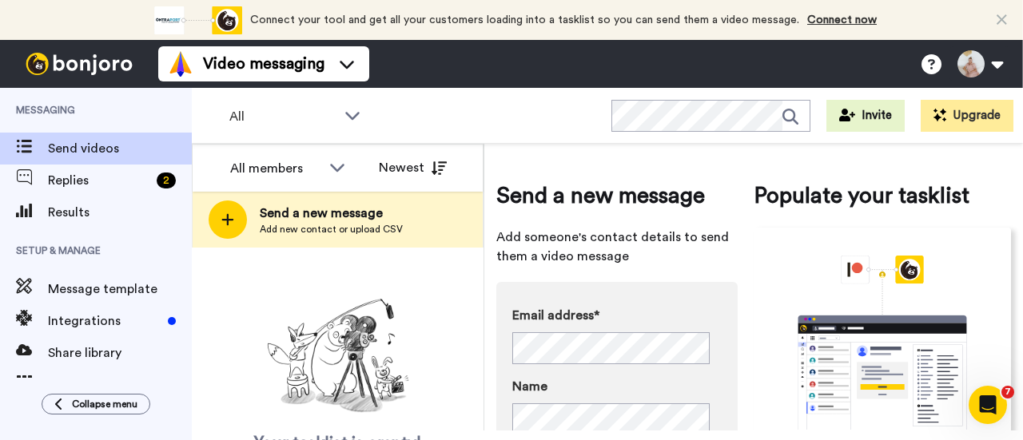
click at [433, 344] on div "Your tasklist is empty! Add new contacts to send them personalised messages" at bounding box center [338, 399] width 292 height 214
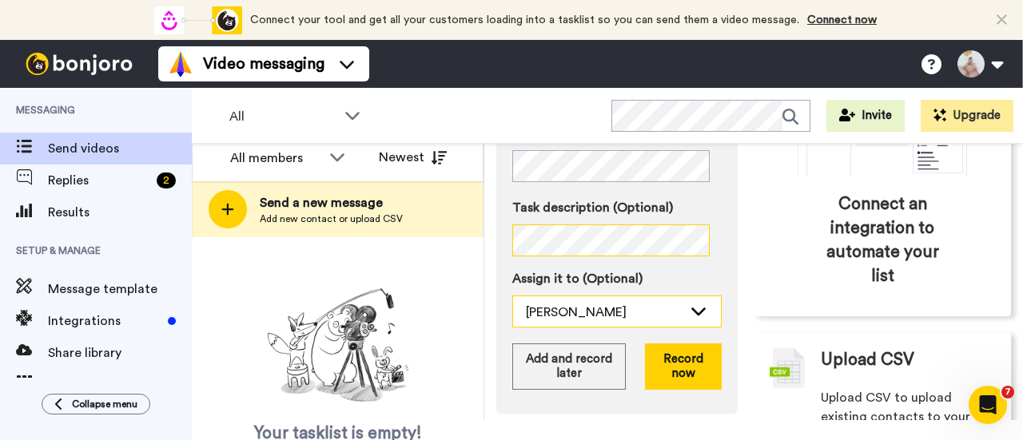
scroll to position [313, 0]
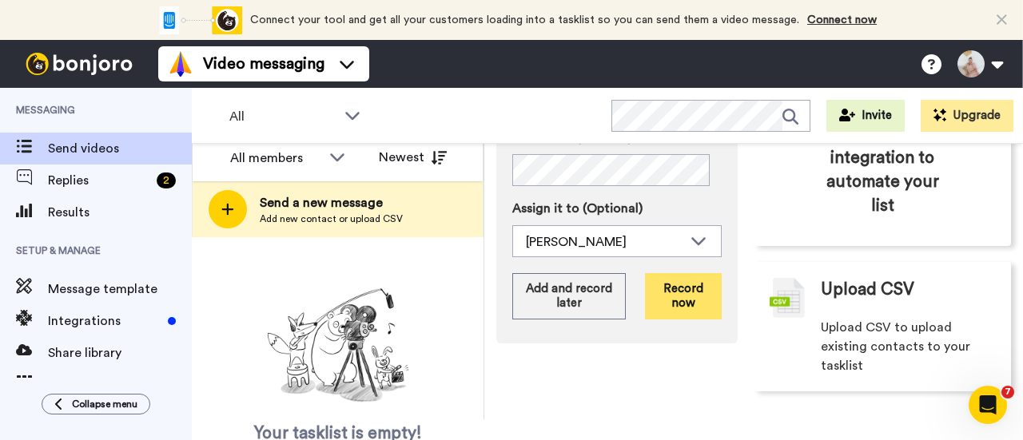
click at [668, 287] on button "Record now" at bounding box center [683, 296] width 77 height 46
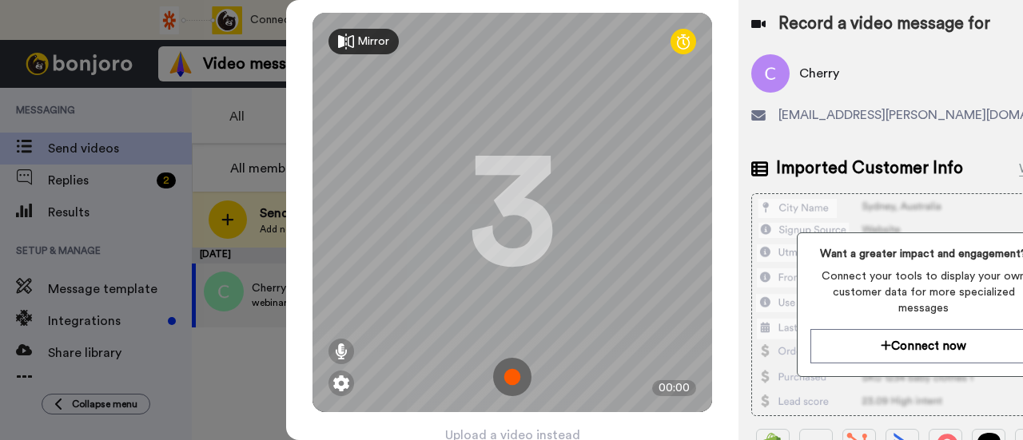
click at [513, 378] on img at bounding box center [512, 377] width 38 height 38
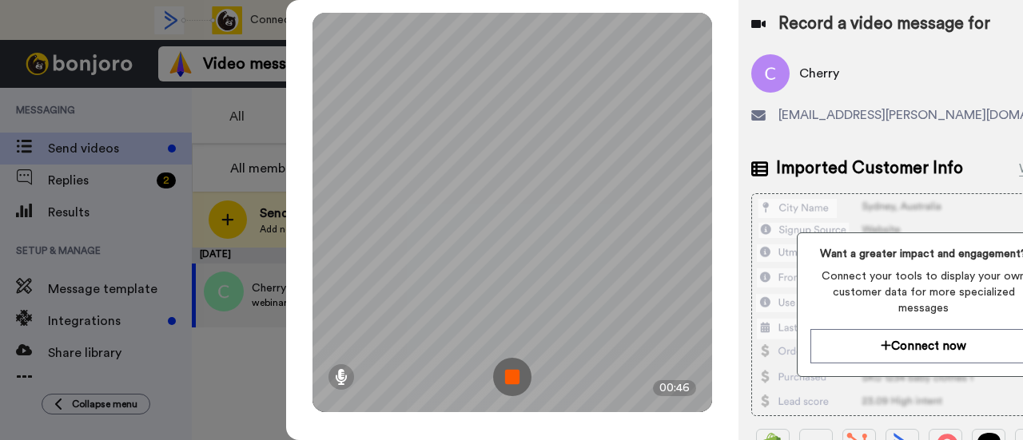
click at [505, 380] on img at bounding box center [512, 377] width 38 height 38
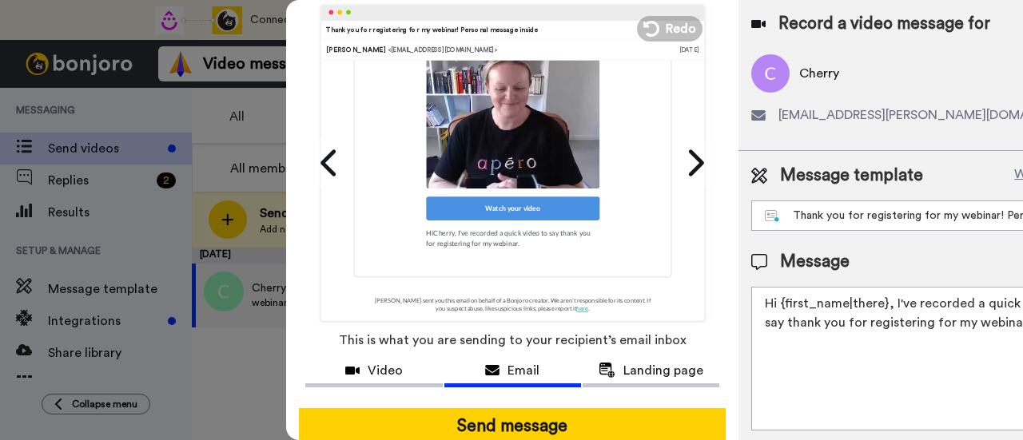
scroll to position [113, 0]
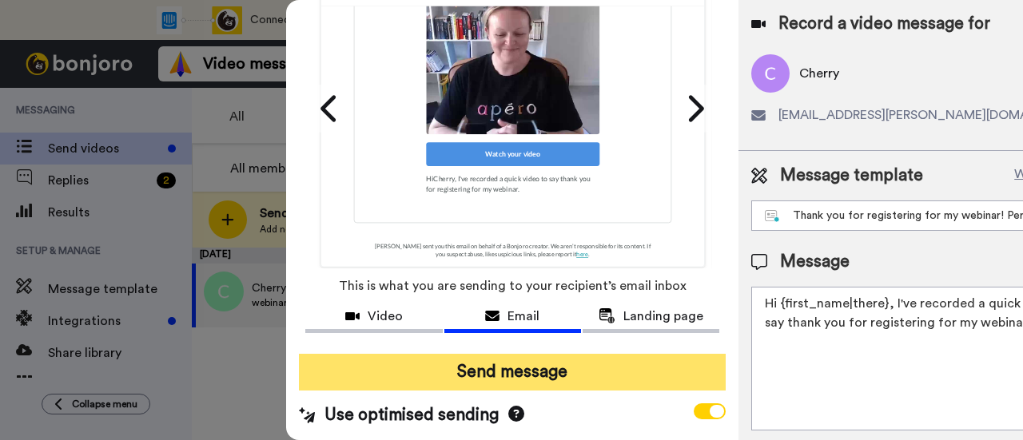
click at [525, 357] on button "Send message" at bounding box center [512, 372] width 427 height 37
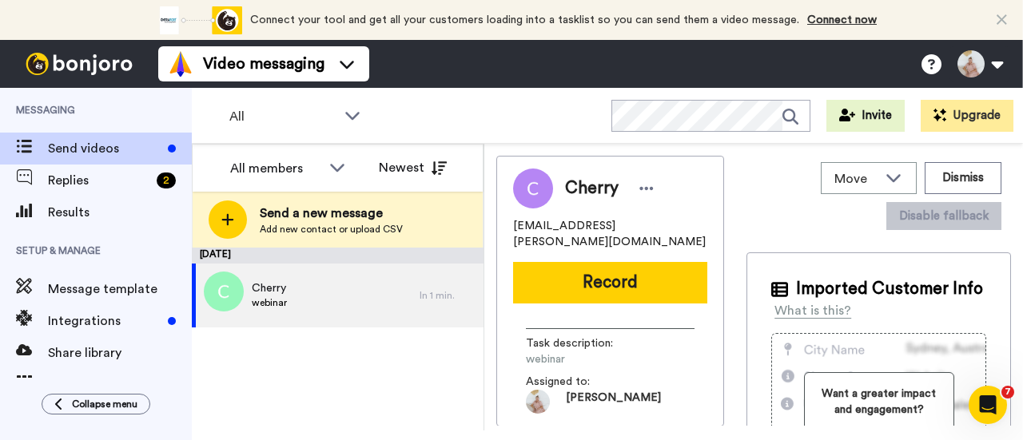
scroll to position [0, 0]
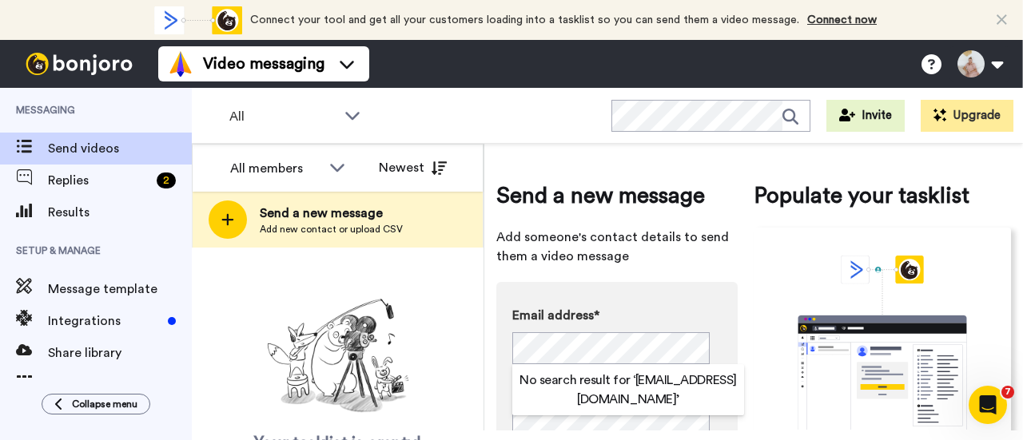
click at [432, 345] on div "Your tasklist is empty! Add new contacts to send them personalised messages" at bounding box center [338, 399] width 292 height 214
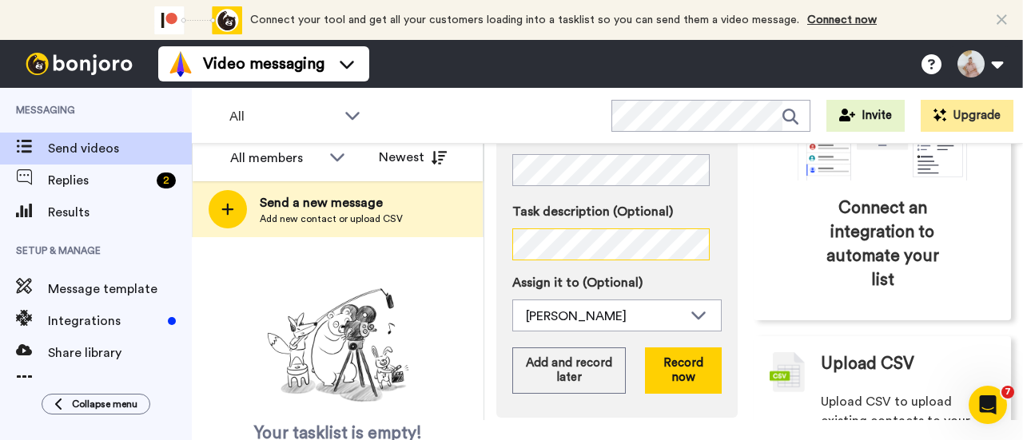
scroll to position [313, 0]
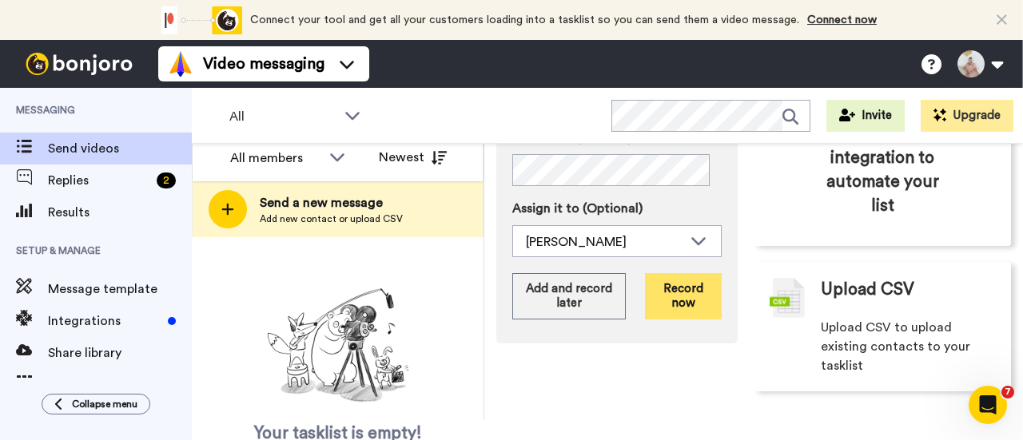
click at [677, 295] on button "Record now" at bounding box center [683, 296] width 77 height 46
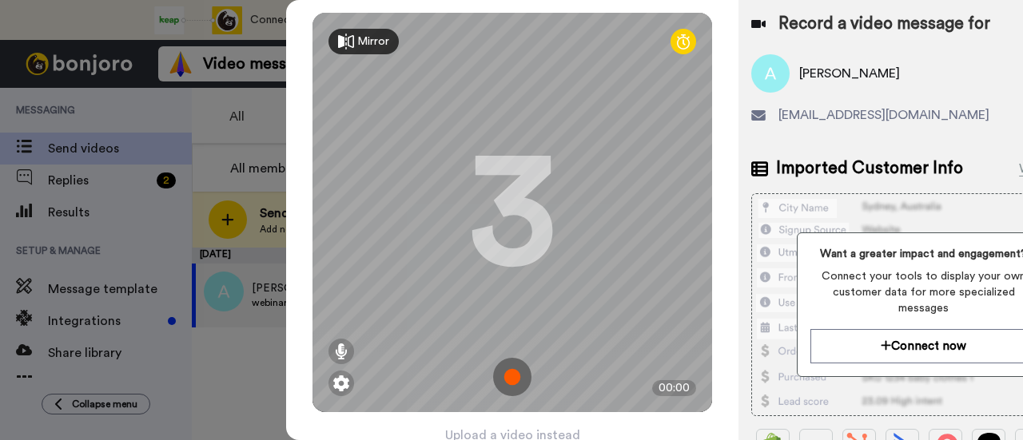
click at [508, 382] on img at bounding box center [512, 377] width 38 height 38
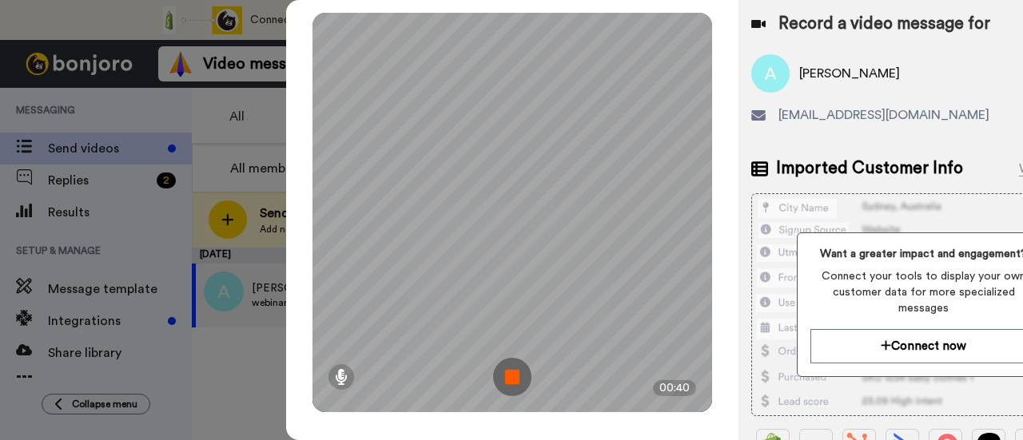
click at [519, 376] on img at bounding box center [512, 377] width 38 height 38
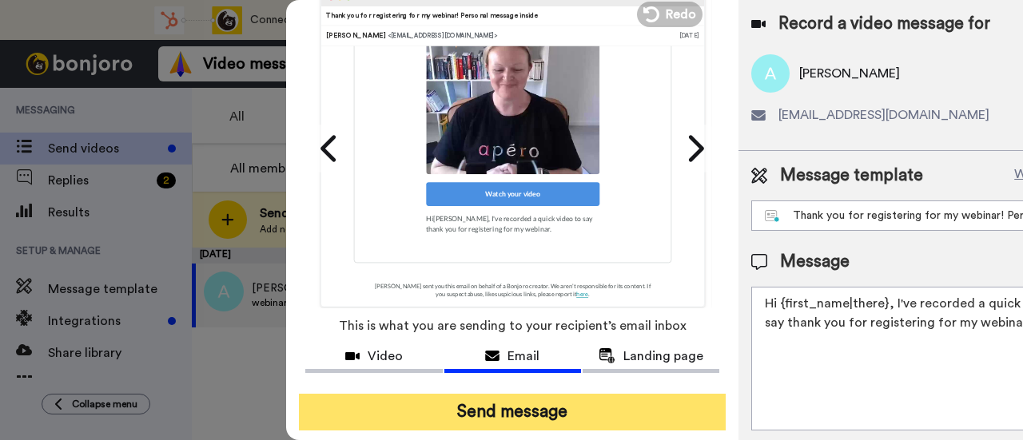
scroll to position [113, 0]
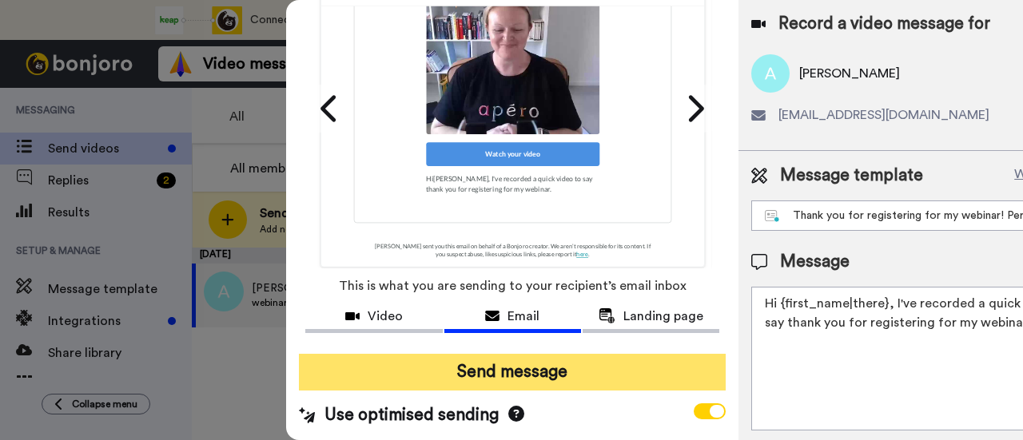
click at [495, 364] on button "Send message" at bounding box center [512, 372] width 427 height 37
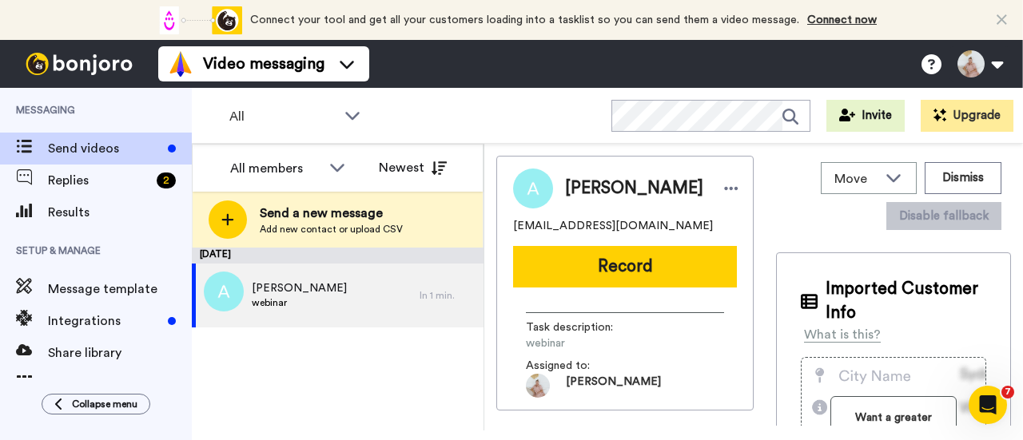
scroll to position [0, 0]
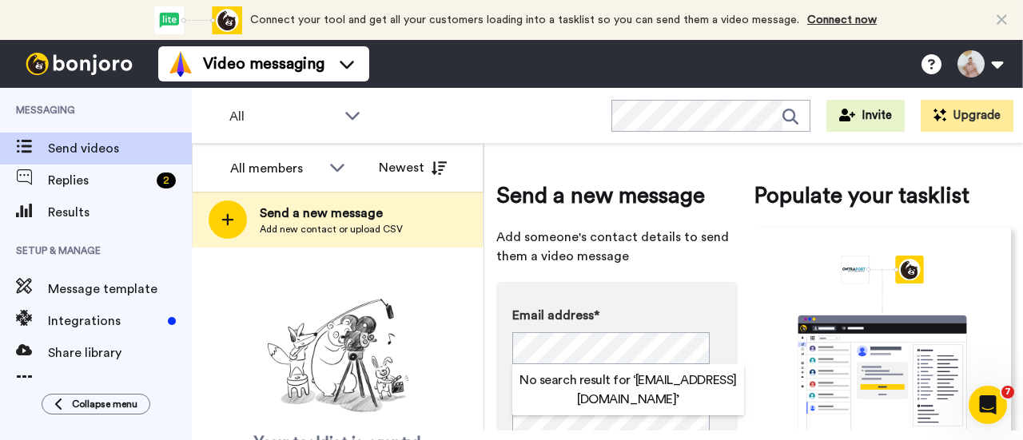
click at [441, 340] on div "Your tasklist is empty! Add new contacts to send them personalised messages" at bounding box center [338, 399] width 292 height 214
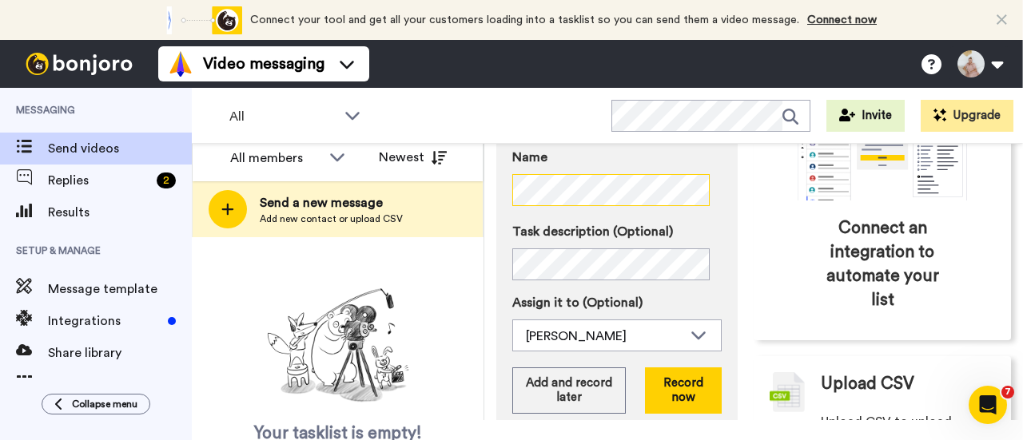
scroll to position [240, 0]
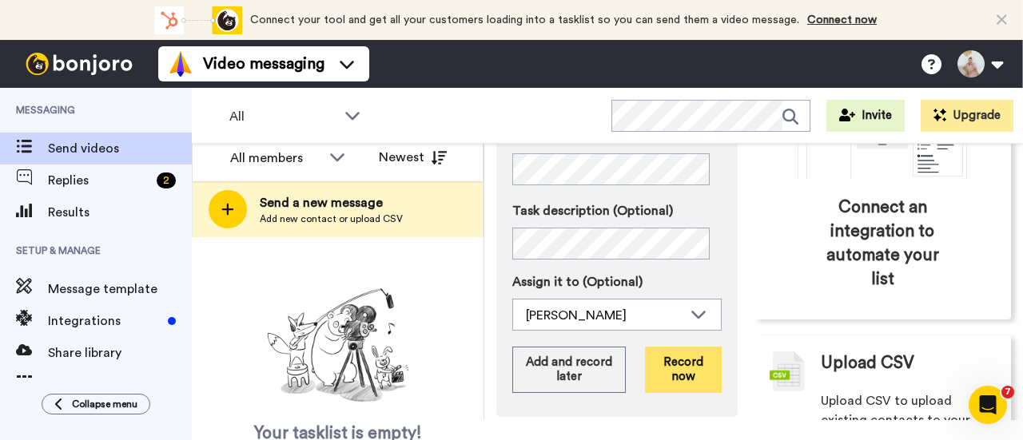
click at [678, 367] on button "Record now" at bounding box center [683, 370] width 77 height 46
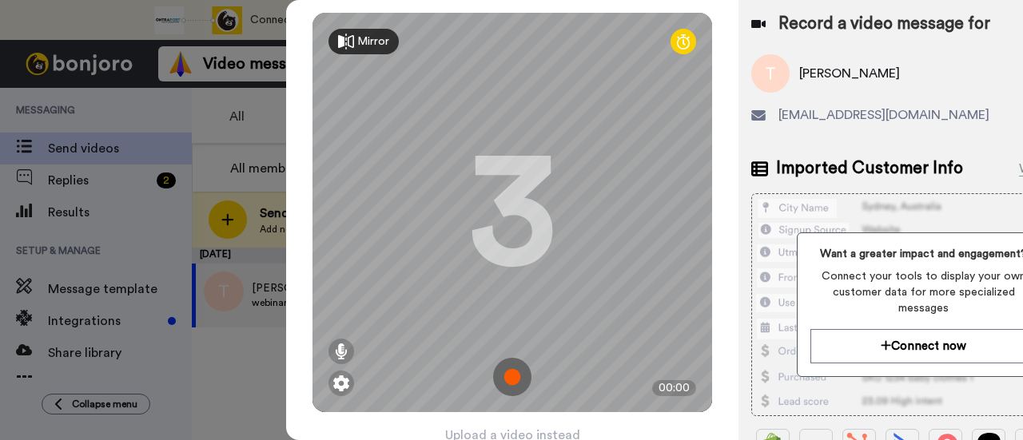
click at [511, 378] on img at bounding box center [512, 377] width 38 height 38
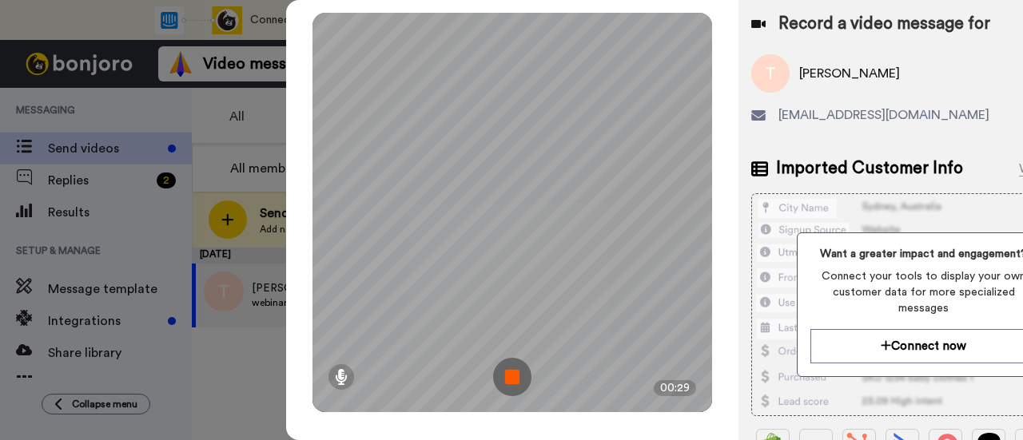
click at [518, 376] on img at bounding box center [512, 377] width 38 height 38
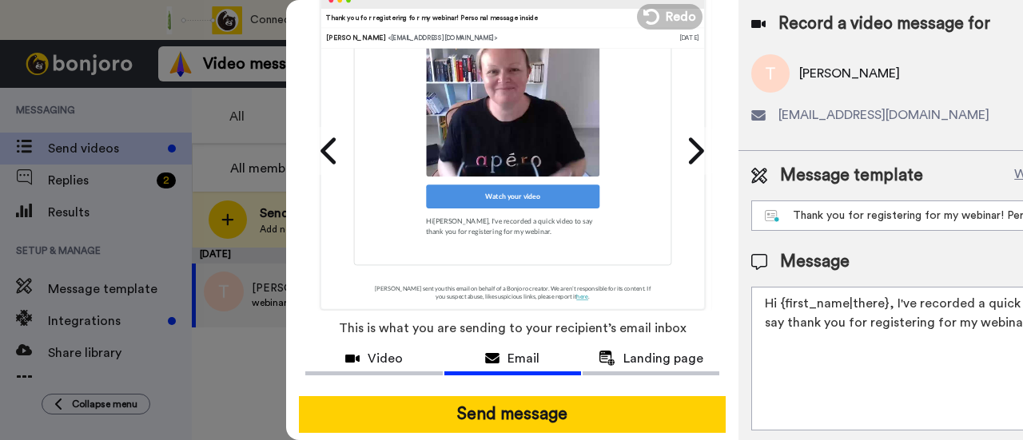
scroll to position [113, 0]
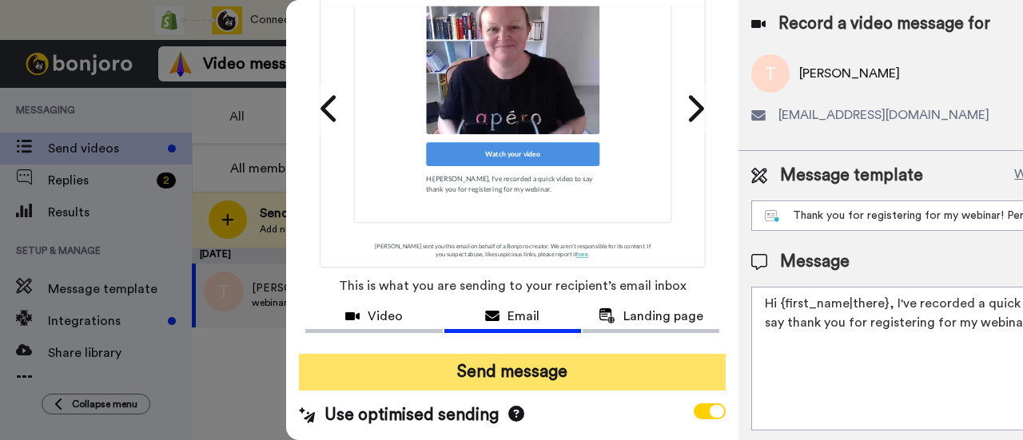
click at [535, 361] on button "Send message" at bounding box center [512, 372] width 427 height 37
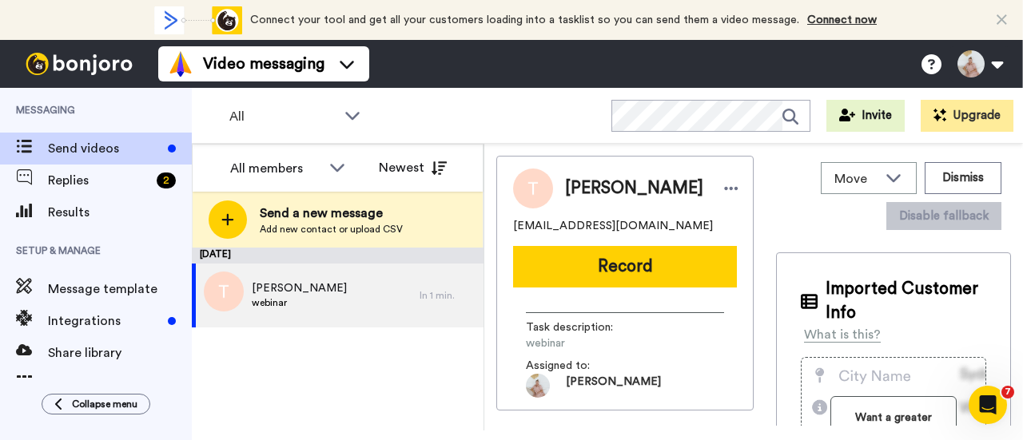
scroll to position [0, 0]
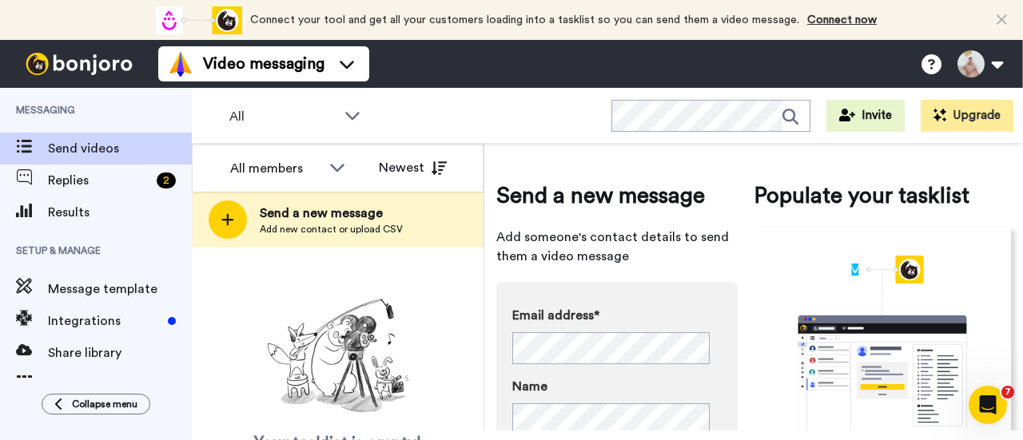
click at [479, 337] on div "Your tasklist is empty! Add new contacts to send them personalised messages" at bounding box center [338, 399] width 292 height 214
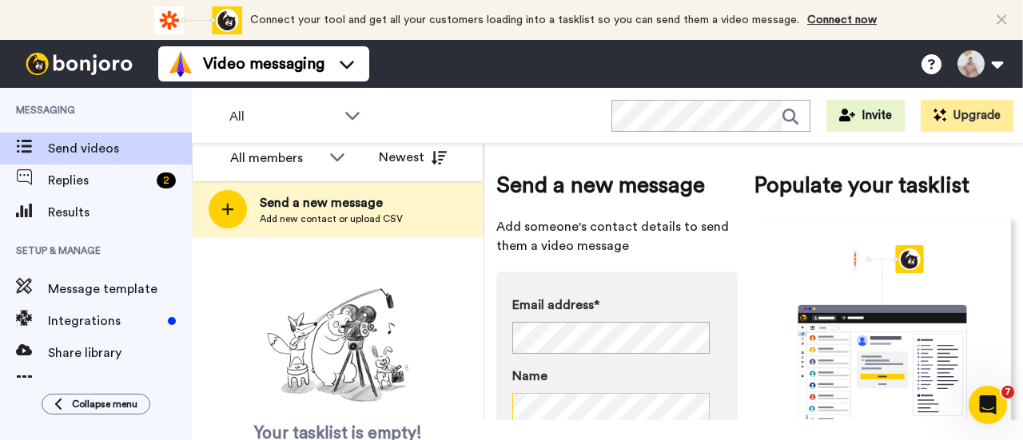
scroll to position [240, 0]
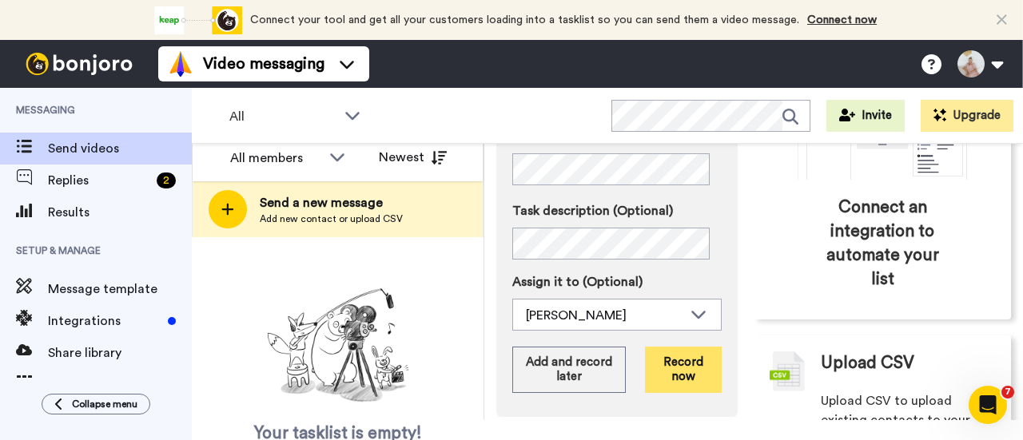
click at [676, 359] on button "Record now" at bounding box center [683, 370] width 77 height 46
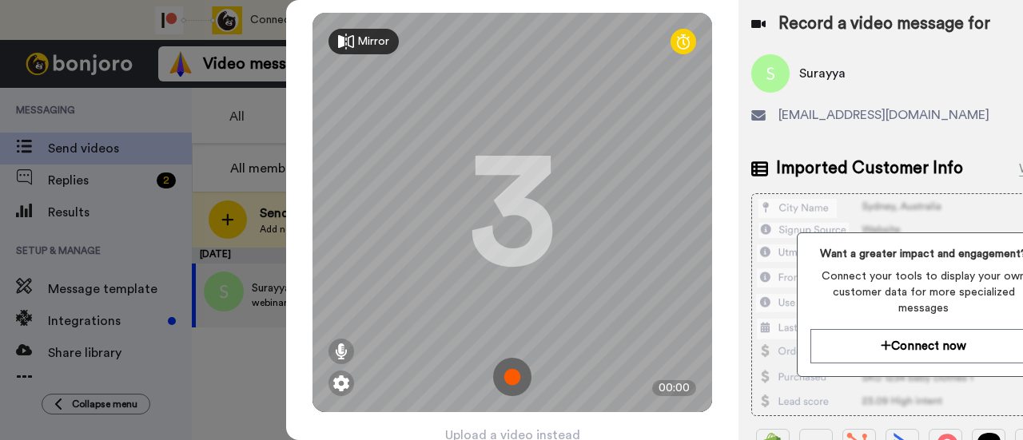
click at [507, 369] on img at bounding box center [512, 377] width 38 height 38
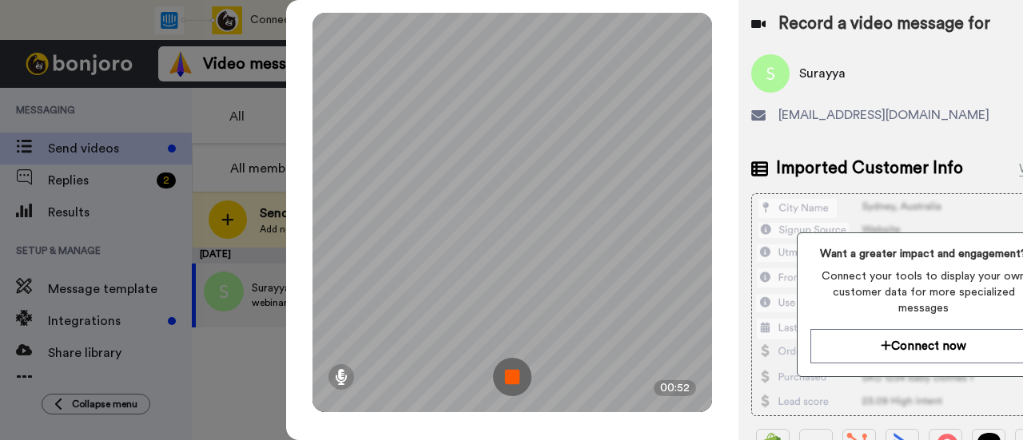
click at [513, 373] on img at bounding box center [512, 377] width 38 height 38
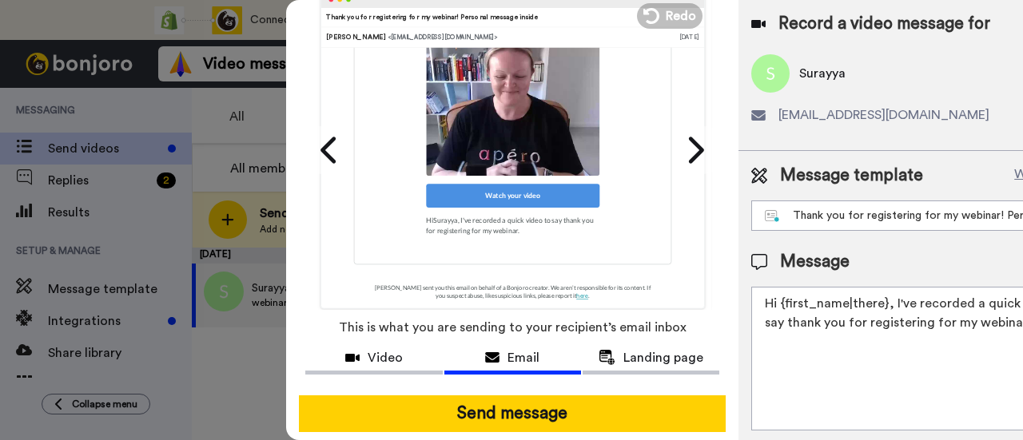
scroll to position [113, 0]
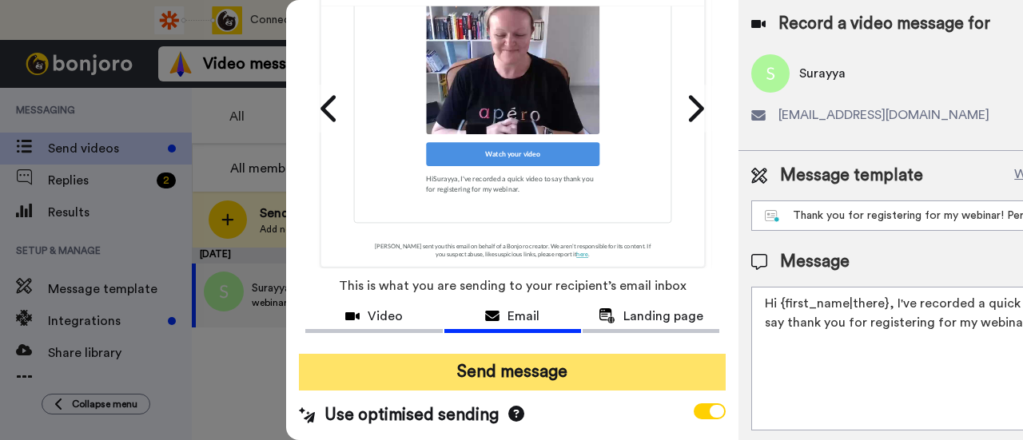
click at [545, 356] on button "Send message" at bounding box center [512, 372] width 427 height 37
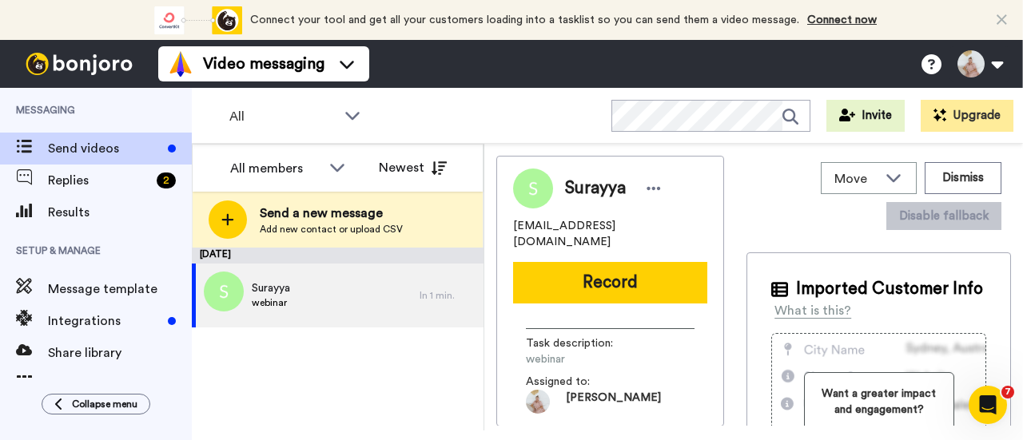
scroll to position [0, 0]
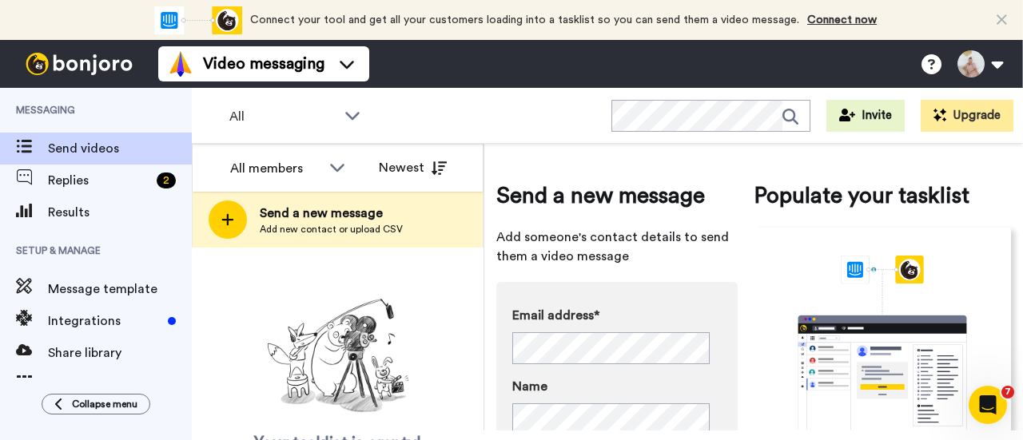
click at [441, 312] on div "Your tasklist is empty! Add new contacts to send them personalised messages" at bounding box center [338, 399] width 292 height 214
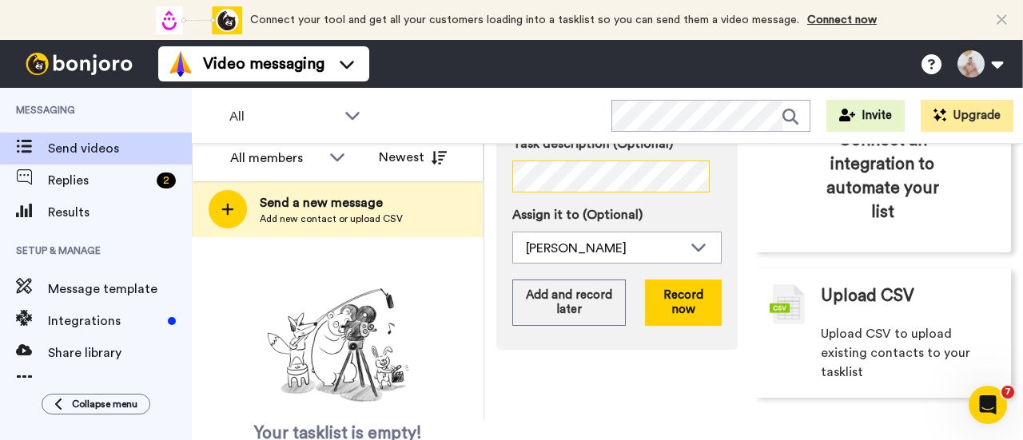
scroll to position [313, 0]
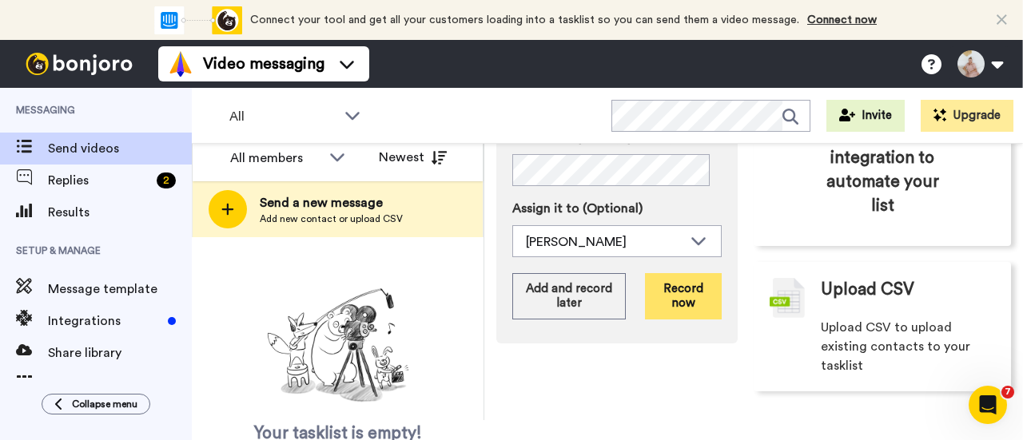
click at [681, 288] on button "Record now" at bounding box center [683, 296] width 77 height 46
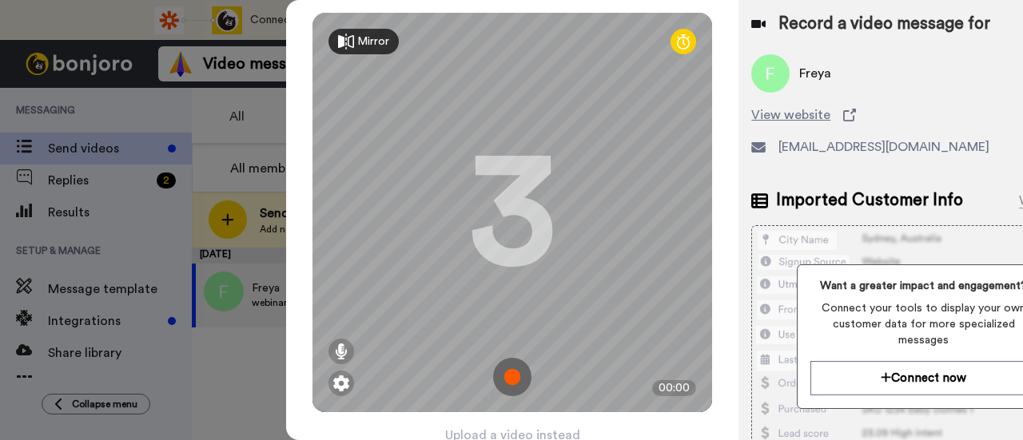
click at [512, 376] on img at bounding box center [512, 377] width 38 height 38
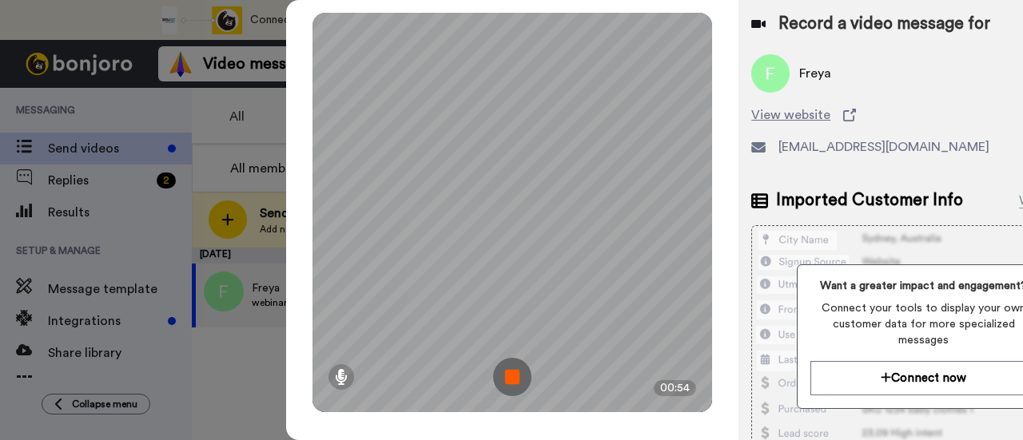
click at [514, 376] on img at bounding box center [512, 377] width 38 height 38
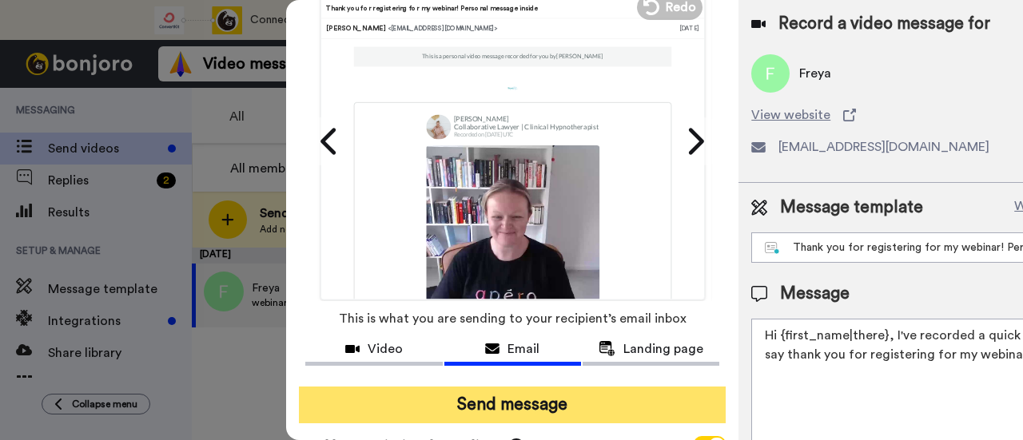
scroll to position [113, 0]
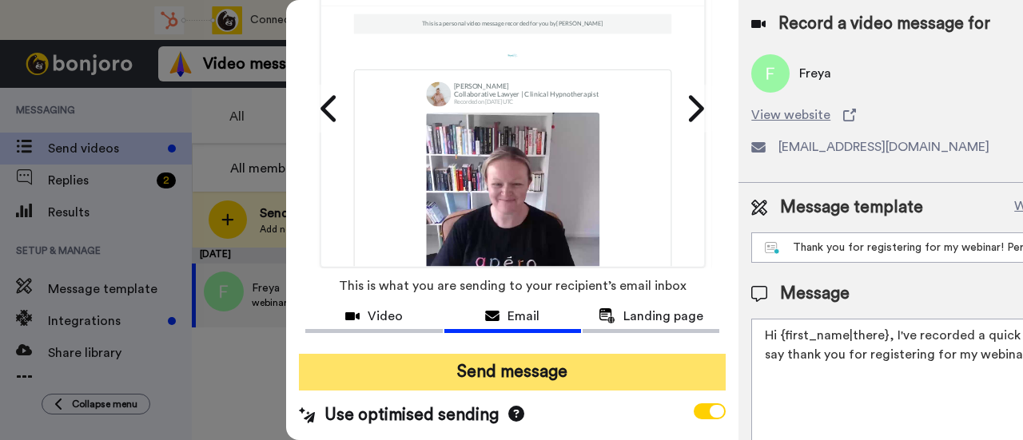
click at [536, 362] on button "Send message" at bounding box center [512, 372] width 427 height 37
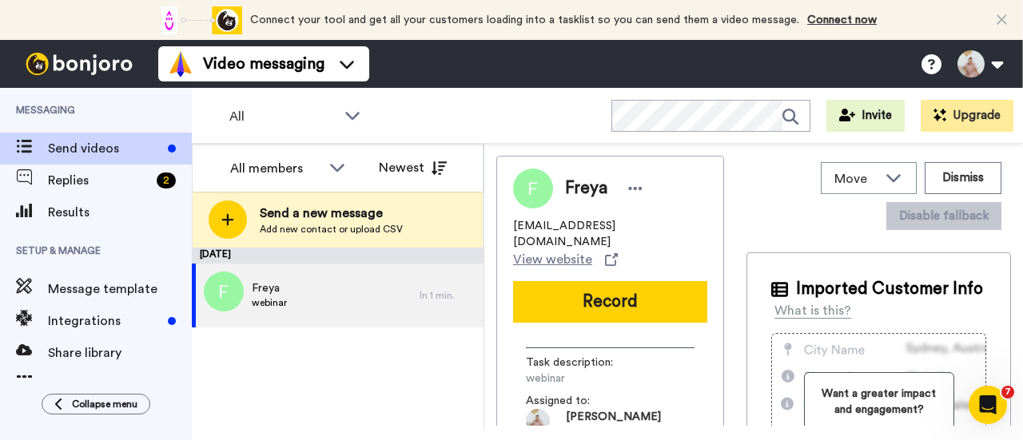
scroll to position [0, 0]
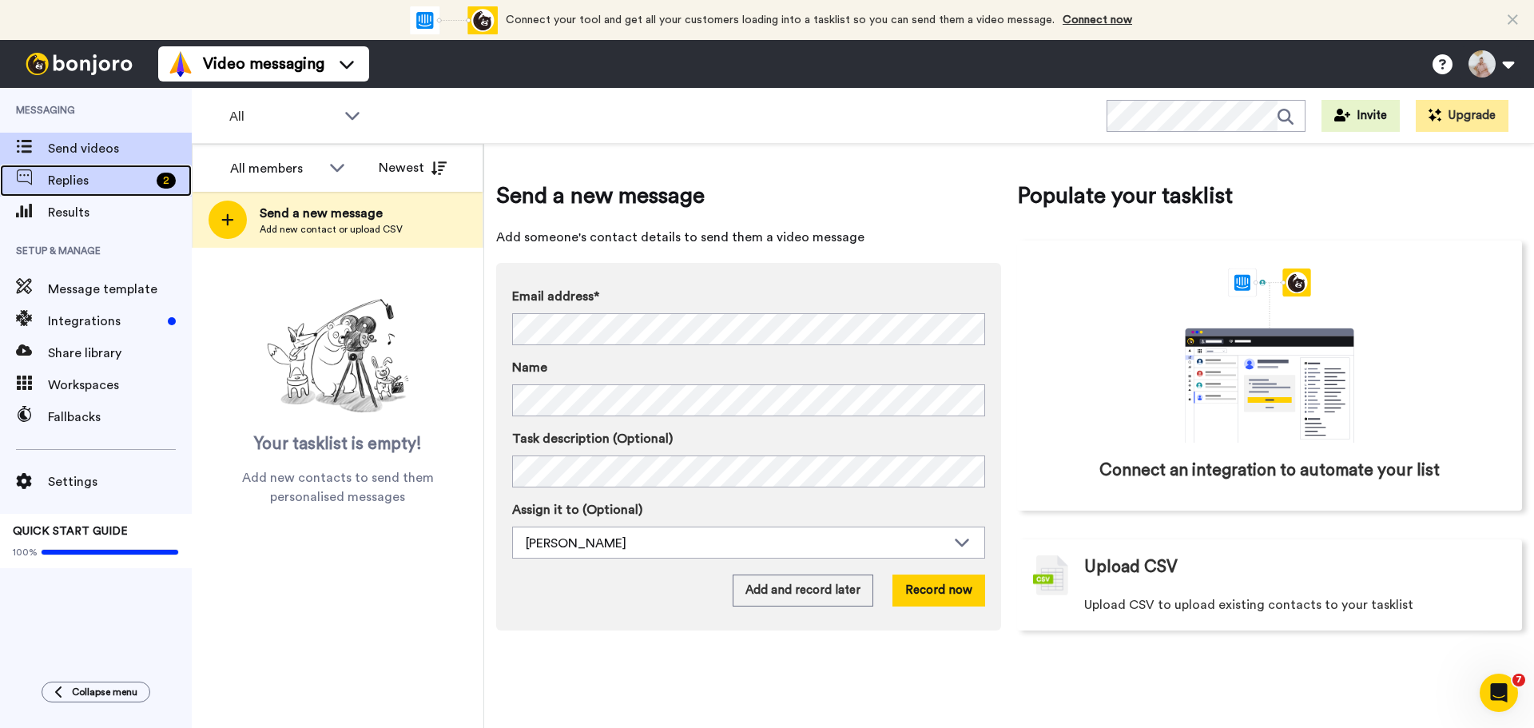
click at [112, 181] on span "Replies" at bounding box center [99, 180] width 102 height 19
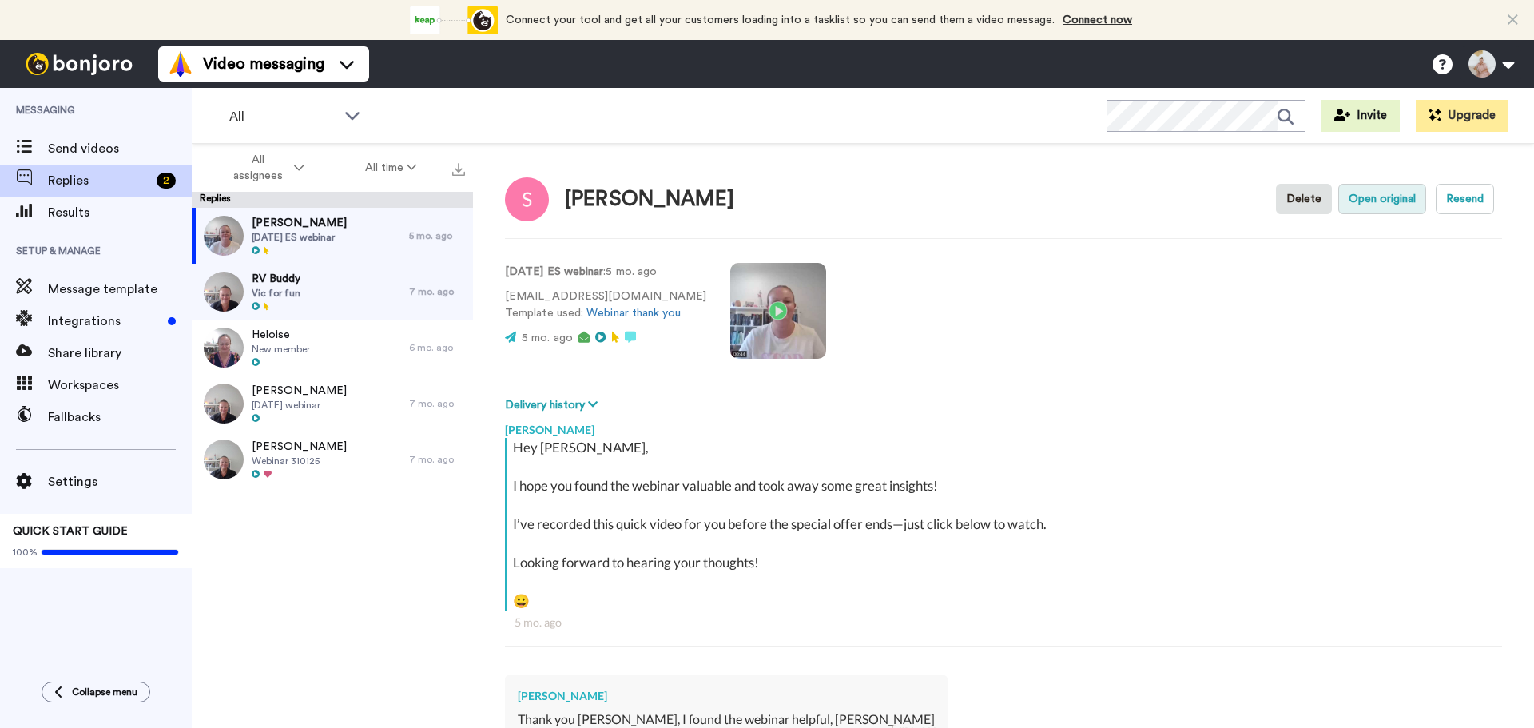
click at [1379, 200] on button "Open original" at bounding box center [1382, 199] width 88 height 30
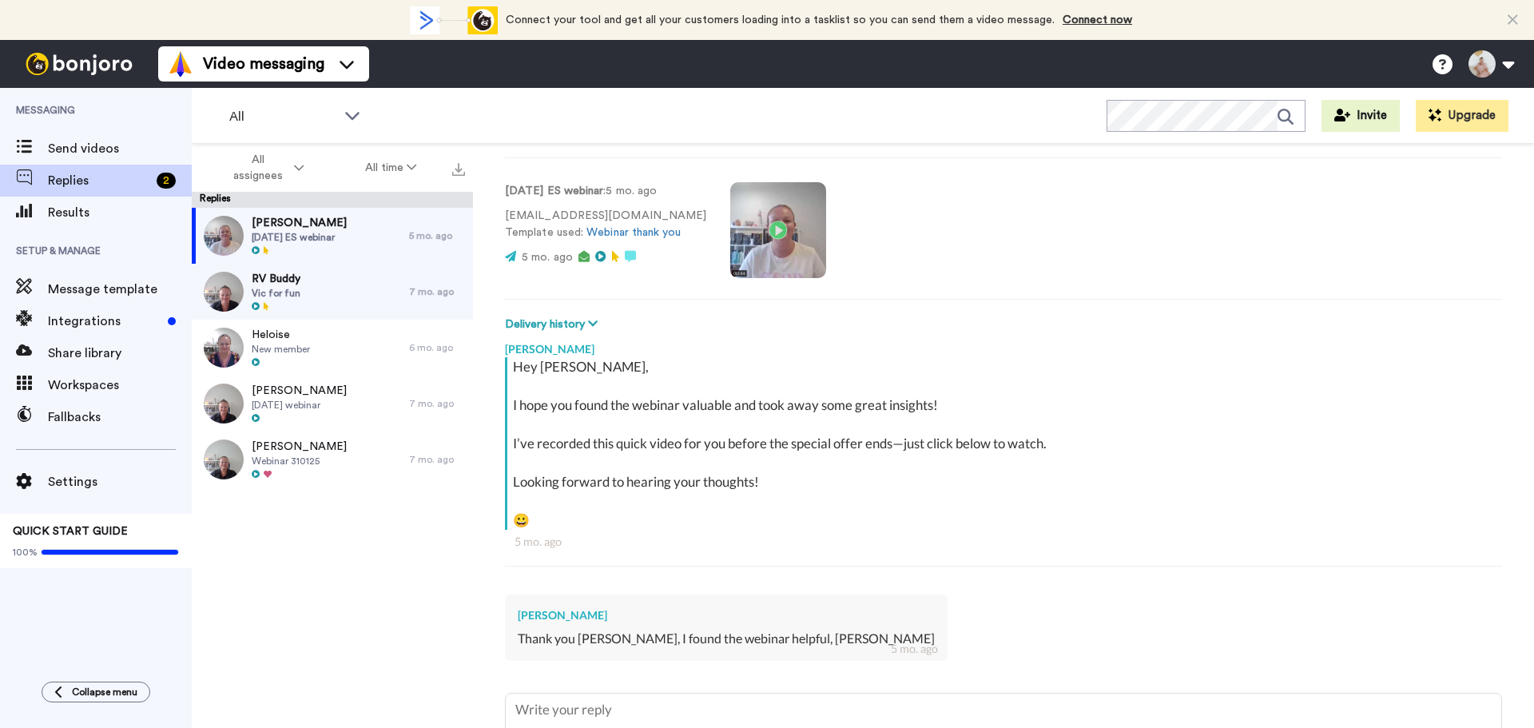
scroll to position [216, 0]
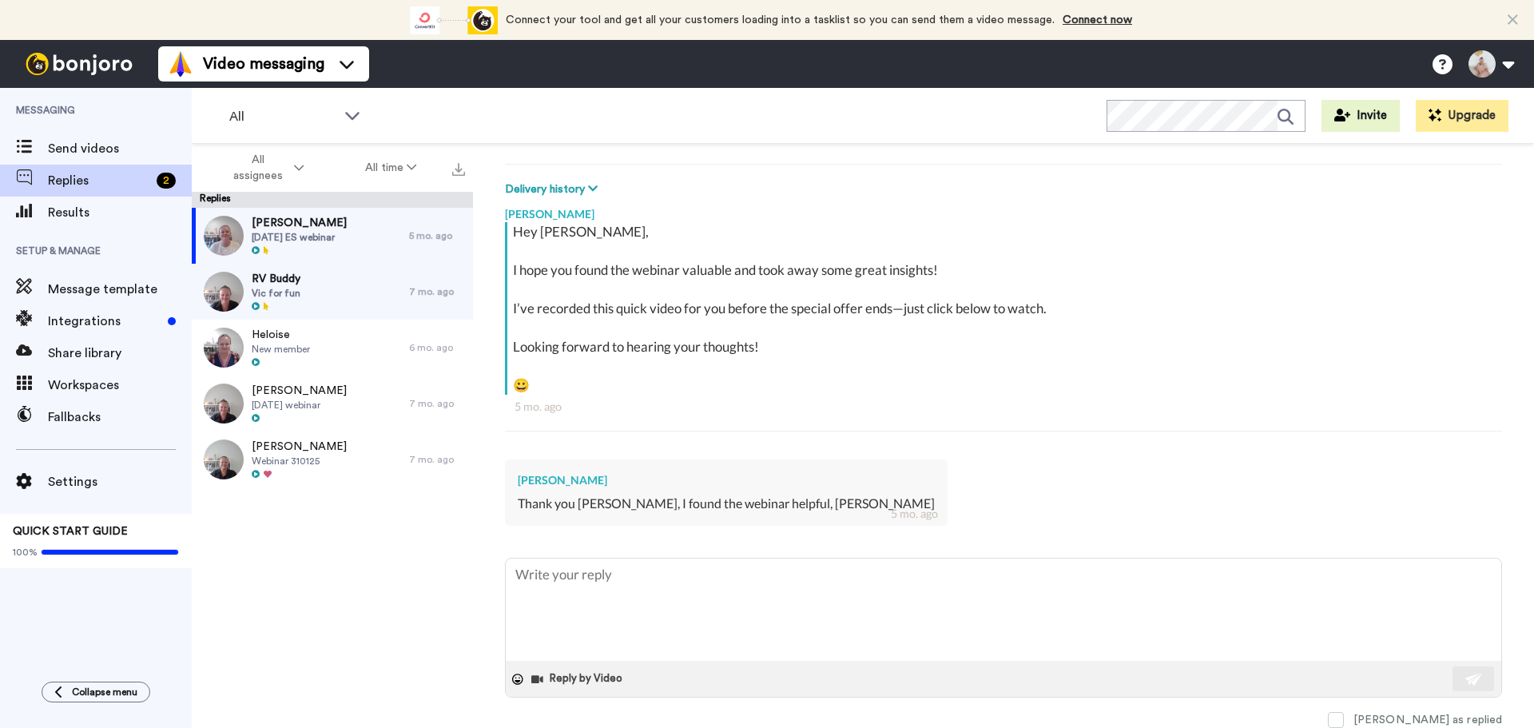
click at [702, 497] on div "Thank you Stacy, I found the webinar helpful, Sally" at bounding box center [726, 504] width 417 height 18
click at [666, 608] on textarea at bounding box center [1004, 610] width 996 height 102
click at [580, 584] on textarea at bounding box center [1004, 610] width 996 height 102
click at [527, 499] on div "Thank you Stacy, I found the webinar helpful, Sally" at bounding box center [726, 504] width 417 height 18
click at [300, 288] on span "Vic for fun" at bounding box center [276, 293] width 49 height 13
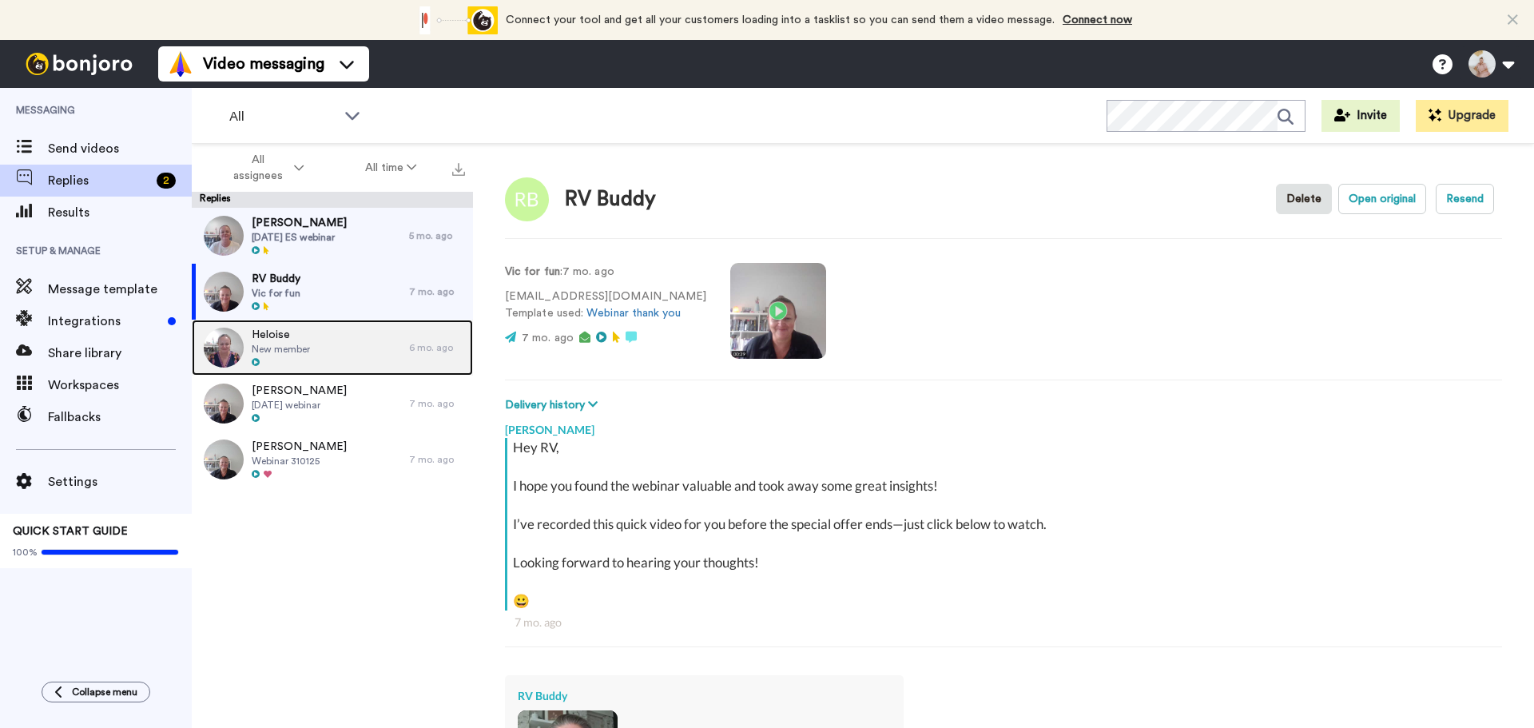
click at [302, 348] on span "New member" at bounding box center [281, 349] width 58 height 13
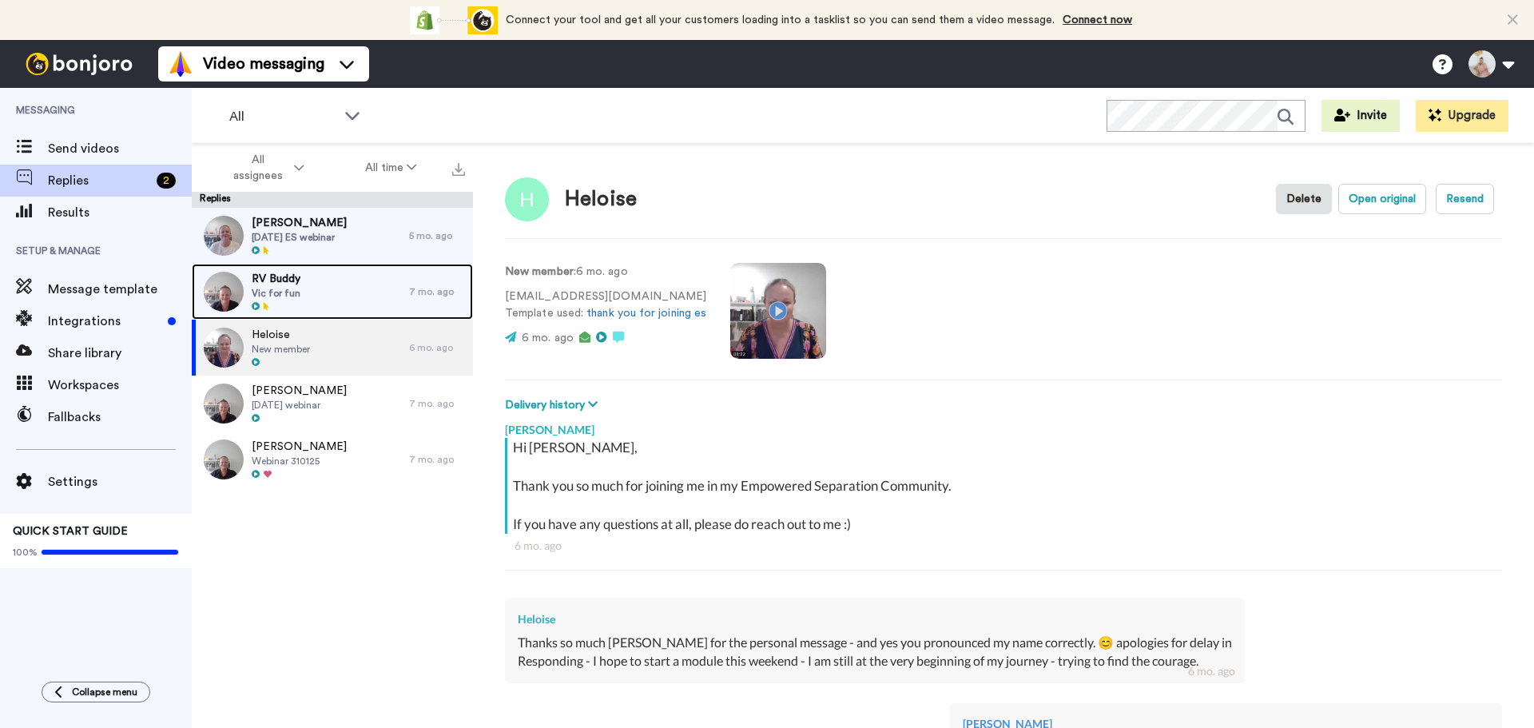
click at [428, 272] on div "RV Buddy Vic for fun 7 mo. ago" at bounding box center [332, 292] width 281 height 56
type textarea "x"
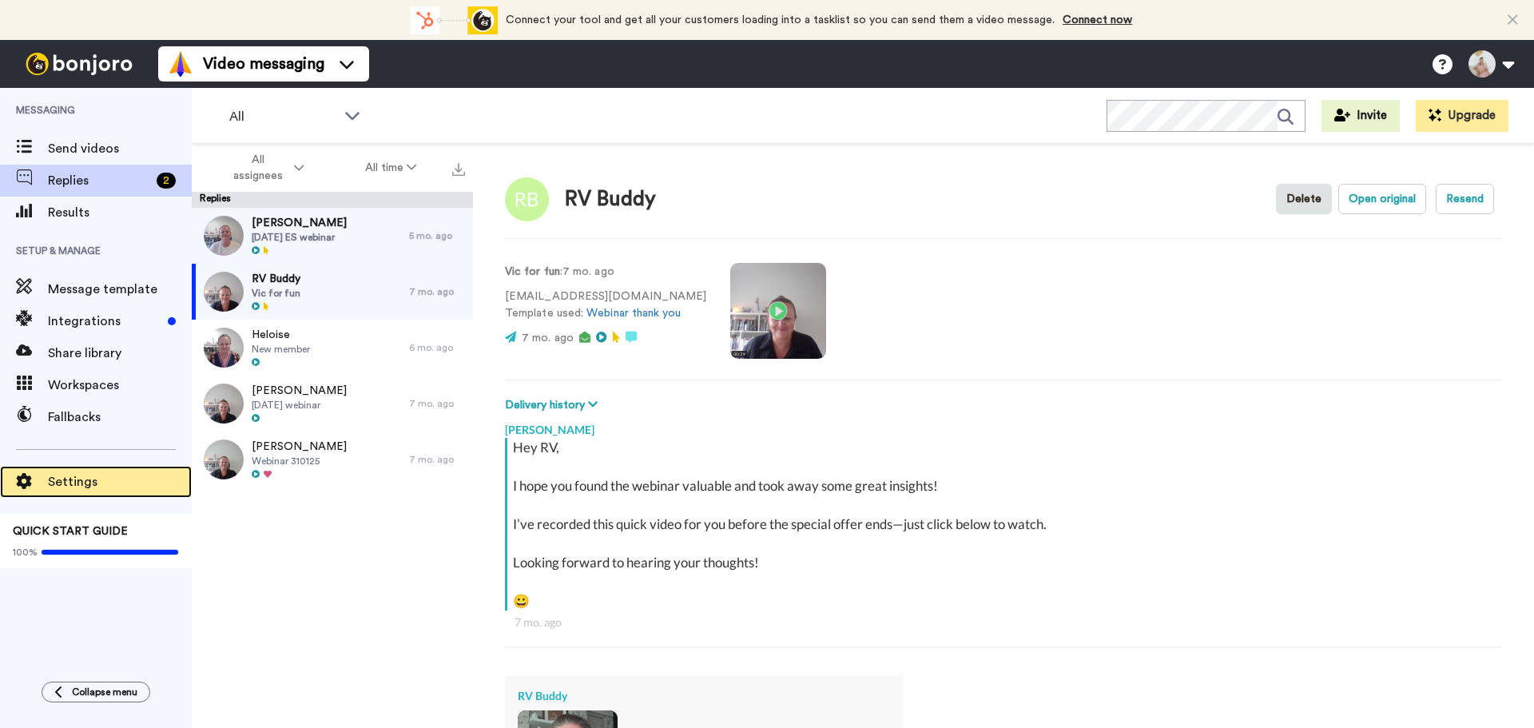
click at [58, 476] on span "Settings" at bounding box center [120, 481] width 144 height 19
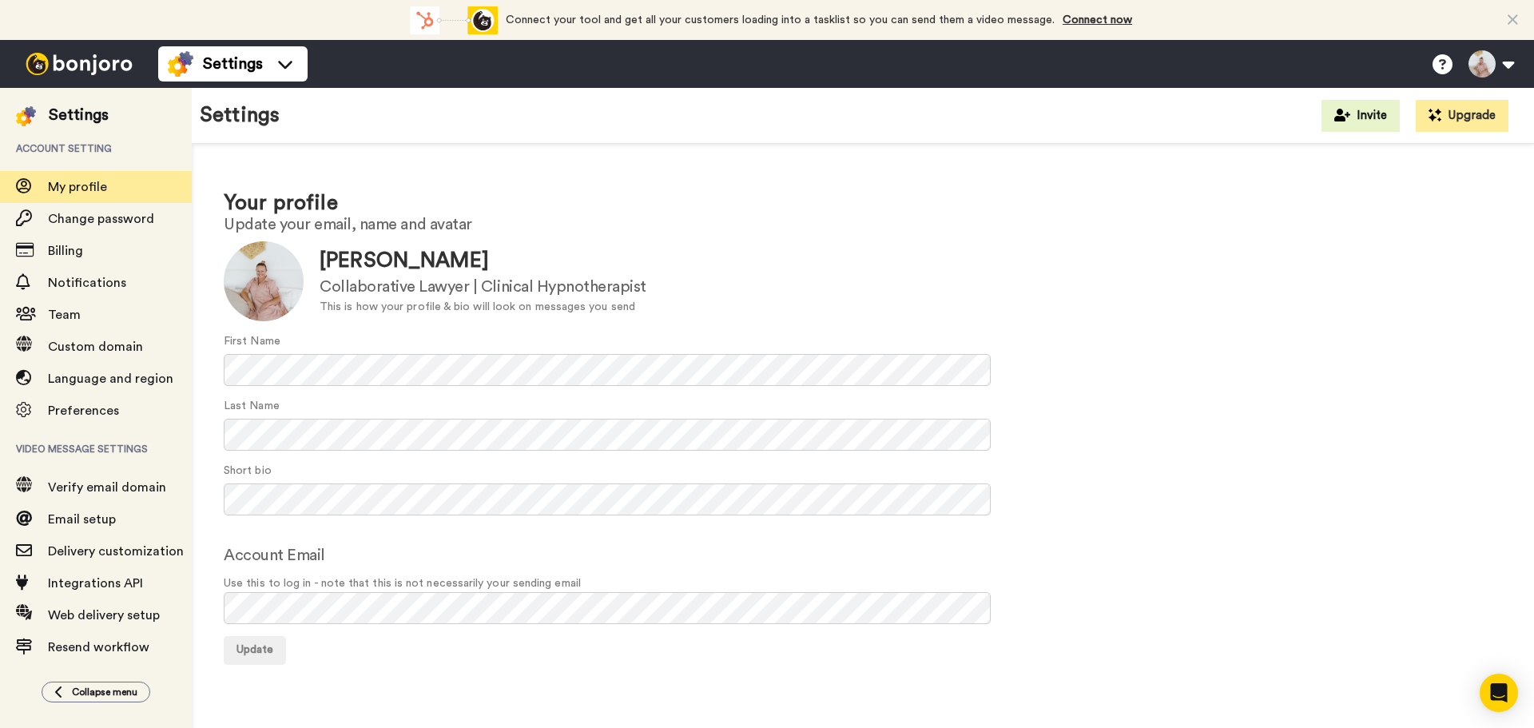
click at [437, 297] on div "Collaborative Lawyer | Clinical Hypnotherapist" at bounding box center [483, 287] width 327 height 23
click at [384, 218] on h2 "Update your email, name and avatar" at bounding box center [863, 225] width 1279 height 18
click at [414, 279] on div "Collaborative Lawyer | Clinical Hypnotherapist" at bounding box center [483, 287] width 327 height 23
click at [436, 304] on div "This is how your profile & bio will look on messages you send" at bounding box center [483, 307] width 327 height 17
click at [197, 492] on div "Your profile Update your email, name and avatar Update [PERSON_NAME] Collaborat…" at bounding box center [863, 426] width 1342 height 565
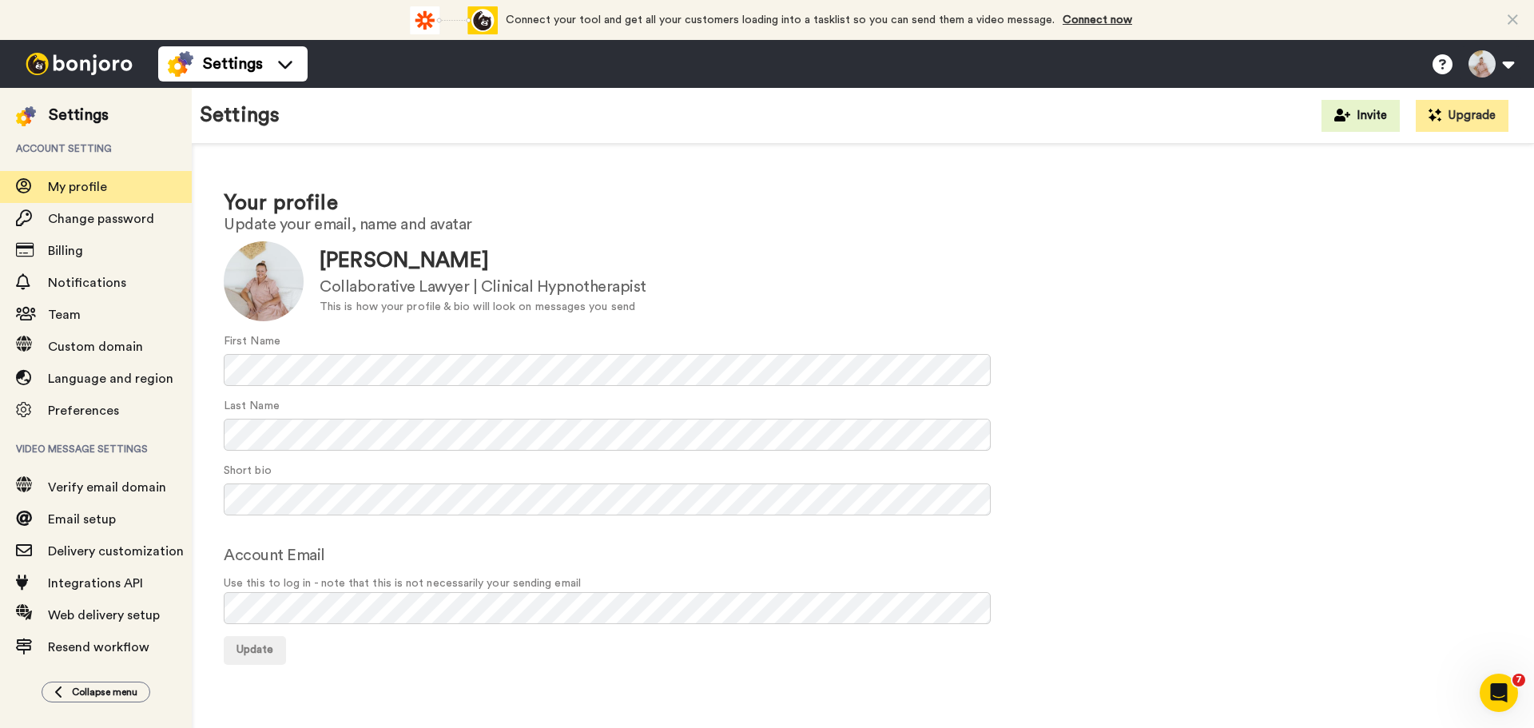
click at [420, 667] on div "Your profile Update your email, name and avatar Update [PERSON_NAME] Collaborat…" at bounding box center [863, 426] width 1342 height 565
click at [253, 650] on span "Update" at bounding box center [255, 649] width 37 height 11
click at [64, 144] on span "Account setting" at bounding box center [96, 148] width 192 height 45
click at [72, 117] on div "Settings" at bounding box center [79, 115] width 60 height 22
click at [63, 63] on img at bounding box center [79, 64] width 120 height 22
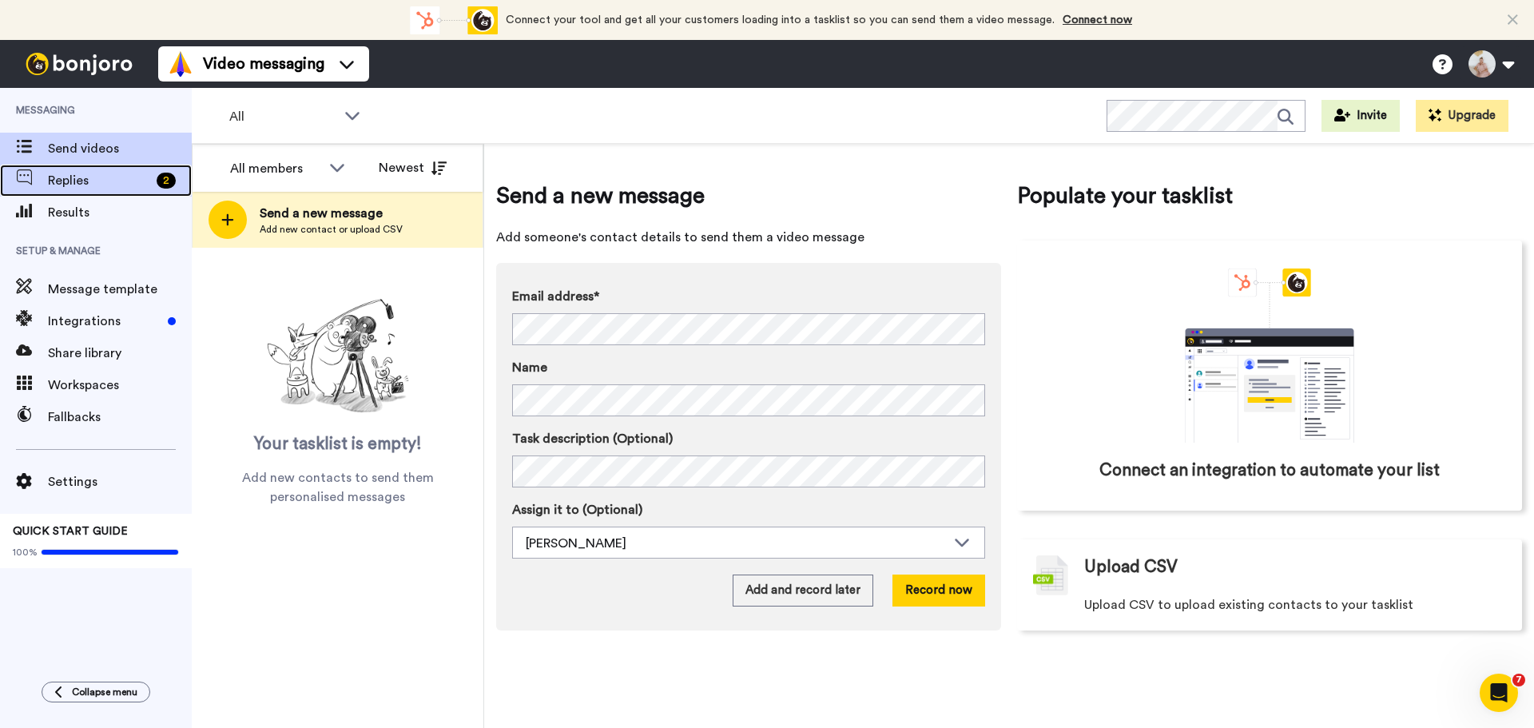
click at [101, 186] on span "Replies" at bounding box center [99, 180] width 102 height 19
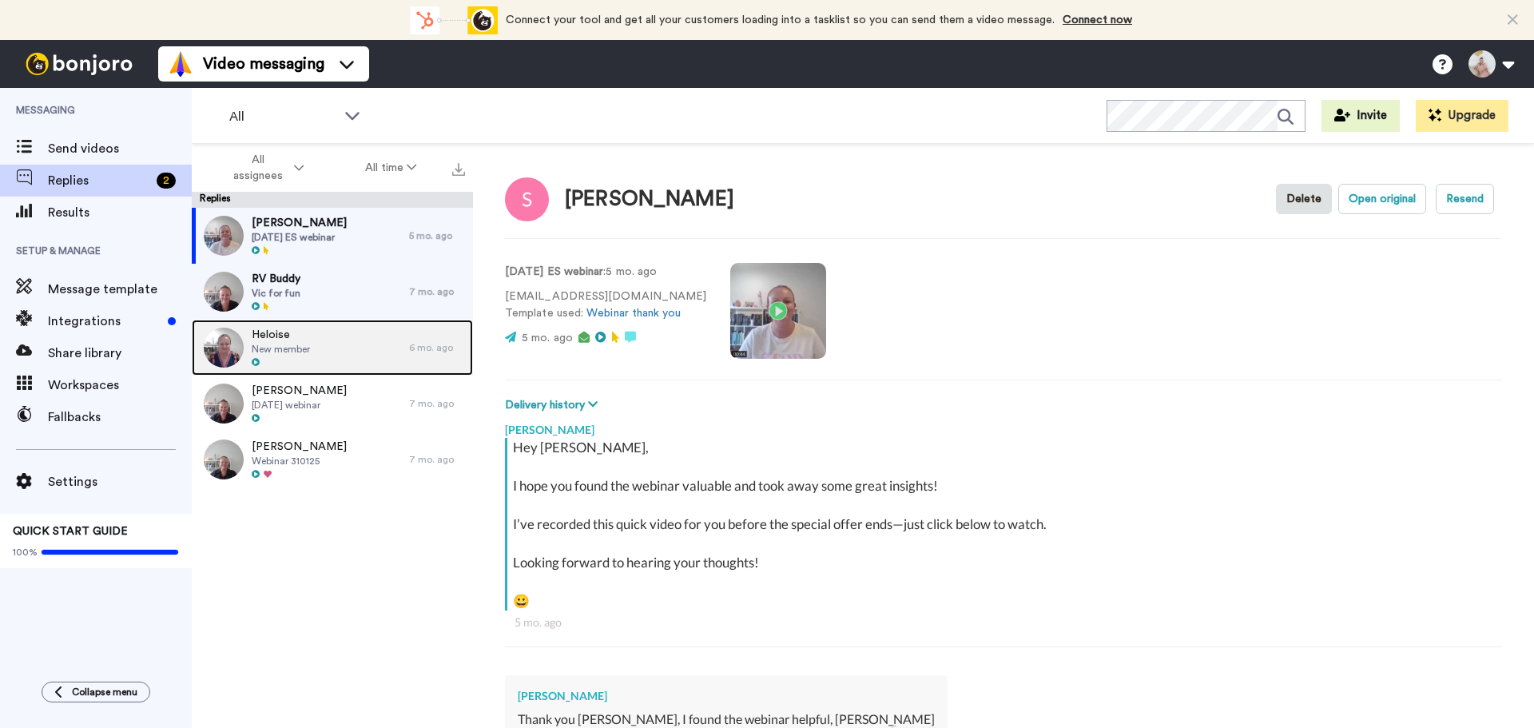
click at [291, 347] on span "New member" at bounding box center [281, 349] width 58 height 13
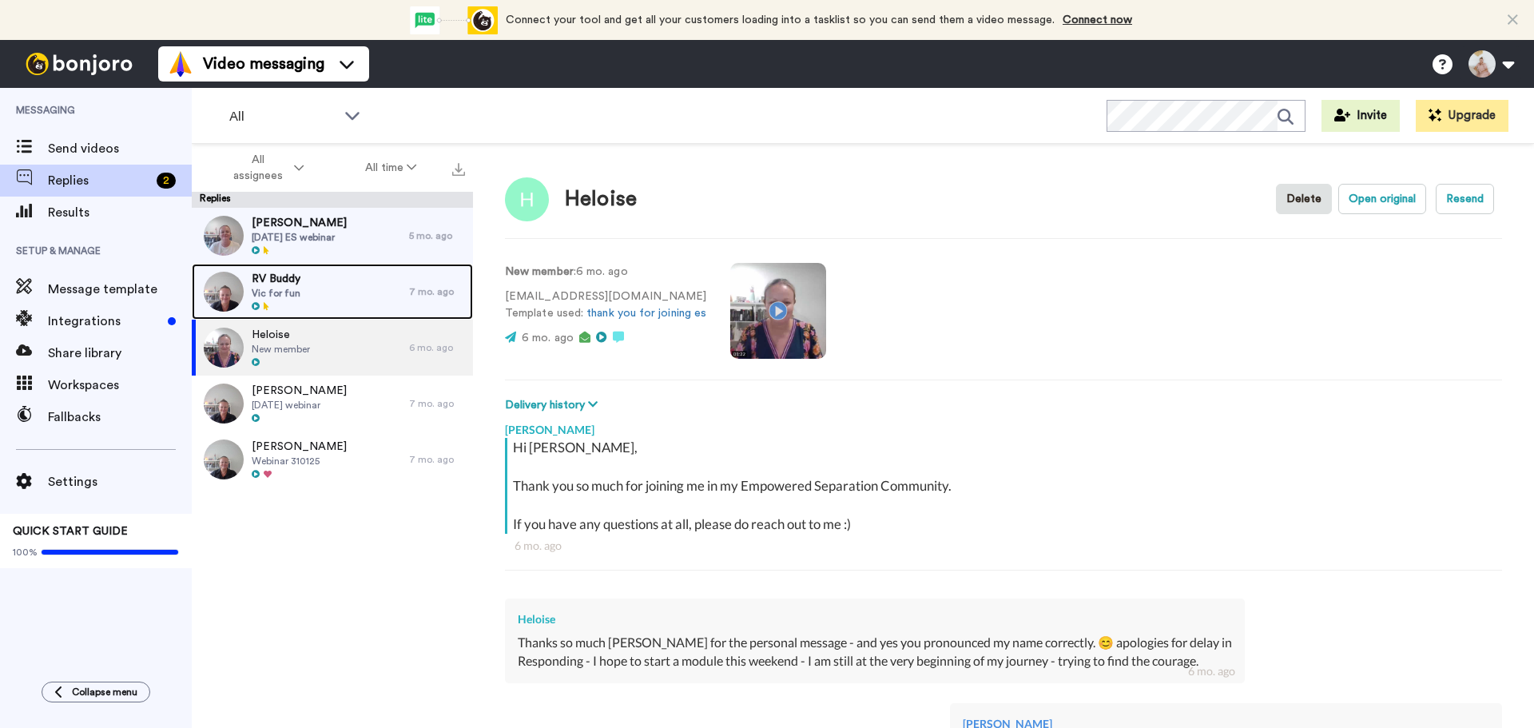
click at [305, 288] on div "RV Buddy Vic for fun" at bounding box center [300, 292] width 217 height 56
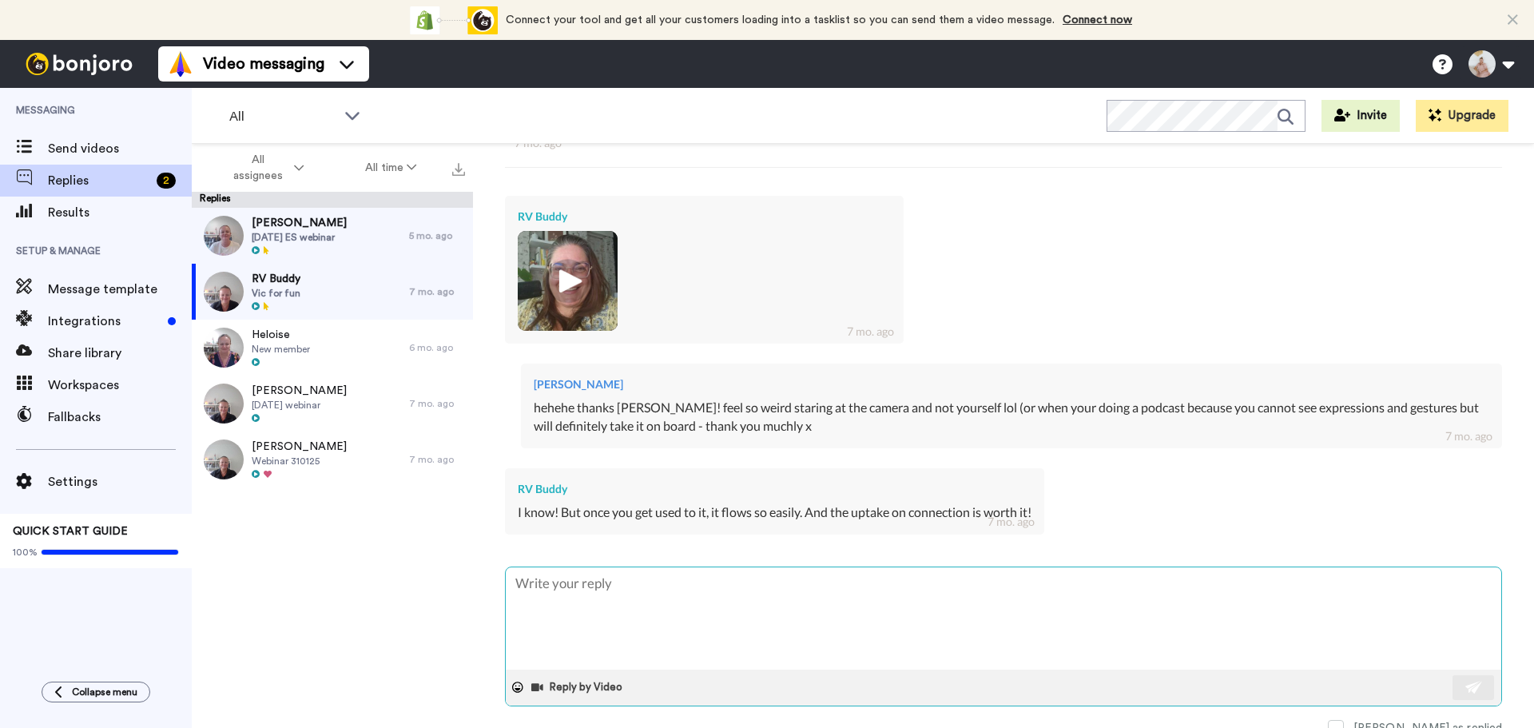
scroll to position [487, 0]
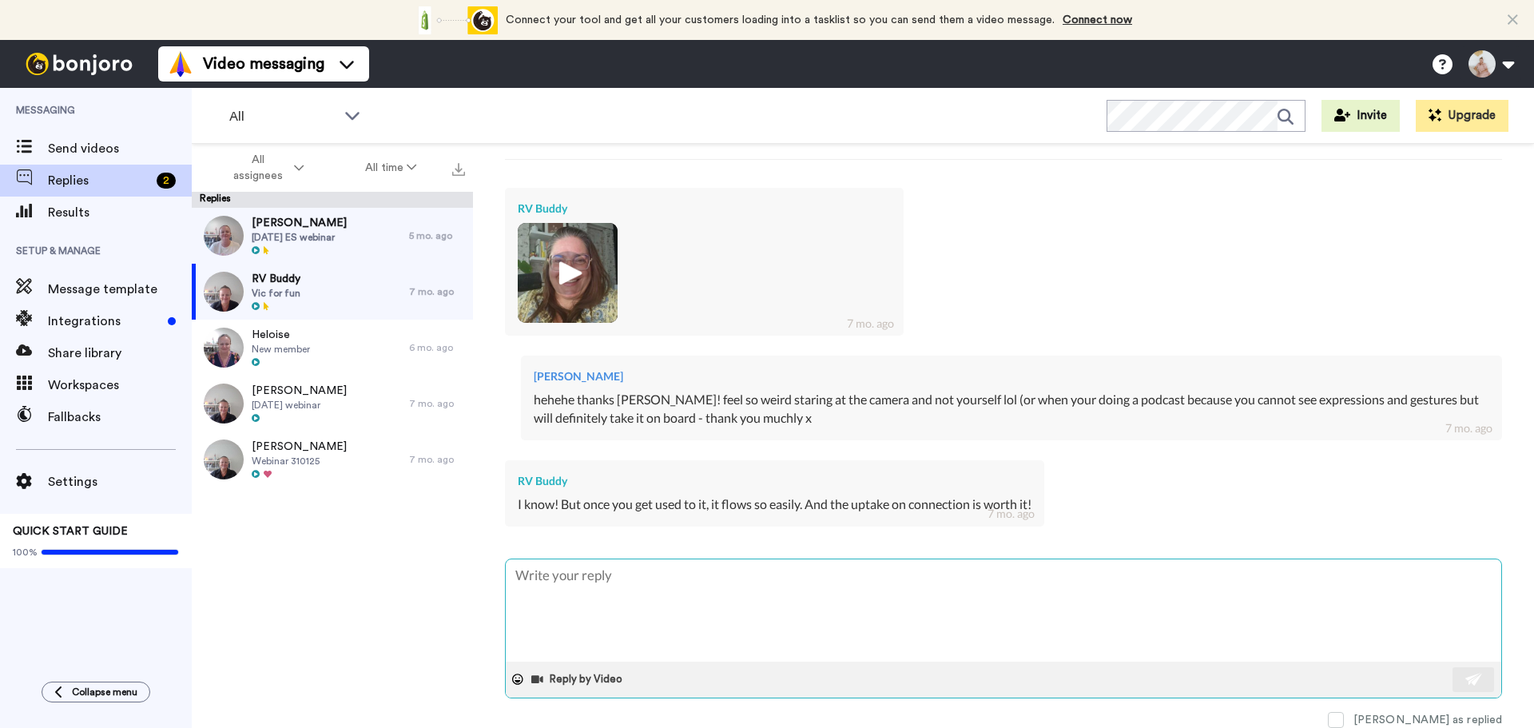
click at [731, 582] on textarea at bounding box center [1004, 610] width 996 height 102
type textarea "x"
type textarea "r"
type textarea "x"
type textarea "re"
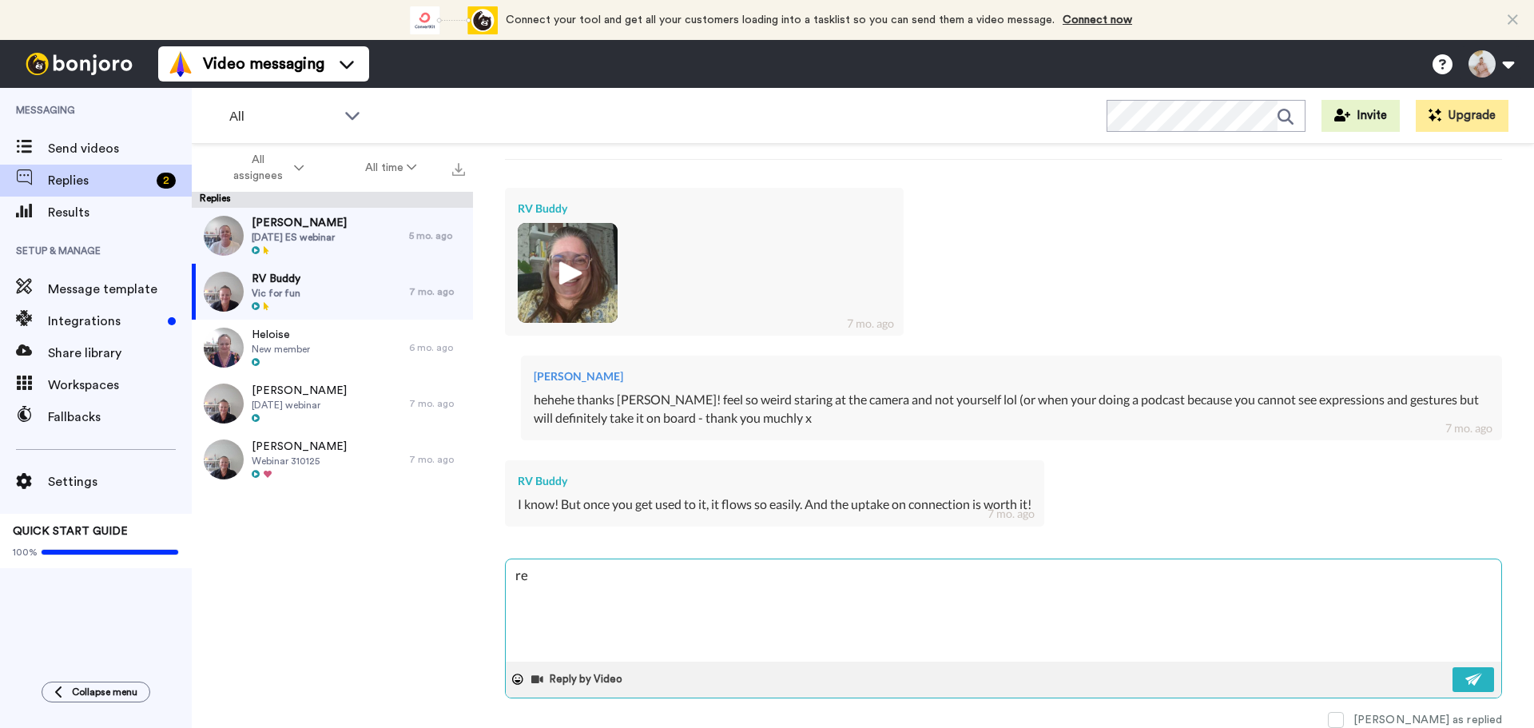
type textarea "x"
type textarea "res"
type textarea "x"
type textarea "resp"
type textarea "x"
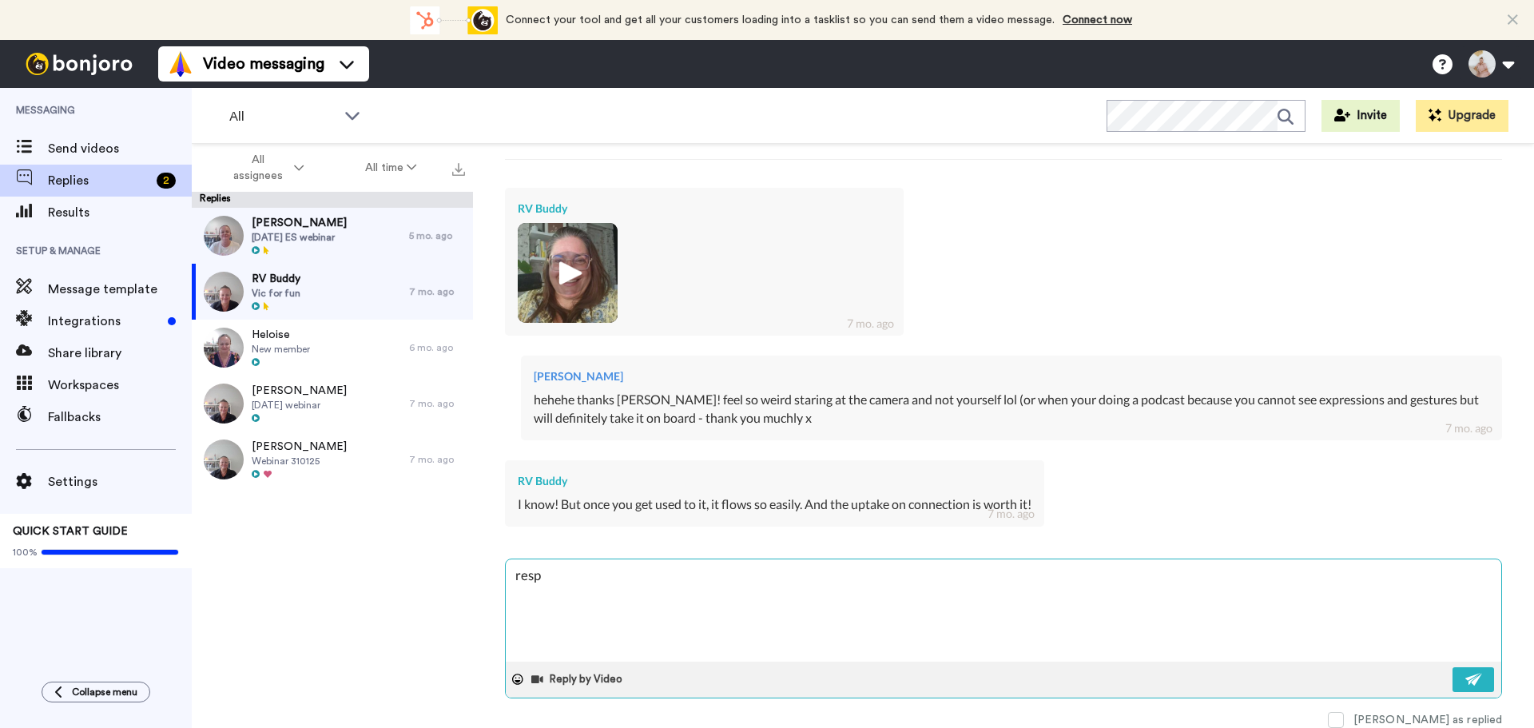
type textarea "respo"
type textarea "x"
type textarea "respon"
type textarea "x"
type textarea "respond"
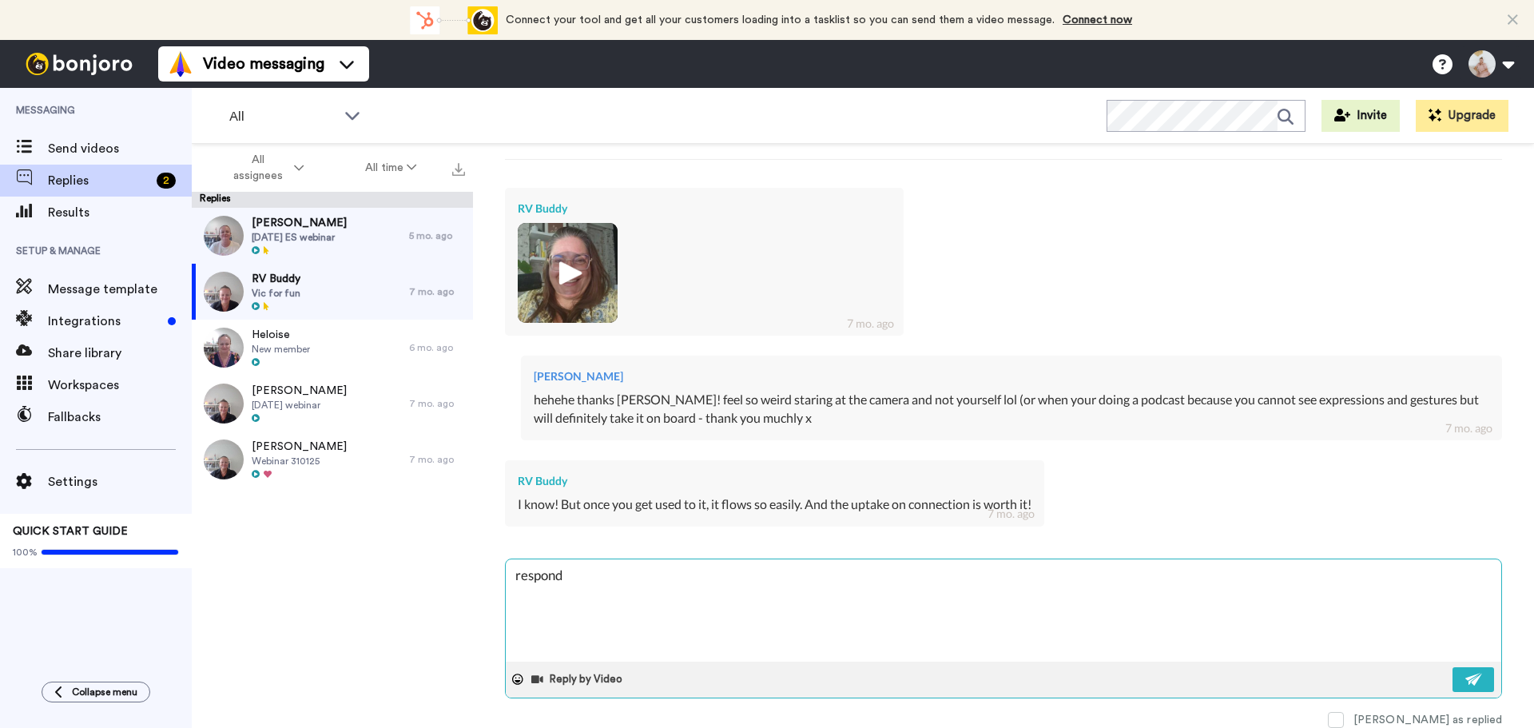
type textarea "x"
type textarea "respondi"
type textarea "x"
type textarea "respondin"
type textarea "x"
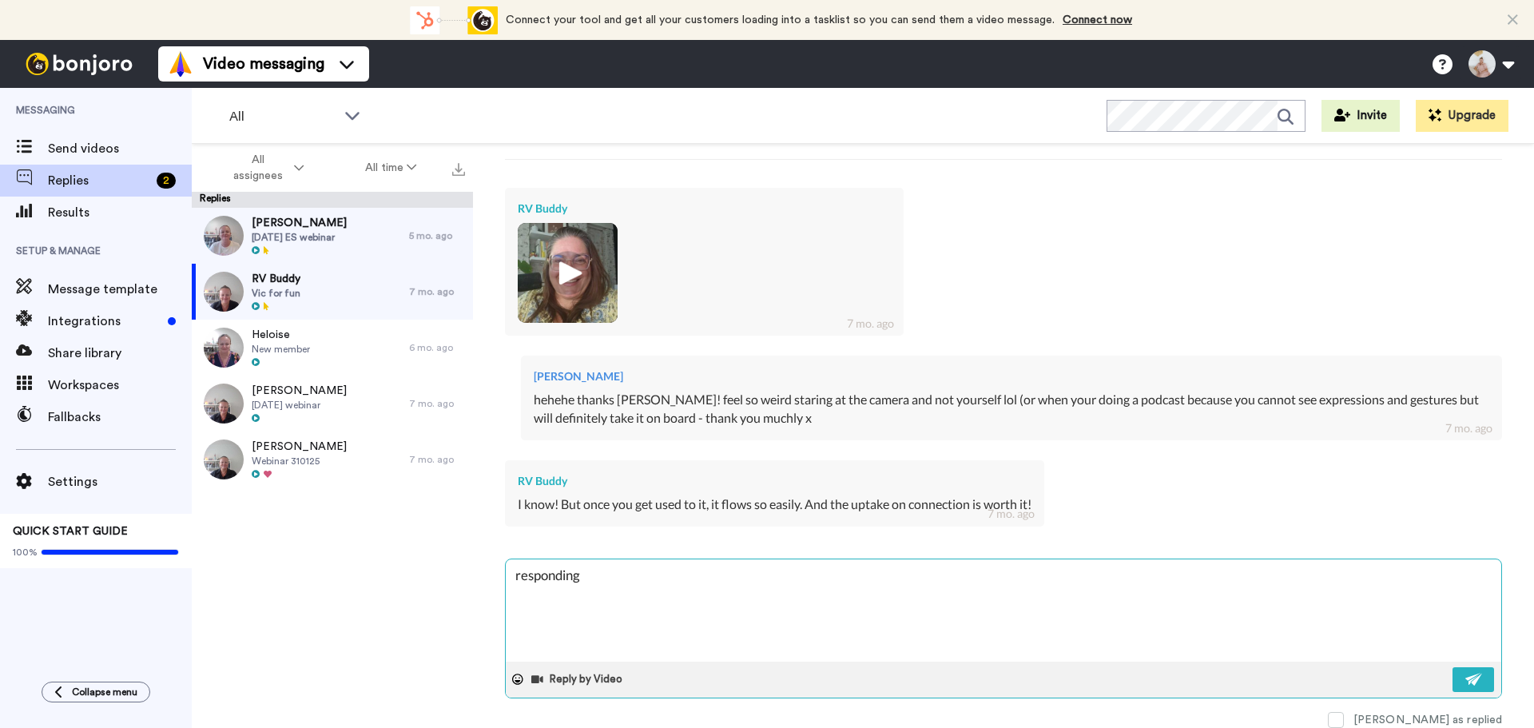
type textarea "responding"
type textarea "x"
type textarea "responding b"
type textarea "x"
type textarea "responding be"
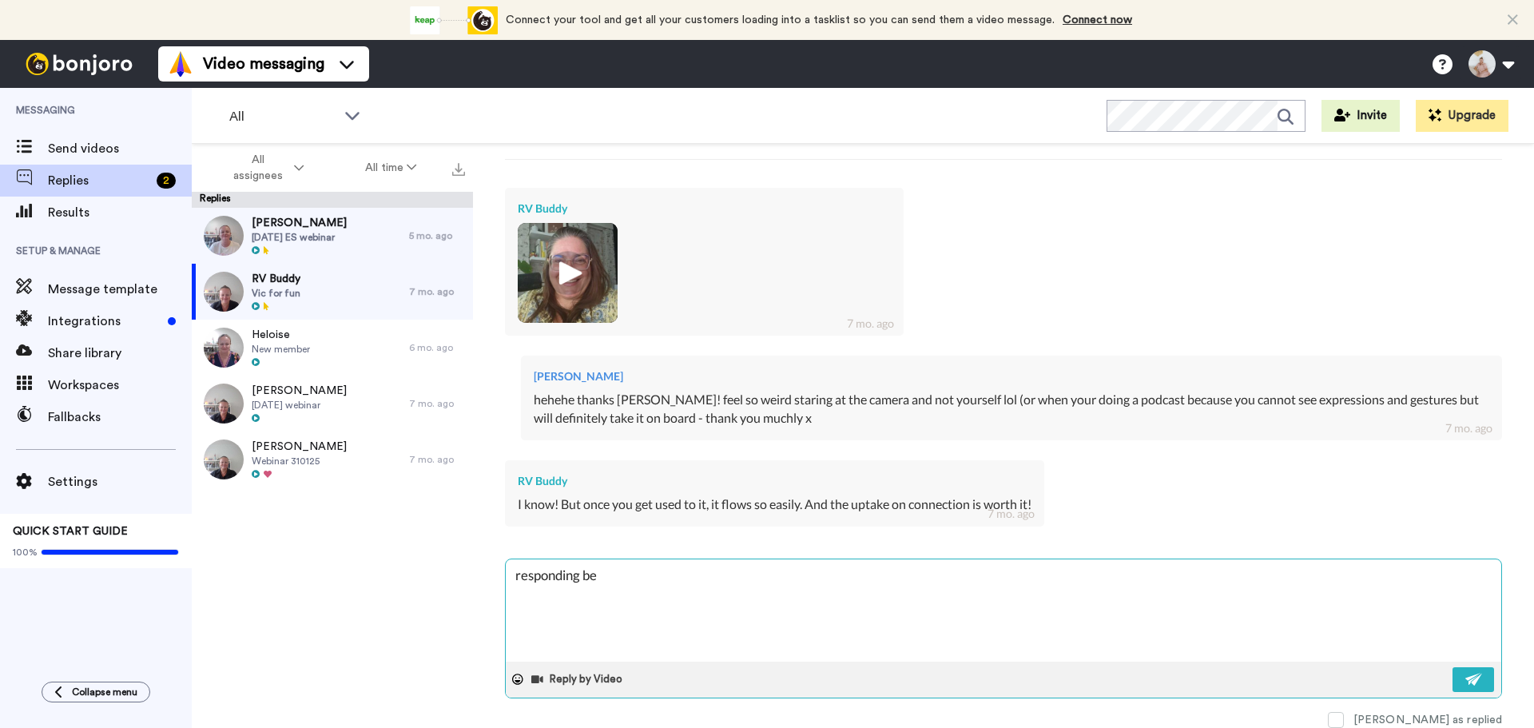
type textarea "x"
type textarea "responding bec"
type textarea "x"
type textarea "responding beca"
type textarea "x"
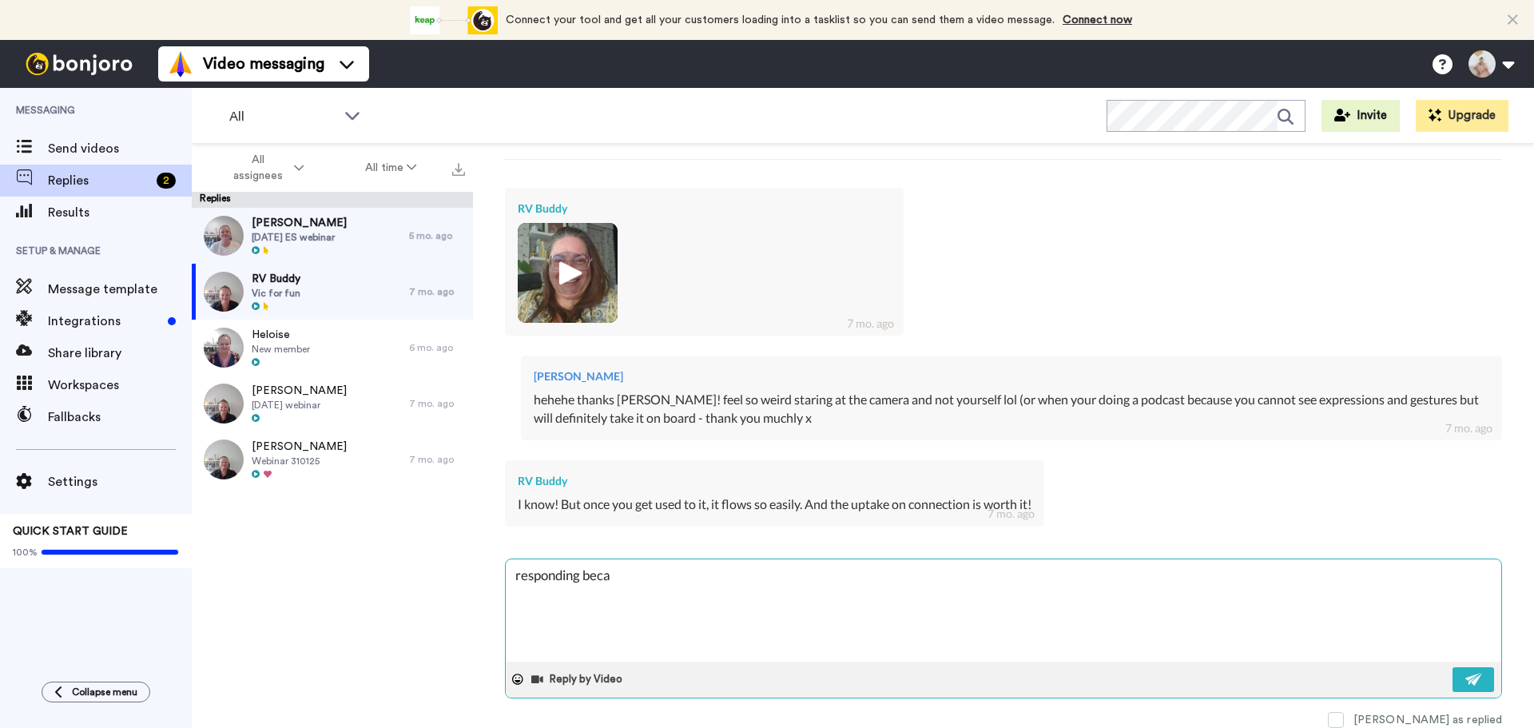
type textarea "responding becau"
type textarea "x"
type textarea "responding becaus"
type textarea "x"
type textarea "responding because"
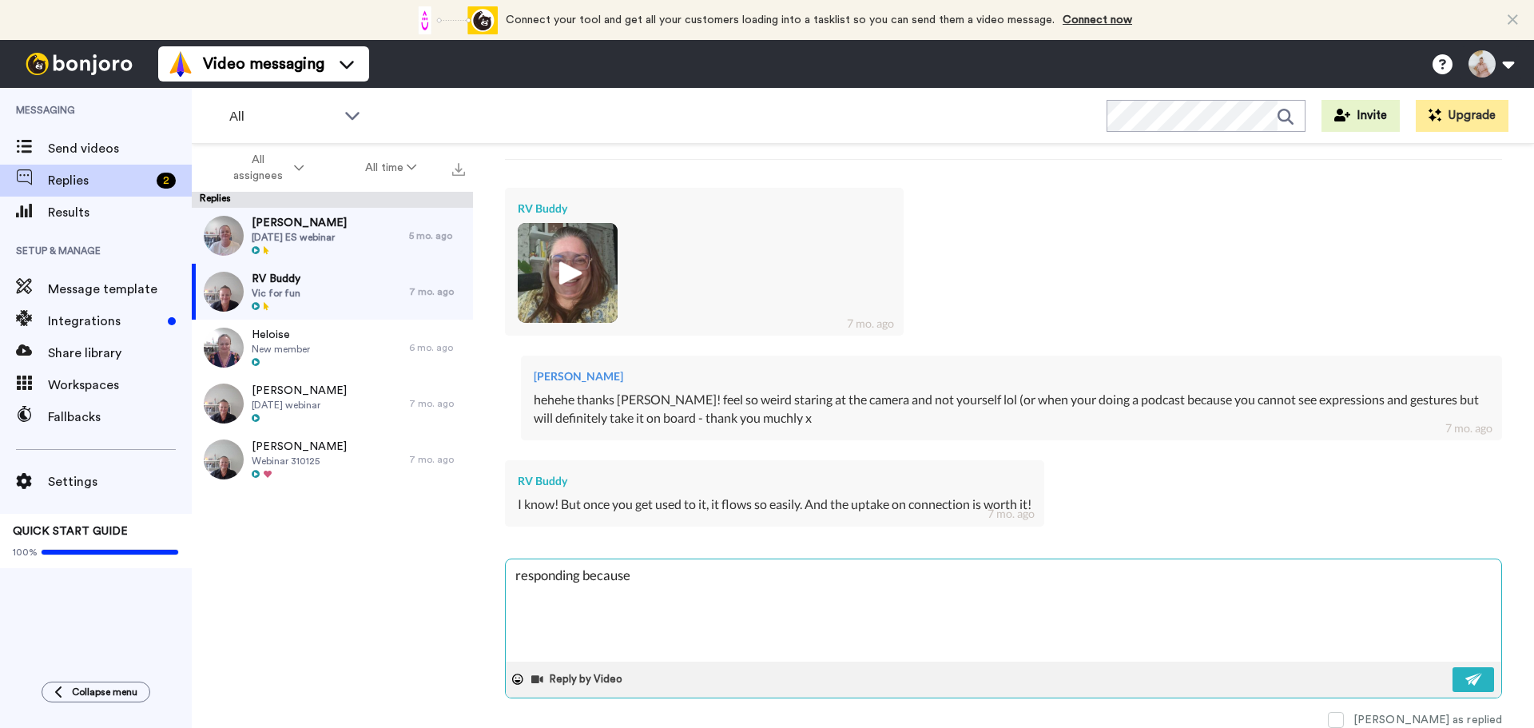
type textarea "x"
type textarea "responding because"
type textarea "x"
type textarea "responding because i"
type textarea "x"
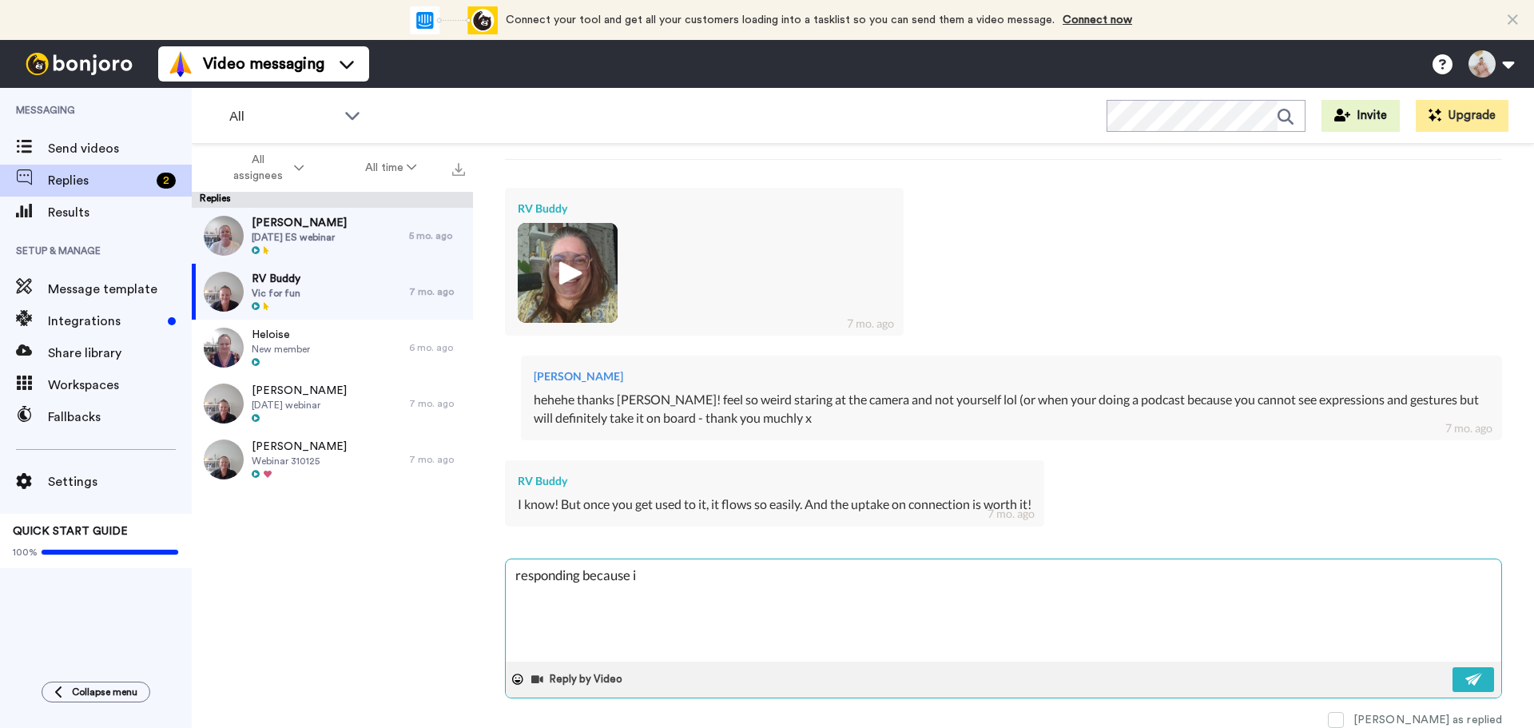
type textarea "responding because it"
type textarea "x"
type textarea "responding because it"
type textarea "x"
type textarea "responding because it"
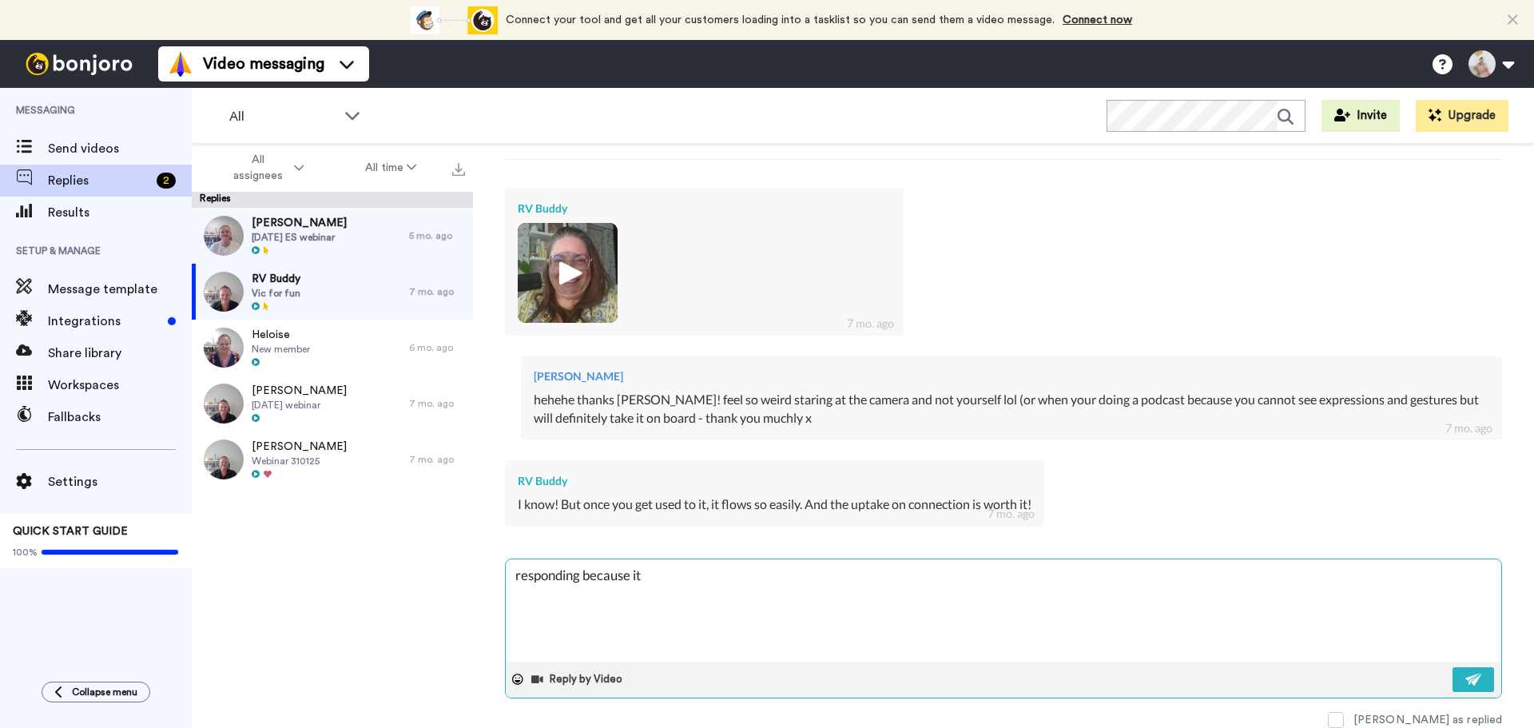
type textarea "x"
type textarea "responding because i"
type textarea "x"
type textarea "responding because"
type textarea "x"
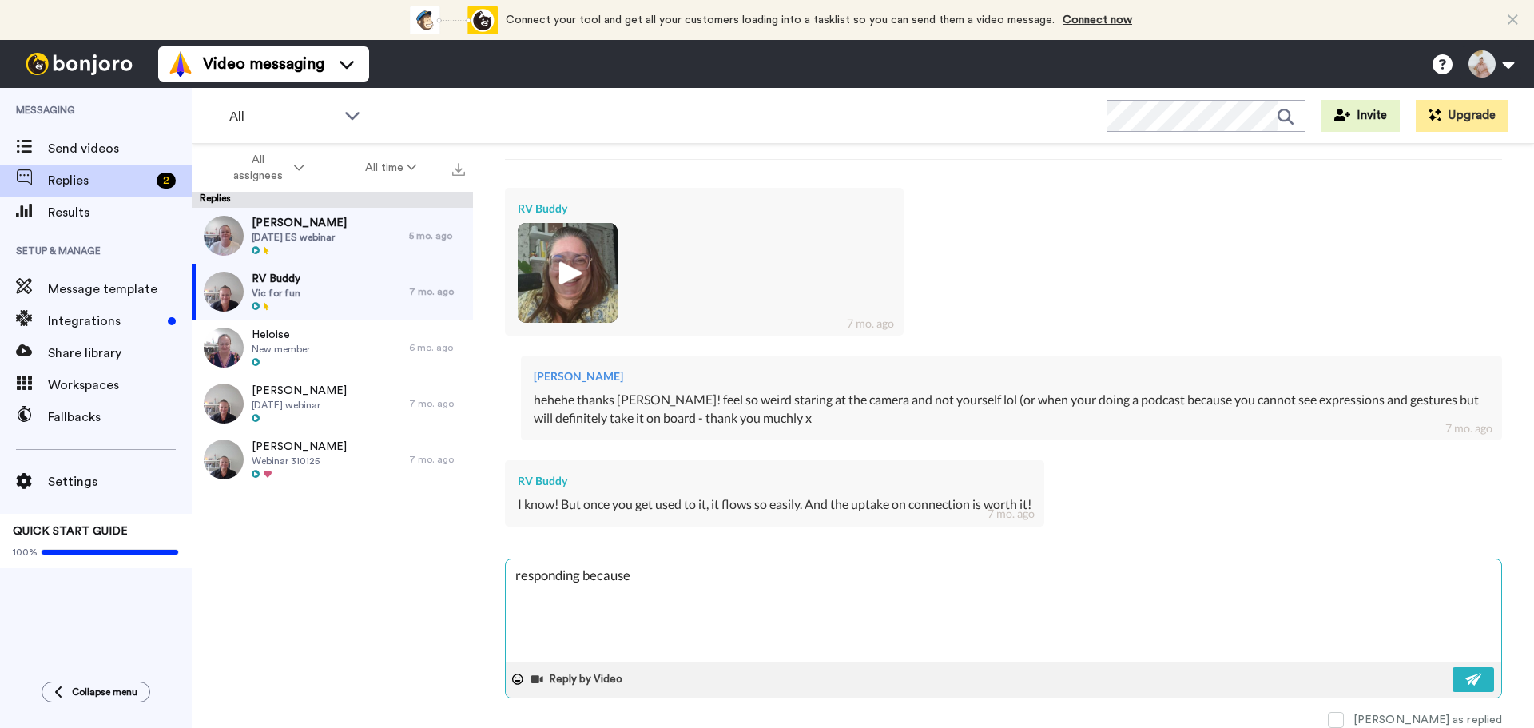
type textarea "responding because"
type textarea "x"
type textarea "responding becaus"
type textarea "x"
type textarea "responding becau"
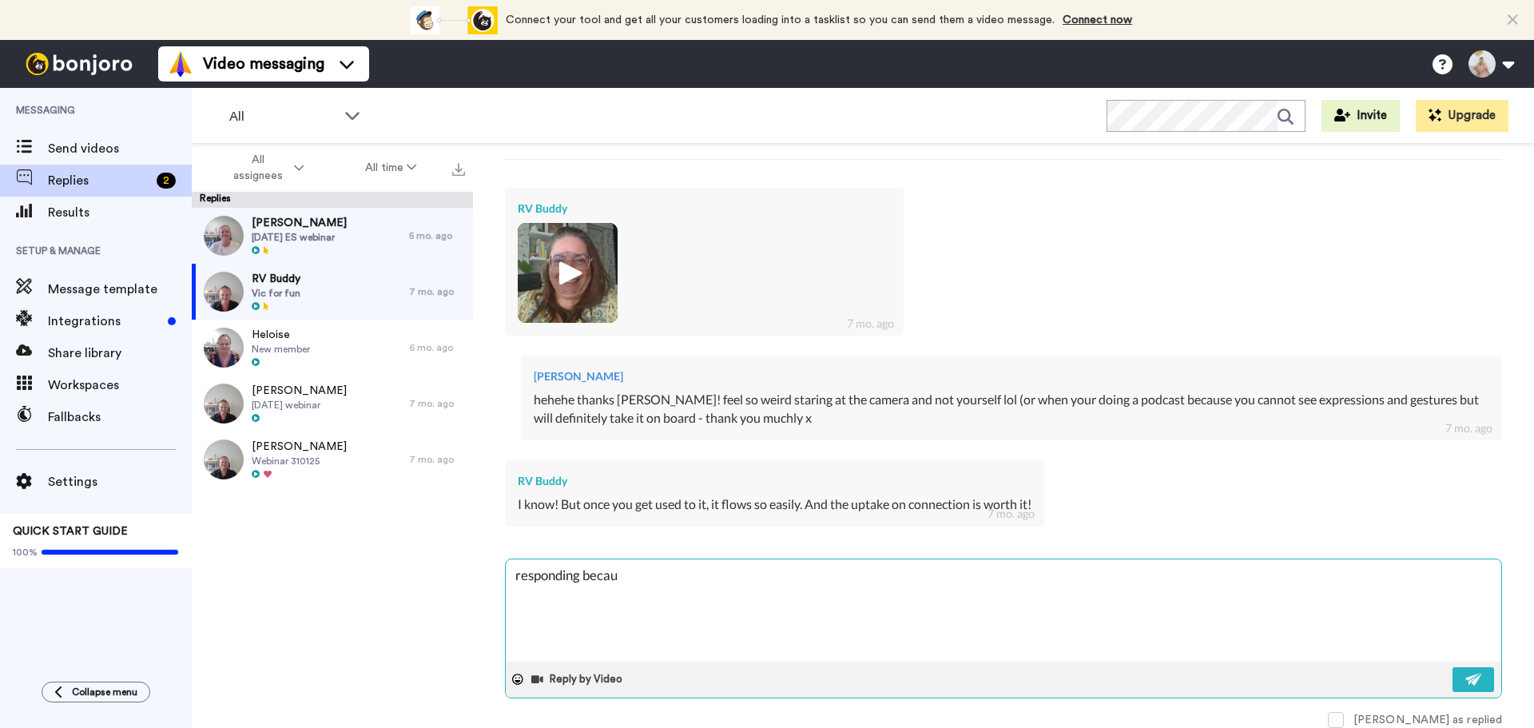
type textarea "x"
type textarea "responding beca"
type textarea "x"
type textarea "responding bec"
type textarea "x"
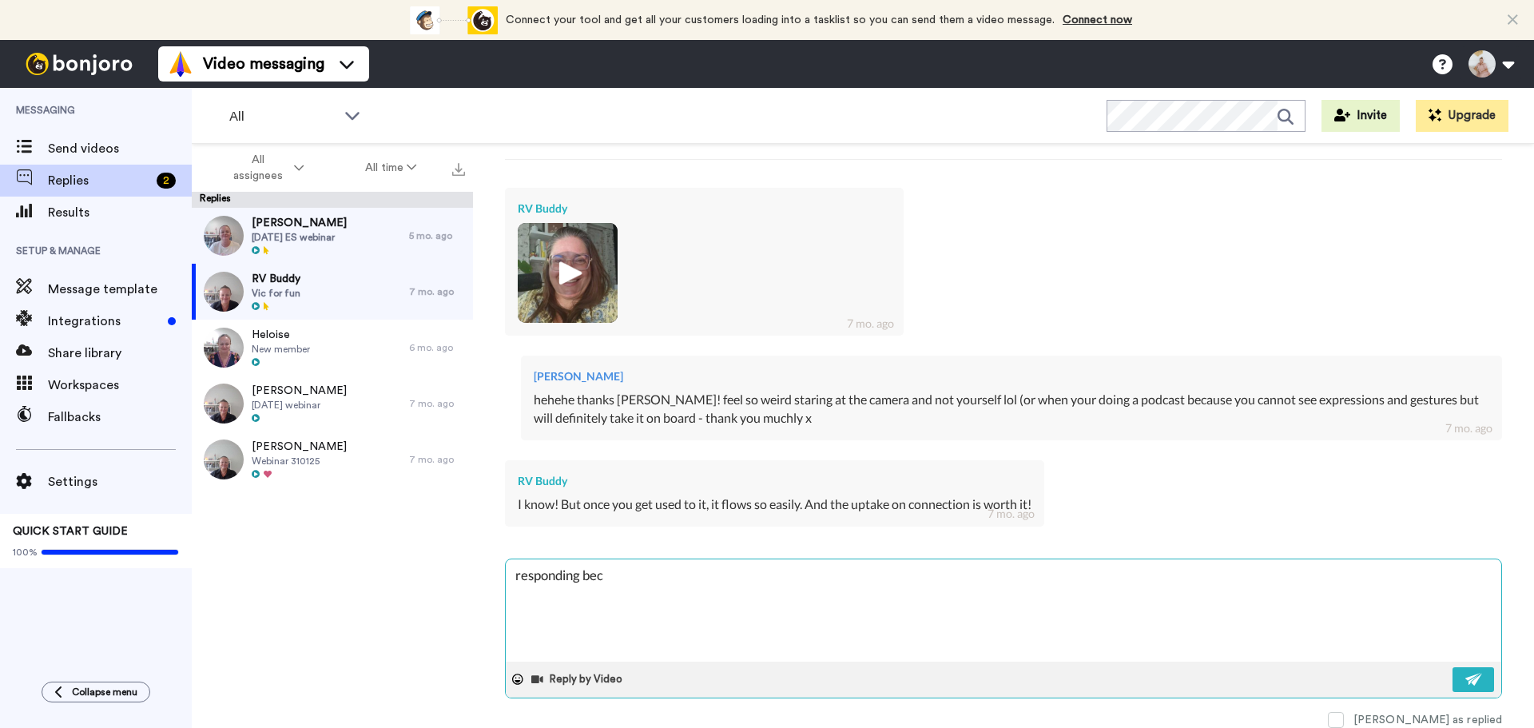
type textarea "responding be"
type textarea "x"
type textarea "responding b"
type textarea "x"
type textarea "responding"
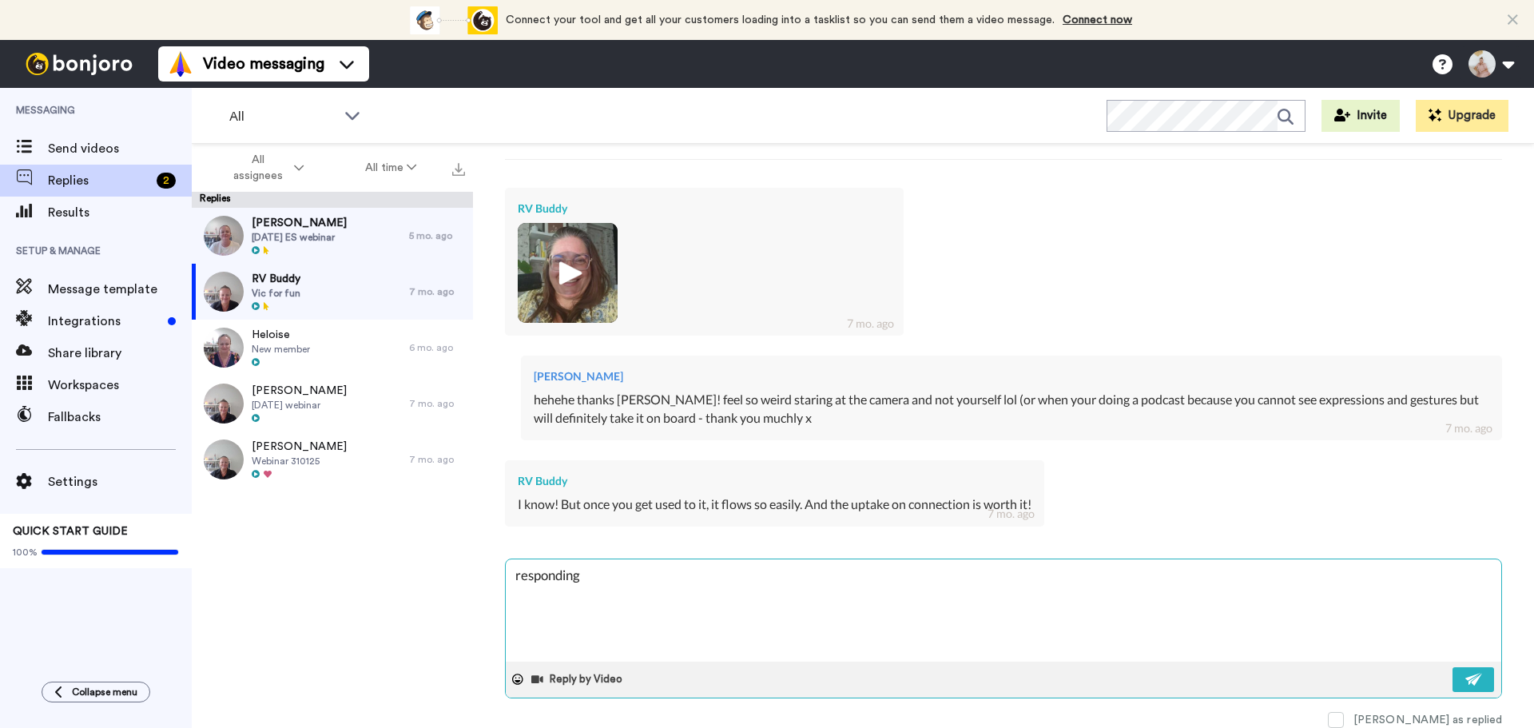
type textarea "x"
type textarea "responding"
type textarea "x"
type textarea "respondin"
type textarea "x"
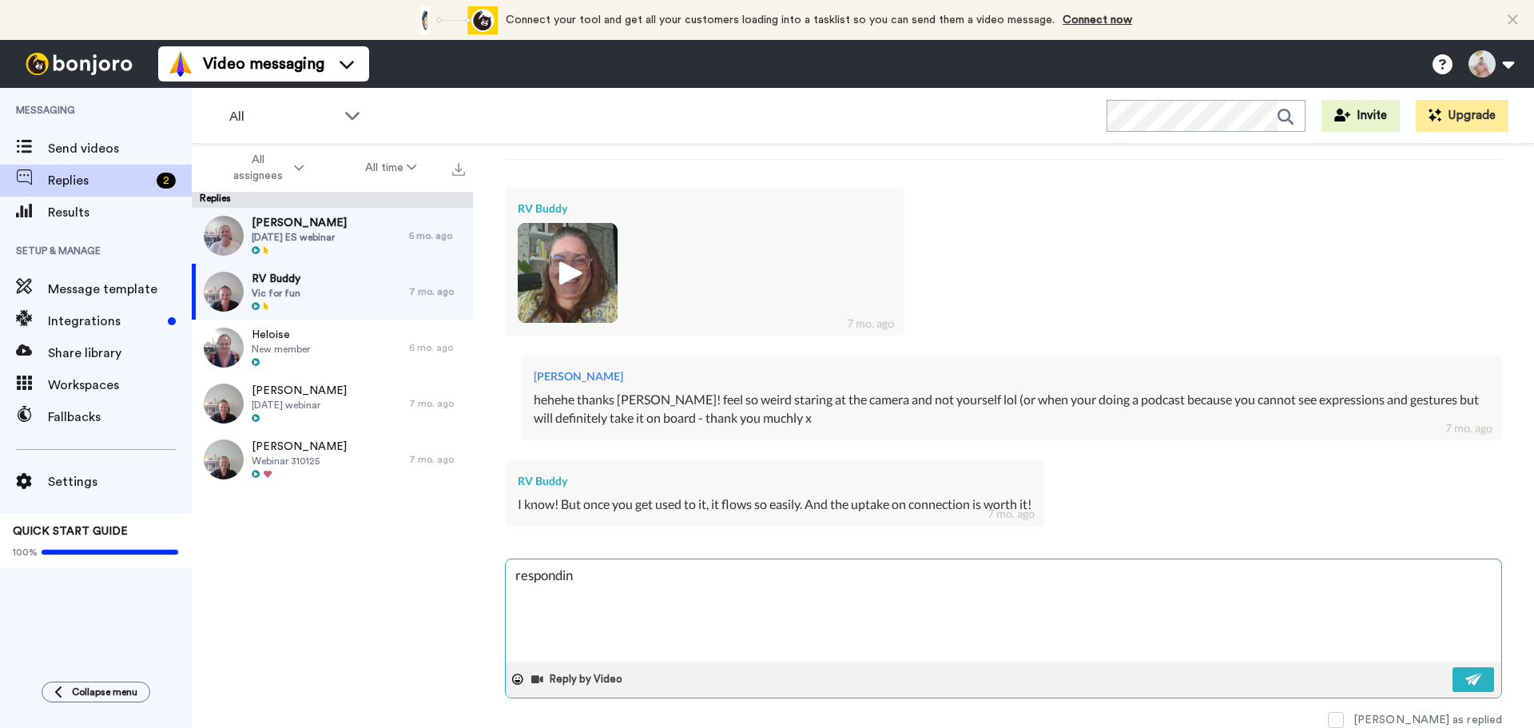
type textarea "respondi"
type textarea "x"
type textarea "respond"
type textarea "x"
type textarea "respon"
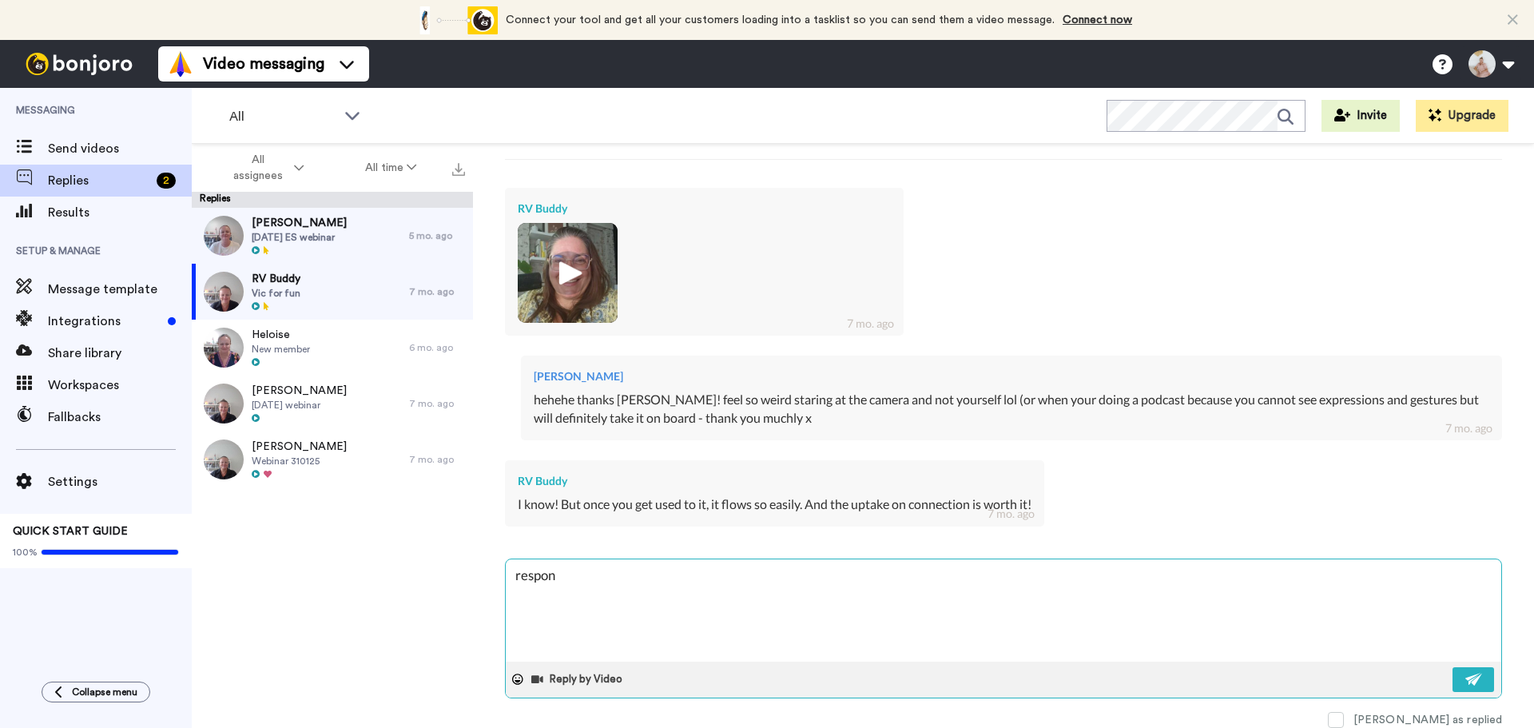
type textarea "x"
type textarea "respo"
type textarea "x"
type textarea "resp"
type textarea "x"
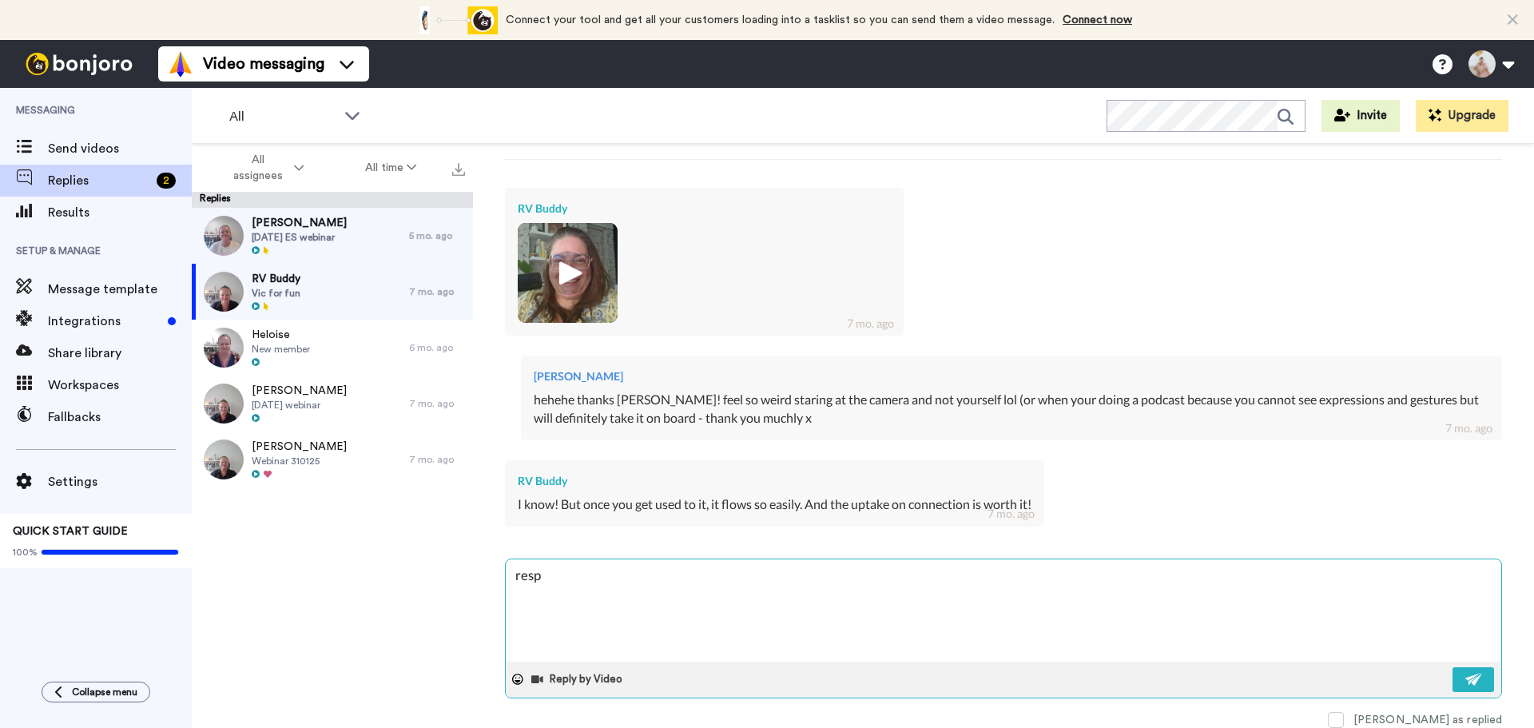
type textarea "res"
type textarea "x"
type textarea "re"
type textarea "x"
type textarea "r"
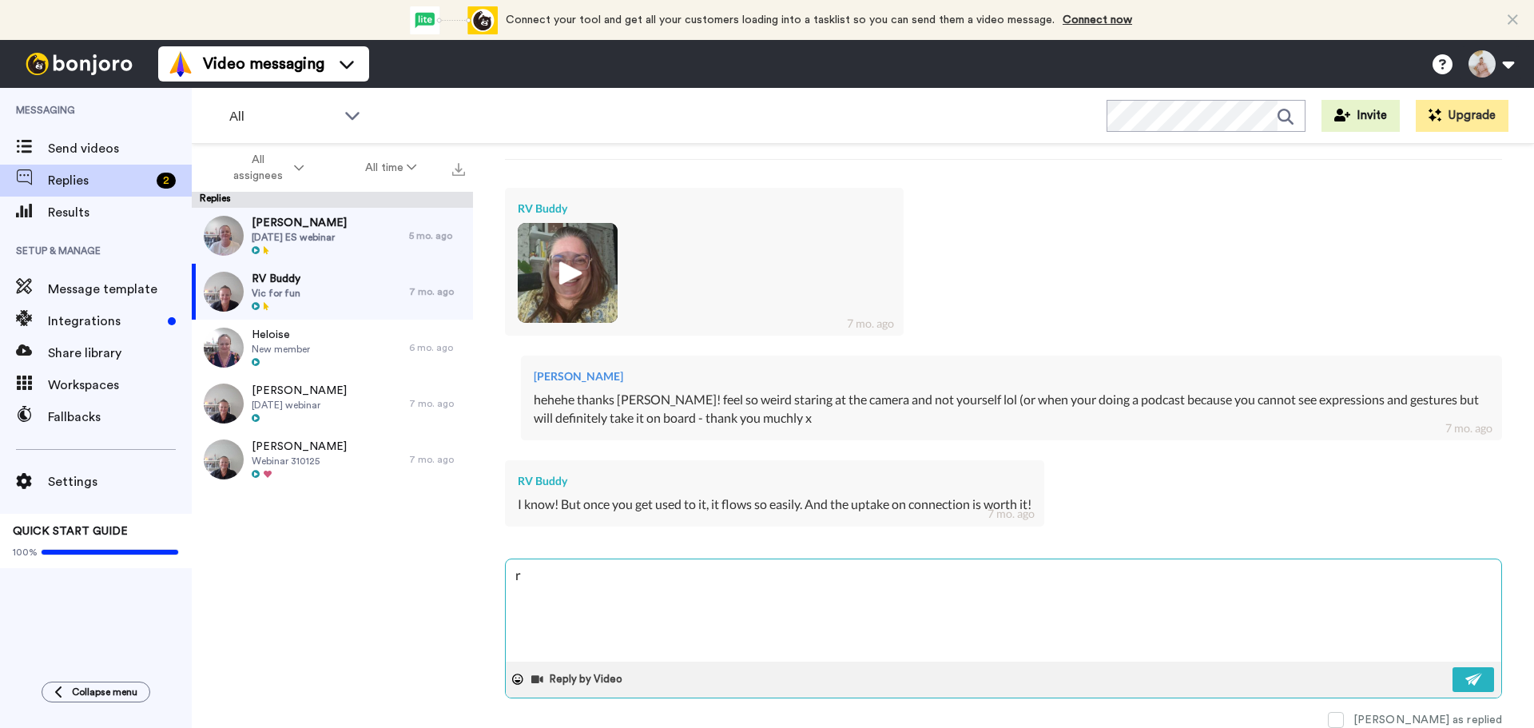
type textarea "x"
click at [1054, 496] on div "RV Buddy I know! But once you get used to it, it flows so easily. And the uptak…" at bounding box center [1003, 491] width 997 height 86
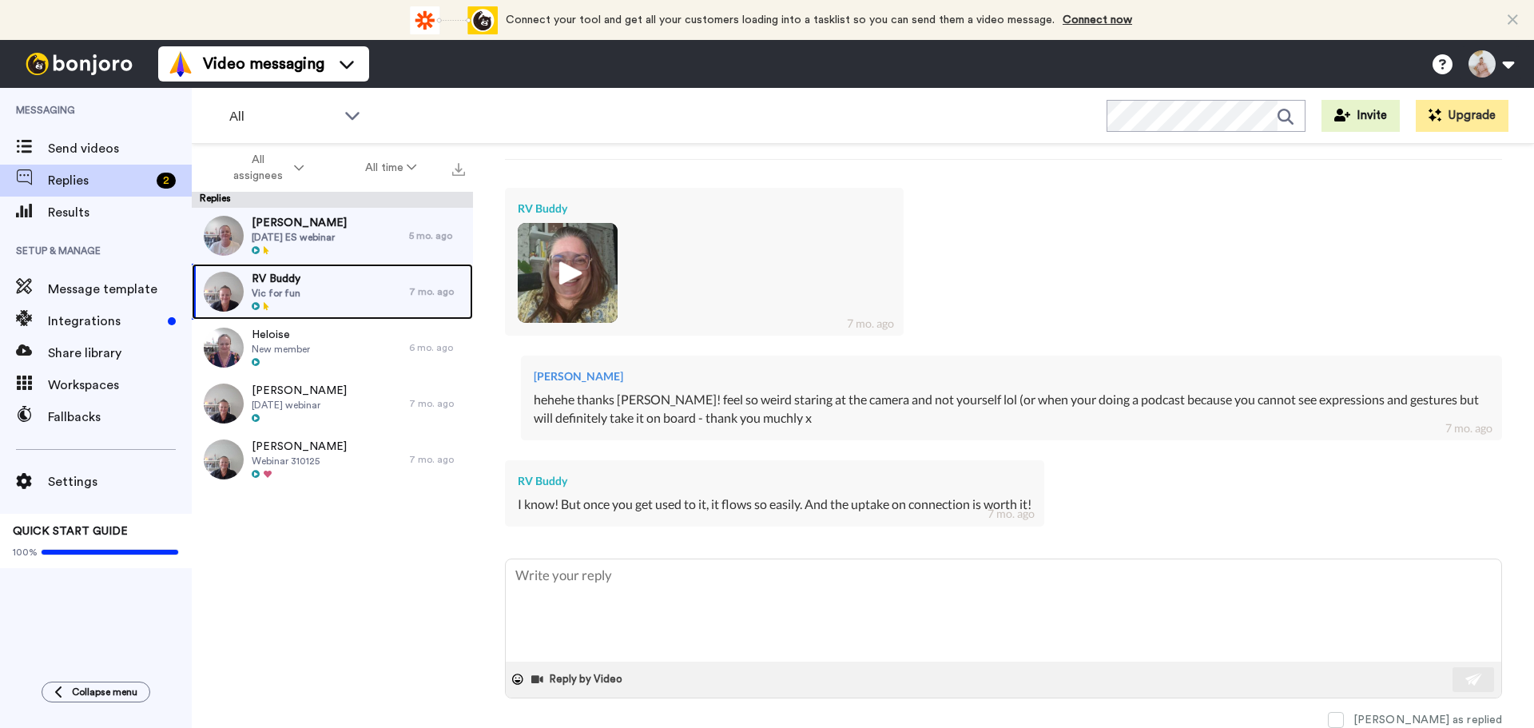
click at [327, 292] on div "RV Buddy Vic for fun" at bounding box center [300, 292] width 217 height 56
click at [1344, 716] on span at bounding box center [1336, 720] width 16 height 16
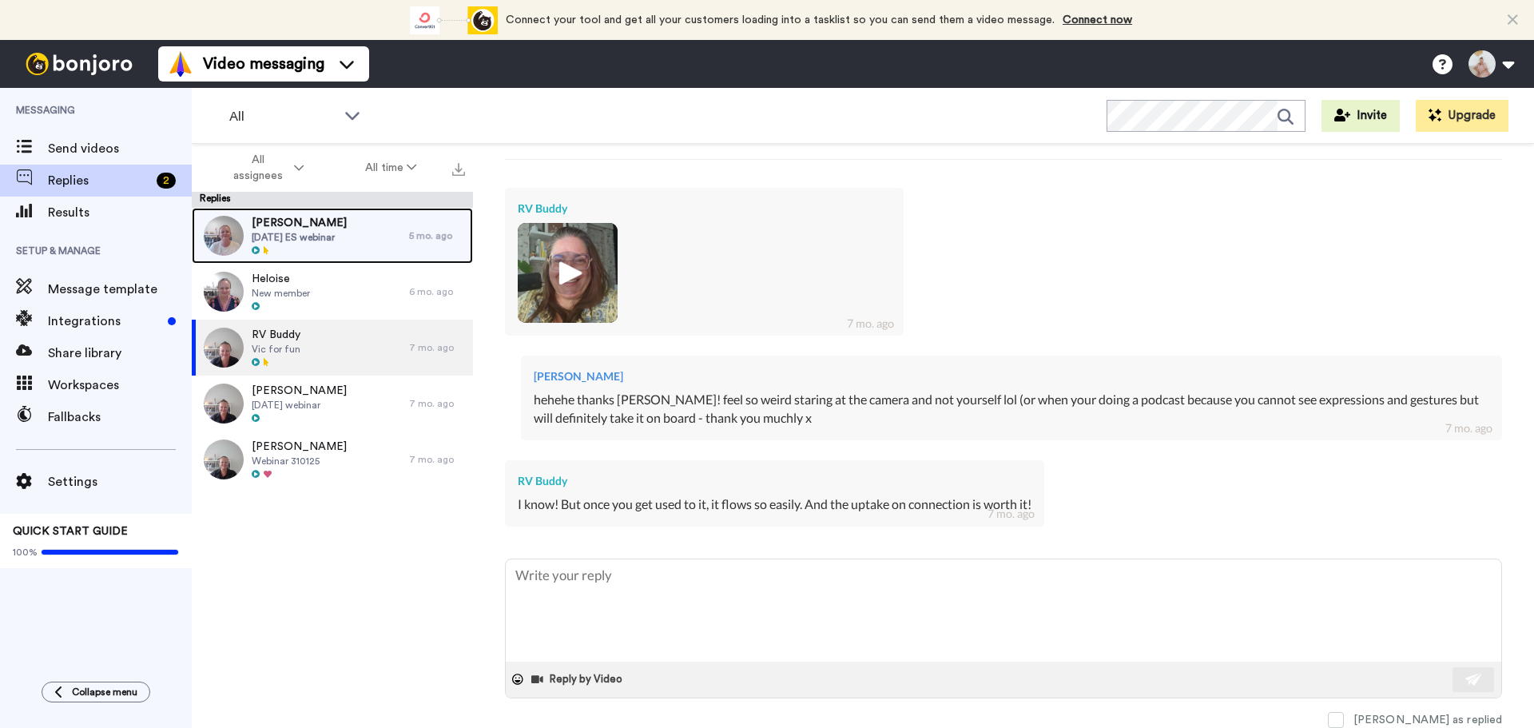
click at [308, 225] on span "[PERSON_NAME]" at bounding box center [299, 223] width 95 height 16
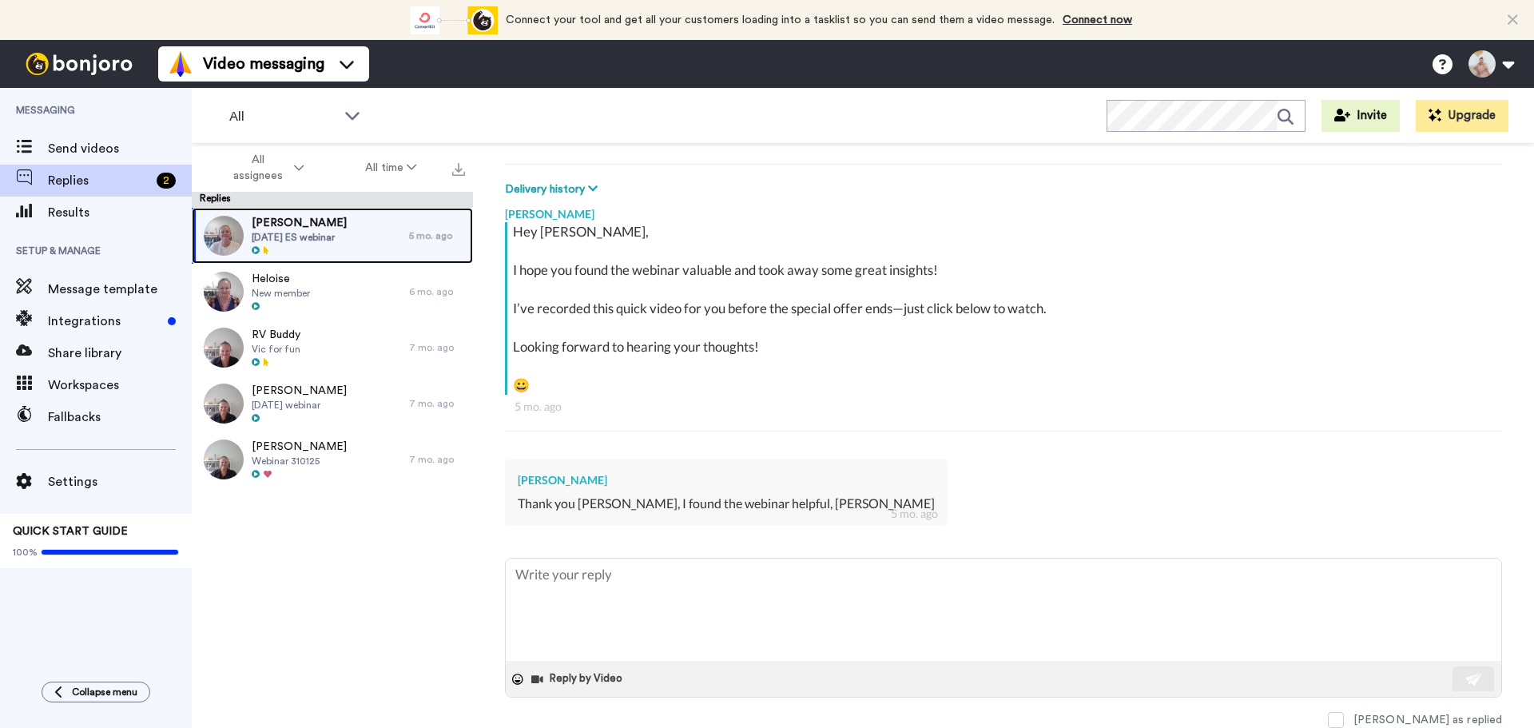
scroll to position [216, 0]
click at [337, 241] on span "[DATE] ES webinar" at bounding box center [299, 237] width 95 height 13
click at [1344, 720] on span at bounding box center [1336, 720] width 16 height 16
click at [1344, 714] on span at bounding box center [1336, 720] width 16 height 16
type textarea "x"
